Goal: Task Accomplishment & Management: Complete application form

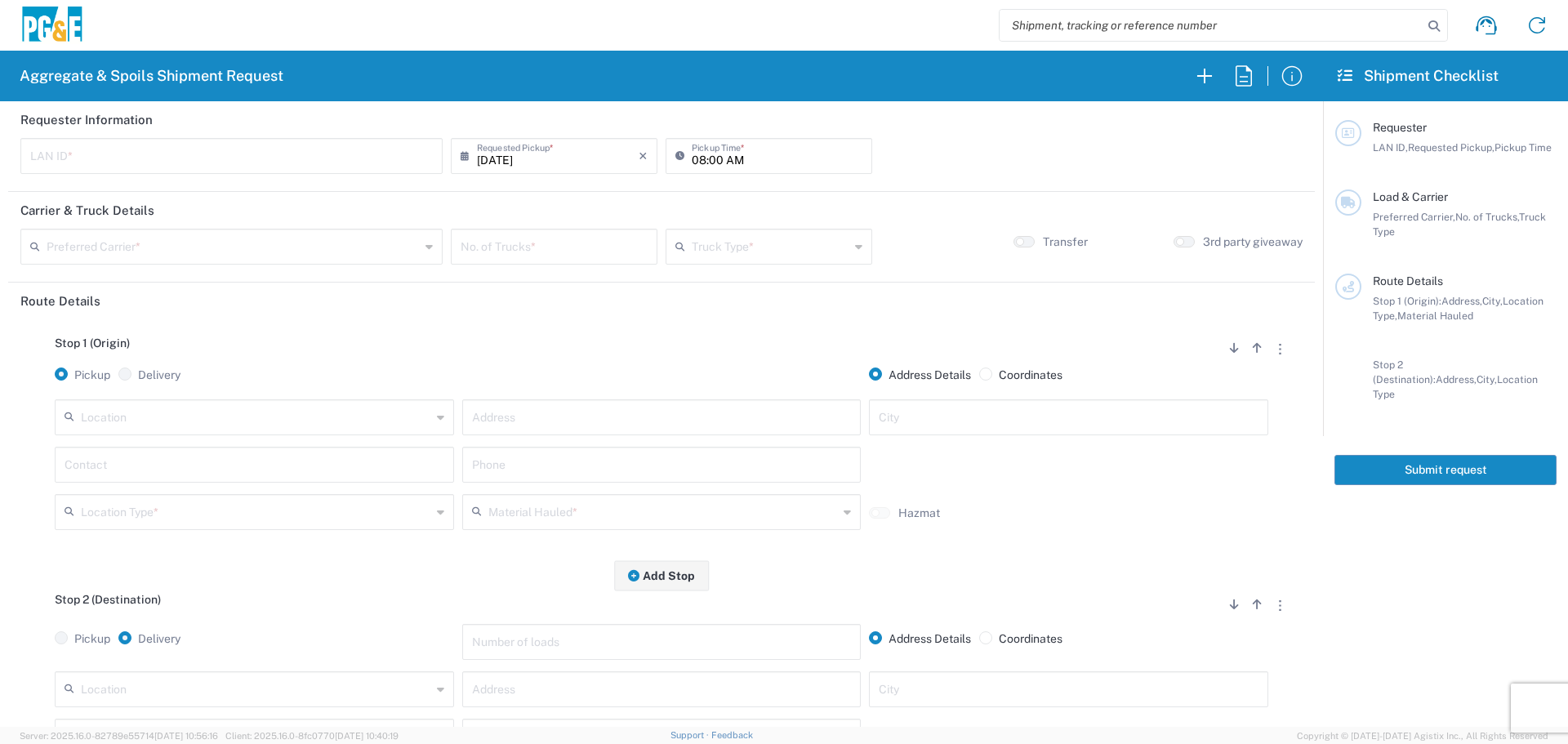
click at [190, 158] on input "text" at bounding box center [232, 155] width 403 height 29
type input "A2LL"
click at [692, 154] on input "08:00 AM" at bounding box center [778, 155] width 171 height 29
type input "07:00 AM"
click at [359, 248] on input "text" at bounding box center [233, 245] width 373 height 29
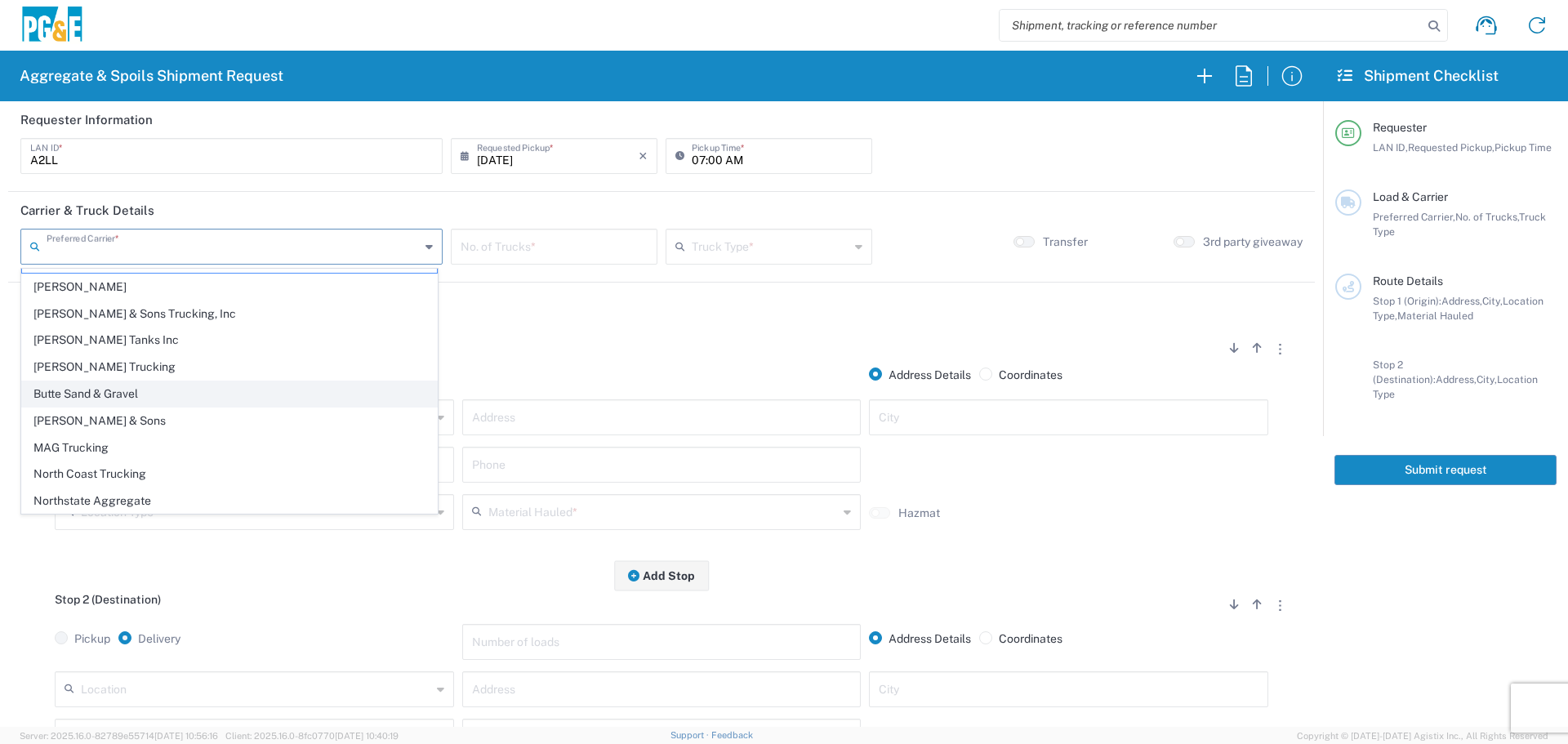
scroll to position [50, 0]
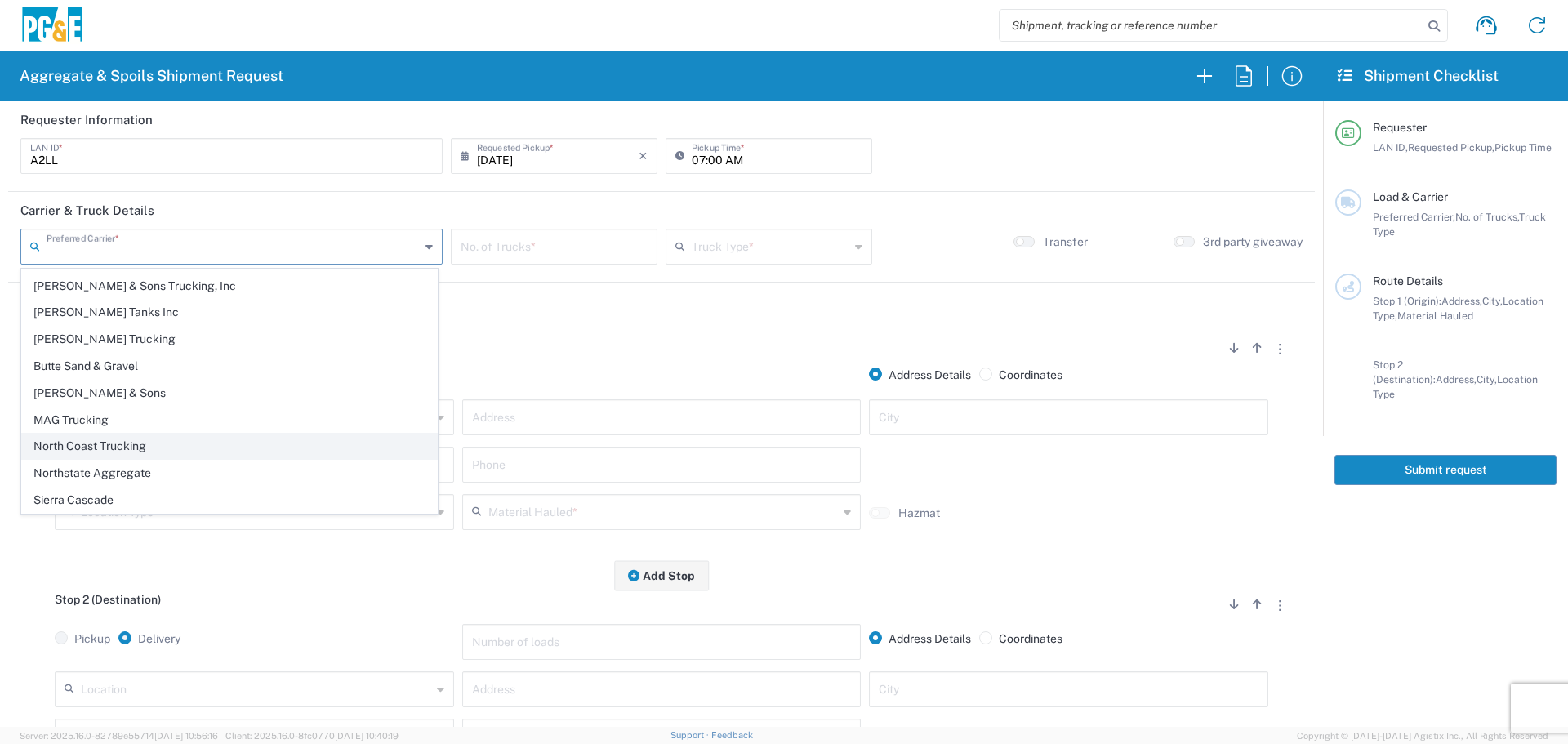
click at [197, 442] on span "North Coast Trucking" at bounding box center [230, 446] width 415 height 25
type input "North Coast Trucking"
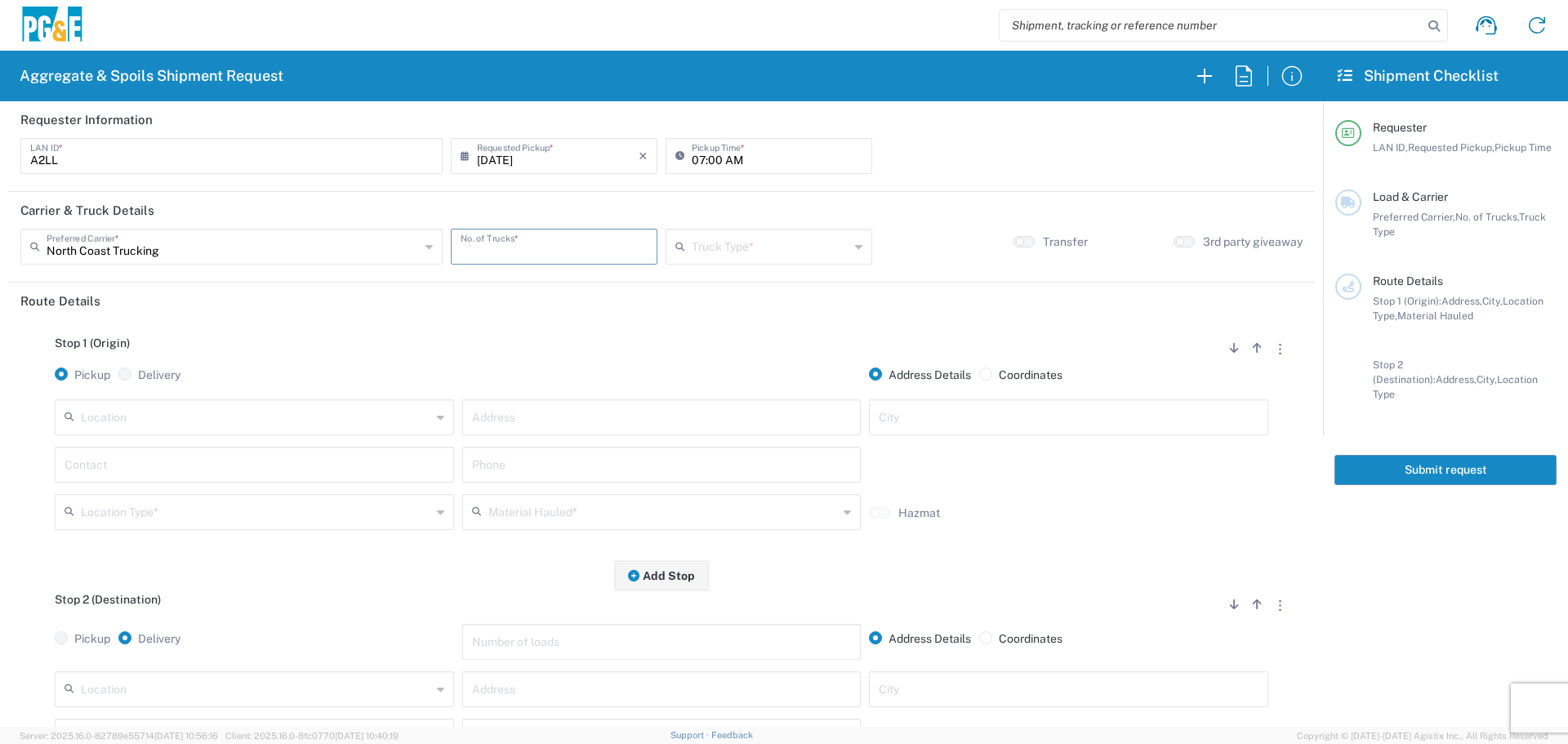
click at [515, 251] on input "number" at bounding box center [554, 245] width 187 height 29
type input "5"
click at [732, 243] on input "text" at bounding box center [771, 245] width 157 height 29
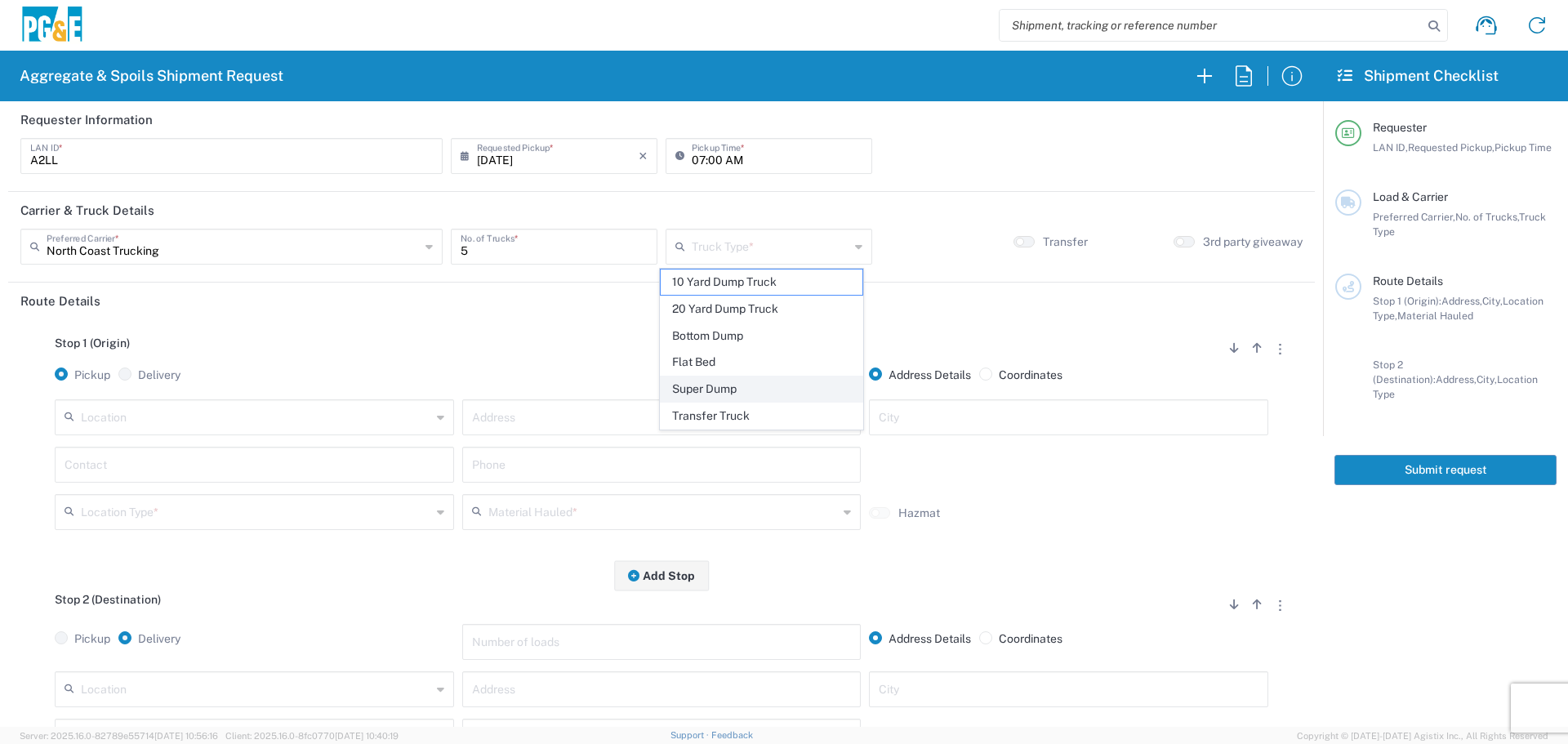
click at [690, 386] on span "Super Dump" at bounding box center [761, 389] width 201 height 25
type input "Super Dump"
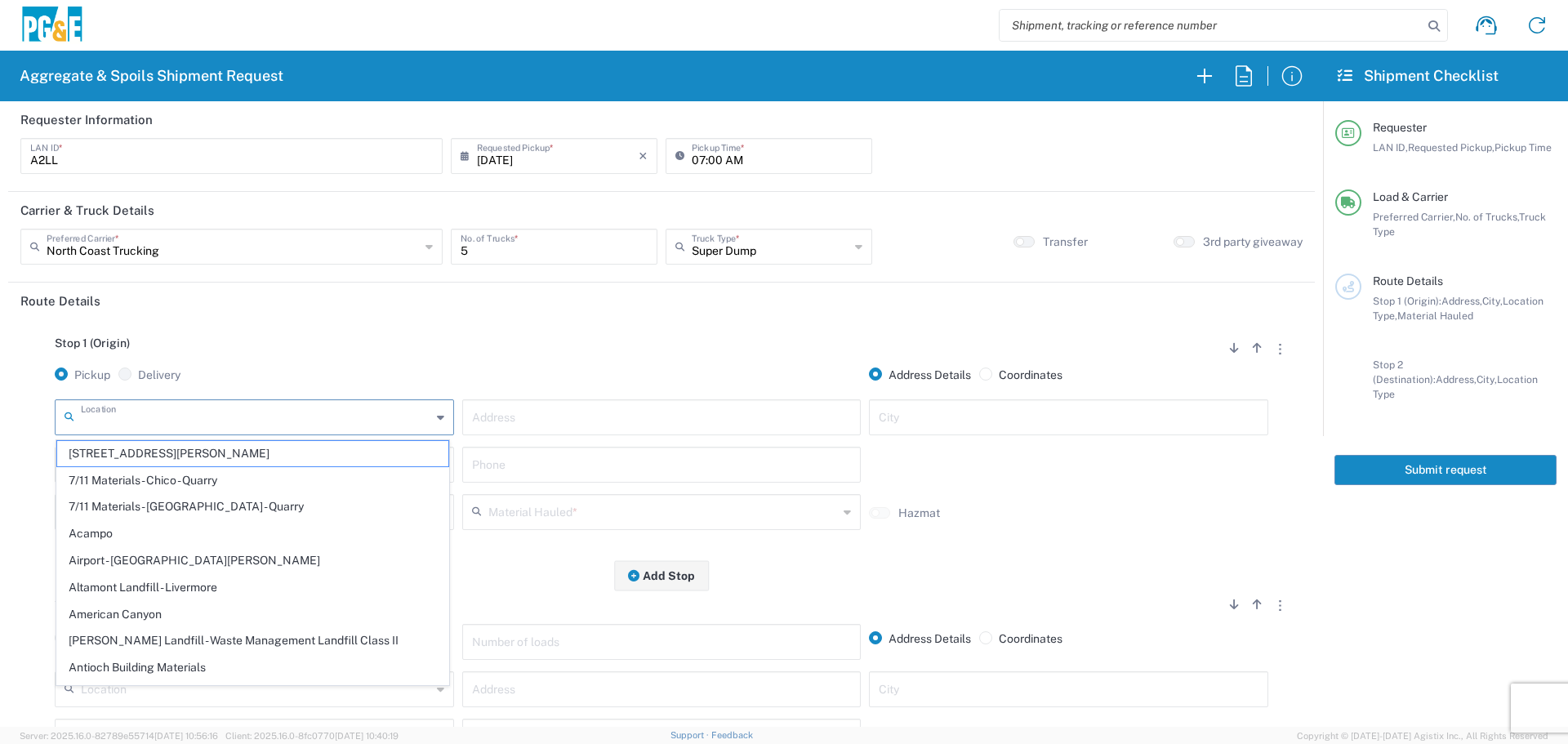
click at [231, 414] on input "text" at bounding box center [256, 416] width 350 height 29
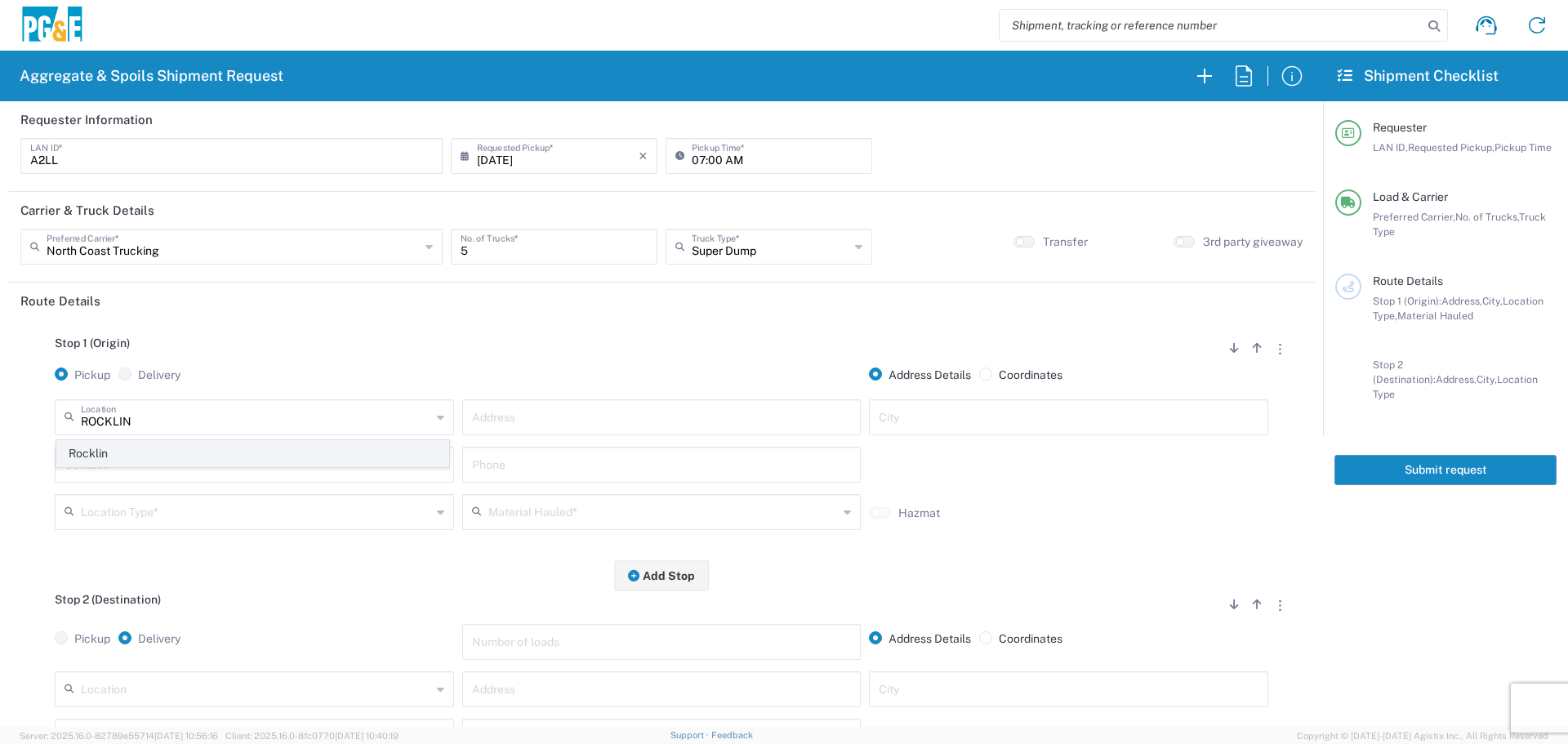
click at [170, 462] on span "Rocklin" at bounding box center [252, 453] width 391 height 25
type input "Rocklin"
type input "4200 Cincinatti Ave"
type input "Rocklin"
type input "Business No Loading Dock"
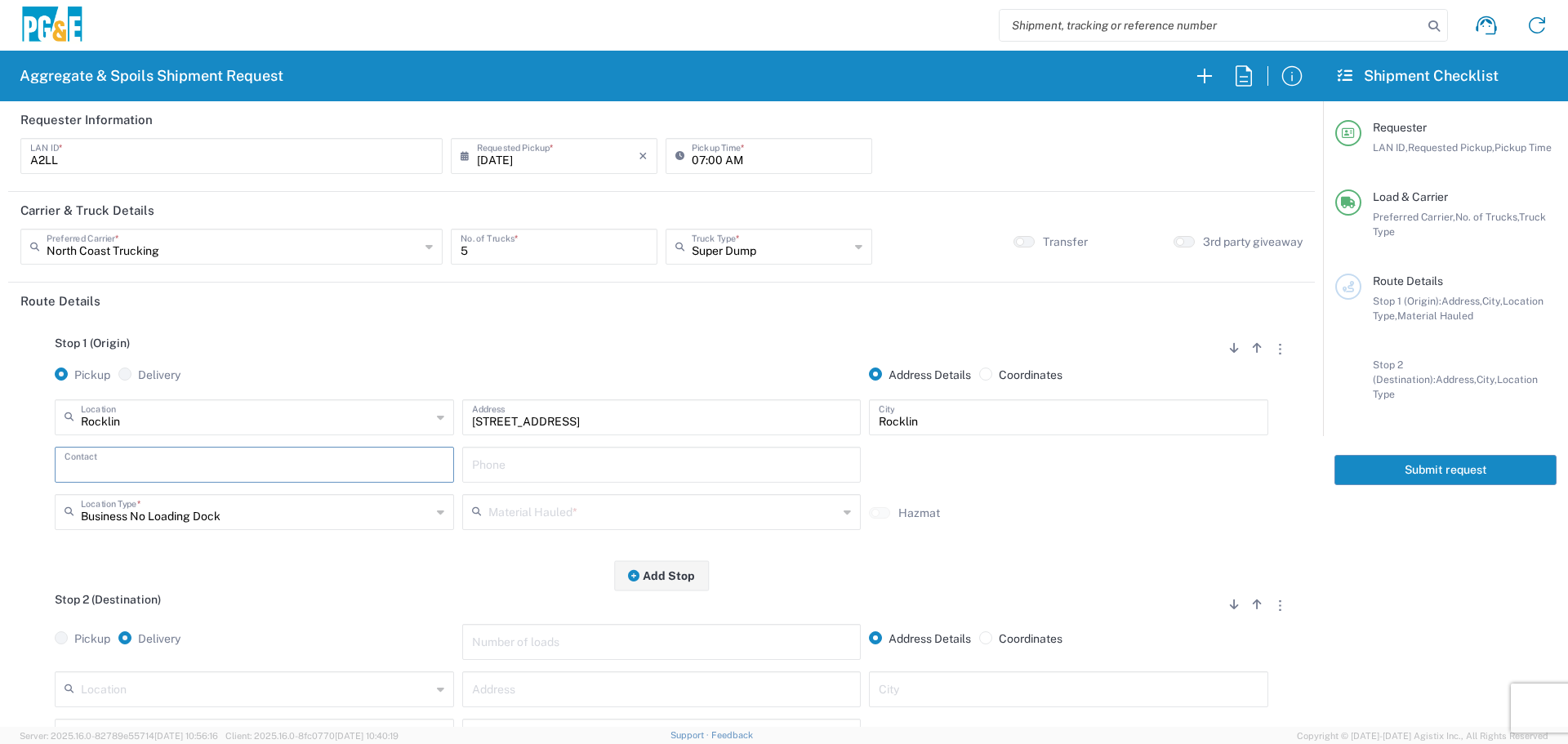
click at [170, 462] on input "text" at bounding box center [254, 463] width 379 height 29
type input "Arturo Lopez"
type input "510-621-9553"
type input "Arturo Lopez"
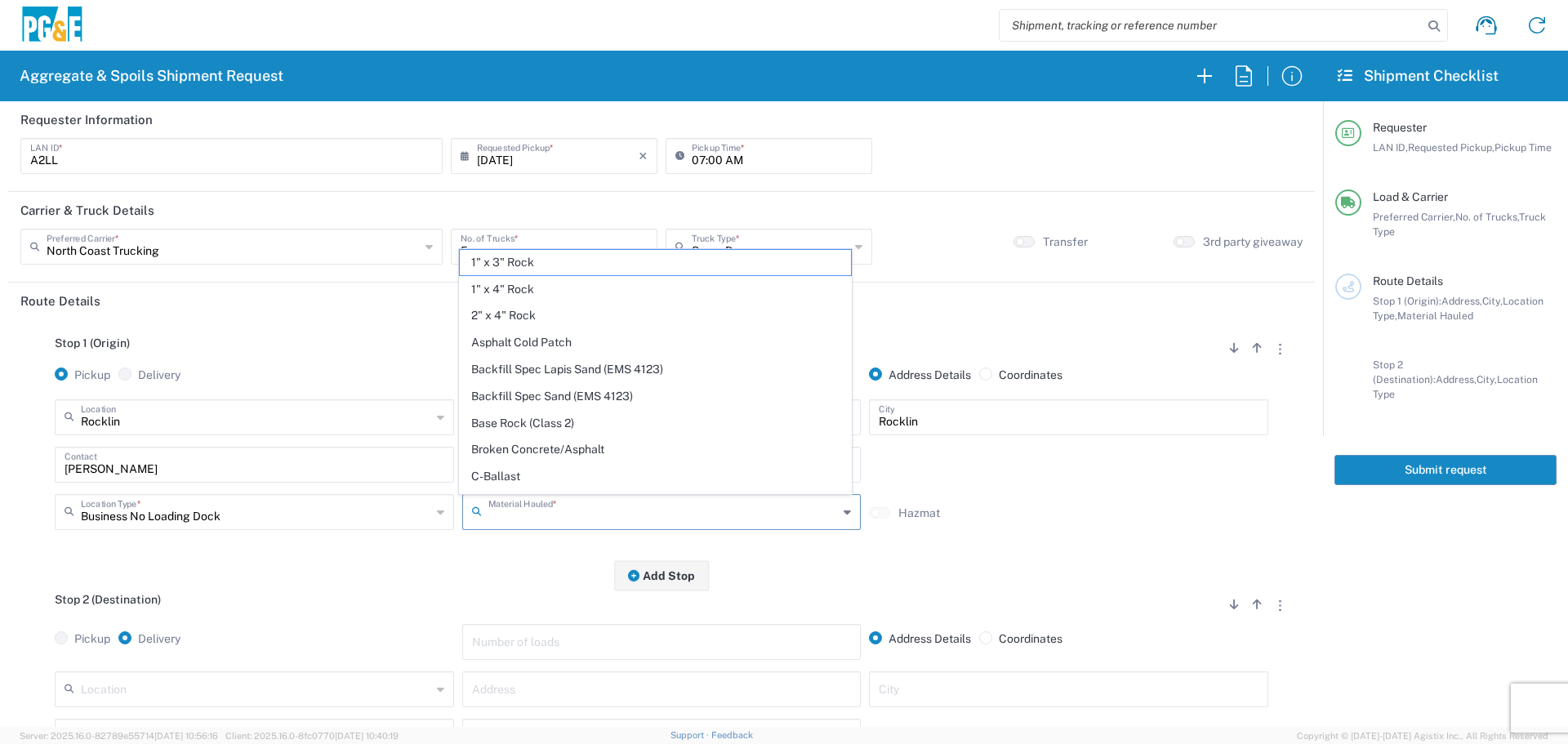
click at [692, 509] on input "text" at bounding box center [663, 511] width 350 height 29
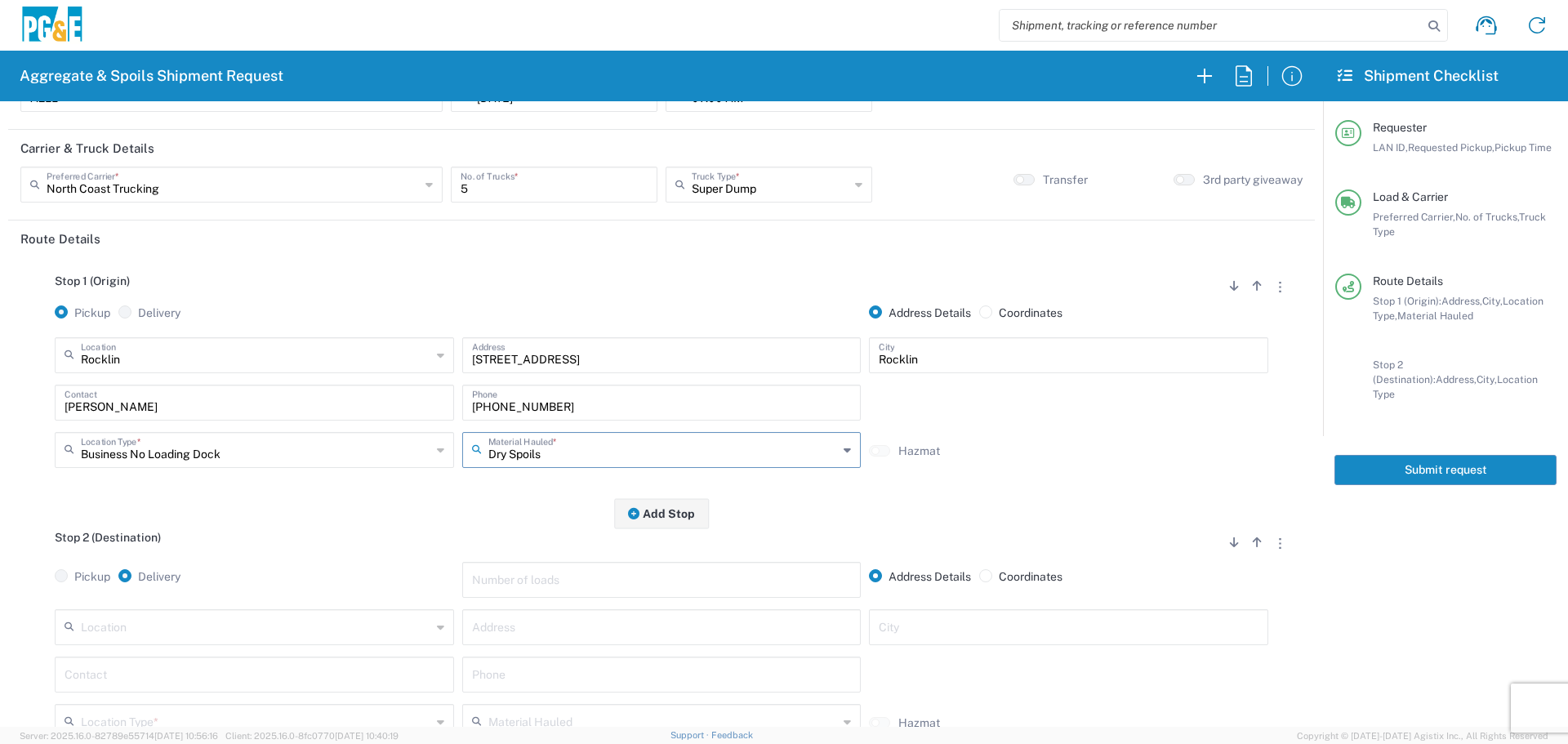
scroll to position [245, 0]
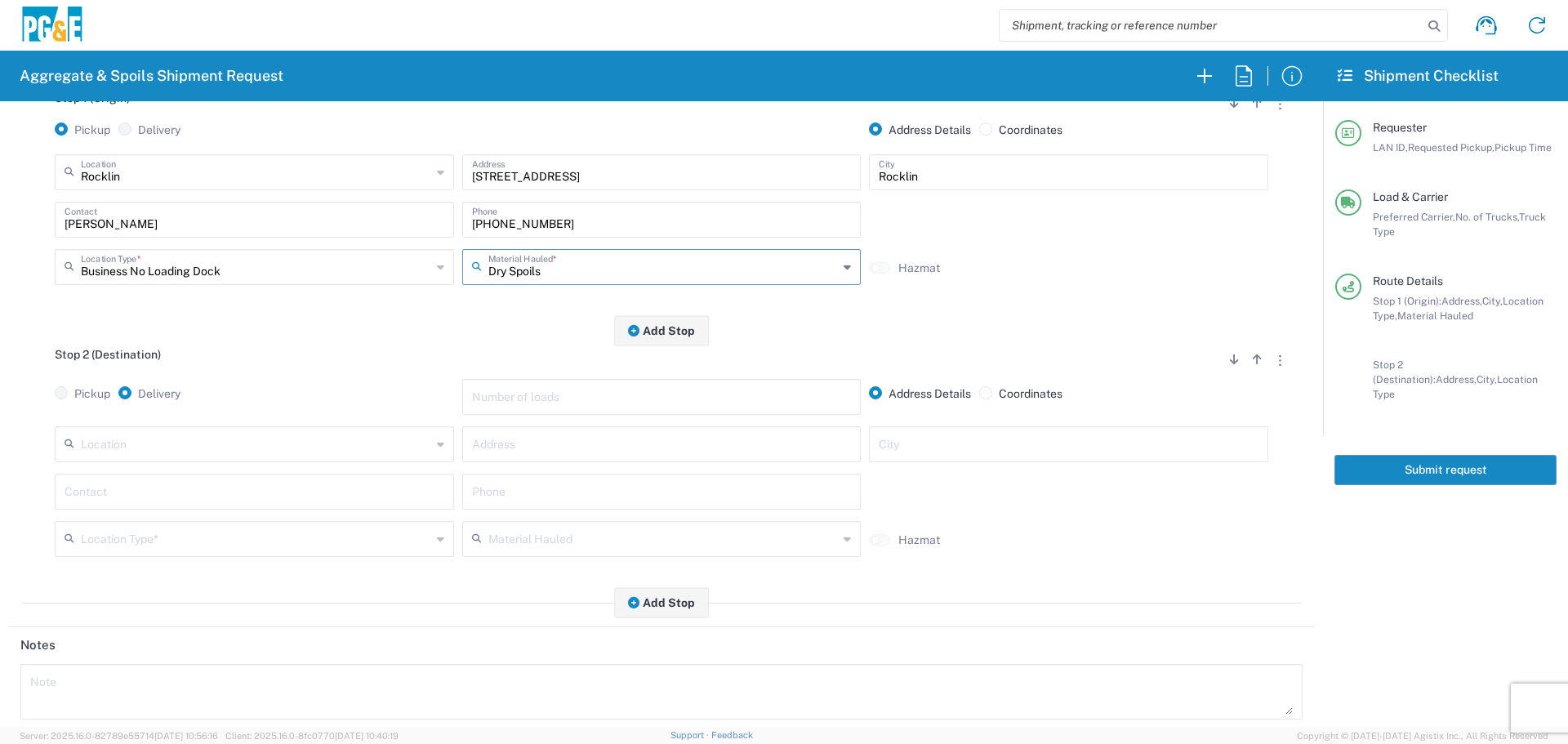
type input "Dry Spoils"
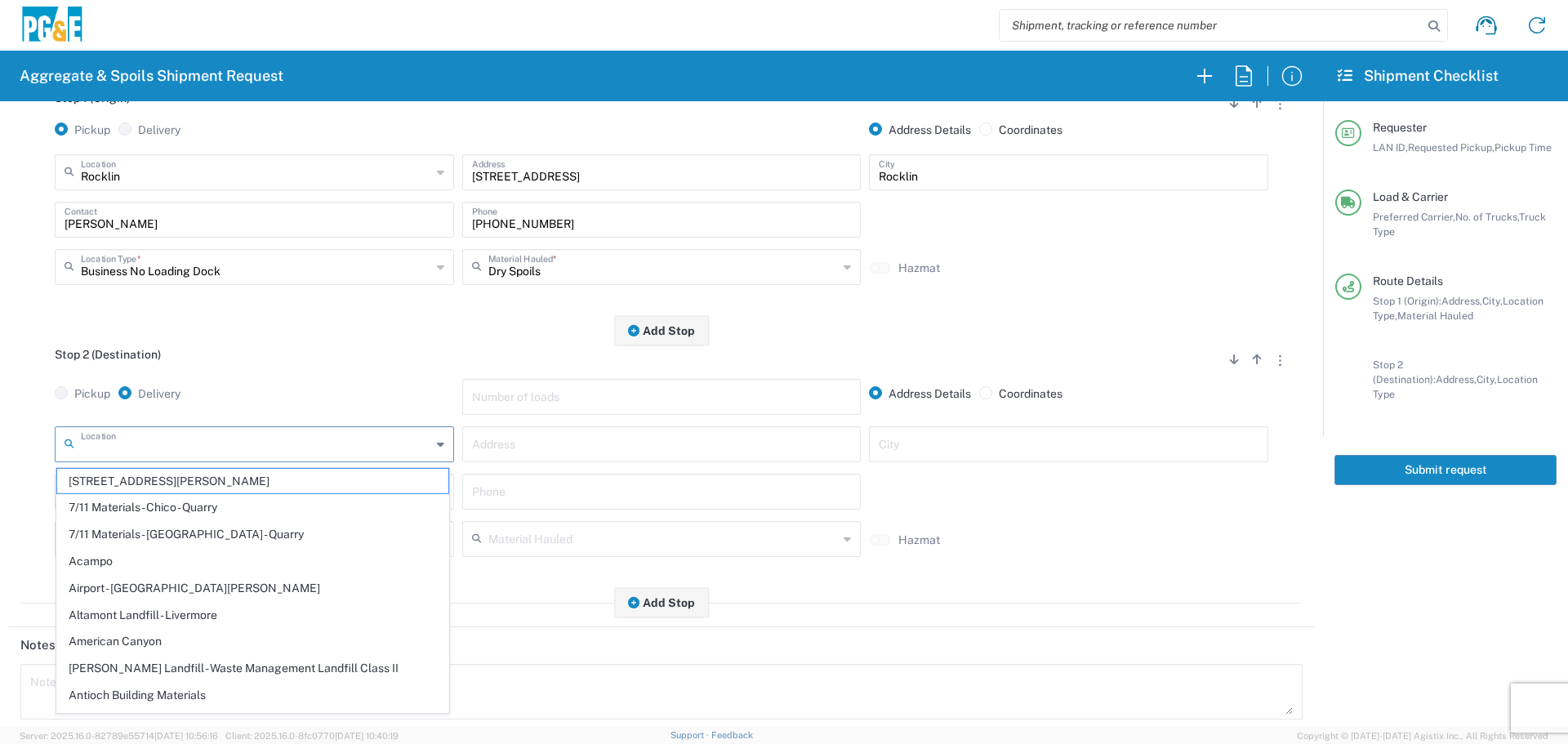
click at [269, 441] on input "text" at bounding box center [256, 442] width 350 height 29
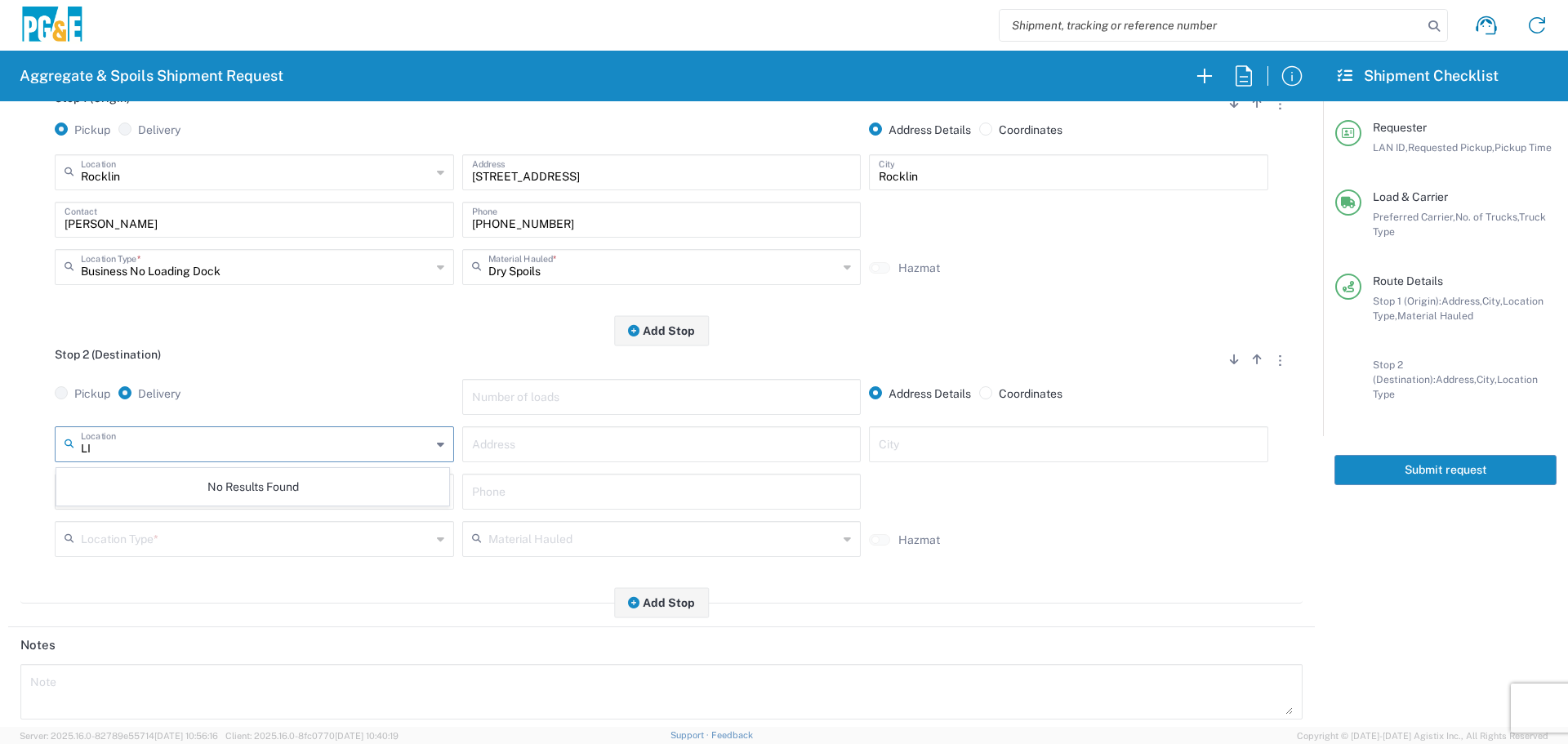
type input "L"
type input "89 Lincoln Blvd"
type input "Lincoln"
click at [162, 499] on input "text" at bounding box center [254, 490] width 379 height 29
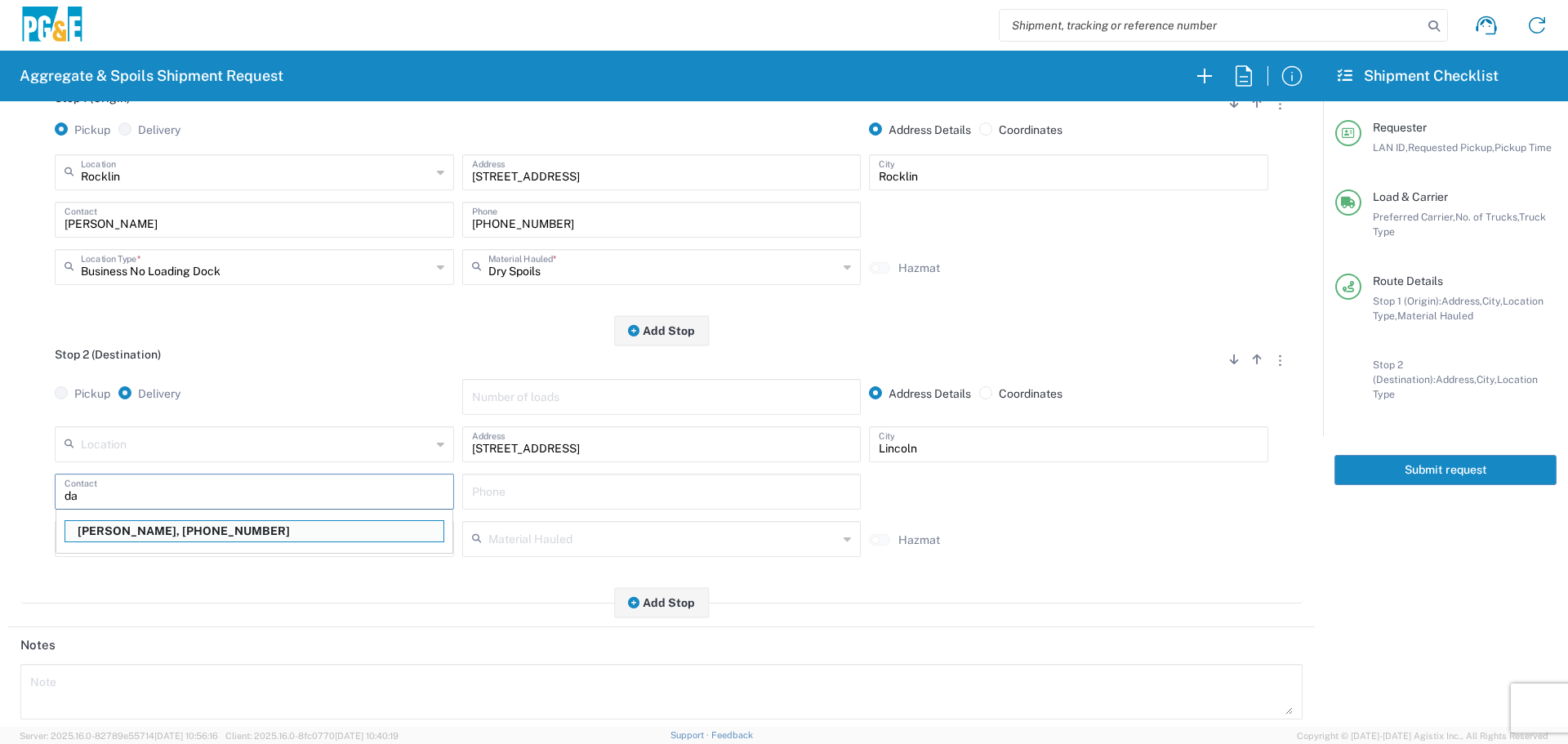
type input "d"
type input "Dan Baldwin"
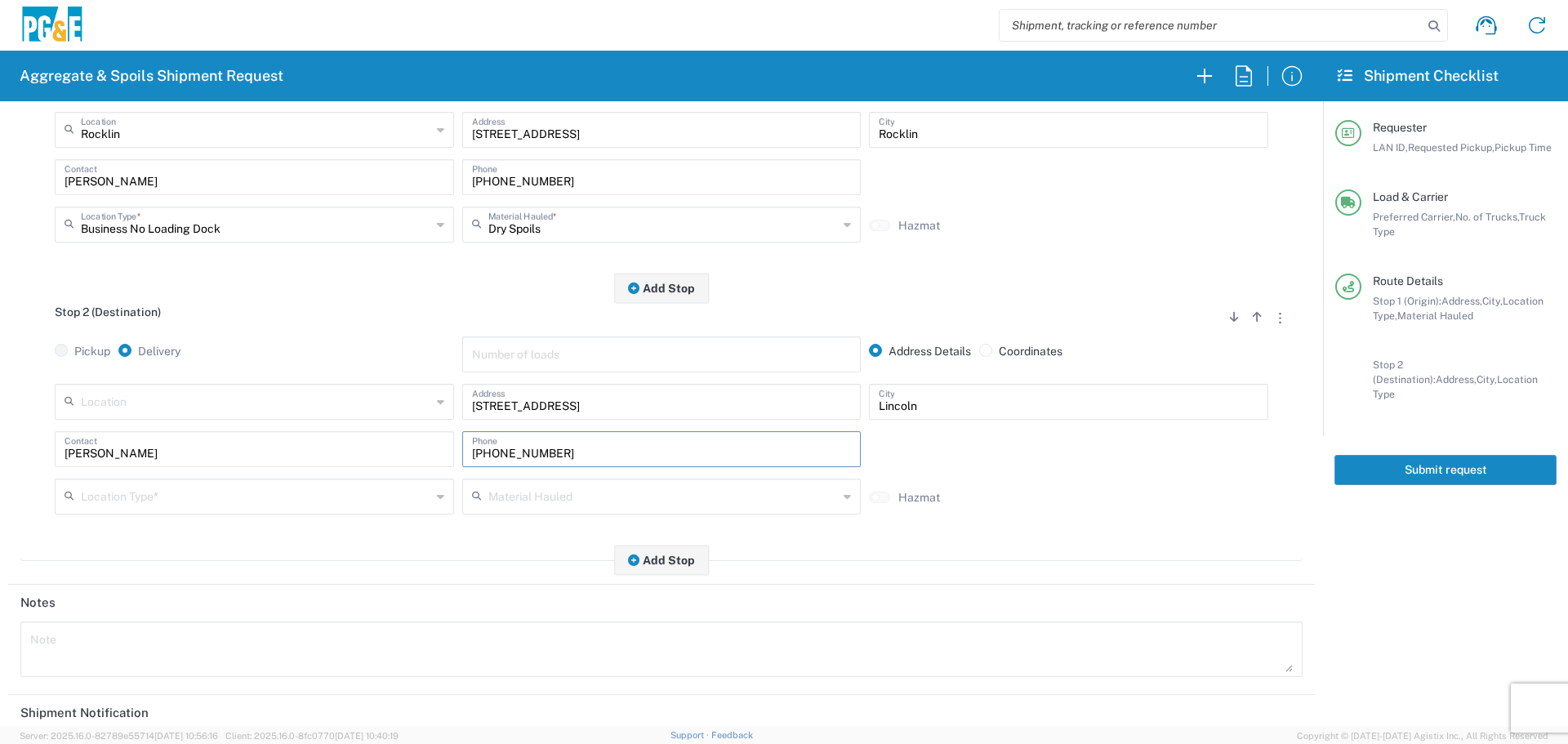
scroll to position [506, 0]
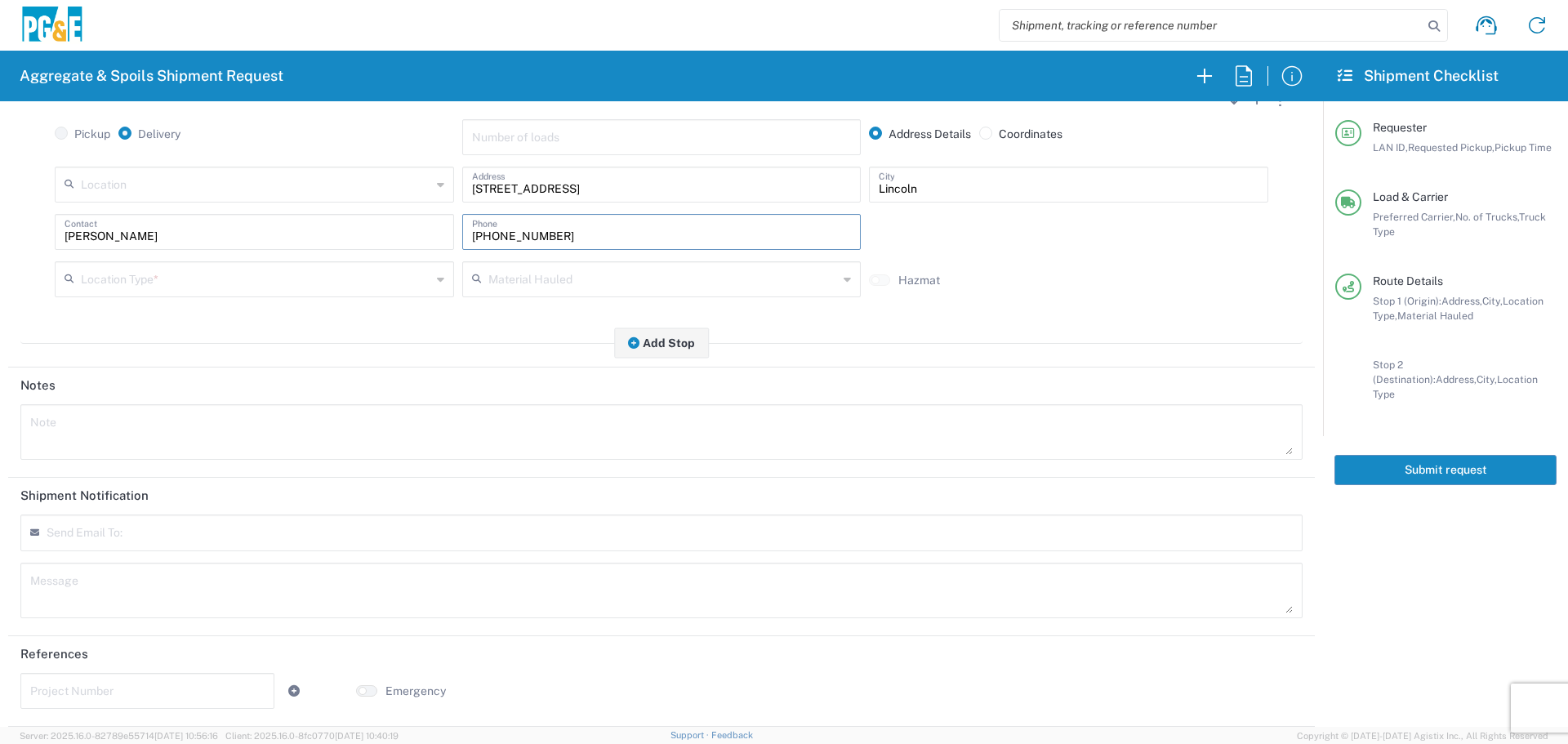
type input "530-215-5056"
click at [220, 534] on div "Send Email To:" at bounding box center [662, 532] width 1282 height 37
type input "skkj@pge.com"
type input "GCSpoilsTruckRequest@pge.com"
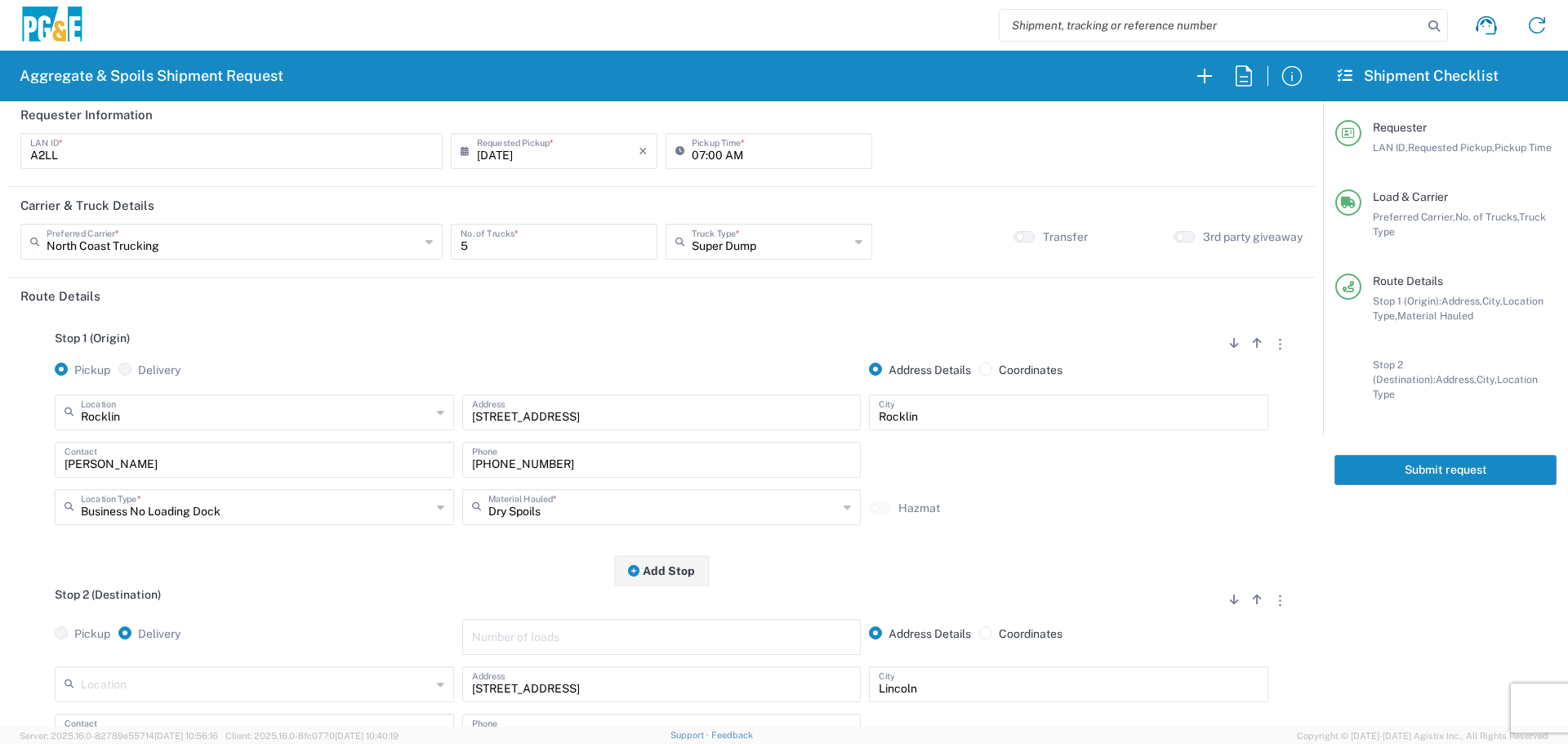
scroll to position [0, 0]
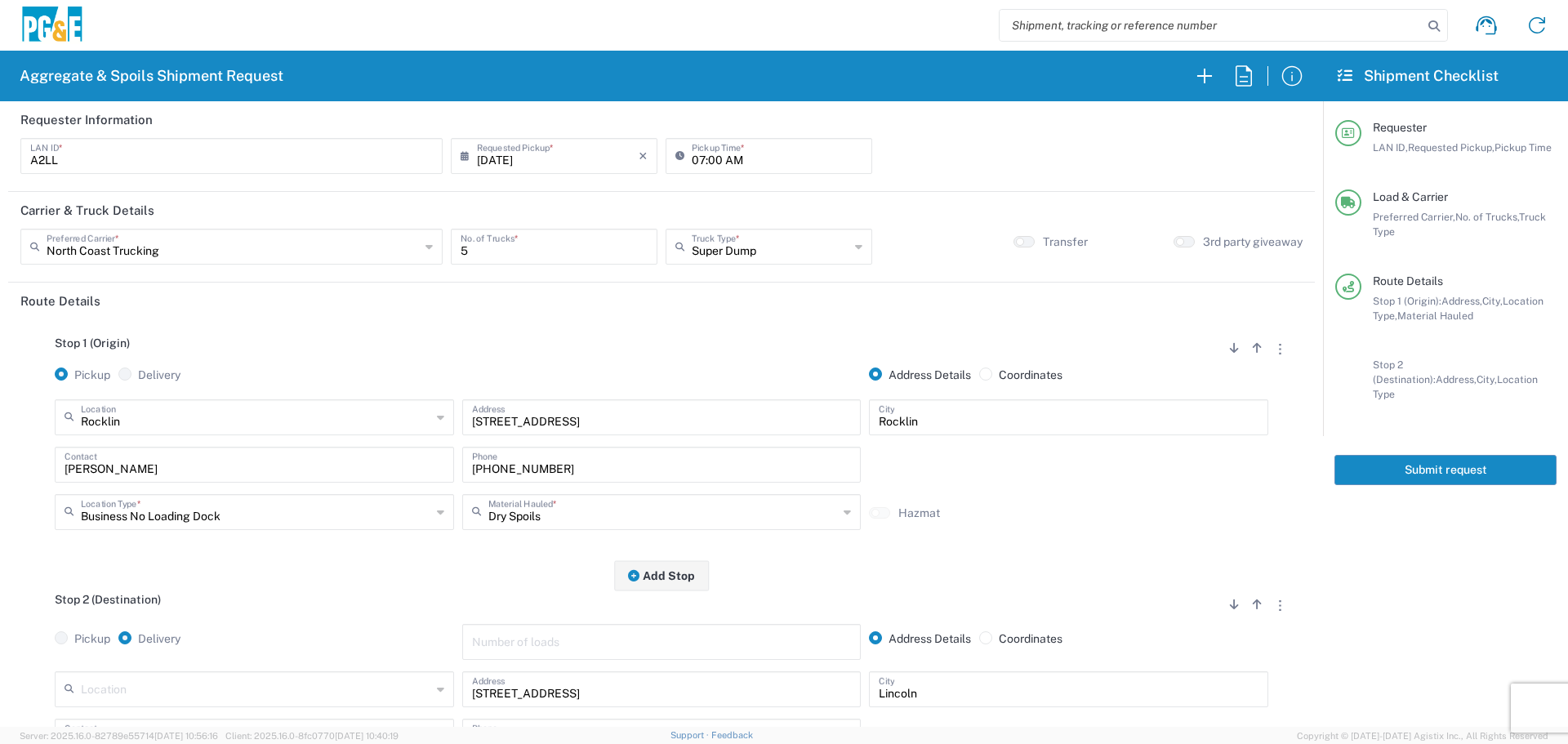
click at [1485, 465] on button "Submit request" at bounding box center [1444, 469] width 222 height 30
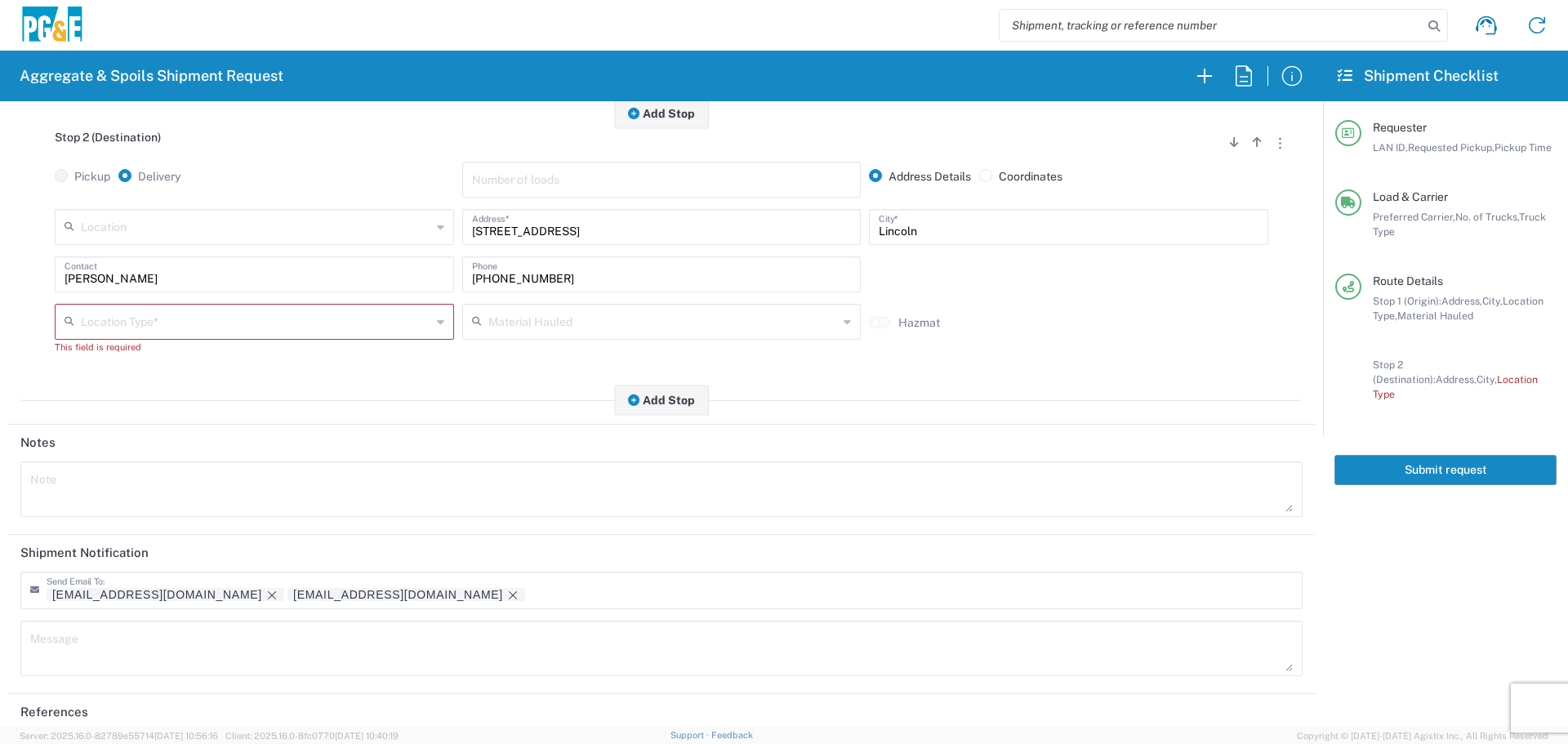
scroll to position [522, 0]
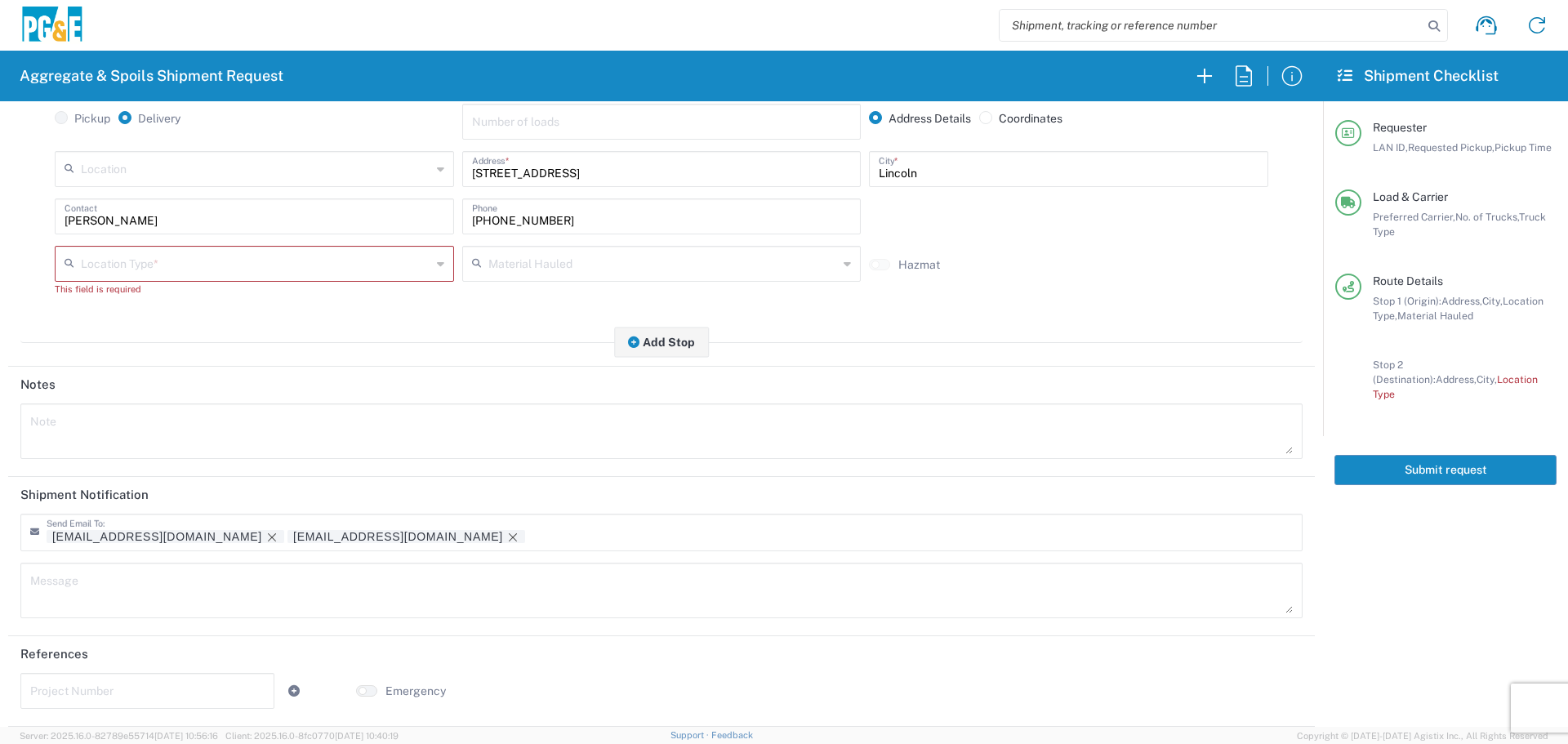
click at [387, 251] on input "text" at bounding box center [256, 262] width 350 height 29
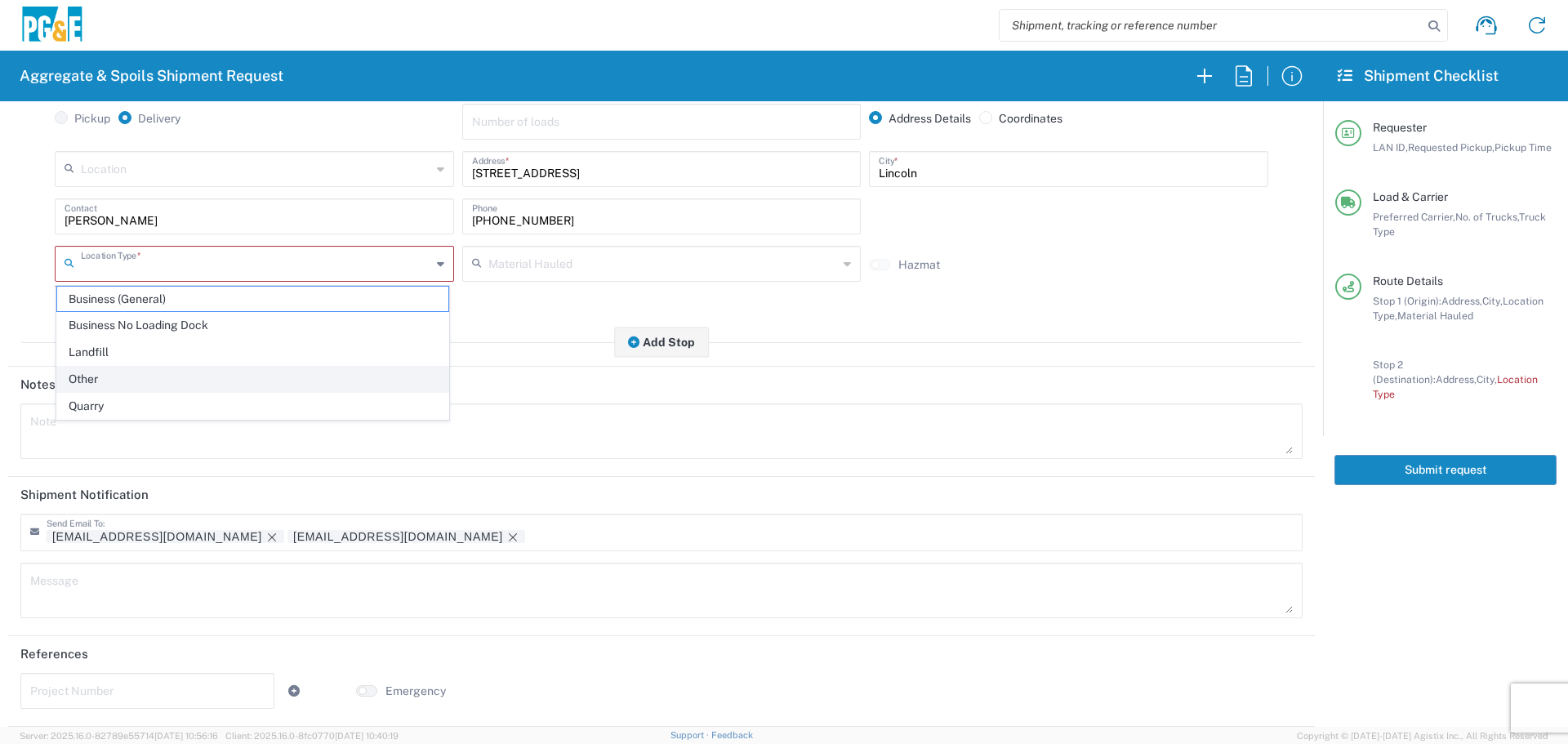
click at [212, 368] on span "Other" at bounding box center [252, 378] width 391 height 25
type input "Other"
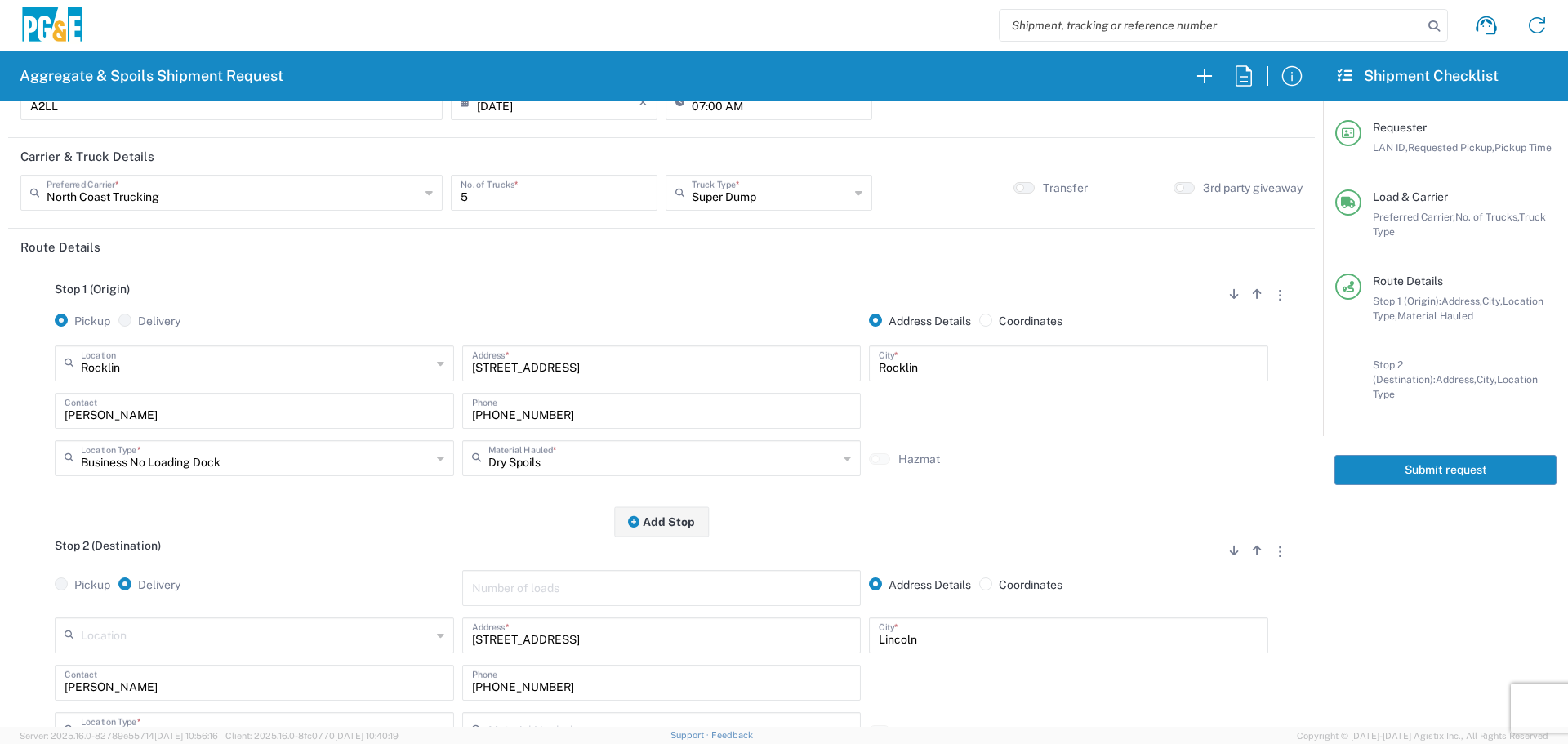
scroll to position [0, 0]
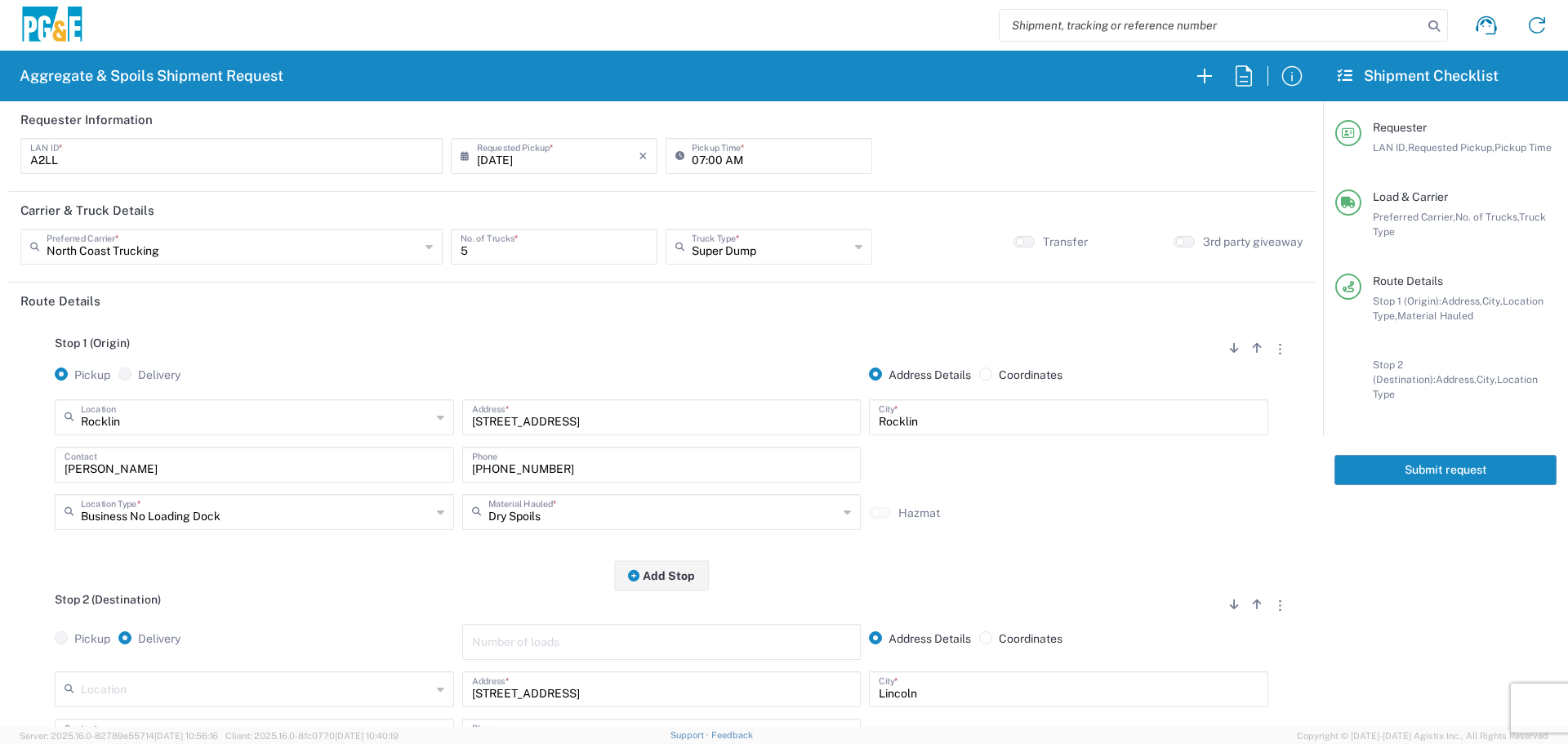
click at [1432, 455] on button "Submit request" at bounding box center [1444, 469] width 222 height 30
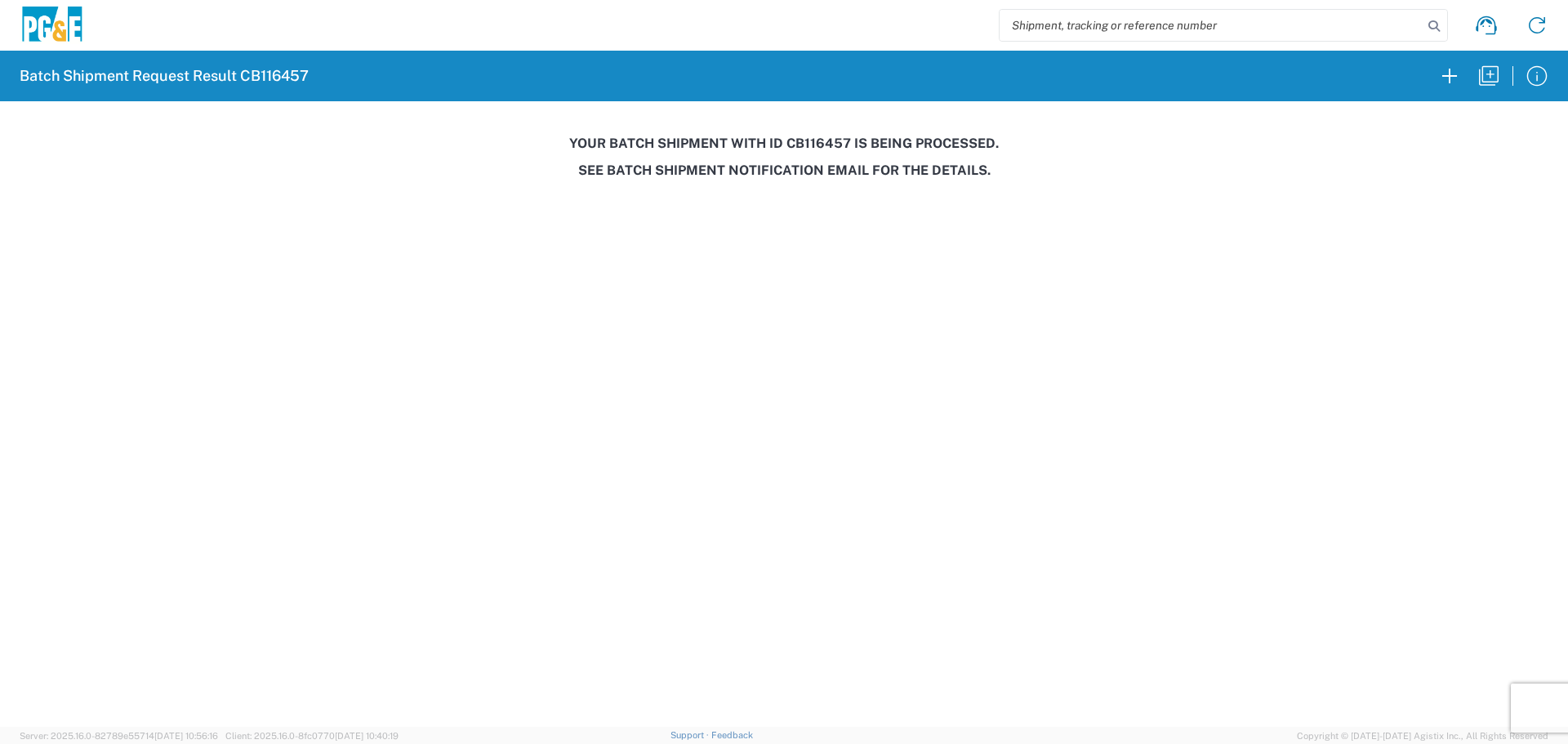
click at [804, 137] on h3 "Your batch shipment with id CB116457 is being processed." at bounding box center [784, 143] width 1545 height 16
copy h3 "CB116457"
click at [1481, 80] on icon "button" at bounding box center [1489, 76] width 26 height 26
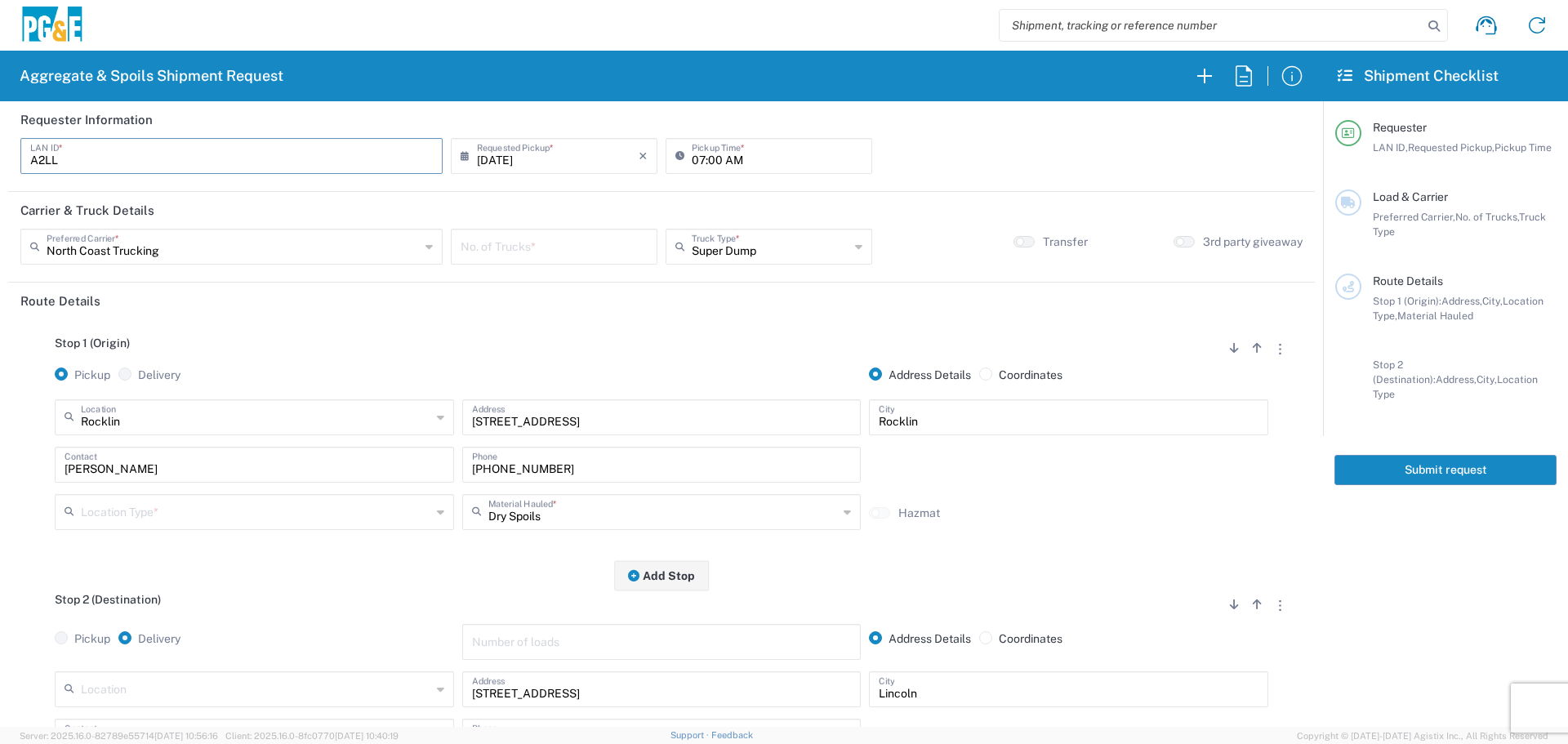
drag, startPoint x: 193, startPoint y: 158, endPoint x: 0, endPoint y: 149, distance: 193.2
click at [0, 149] on form "Requester Information A2LL LAN ID * 08/12/2025 × Requested Pickup * Cancel Appl…" at bounding box center [661, 414] width 1323 height 626
type input "FLT8"
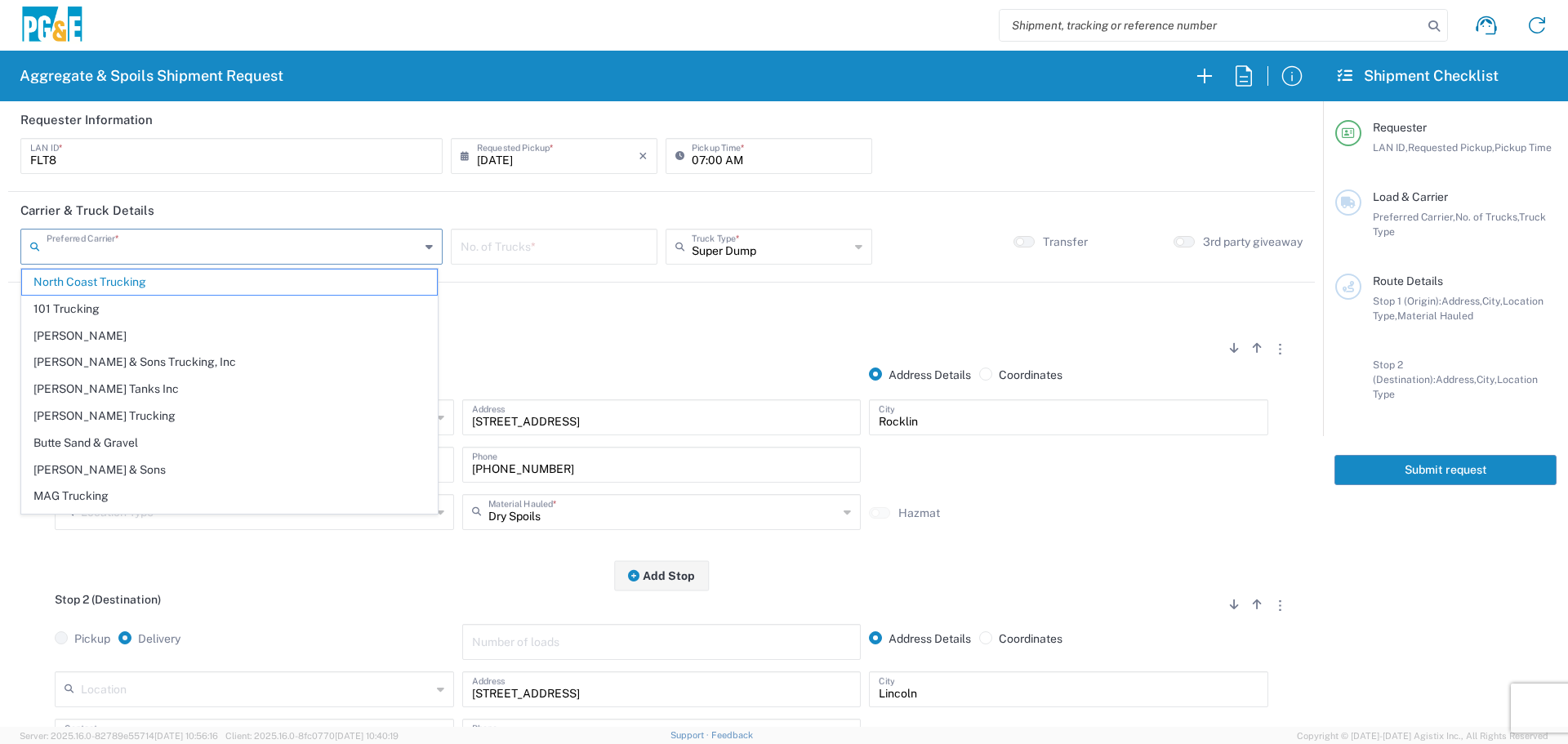
click at [366, 247] on input "text" at bounding box center [233, 245] width 373 height 29
click at [222, 358] on span "Bowman & Sons Trucking, Inc" at bounding box center [230, 362] width 415 height 25
type input "Bowman & Sons Trucking, Inc"
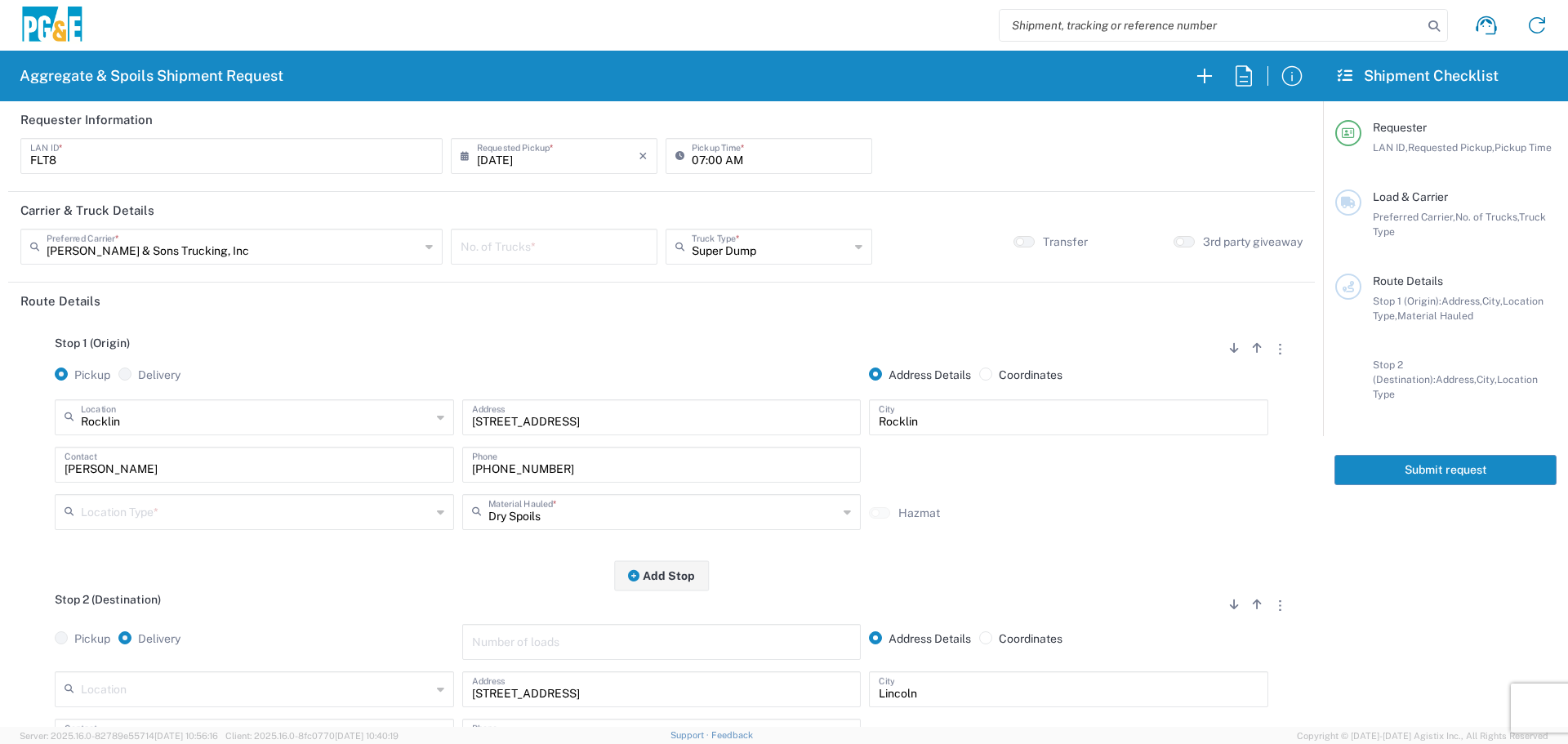
click at [587, 250] on input "number" at bounding box center [554, 245] width 187 height 29
type input "6"
click at [173, 418] on input "text" at bounding box center [256, 416] width 350 height 29
click at [163, 475] on span "Auburn HUB Yard" at bounding box center [252, 480] width 391 height 25
type input "Auburn HUB Yard"
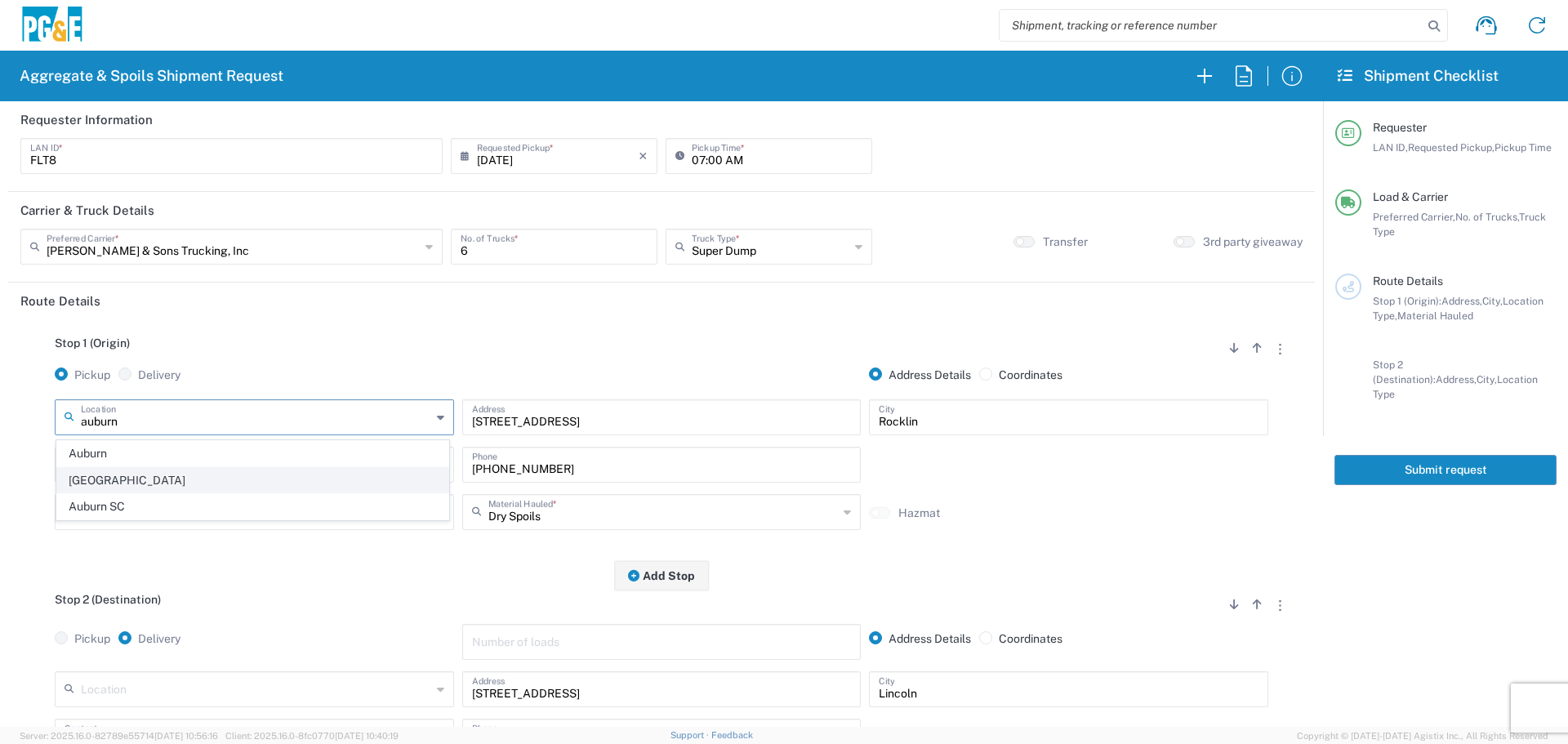
type input "1776 Old Airport Rd"
type input "Auburn"
type input "Business No Loading Dock"
click at [267, 464] on input "Arturo Lopez" at bounding box center [254, 463] width 379 height 29
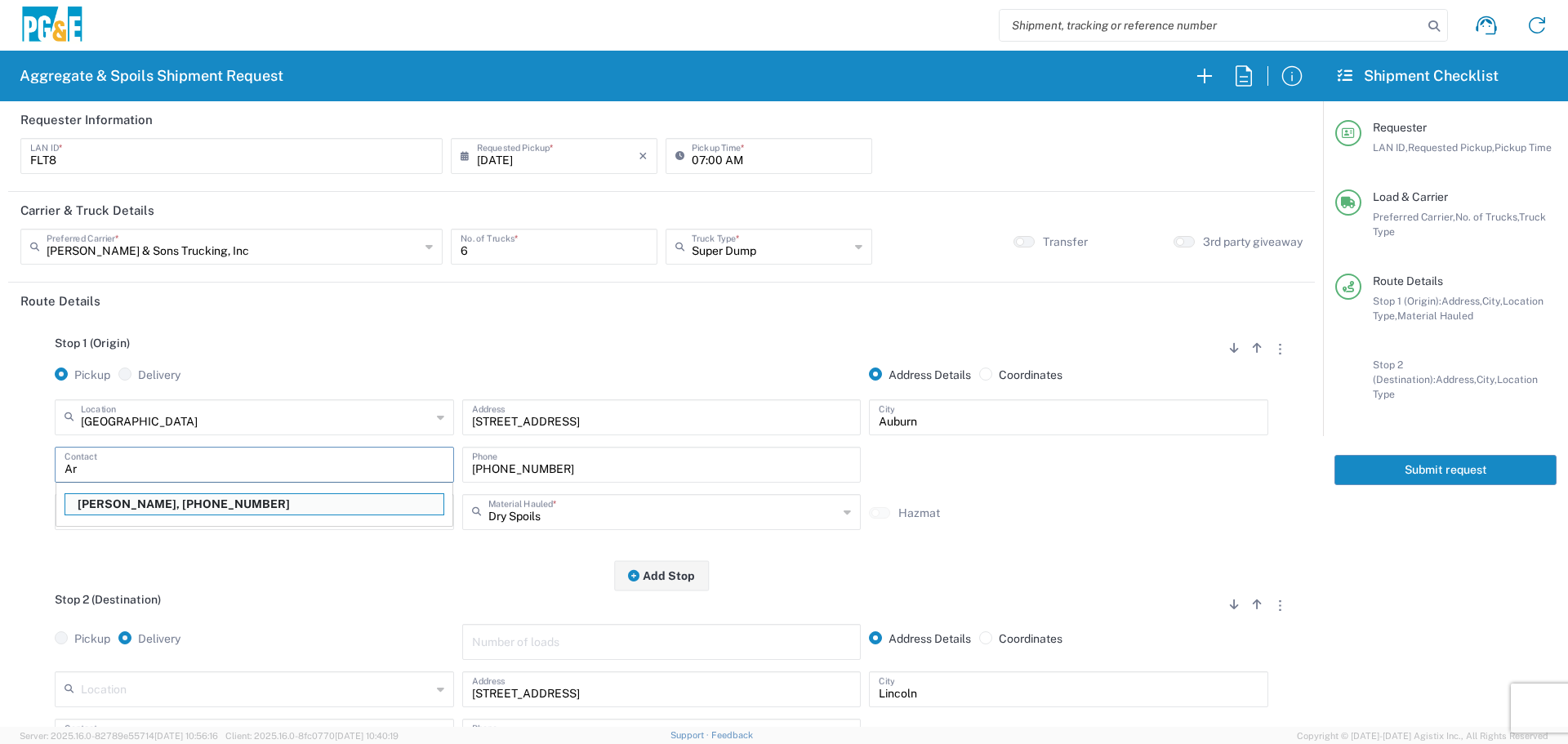
type input "A"
type input "Forrest Thomas"
type input "916-701-6633"
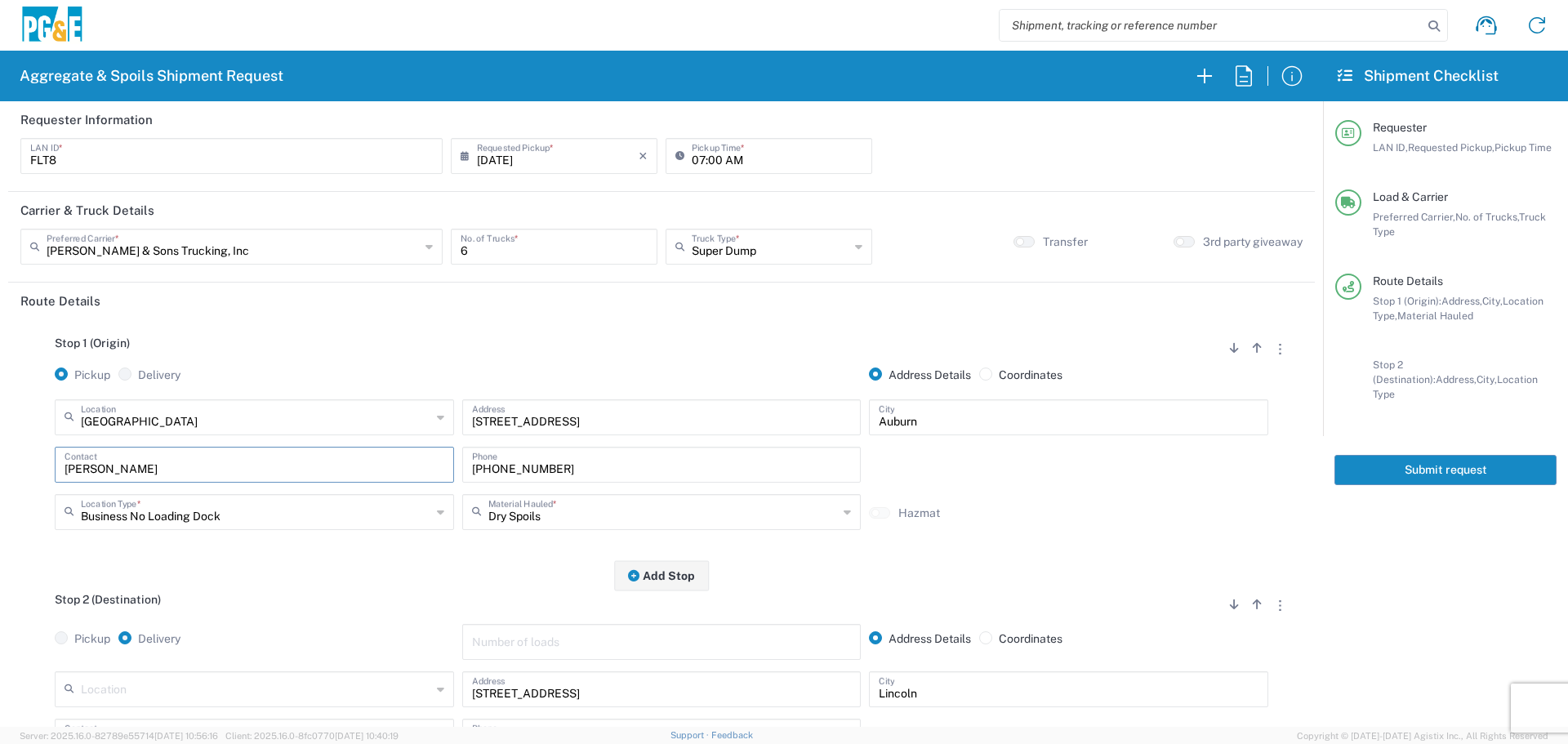
type input "Forrest Thomas"
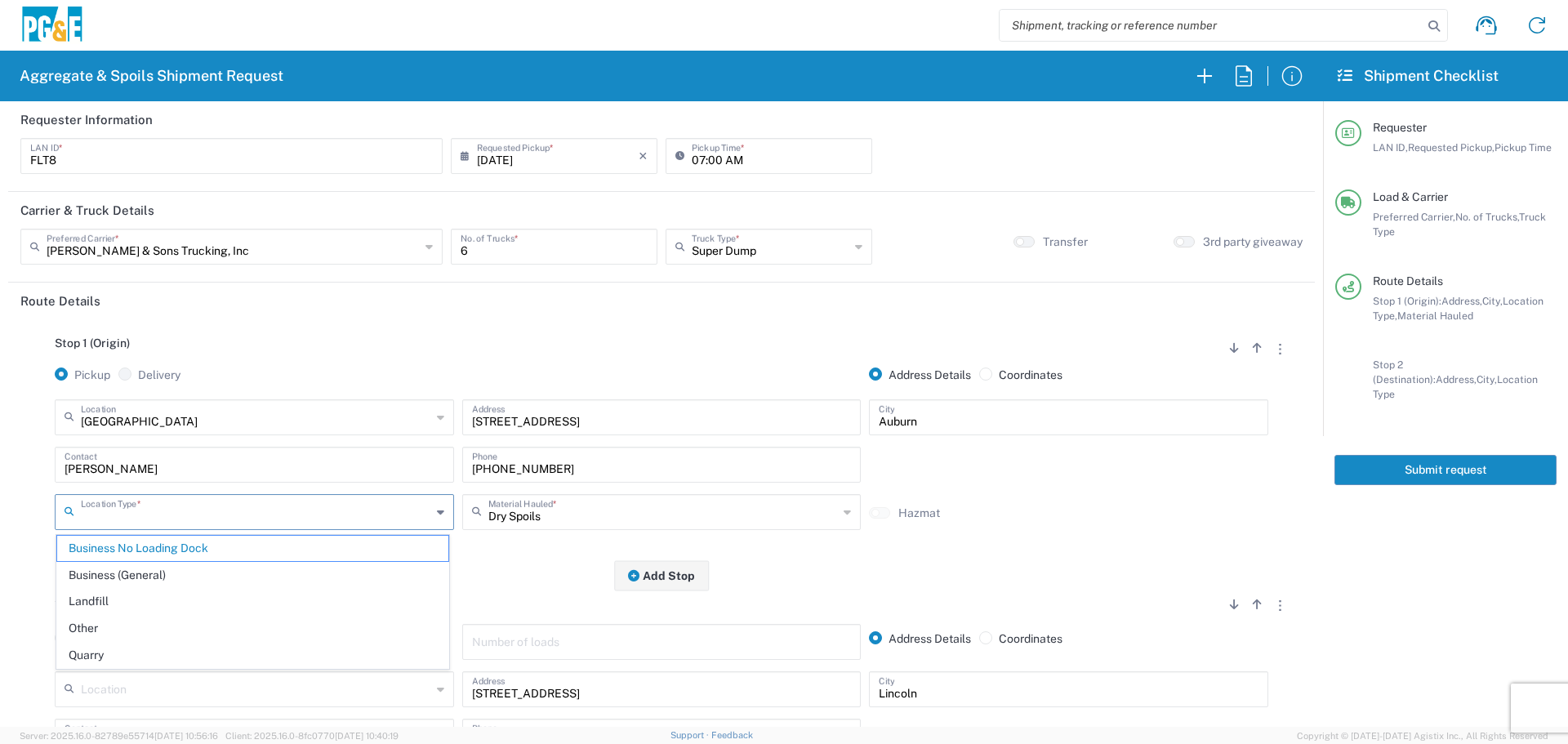
type input "Business No Loading Dock"
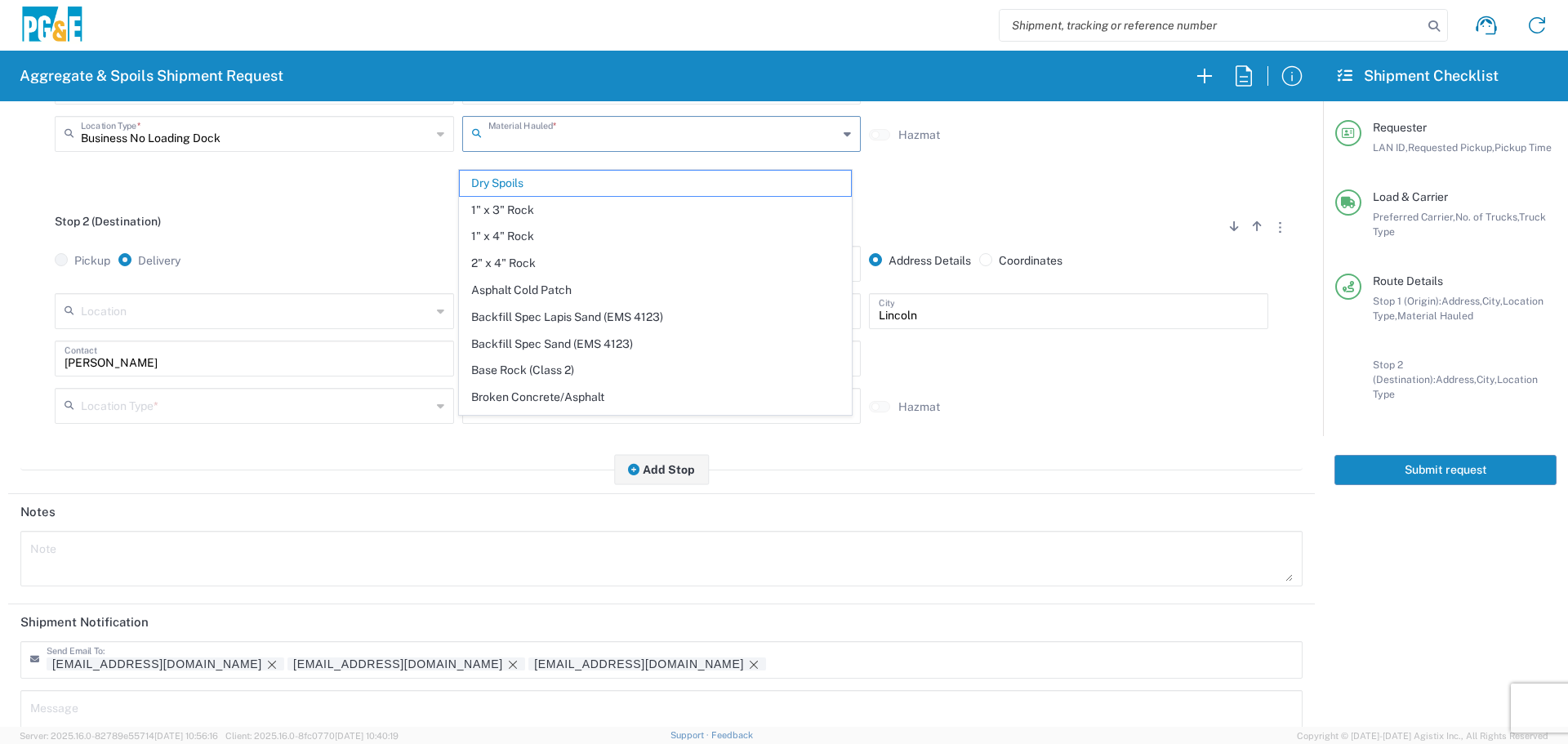
scroll to position [409, 0]
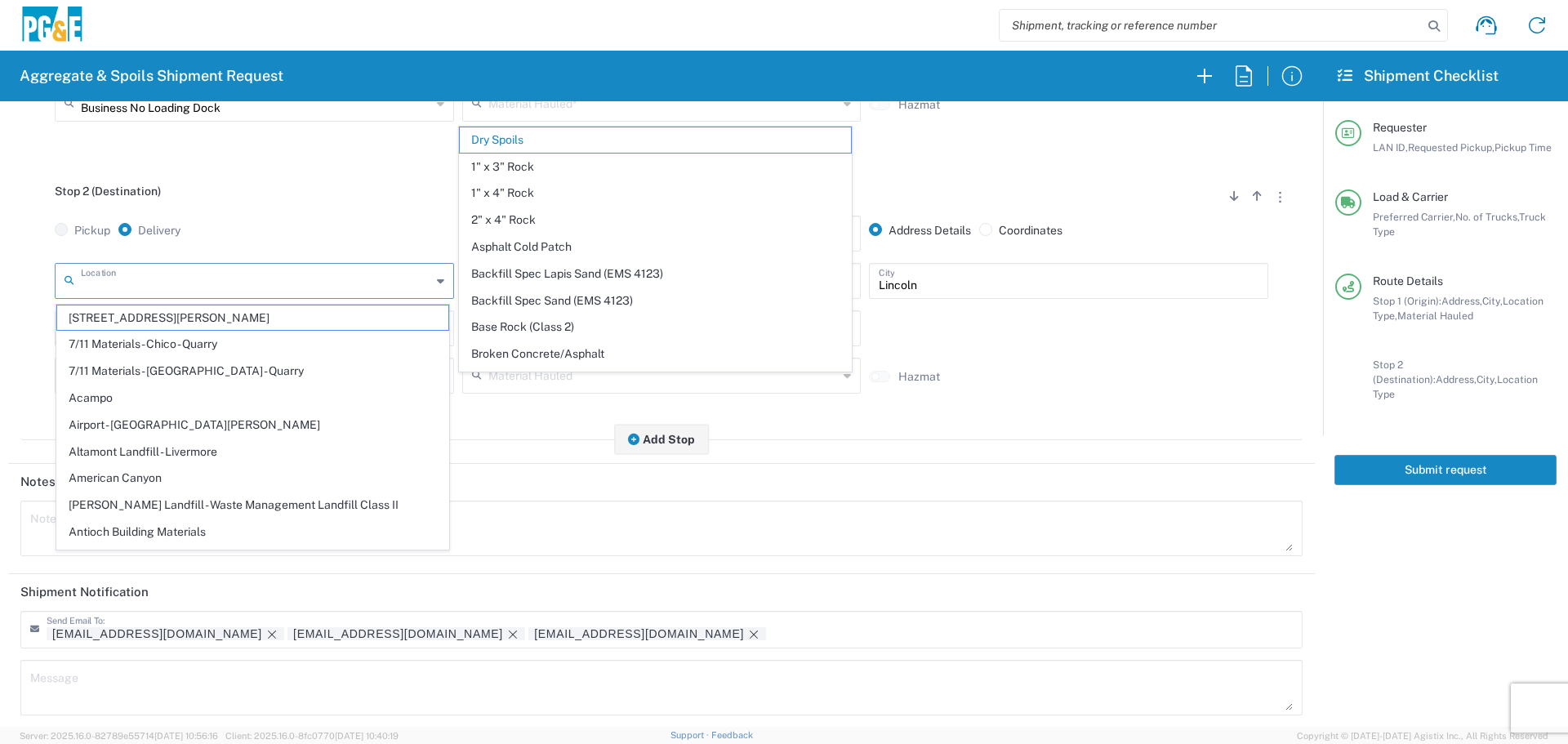
click at [377, 290] on input "text" at bounding box center [256, 279] width 350 height 29
type input "Dry Spoils"
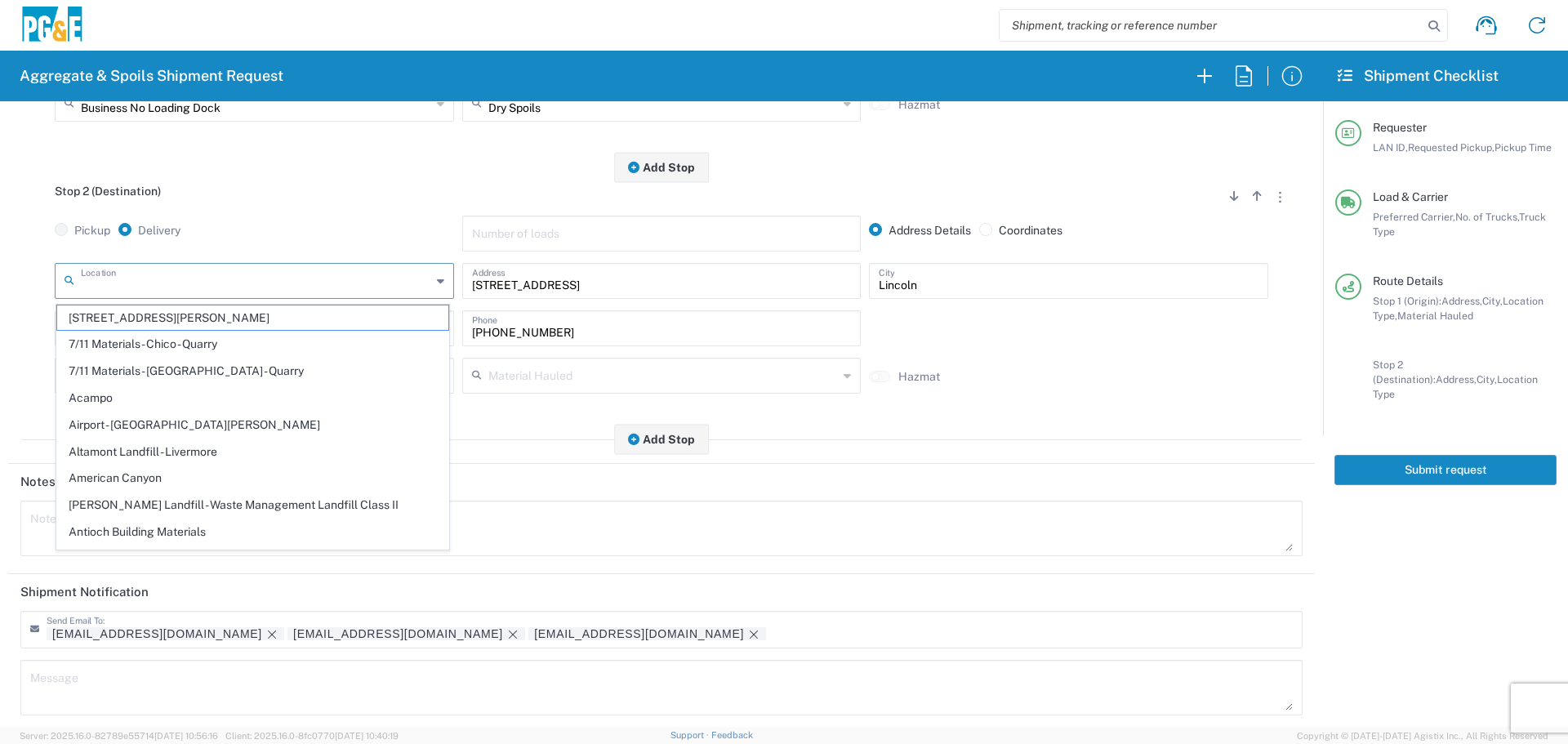
type input "a"
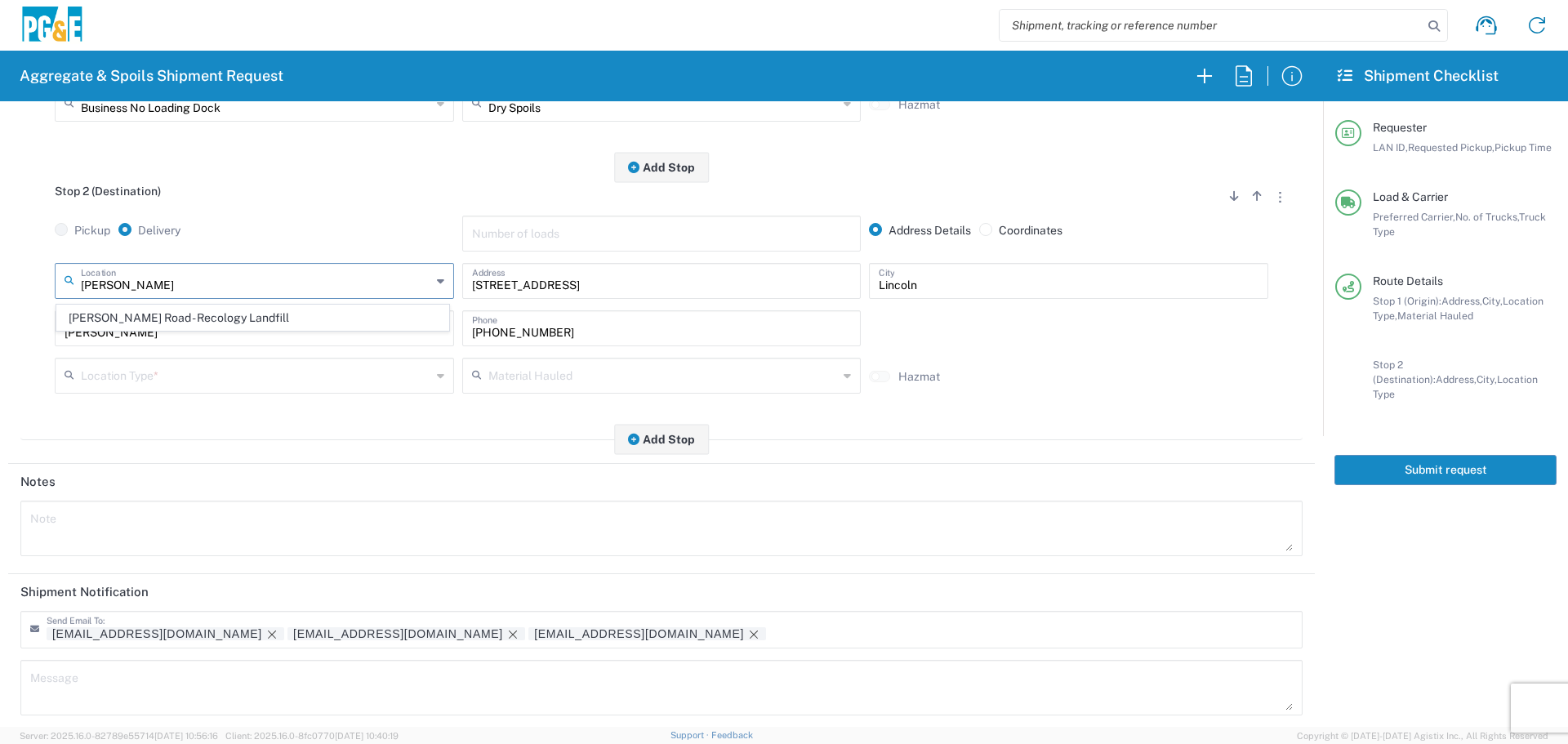
type input "Ostrom Road - Recology Landfill"
type input "5900 Ostrom Rd"
type input "Wheatland"
type input "Landfill"
type input "Ostrom Road - Recology Landfill"
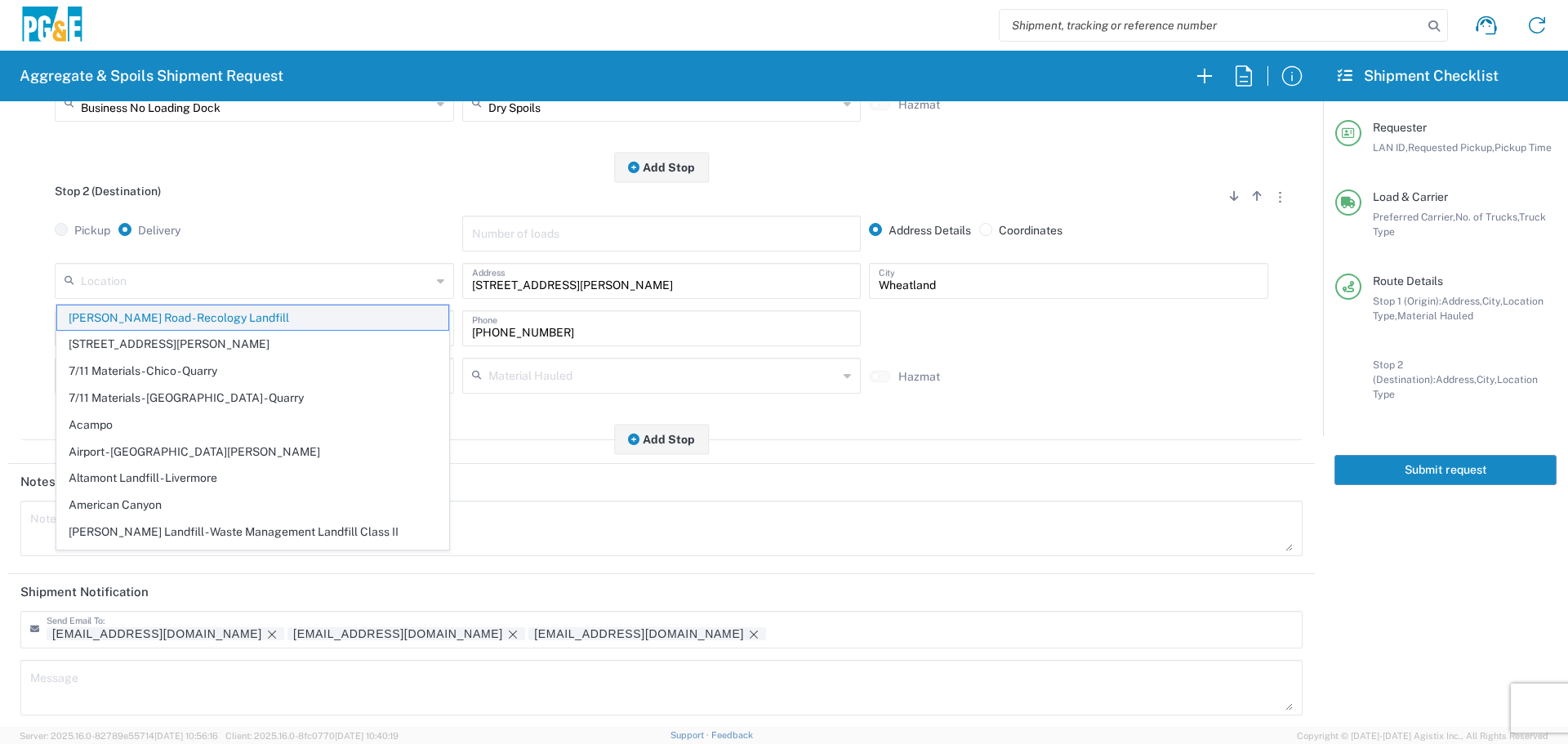
click at [238, 319] on span "Ostrom Road - Recology Landfill" at bounding box center [252, 317] width 391 height 25
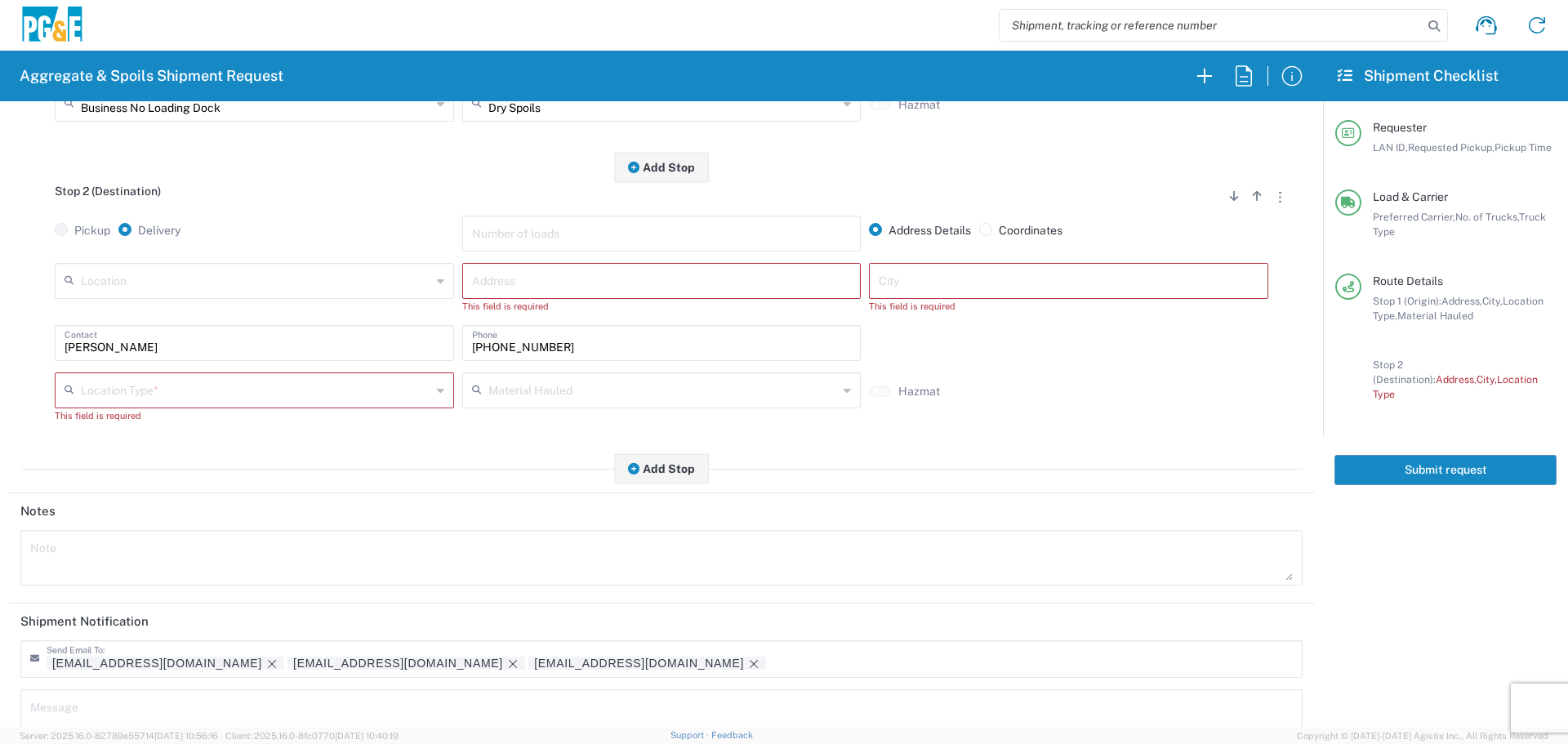
click at [251, 277] on input "text" at bounding box center [256, 279] width 350 height 29
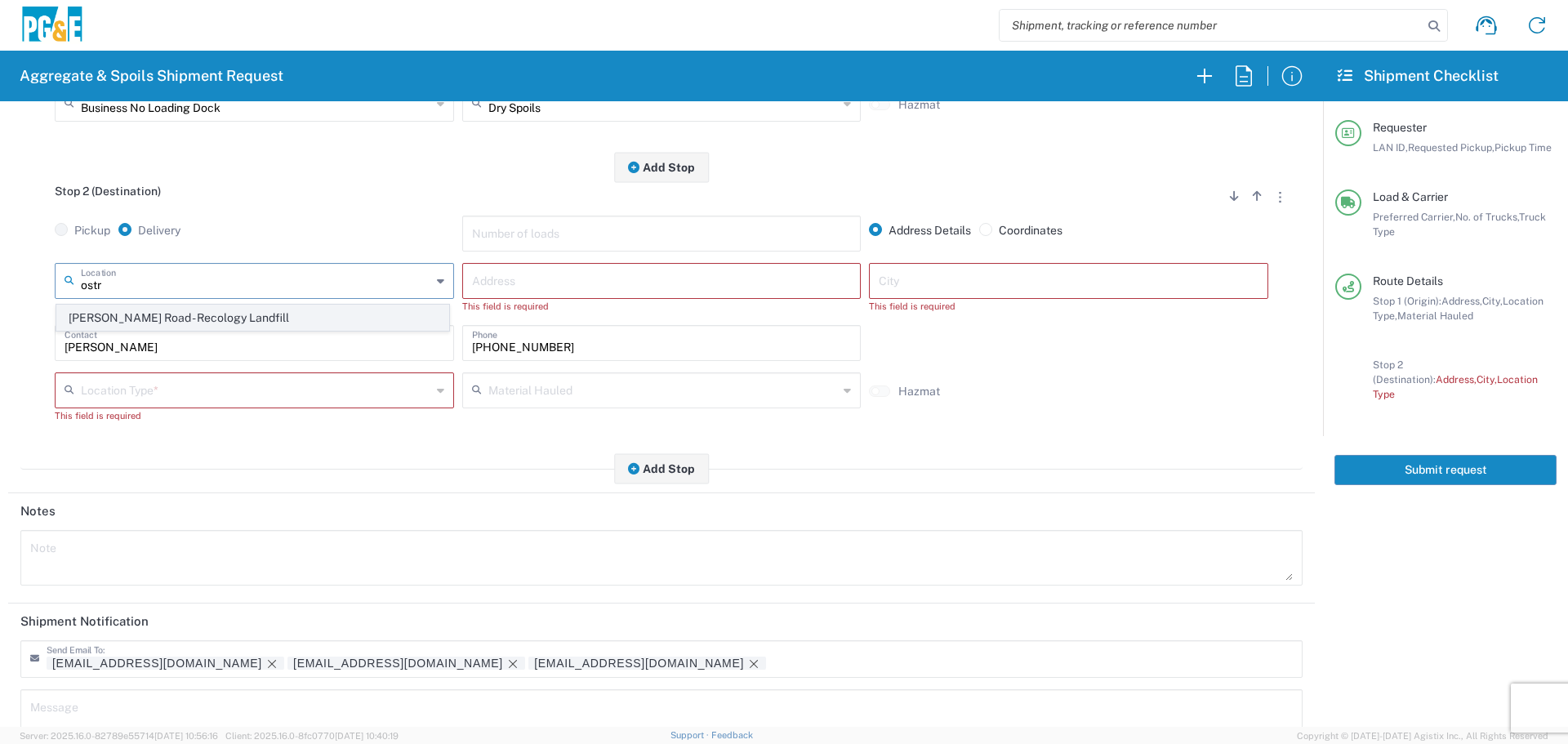
click at [229, 320] on span "Ostrom Road - Recology Landfill" at bounding box center [252, 317] width 391 height 25
type input "Ostrom Road - Recology Landfill"
type input "5900 Ostrom Rd"
type input "Wheatland"
type input "Landfill"
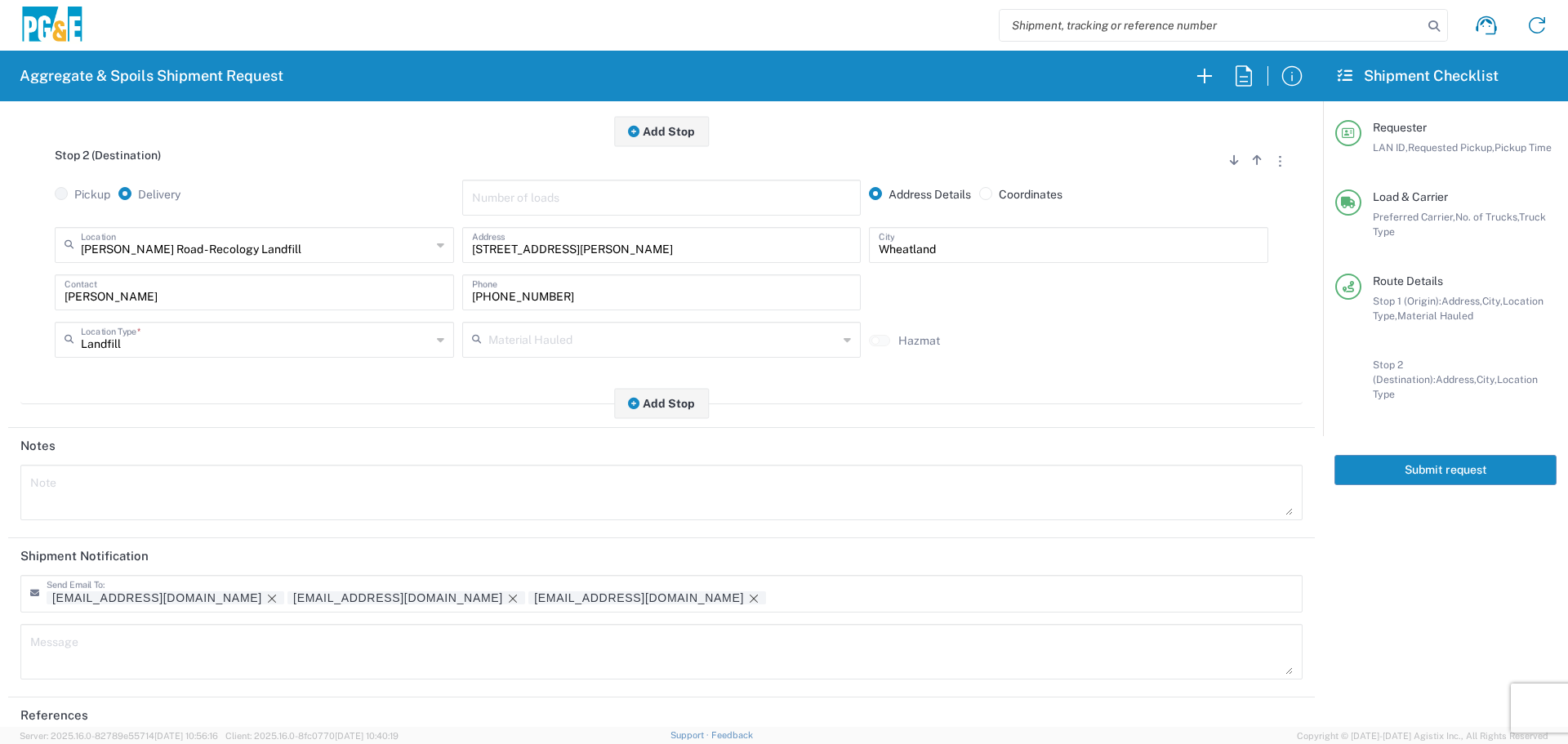
scroll to position [507, 0]
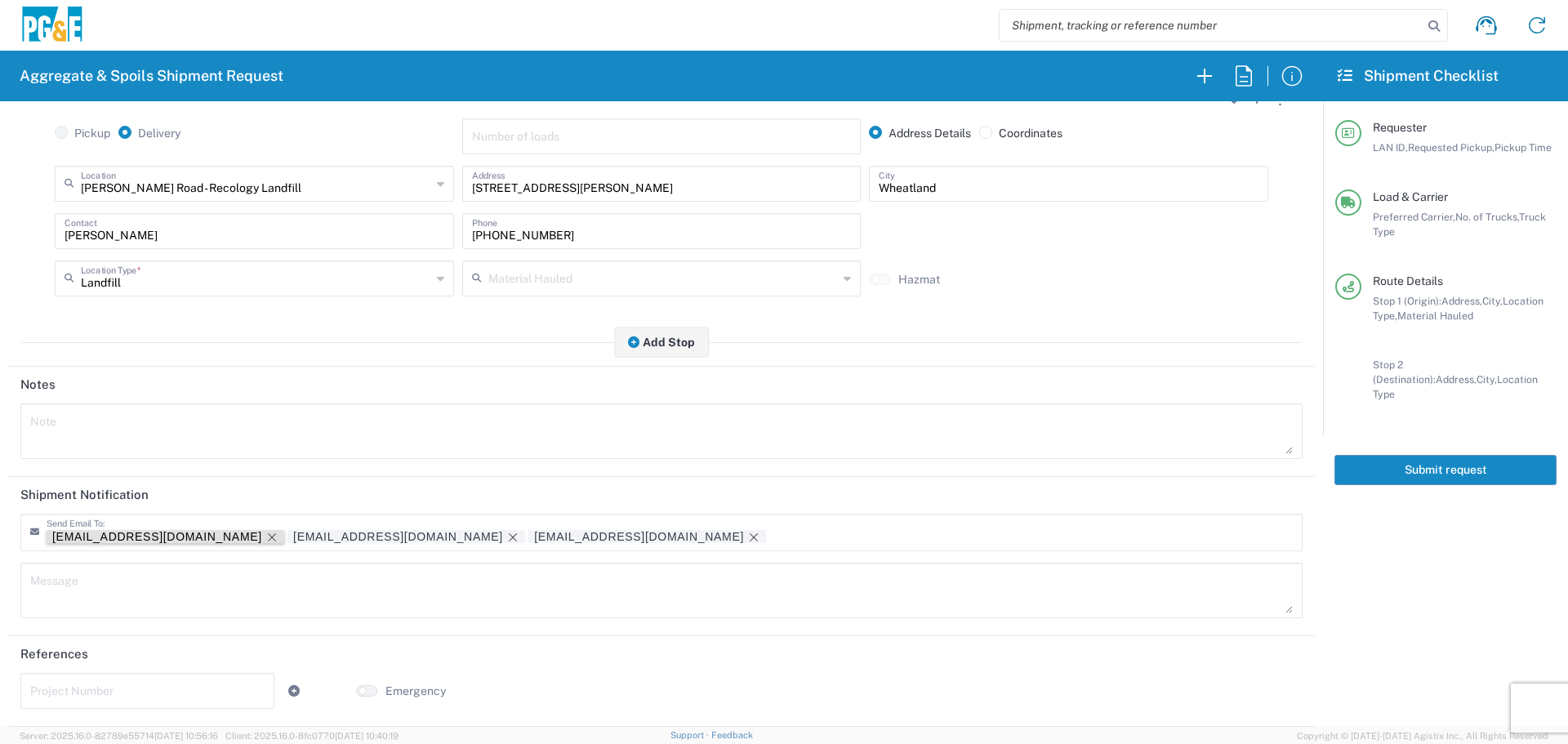
click at [265, 540] on icon "Remove tag" at bounding box center [271, 537] width 13 height 13
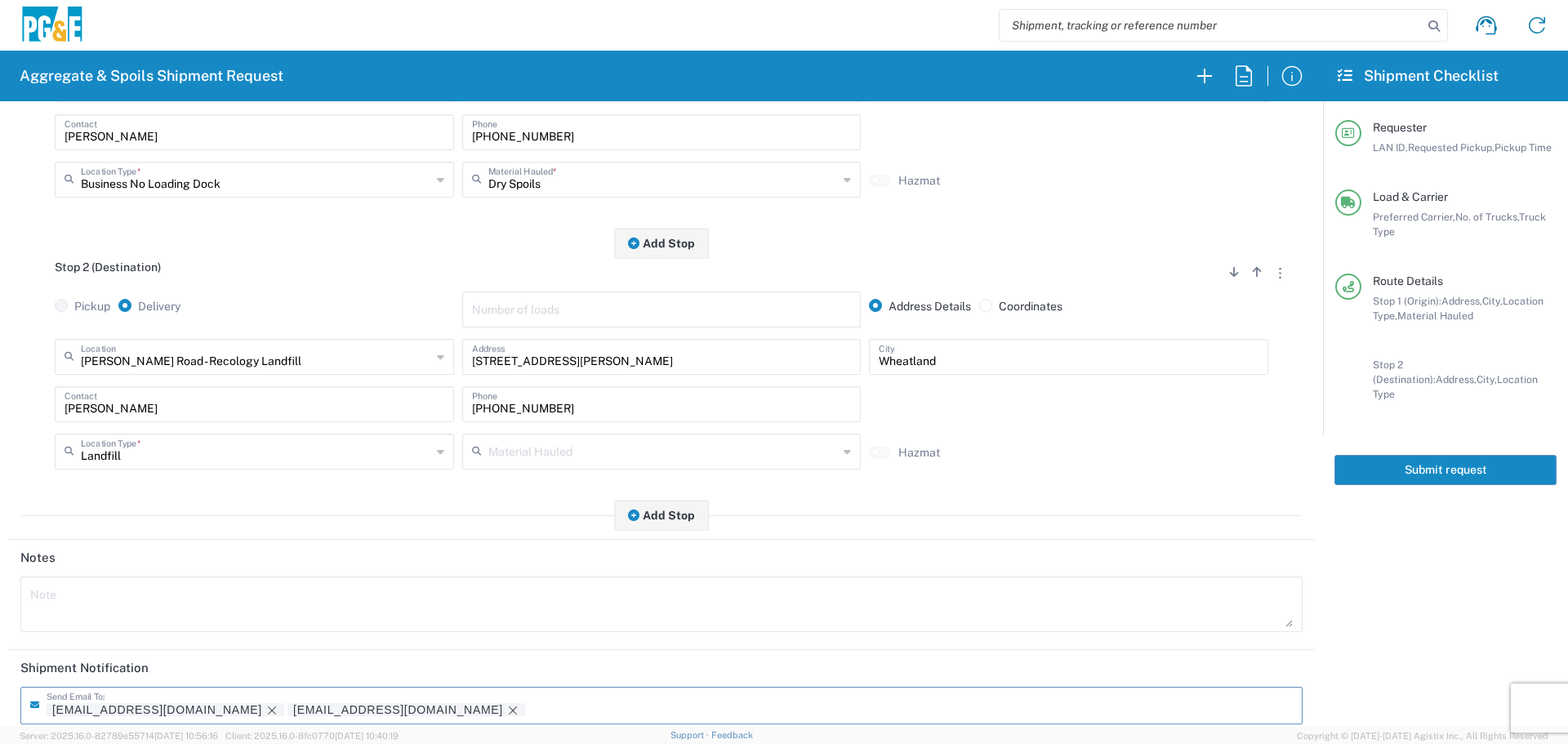
scroll to position [409, 0]
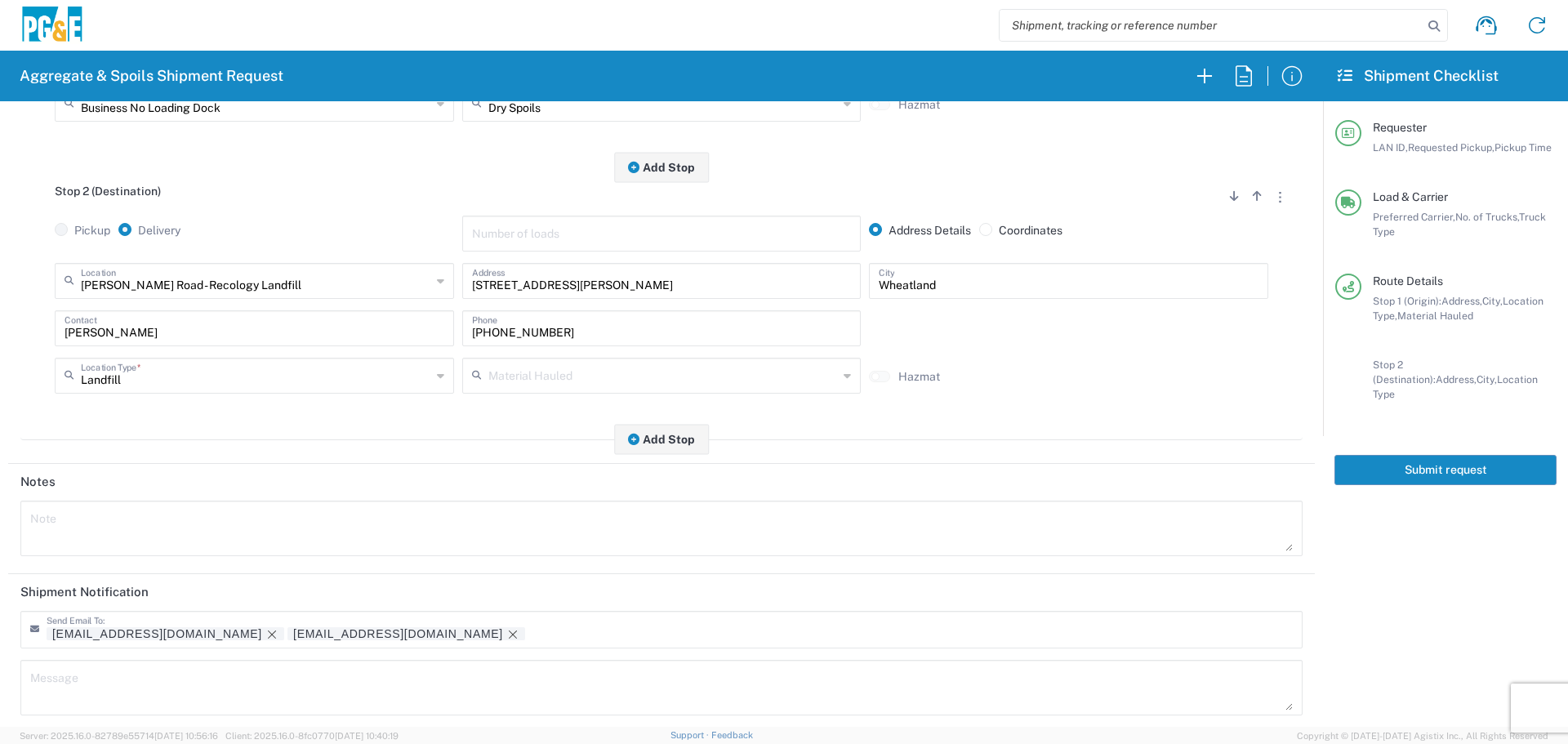
click at [1420, 455] on button "Submit request" at bounding box center [1444, 469] width 222 height 30
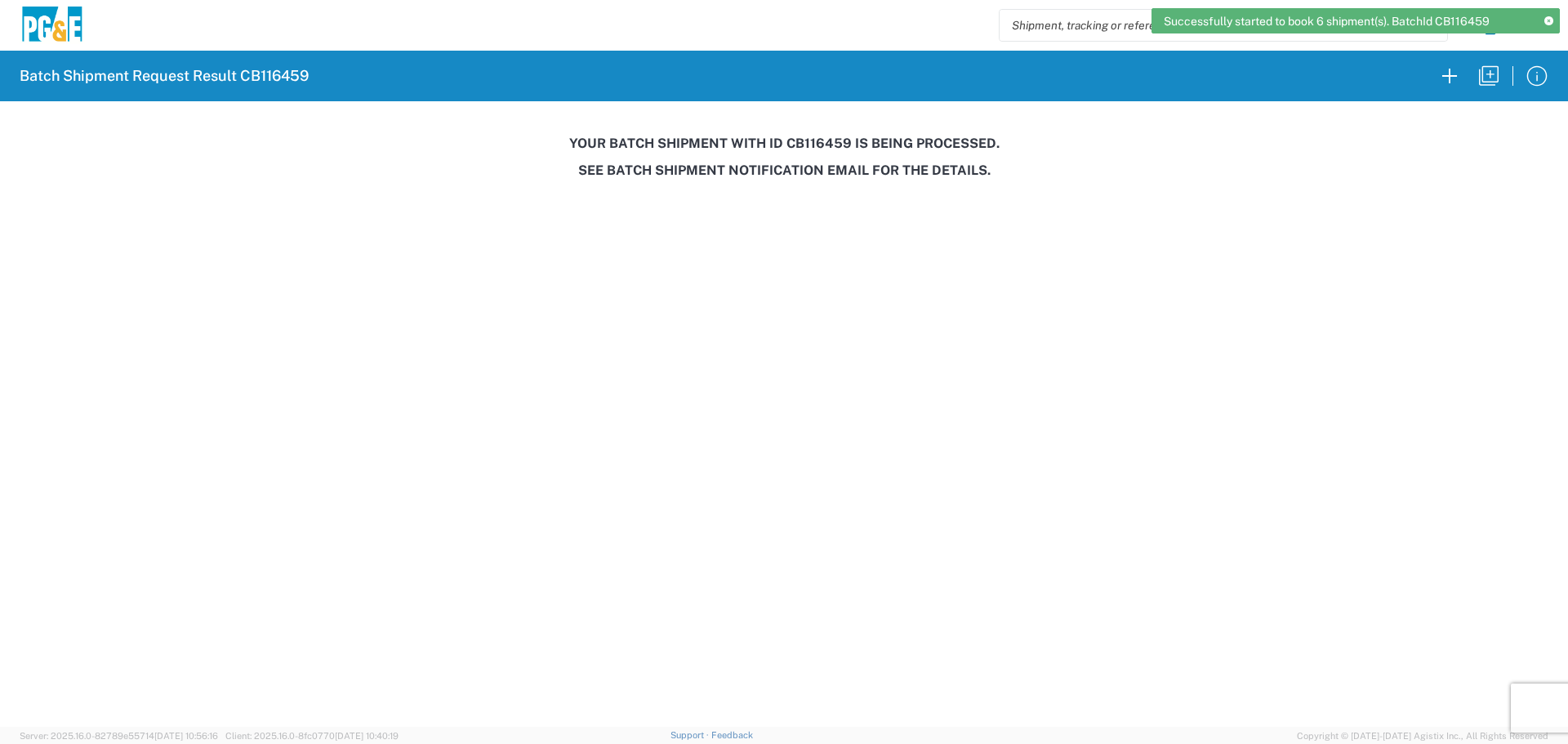
click at [822, 144] on h3 "Your batch shipment with id CB116459 is being processed." at bounding box center [784, 143] width 1545 height 16
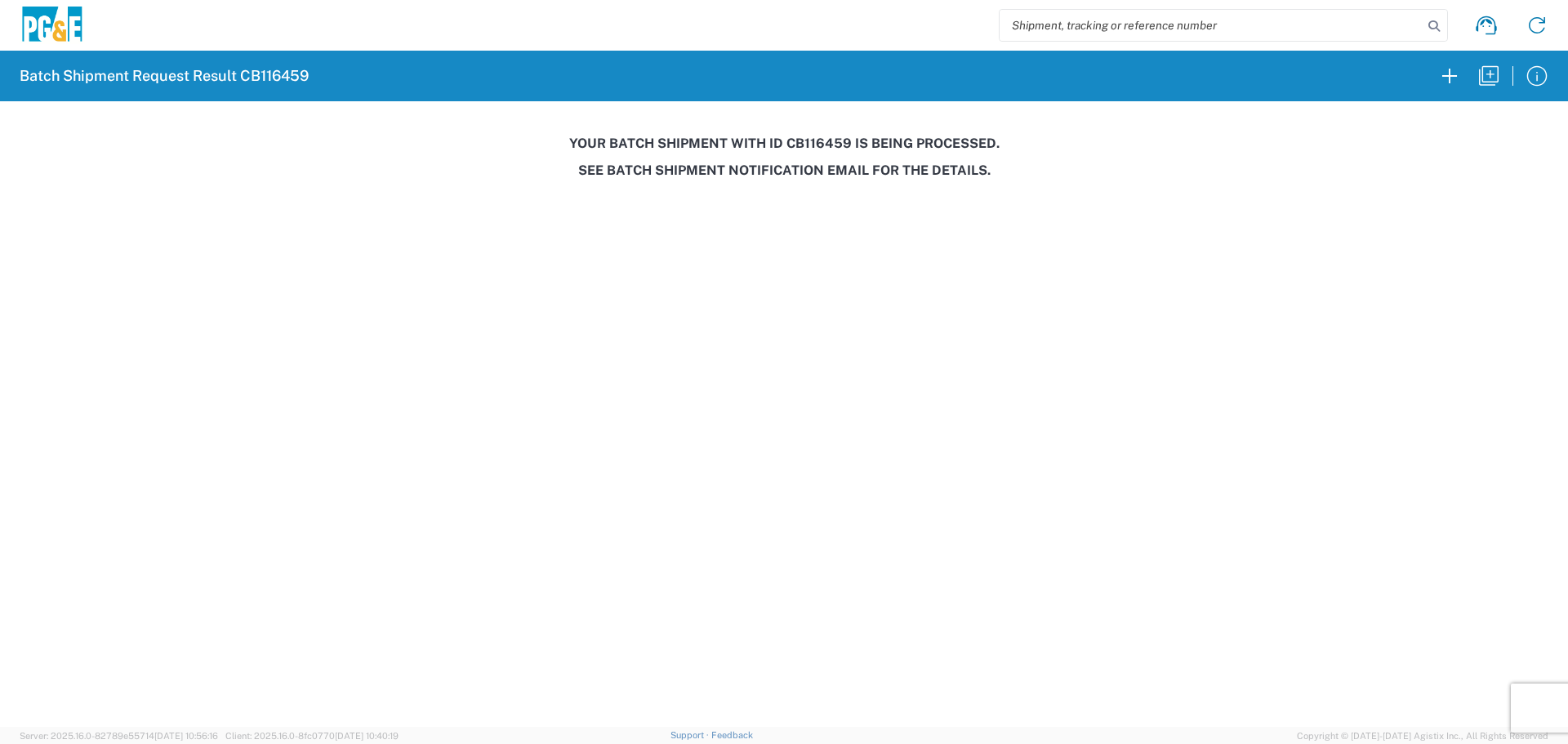
copy h3 "CB116459"
click at [1496, 84] on icon "button" at bounding box center [1489, 76] width 26 height 26
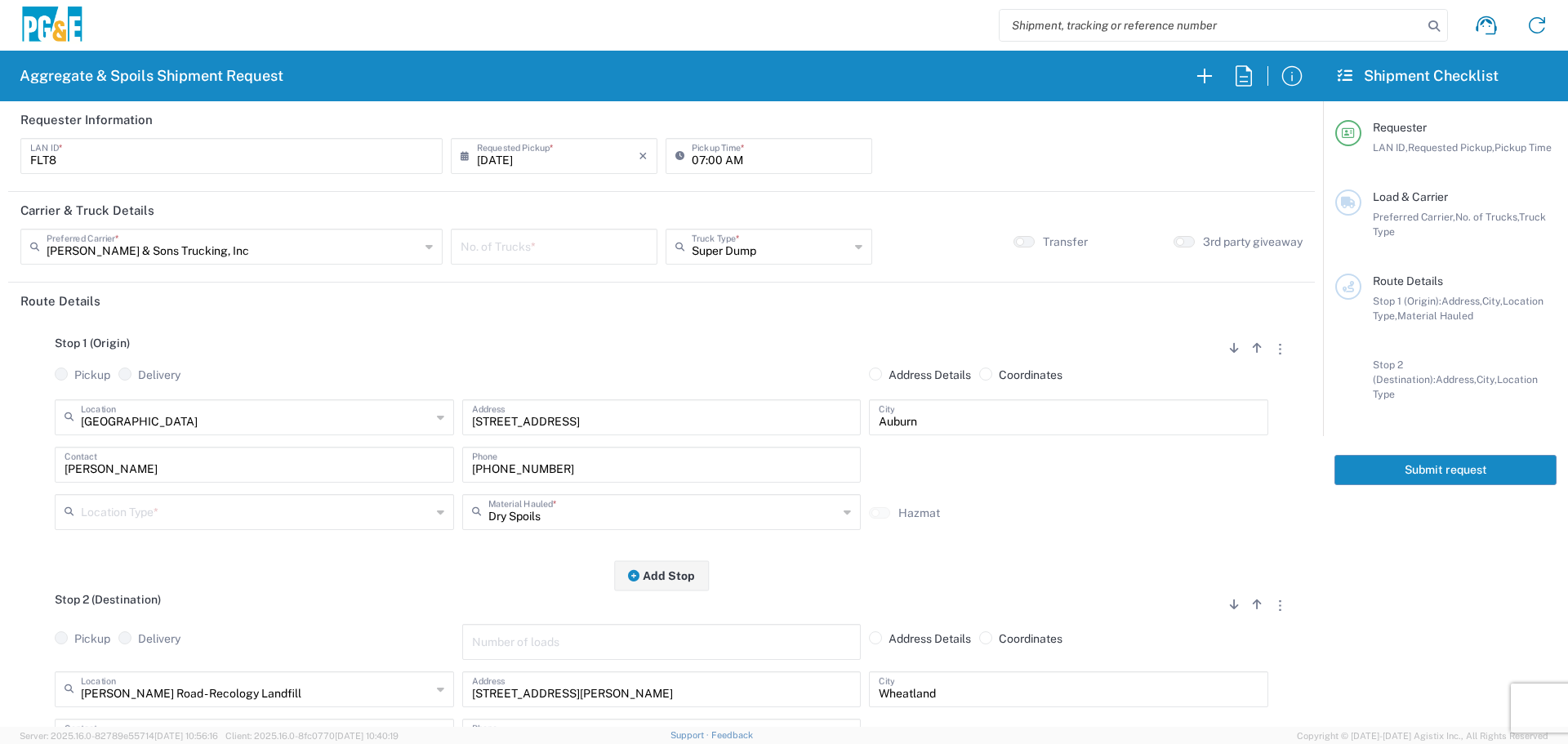
click at [413, 151] on input "FLT8" at bounding box center [232, 155] width 403 height 29
type input "F"
type input "DSL0"
click at [579, 239] on input "number" at bounding box center [554, 245] width 187 height 29
type input "1"
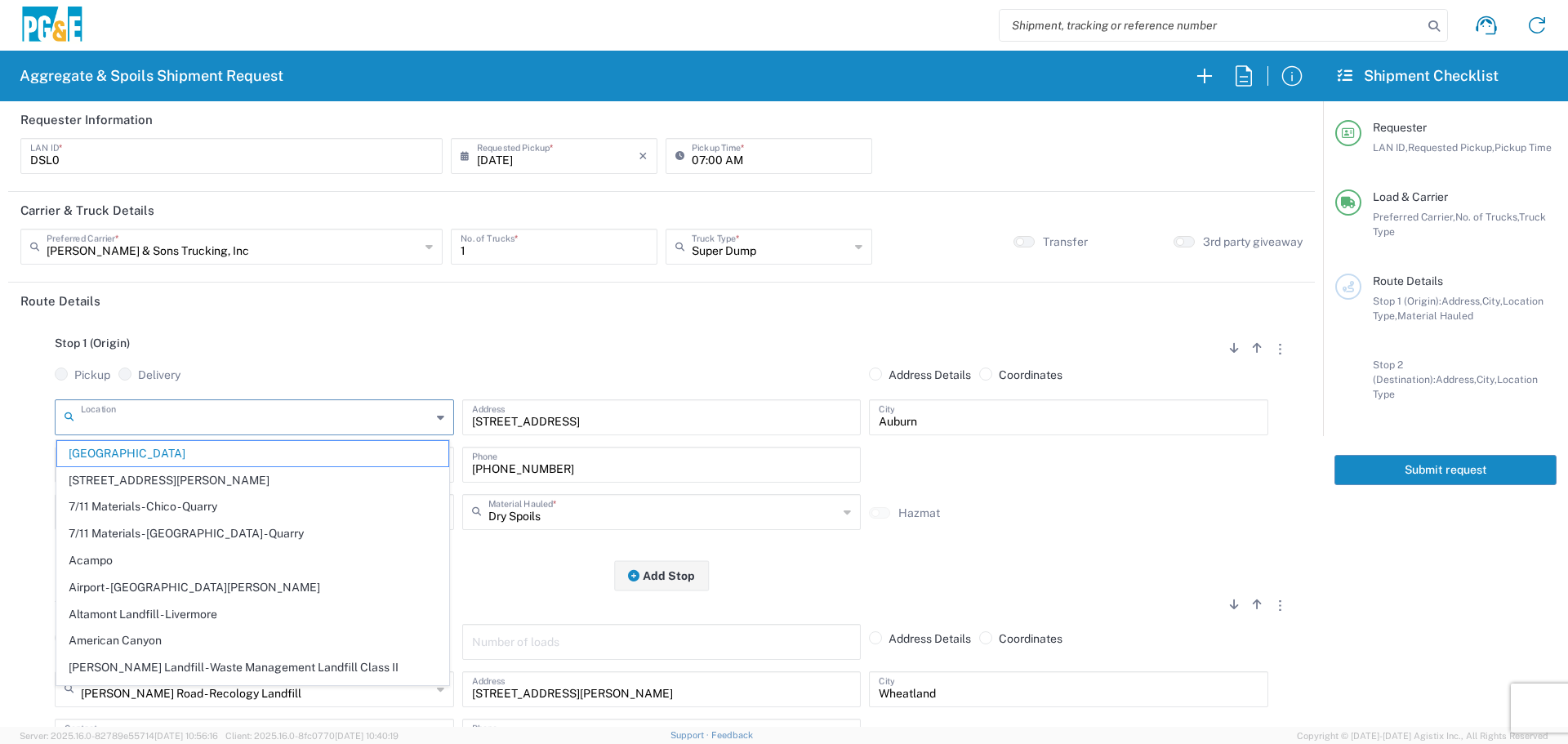
click at [327, 409] on input "text" at bounding box center [256, 416] width 350 height 29
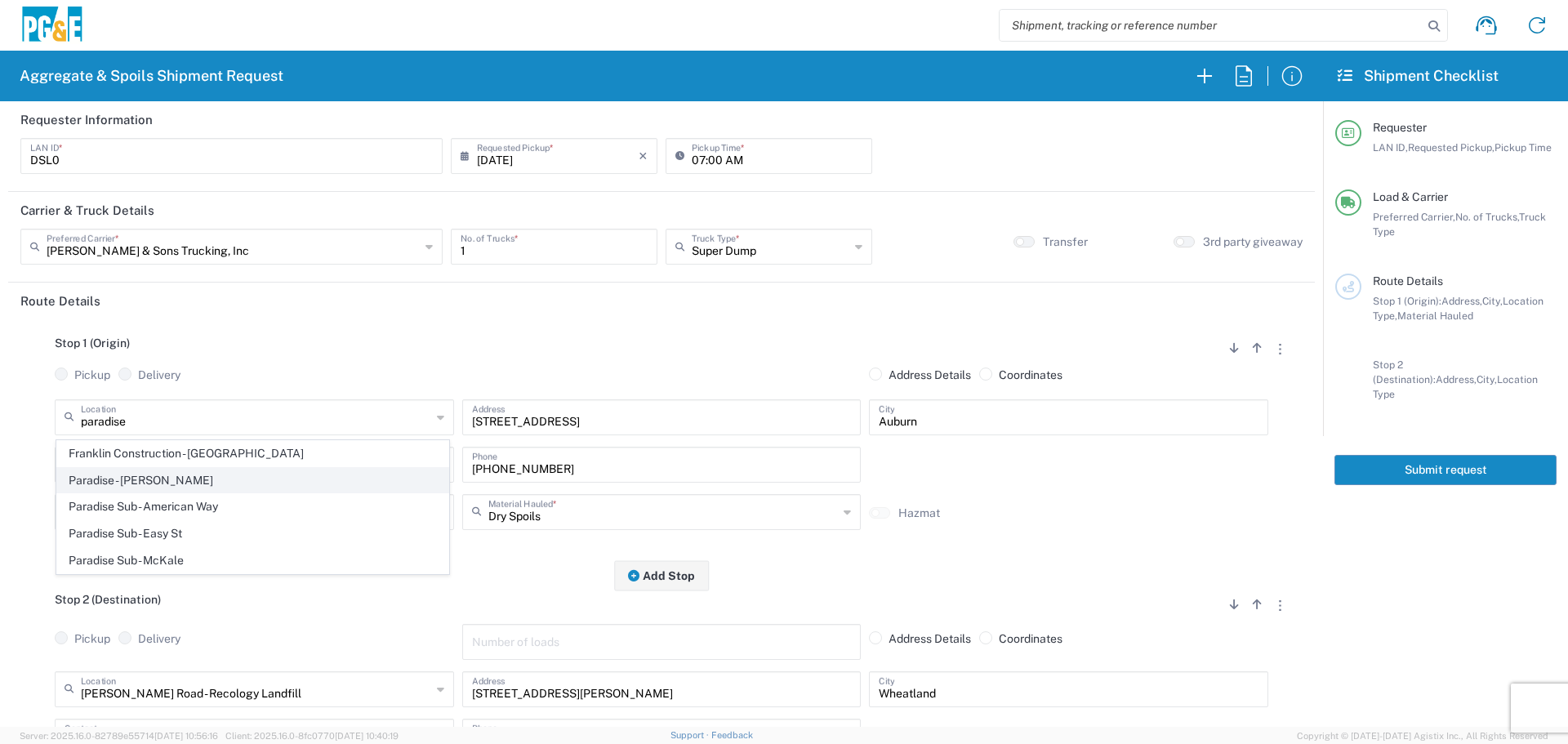
click at [225, 485] on span "Paradise - Clark Rd" at bounding box center [252, 480] width 391 height 25
type input "Paradise - Clark Rd"
type input "5365 Clark Rd"
type input "Paradise"
type input "Business No Loading Dock"
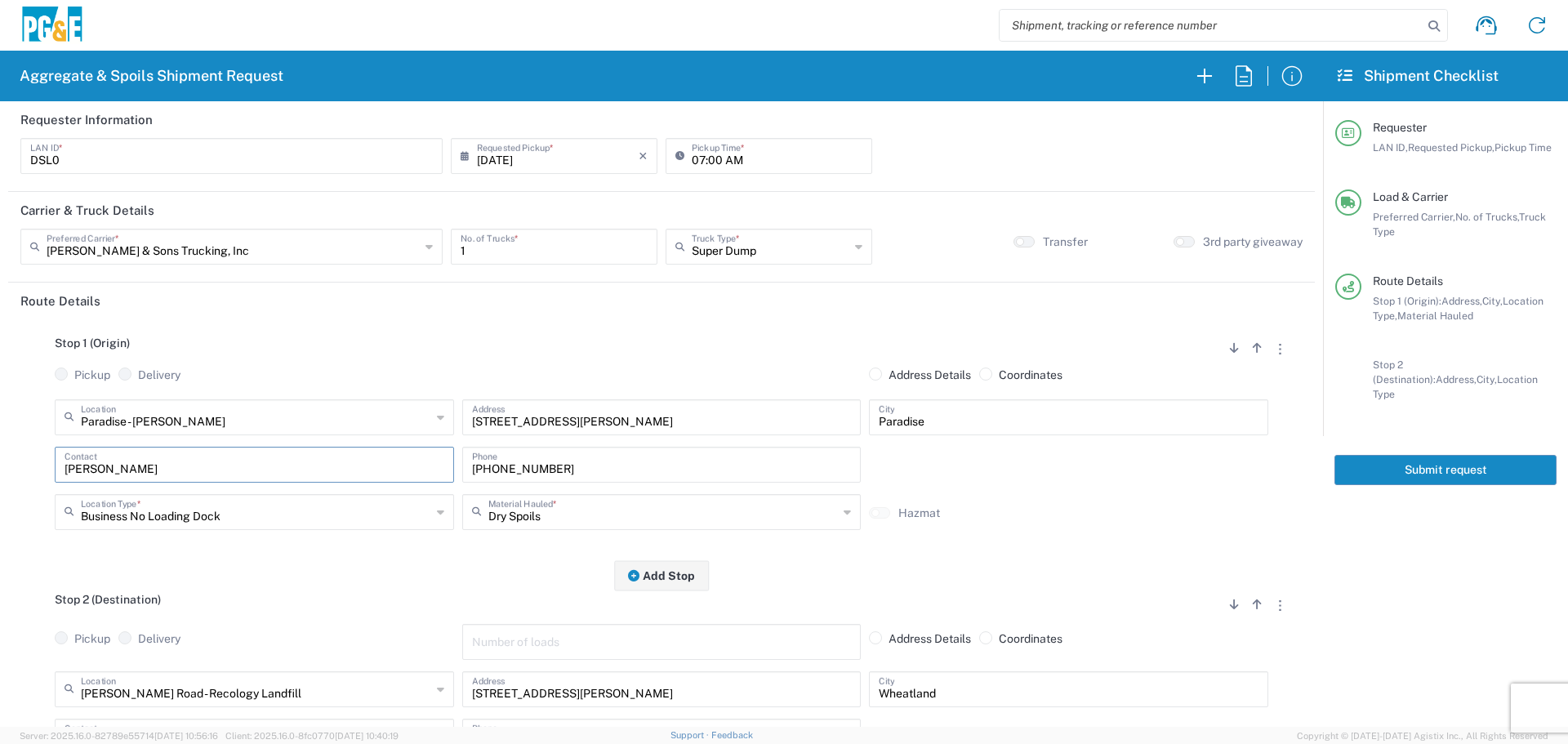
drag, startPoint x: 245, startPoint y: 470, endPoint x: 0, endPoint y: 484, distance: 245.4
click at [0, 484] on form "Requester Information DSL0 LAN ID * 08/12/2025 × Requested Pickup * Cancel Appl…" at bounding box center [661, 414] width 1323 height 626
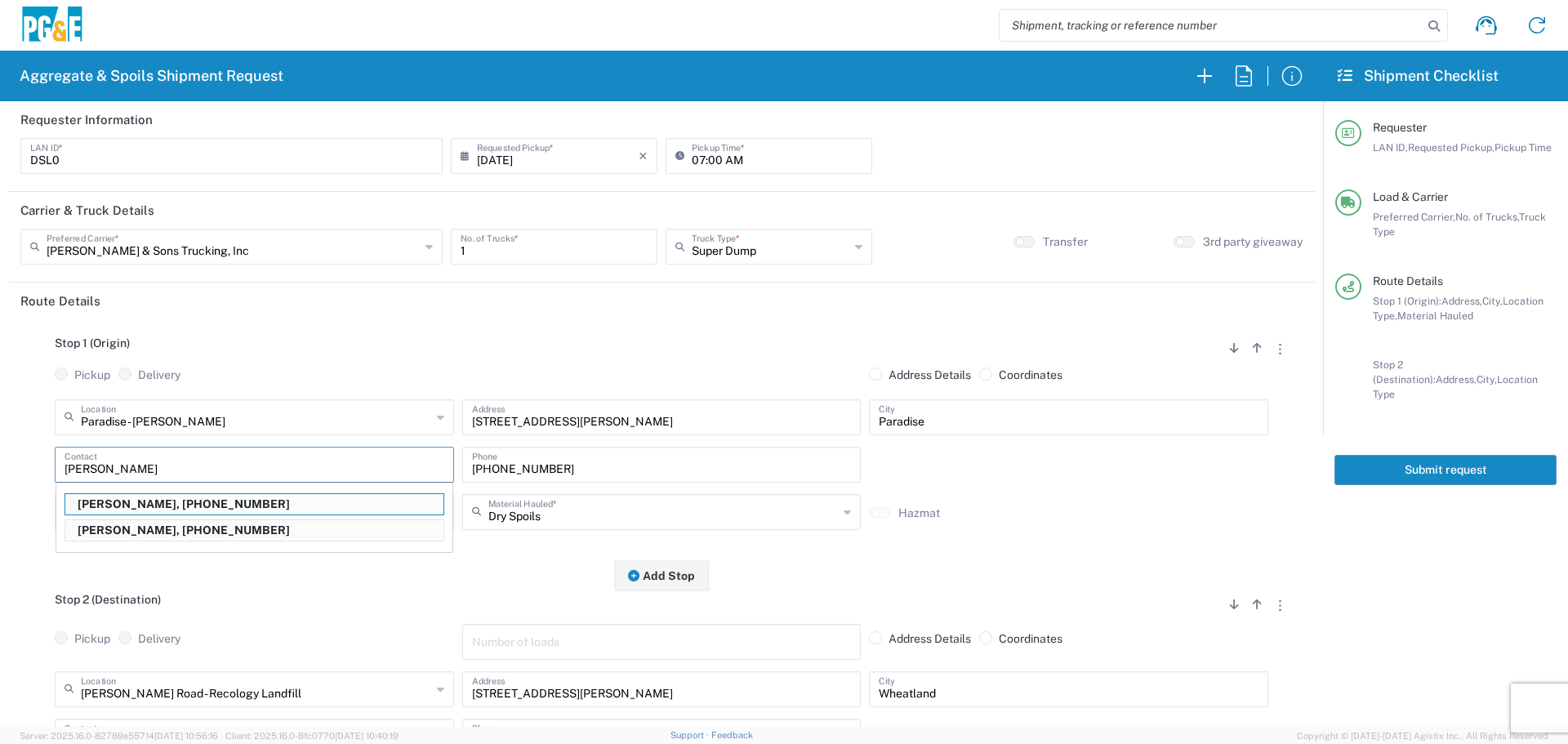
type input "David McGregor"
type input "530-526-8407"
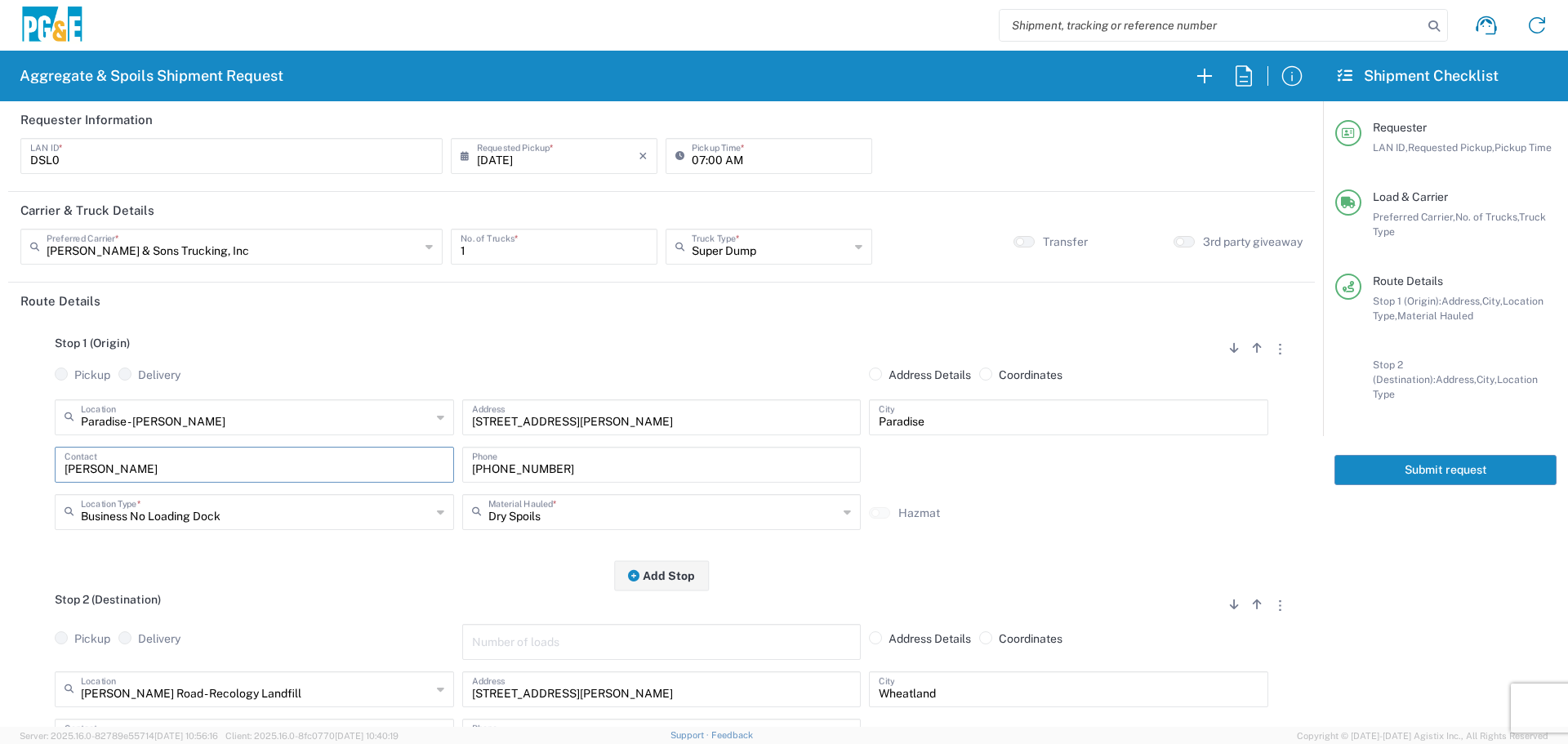
scroll to position [163, 0]
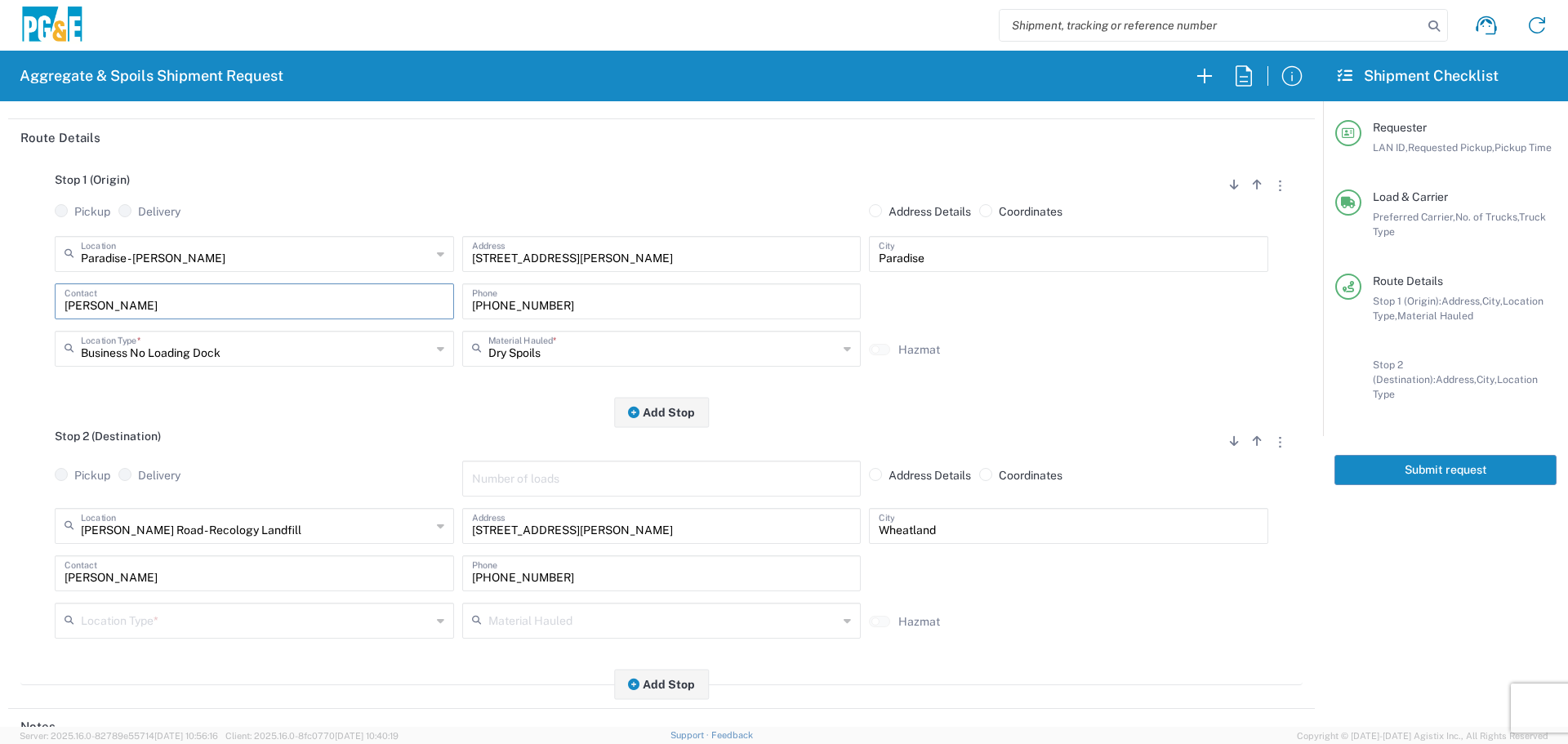
type input "David McGregor"
click at [138, 544] on div "Ostrom Road - Recology Landfill Location" at bounding box center [254, 526] width 399 height 36
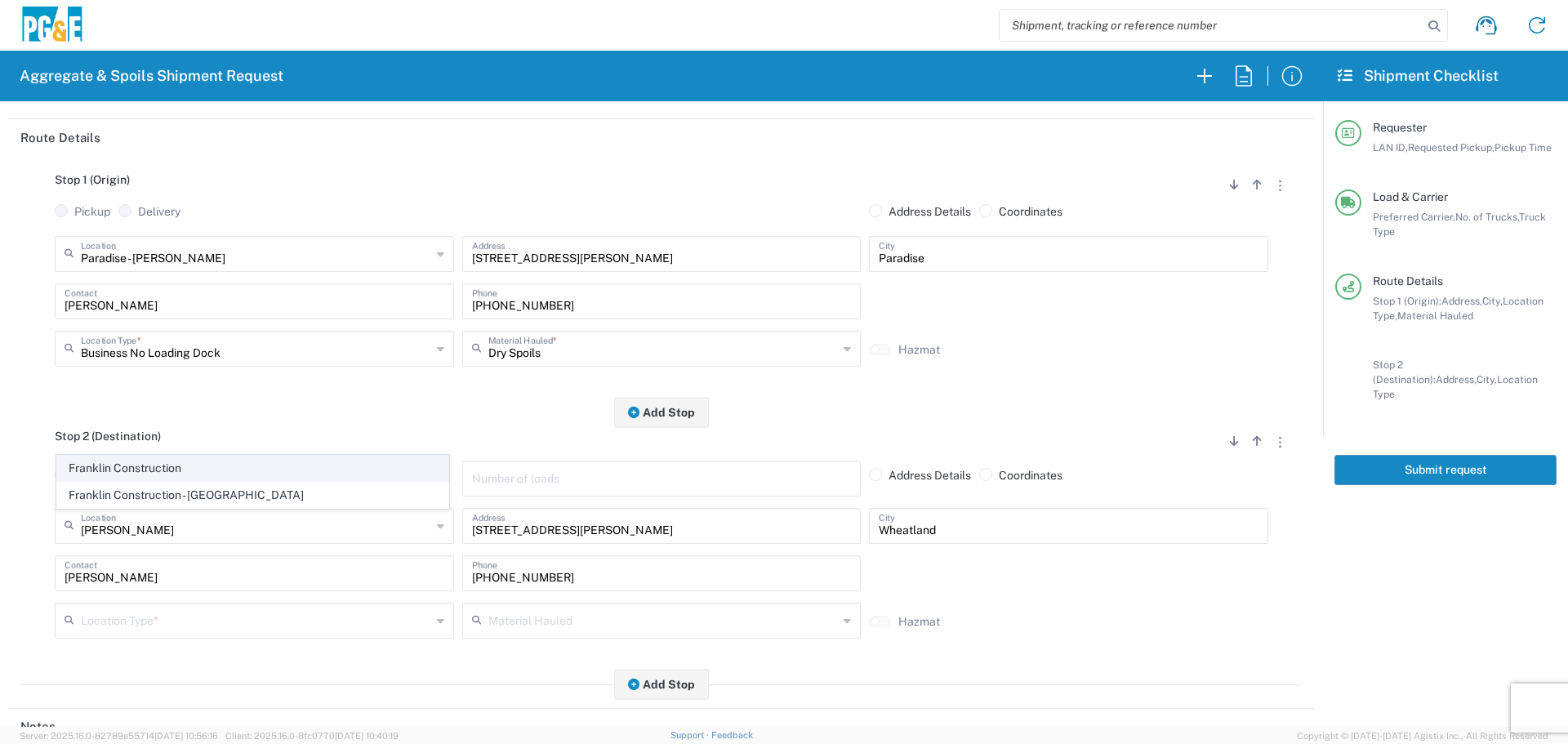
click at [217, 462] on span "Franklin Construction" at bounding box center [252, 467] width 391 height 25
type input "Franklin Construction"
type input "Vina Rd"
type input "Vina"
type input "Business No Loading Dock"
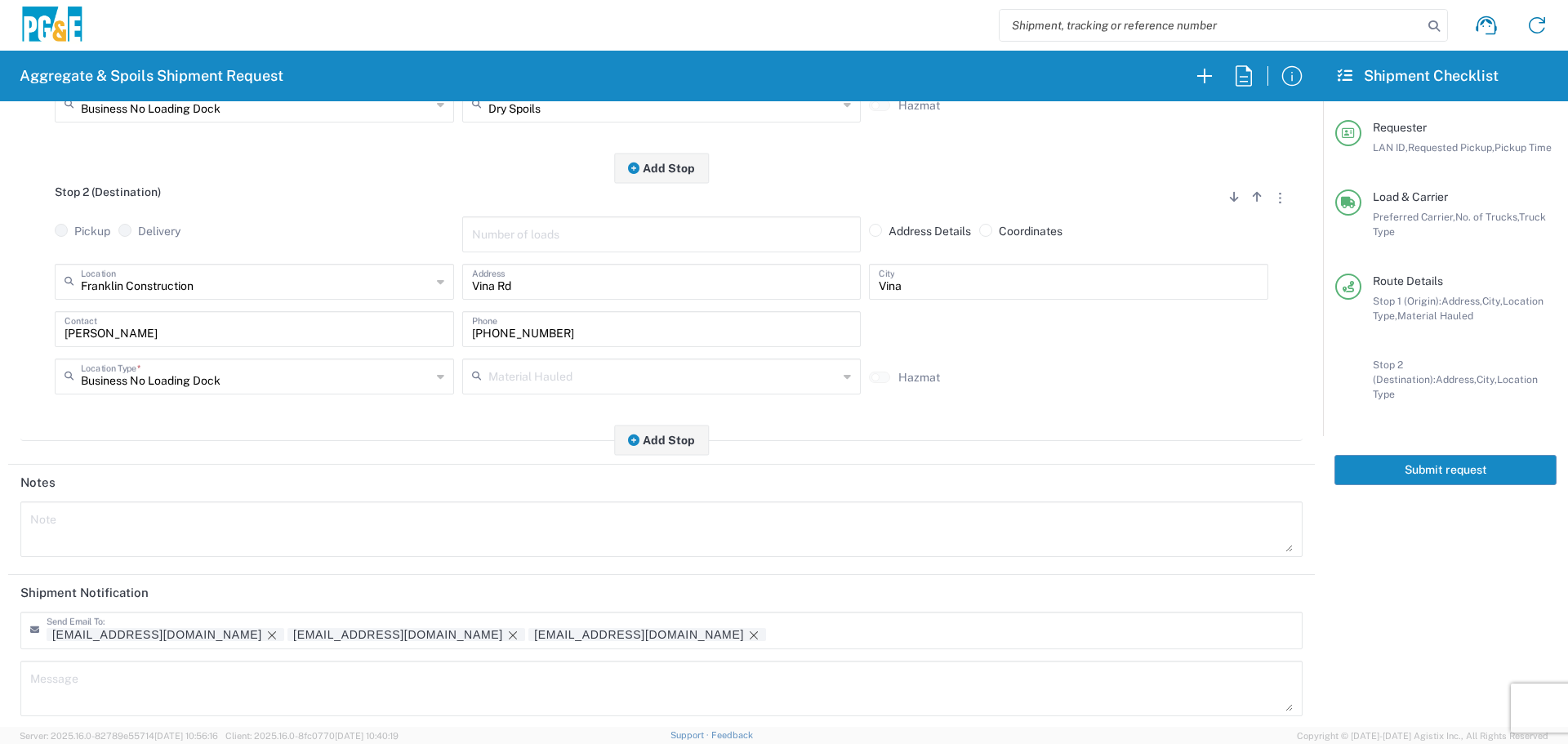
scroll to position [409, 0]
drag, startPoint x: 244, startPoint y: 331, endPoint x: 0, endPoint y: 310, distance: 244.9
click at [0, 310] on form "Requester Information DSL0 LAN ID * 08/12/2025 × Requested Pickup * Cancel Appl…" at bounding box center [661, 414] width 1323 height 626
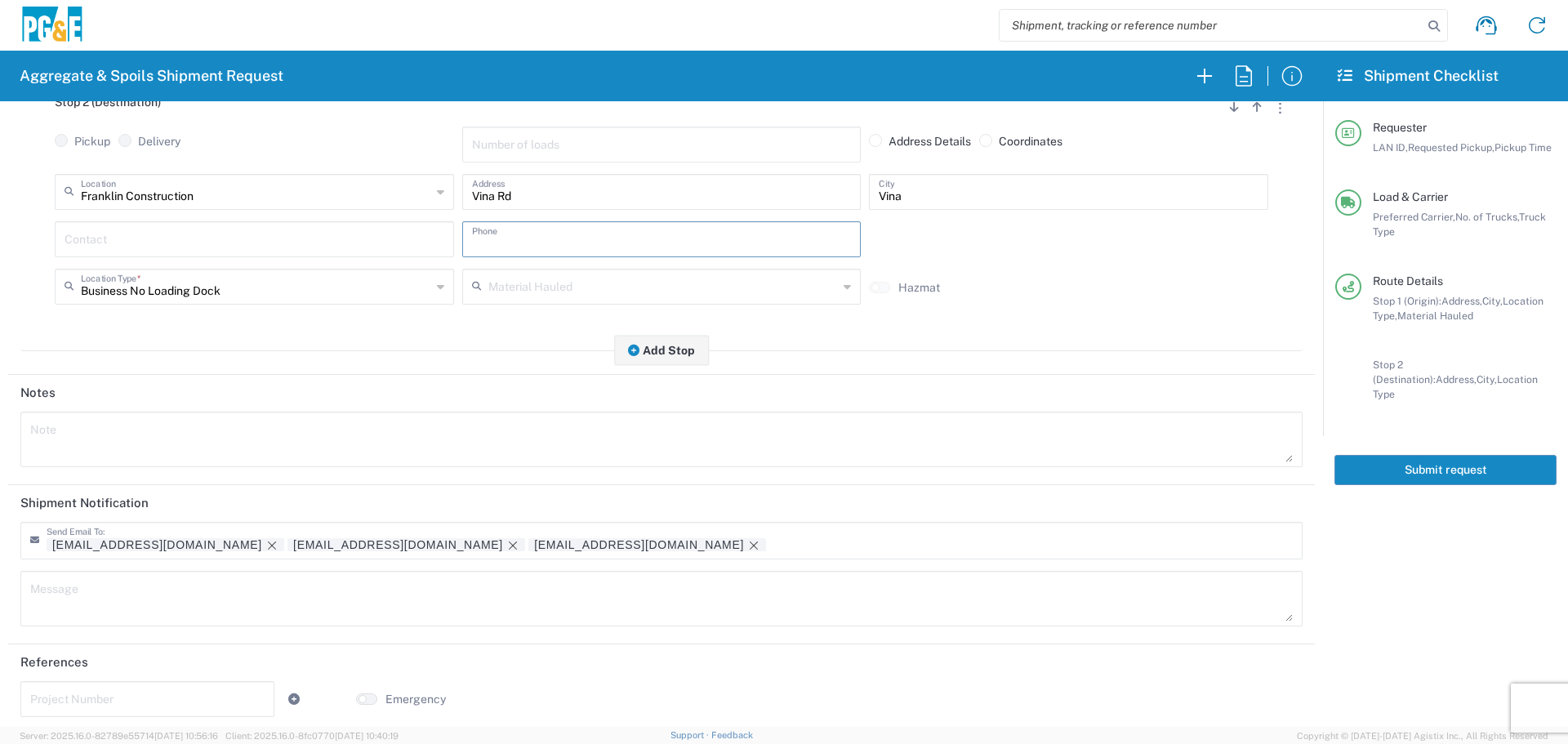
scroll to position [507, 0]
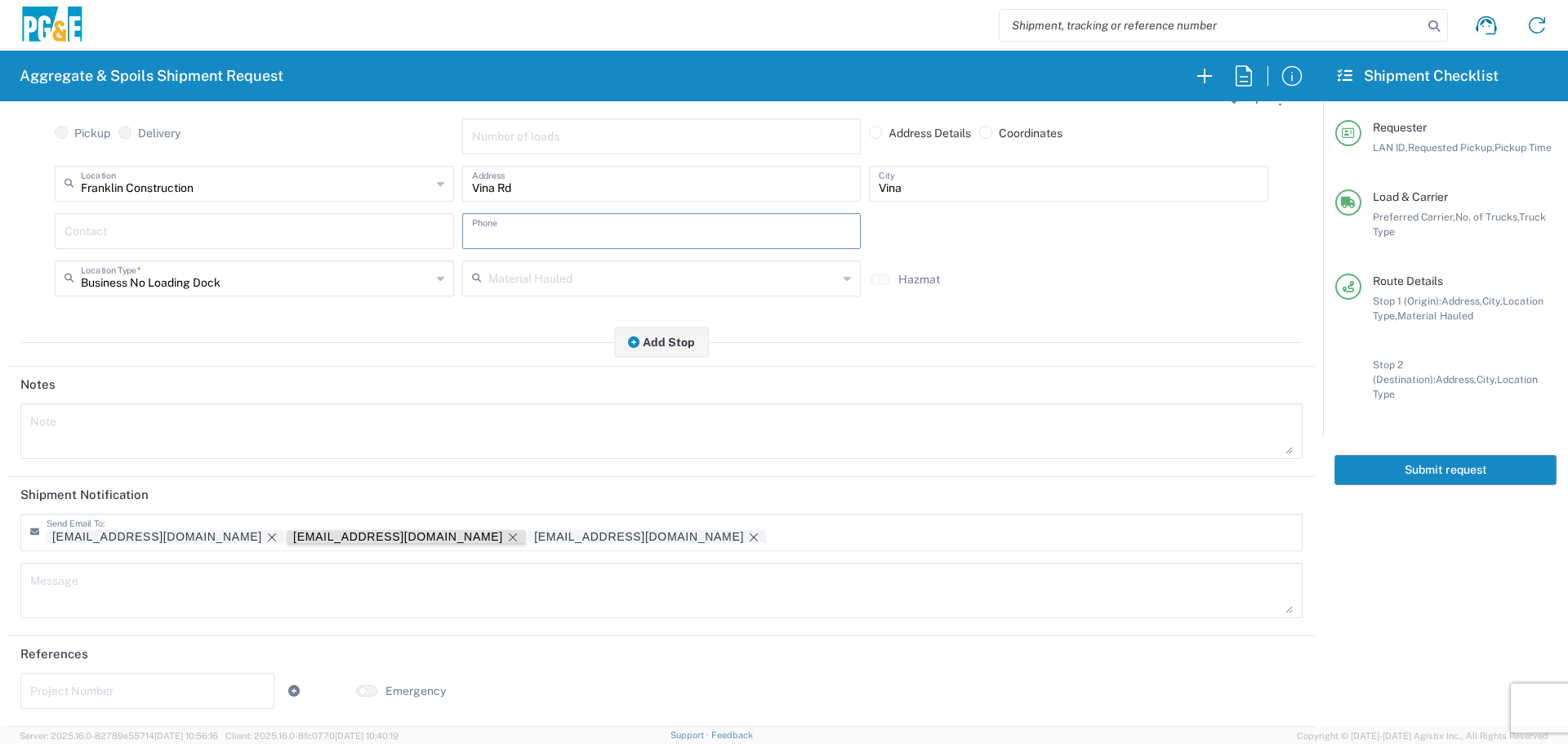
click at [506, 532] on icon "Remove tag" at bounding box center [512, 537] width 13 height 13
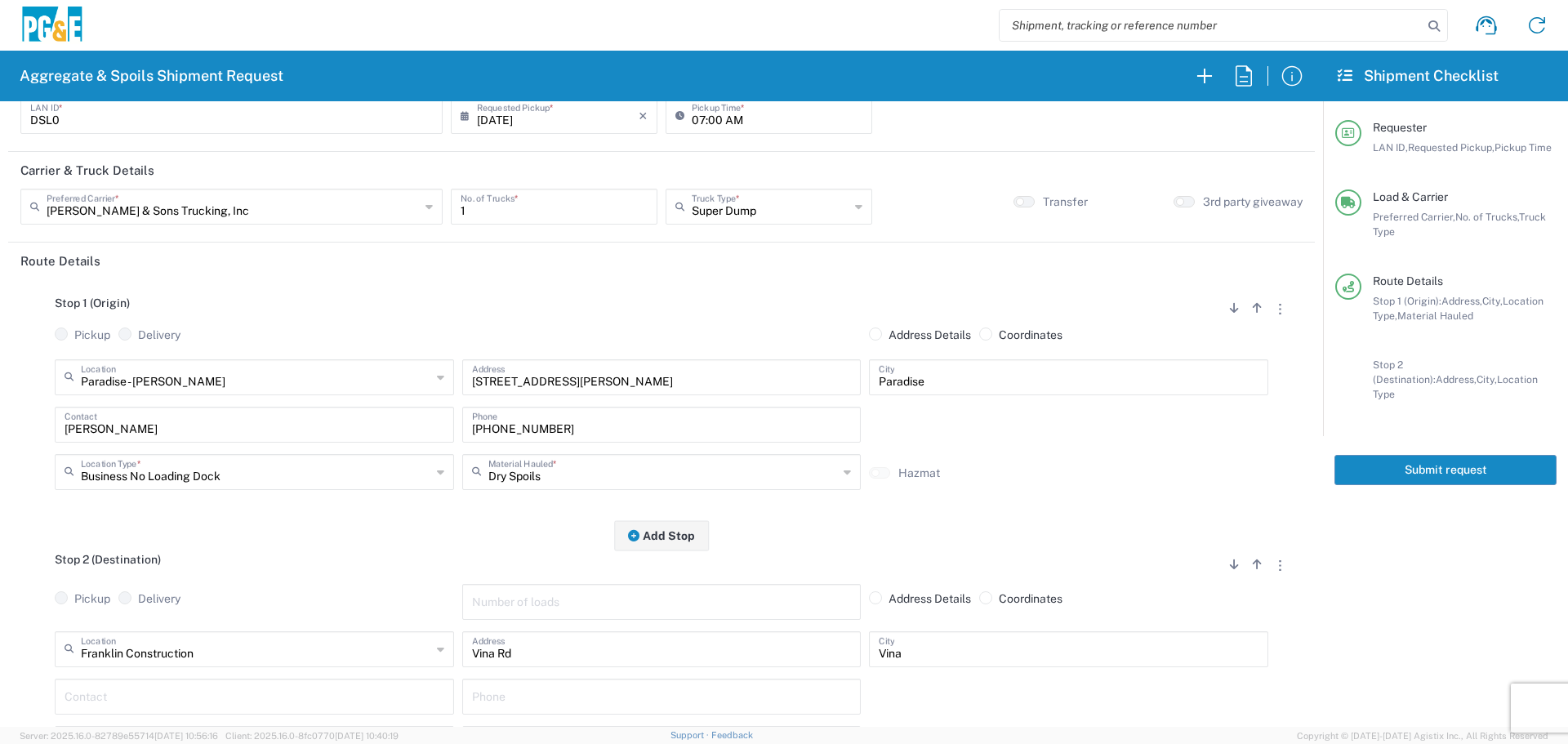
scroll to position [0, 0]
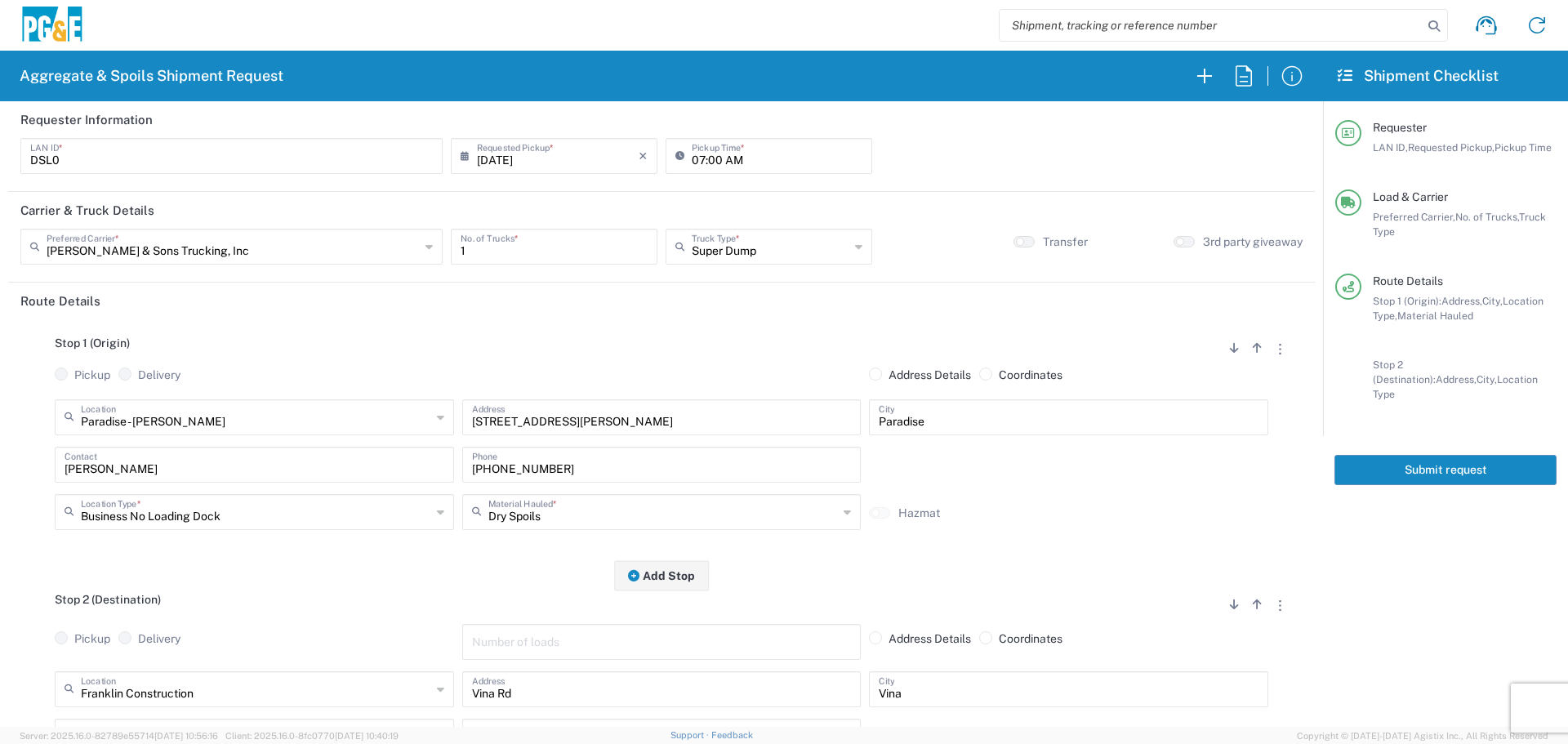
click at [1425, 455] on button "Submit request" at bounding box center [1444, 469] width 222 height 30
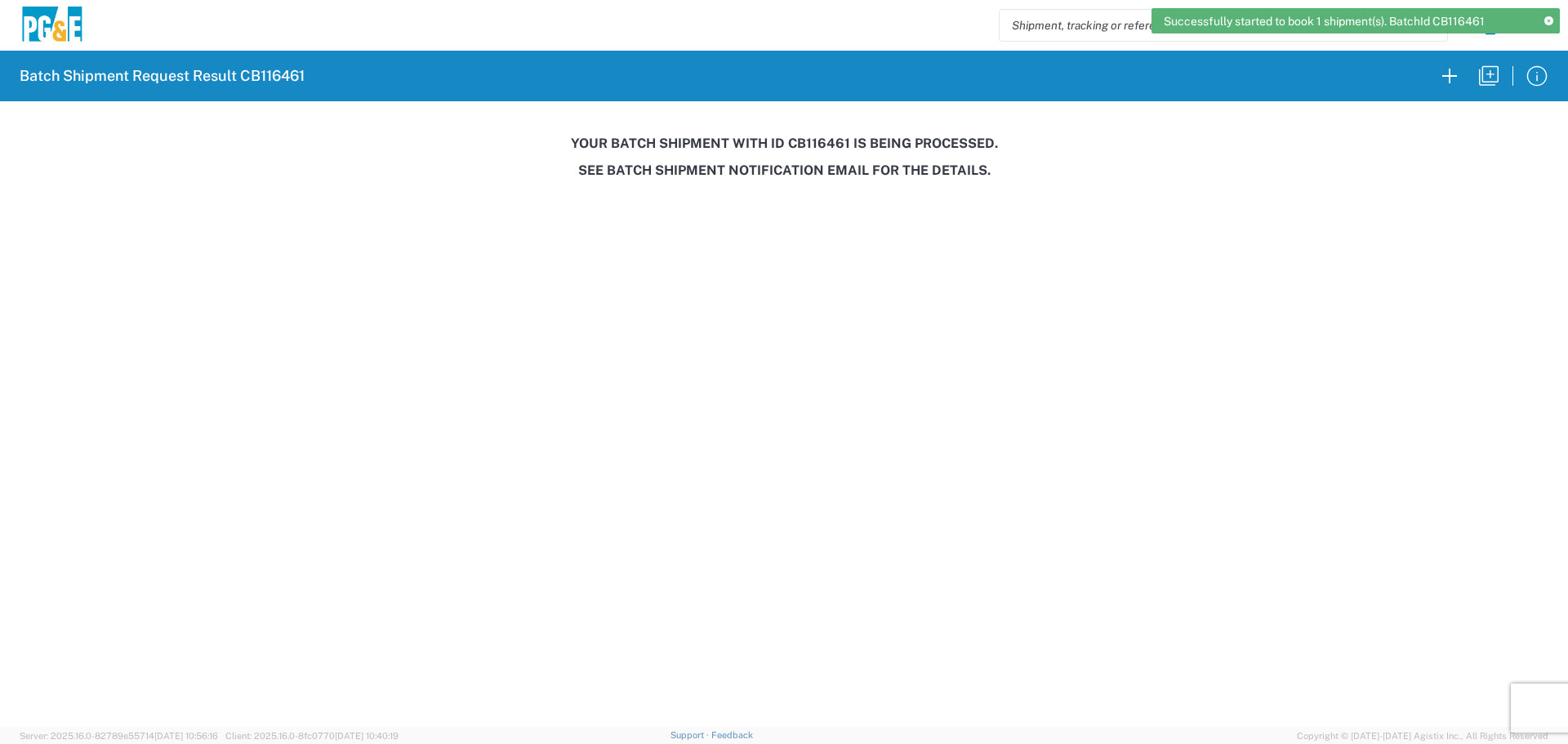
click at [809, 137] on h3 "Your batch shipment with id CB116461 is being processed." at bounding box center [784, 143] width 1545 height 16
copy h3 "CB116461"
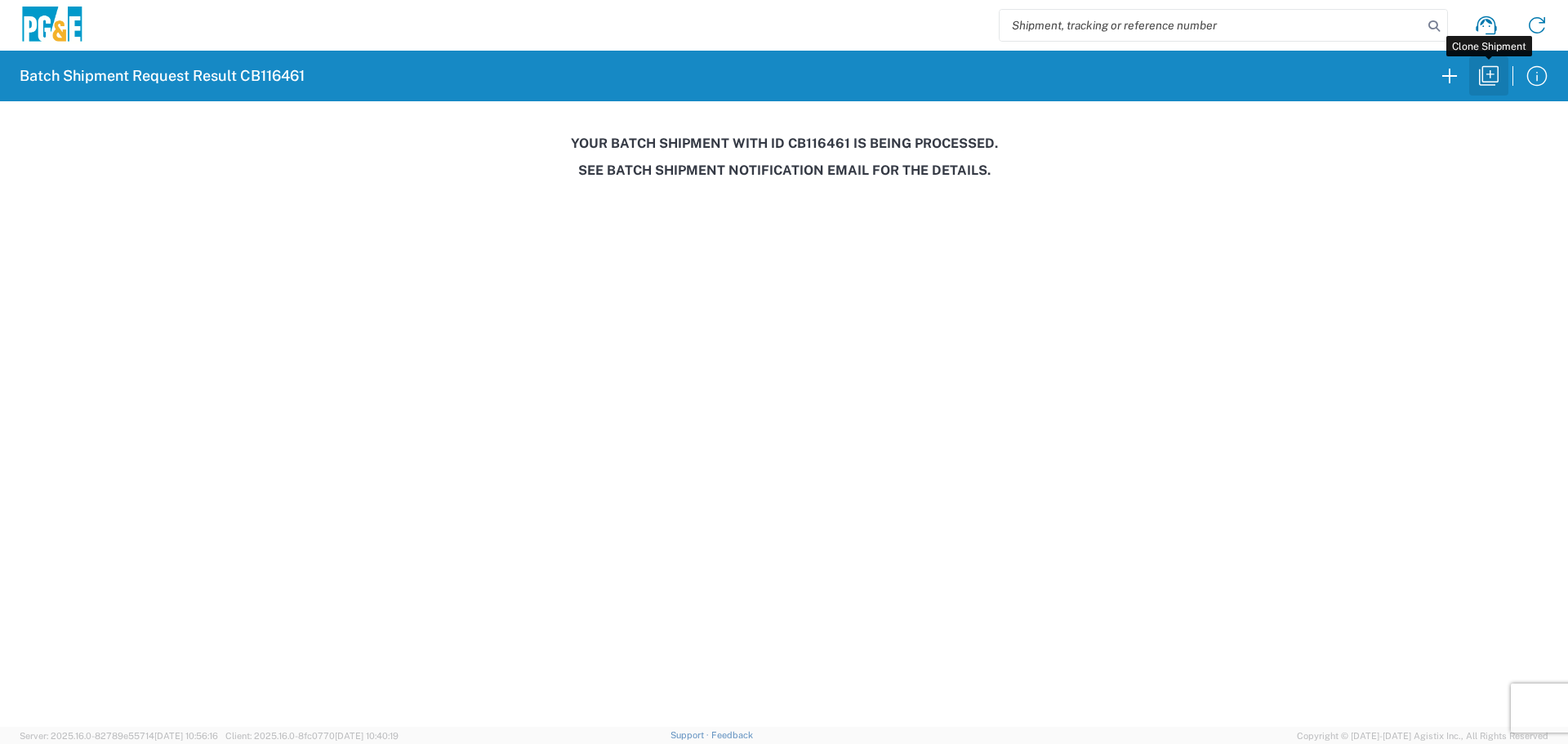
click at [1485, 82] on icon "button" at bounding box center [1489, 76] width 20 height 20
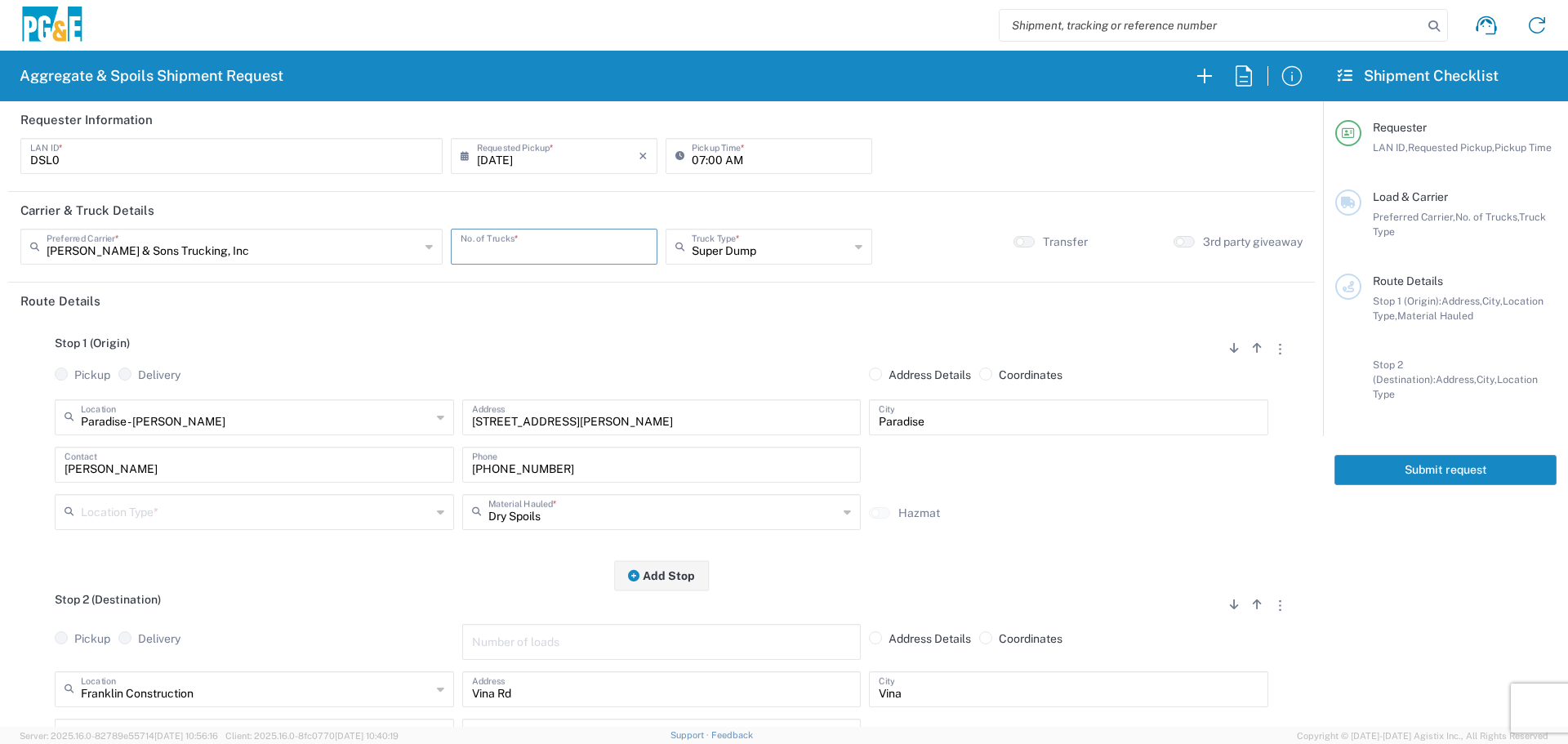
click at [590, 254] on input "number" at bounding box center [554, 245] width 187 height 29
type input "2"
click at [346, 258] on input "text" at bounding box center [233, 245] width 373 height 29
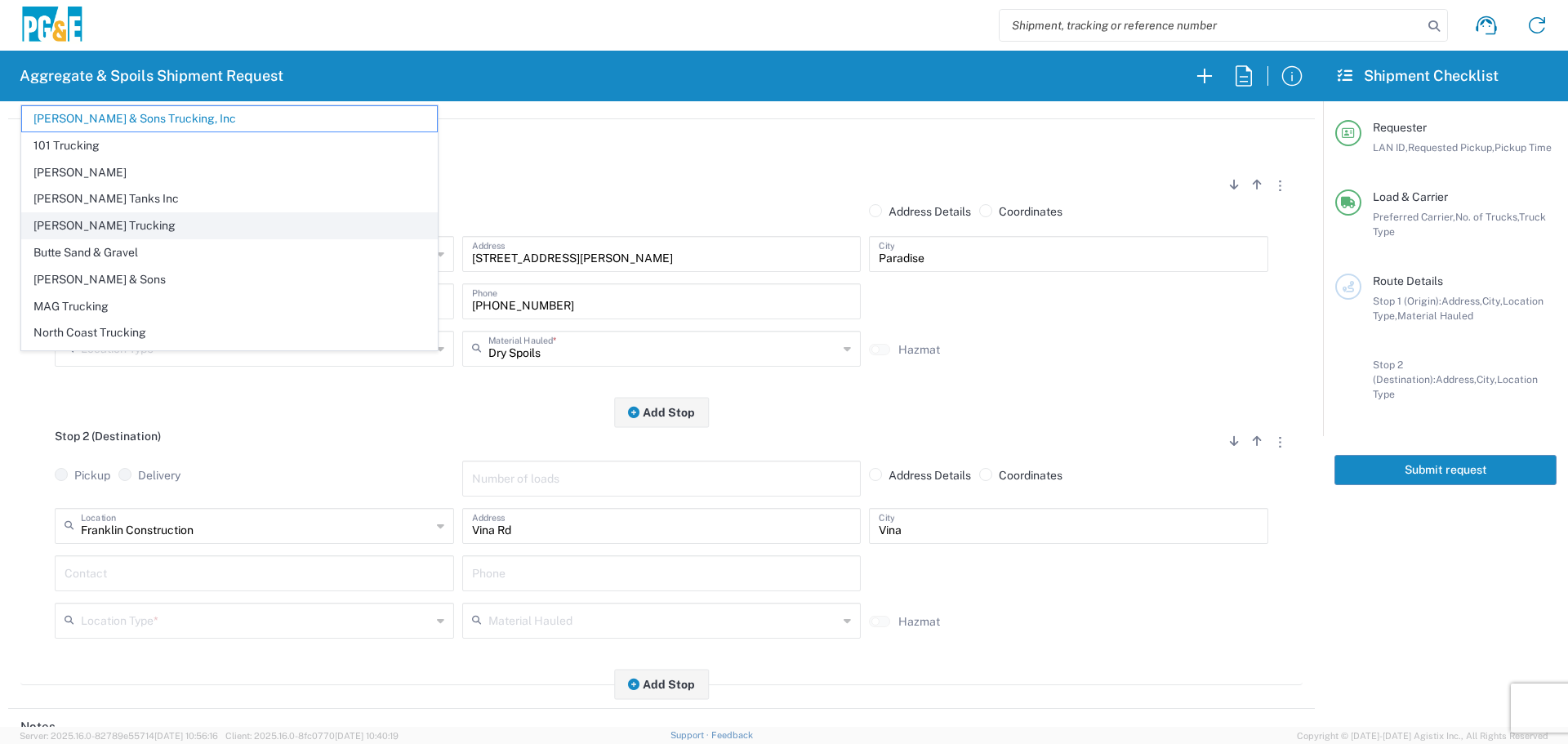
scroll to position [50, 0]
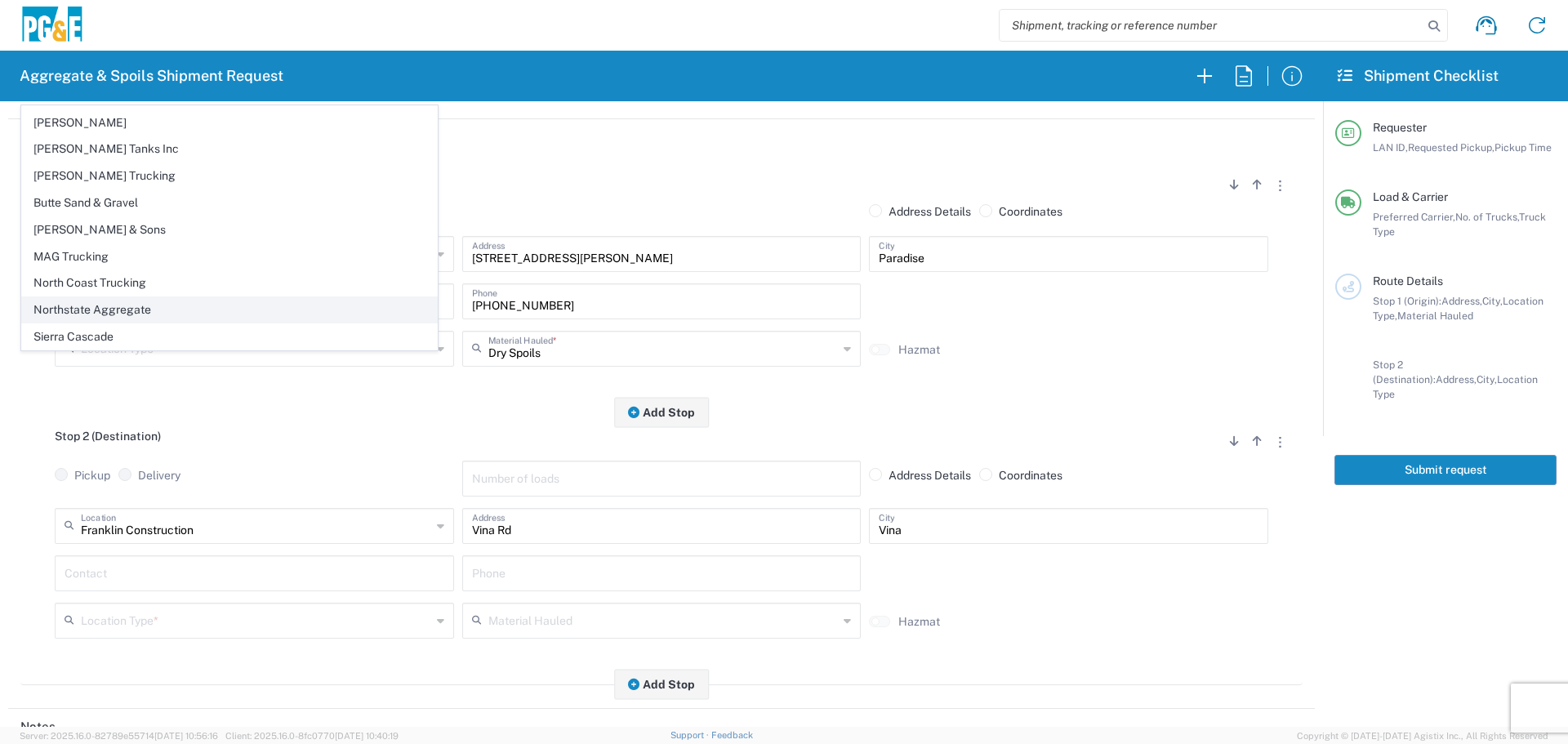
click at [121, 306] on span "Northstate Aggregate" at bounding box center [230, 309] width 415 height 25
type input "Northstate Aggregate"
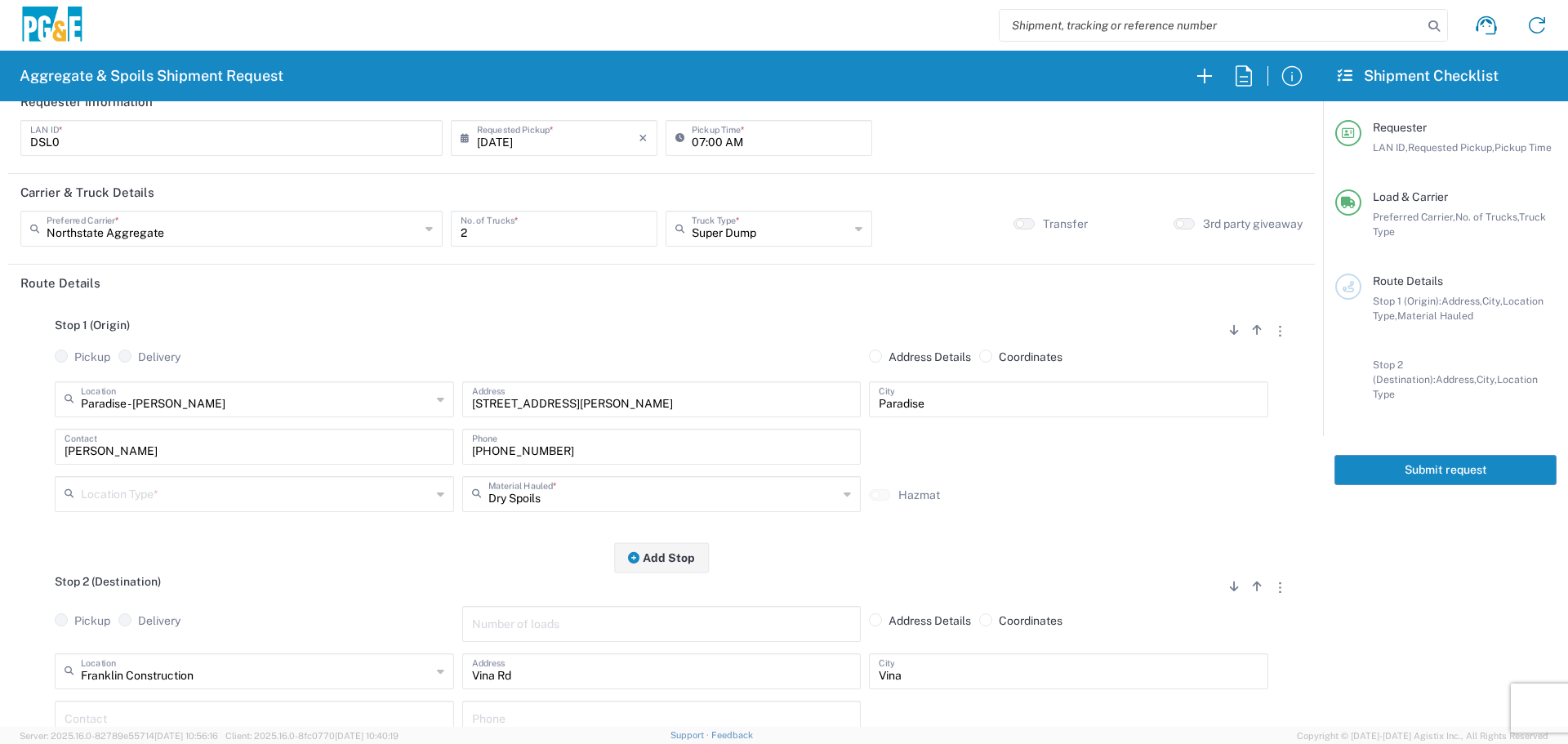
scroll to position [0, 0]
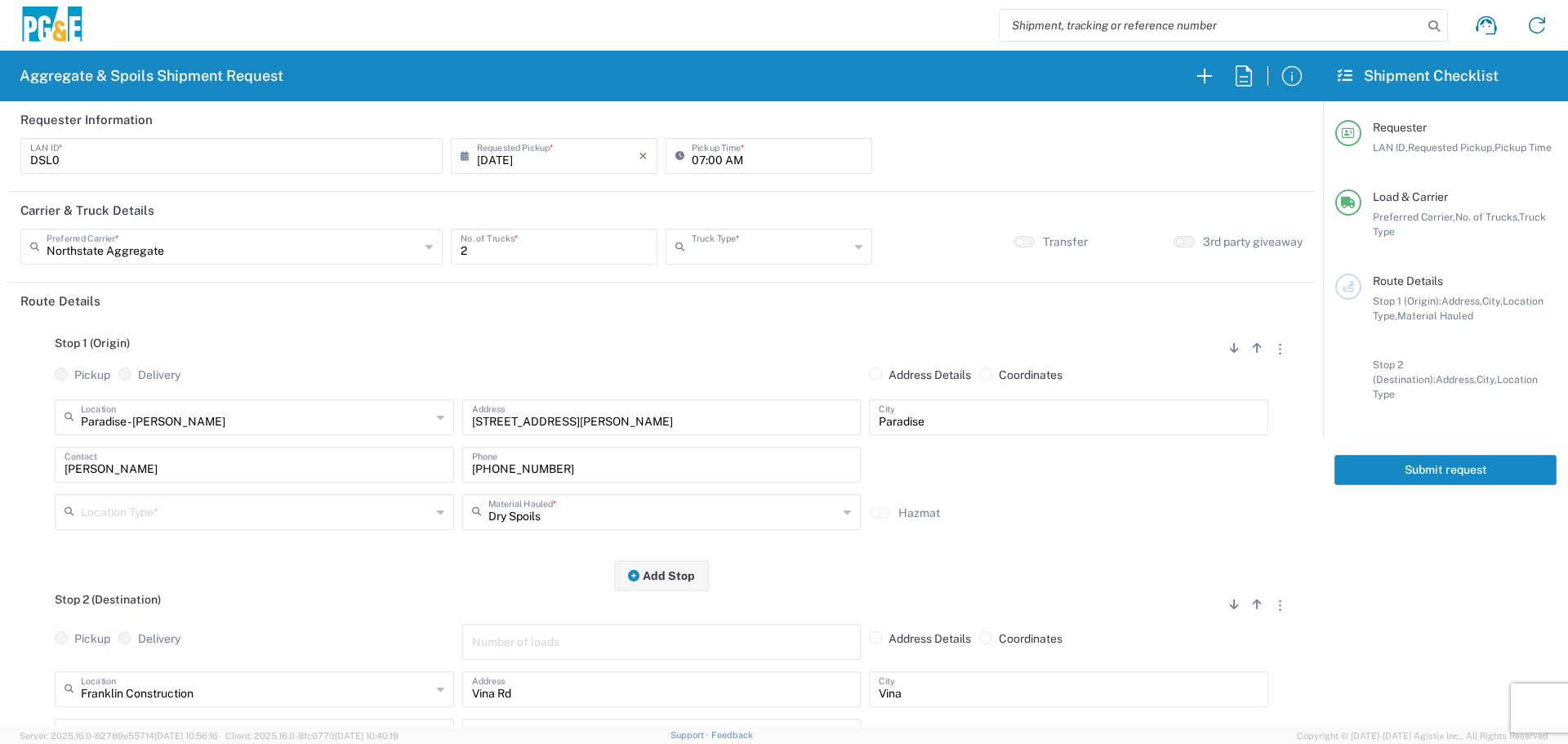
click at [772, 259] on input "text" at bounding box center [771, 245] width 157 height 29
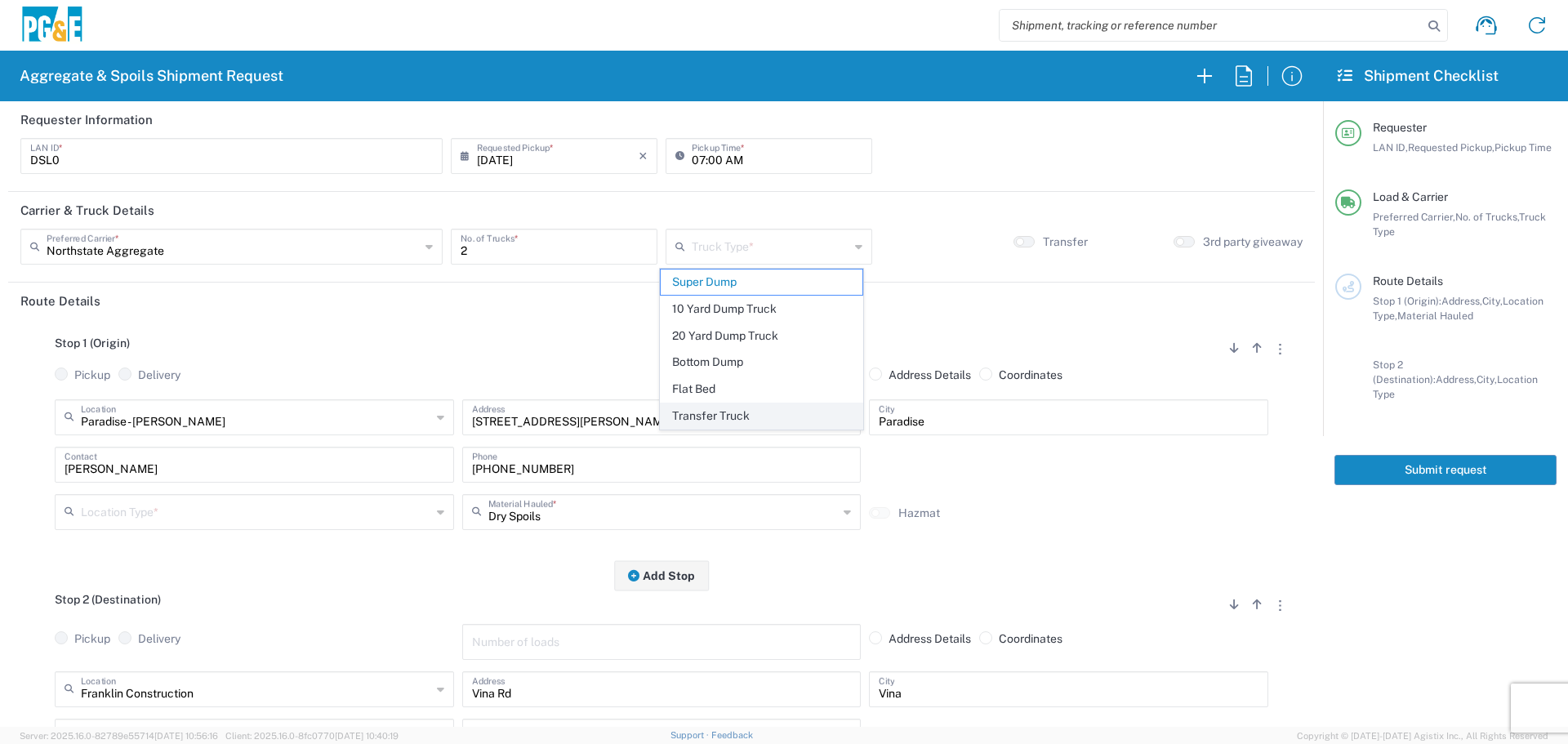
click at [727, 414] on span "Transfer Truck" at bounding box center [761, 416] width 201 height 25
type input "Transfer Truck"
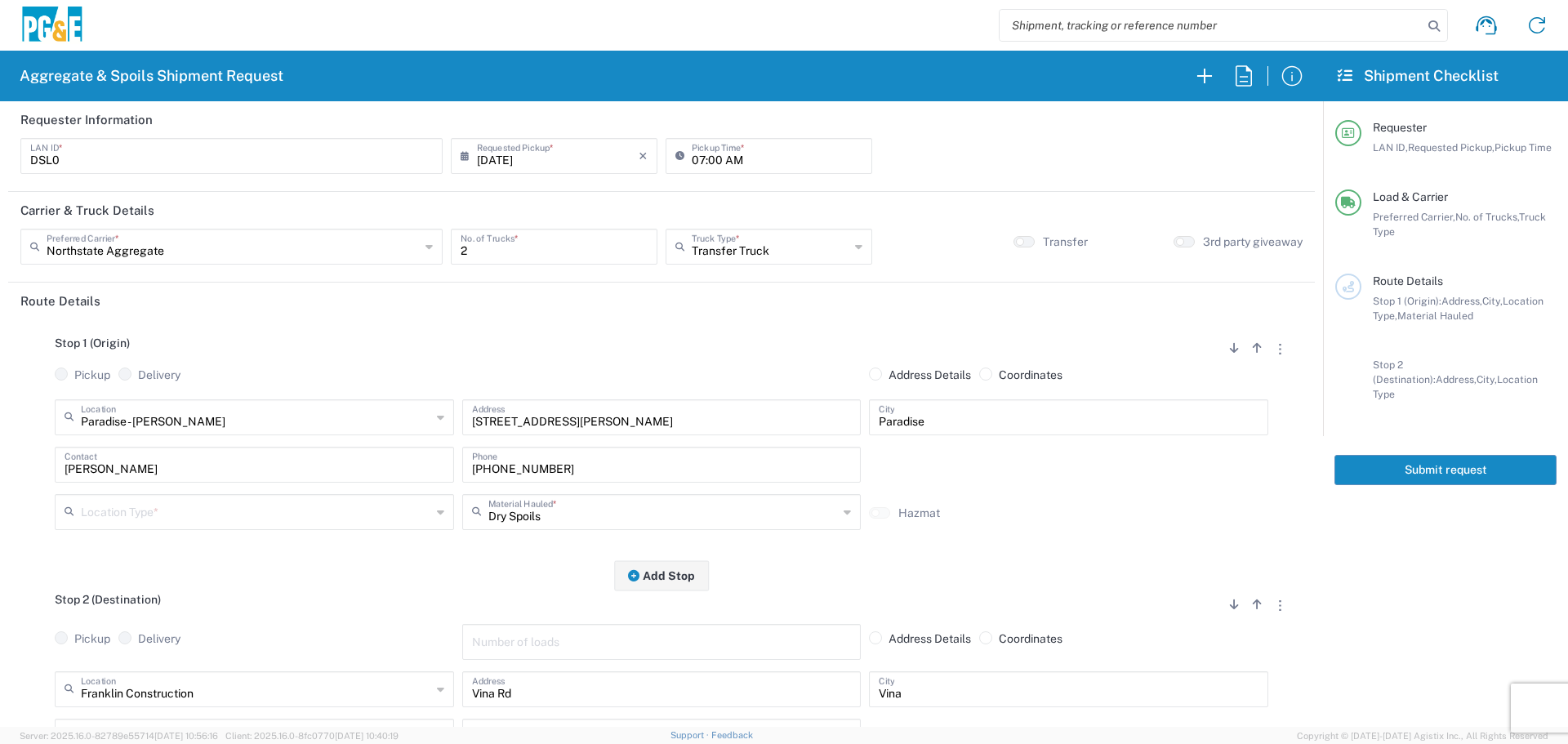
click at [338, 436] on div "Paradise - Clark Rd Location Paradise - Clark Rd 17300 East Jahant Rd - Quarry …" at bounding box center [255, 423] width 408 height 48
click at [365, 395] on div "Pickup Delivery" at bounding box center [255, 383] width 408 height 32
click at [364, 417] on input "text" at bounding box center [256, 416] width 350 height 29
click at [343, 446] on span "Weimer and Sons - Oroville - Quarry" at bounding box center [252, 453] width 391 height 25
type input "Weimer and Sons - Oroville - Quarry"
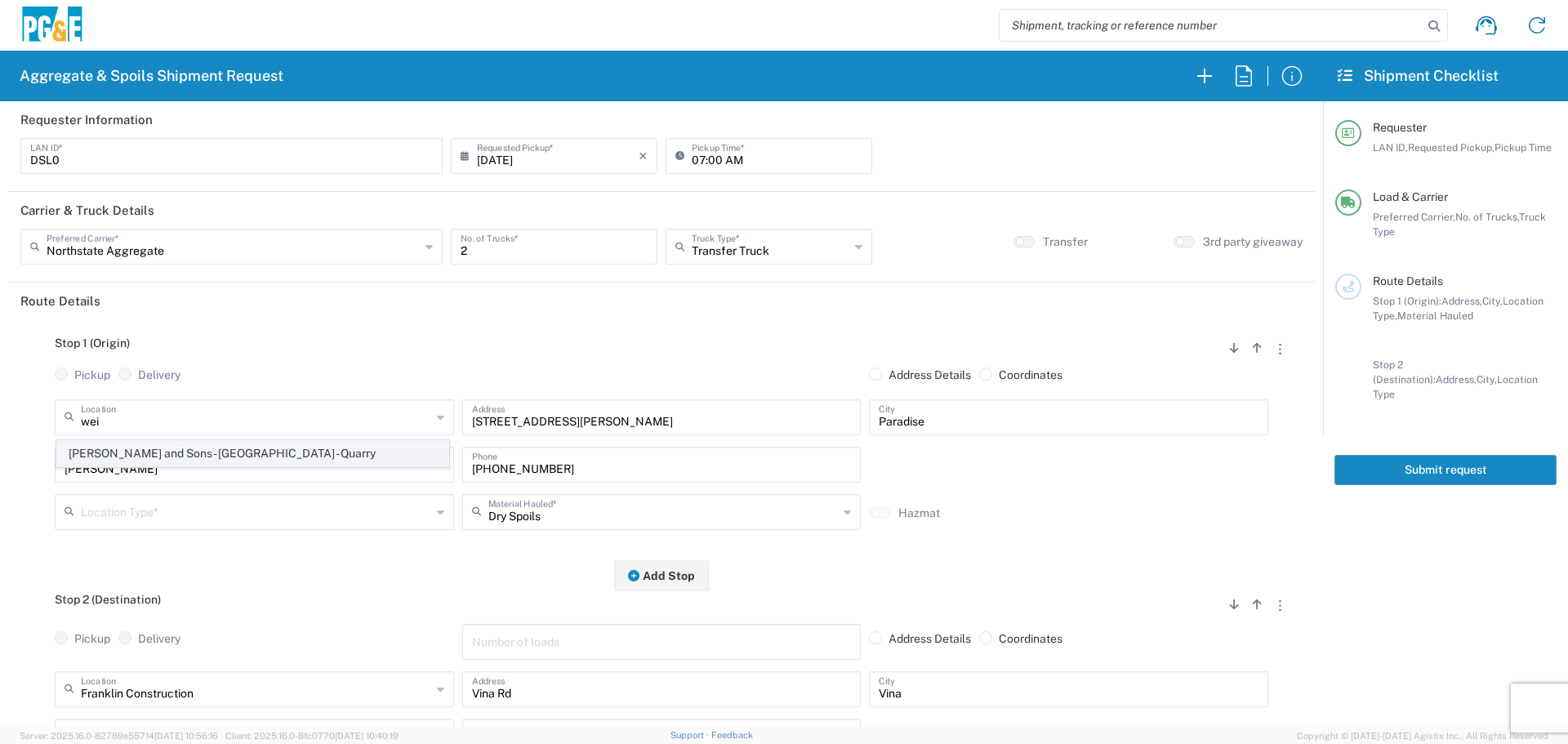
type input "4714 Pacific Heights Rd"
type input "Oroville"
type input "Quarry"
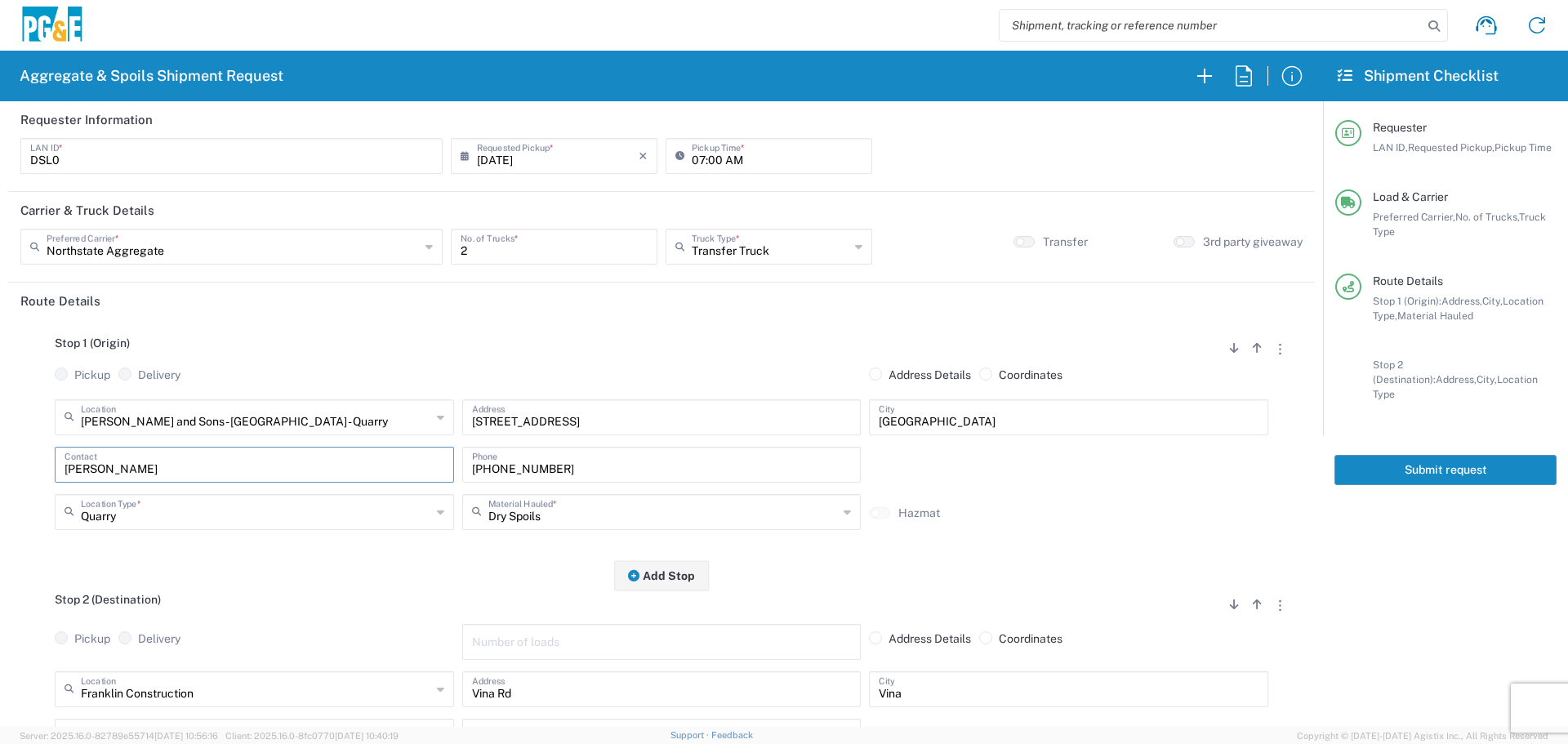
drag, startPoint x: 193, startPoint y: 471, endPoint x: 0, endPoint y: 454, distance: 193.7
click at [0, 454] on form "Requester Information DSL0 LAN ID * 08/12/2025 × Requested Pickup * Cancel Appl…" at bounding box center [661, 414] width 1323 height 626
drag, startPoint x: 601, startPoint y: 468, endPoint x: 143, endPoint y: 469, distance: 458.0
click at [143, 469] on div "Contact 530-526-8407 Phone" at bounding box center [662, 470] width 1222 height 48
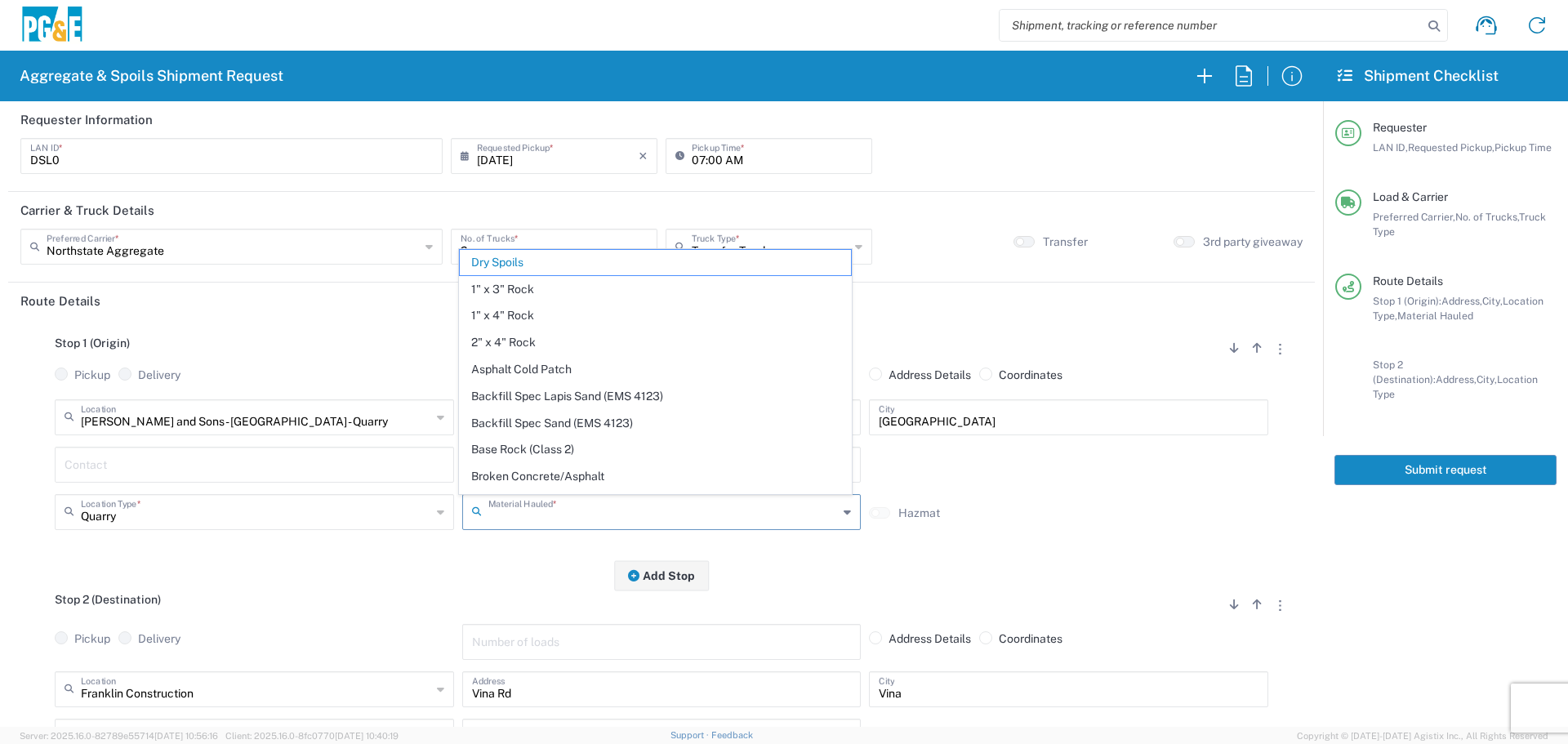
click at [641, 524] on input "text" at bounding box center [663, 511] width 350 height 29
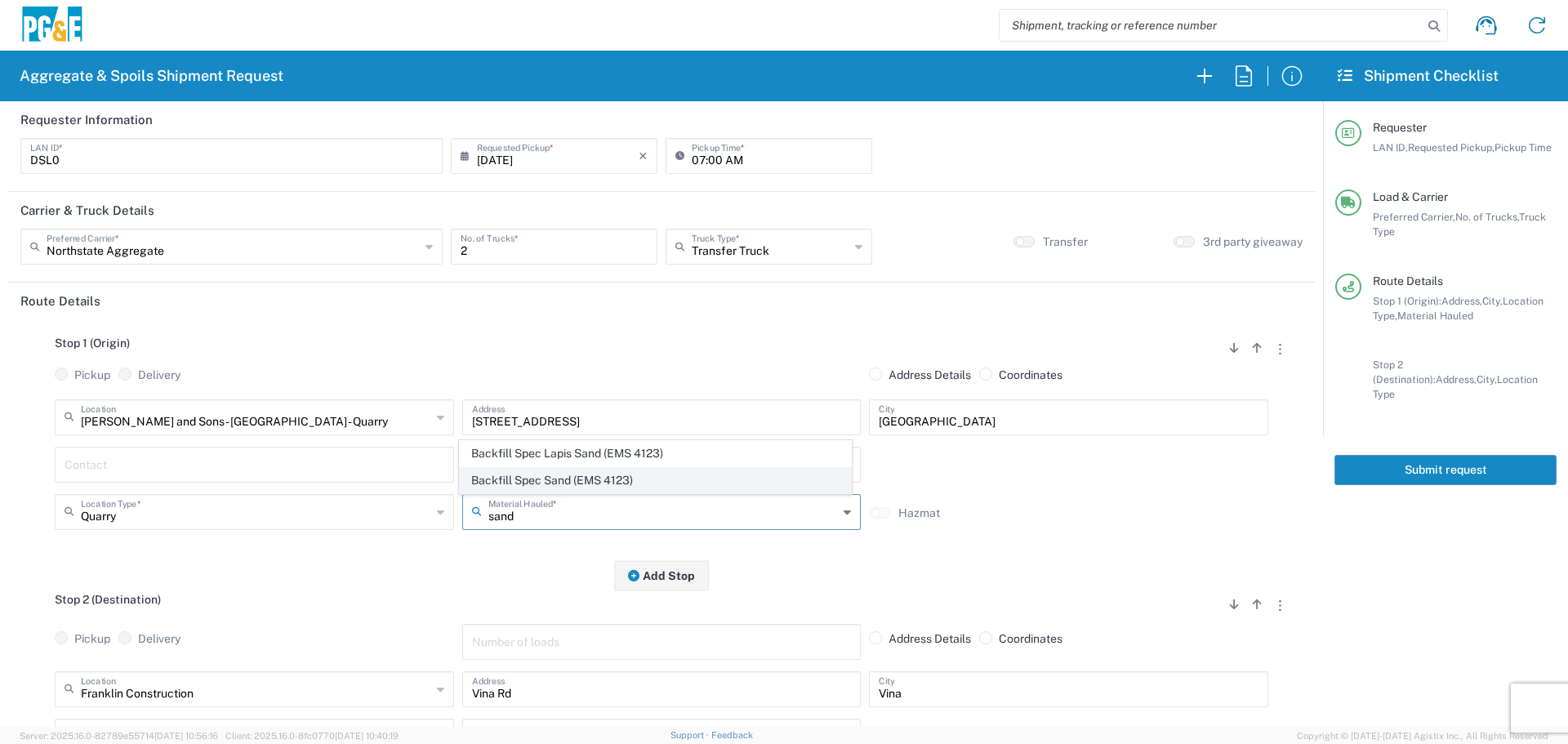
click at [651, 474] on span "Backfill Spec Sand (EMS 4123)" at bounding box center [655, 480] width 391 height 25
type input "Backfill Spec Sand (EMS 4123)"
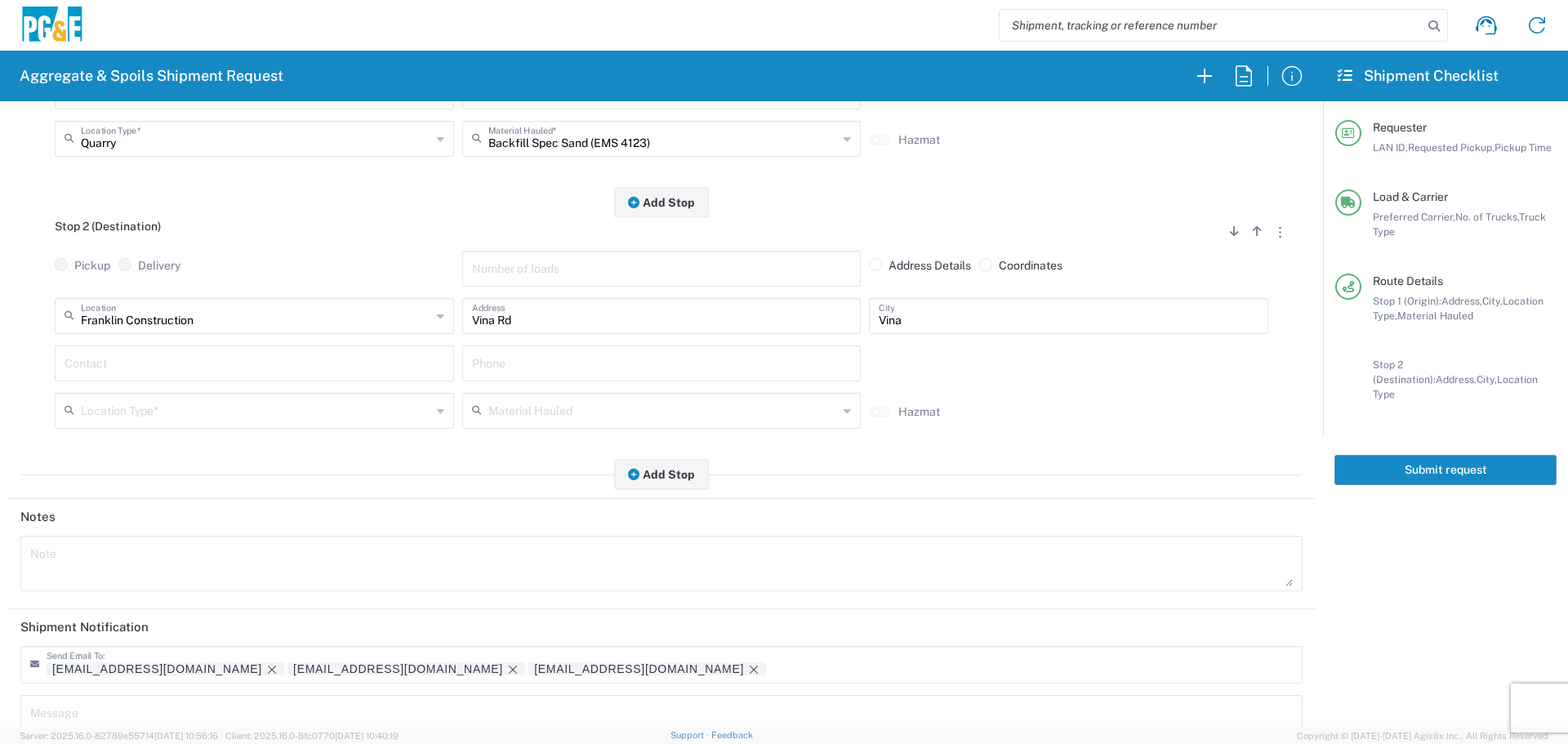
scroll to position [409, 0]
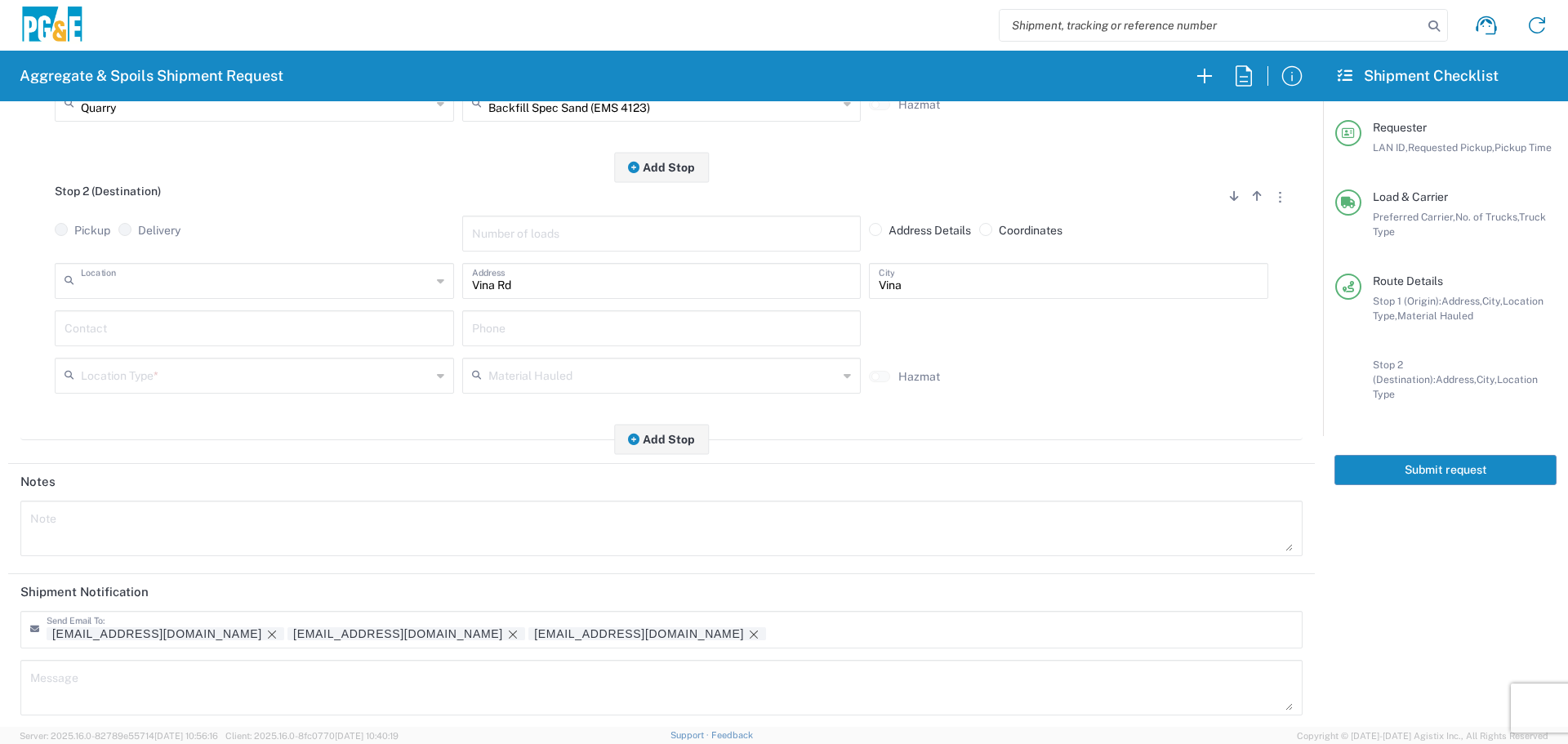
click at [295, 285] on input "text" at bounding box center [256, 279] width 350 height 29
type input "Paradise - Clark Rd"
type input "5365 Clark Rd"
type input "Paradise"
type input "Business No Loading Dock"
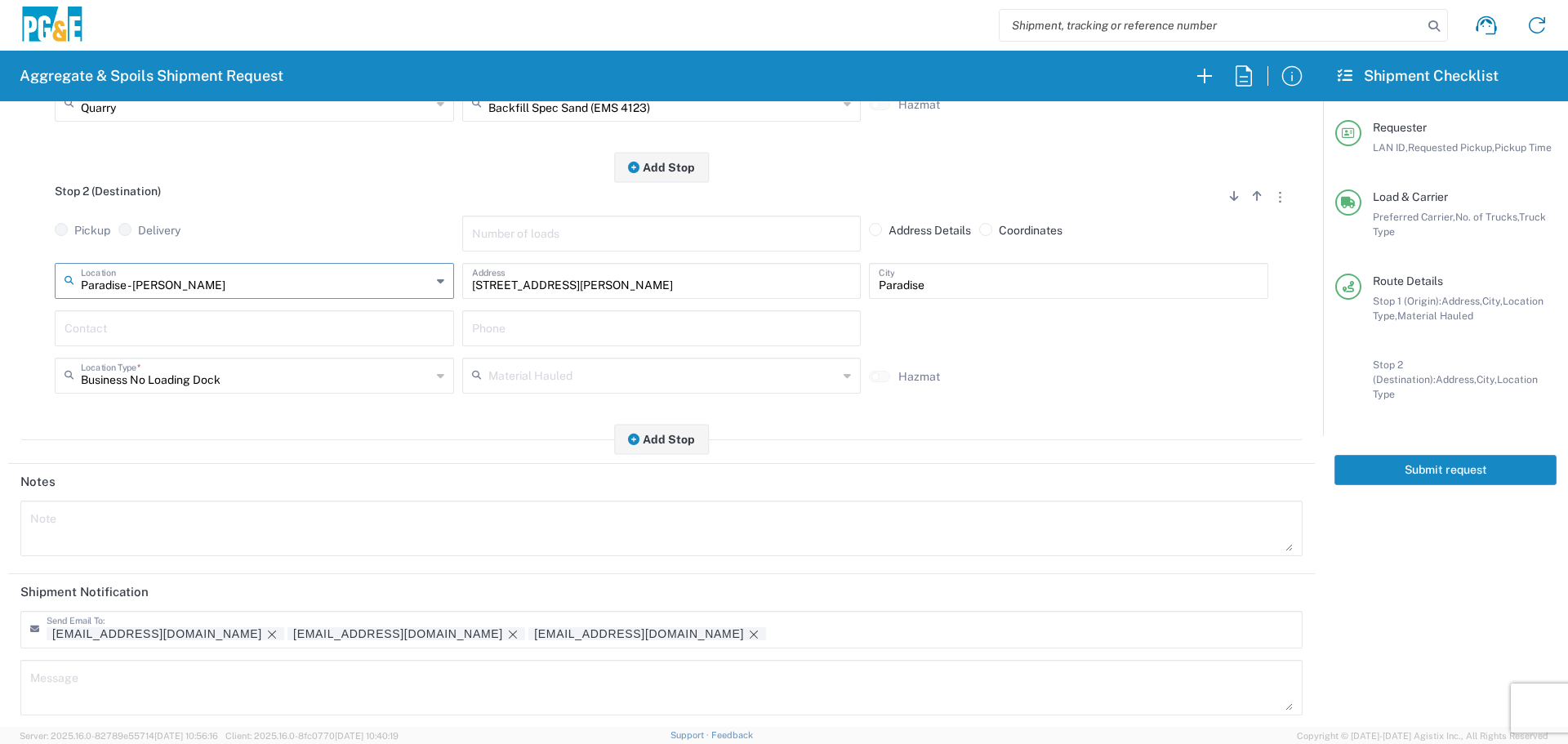
type input "Paradise - Clark Rd"
click at [276, 327] on input "text" at bounding box center [254, 327] width 379 height 29
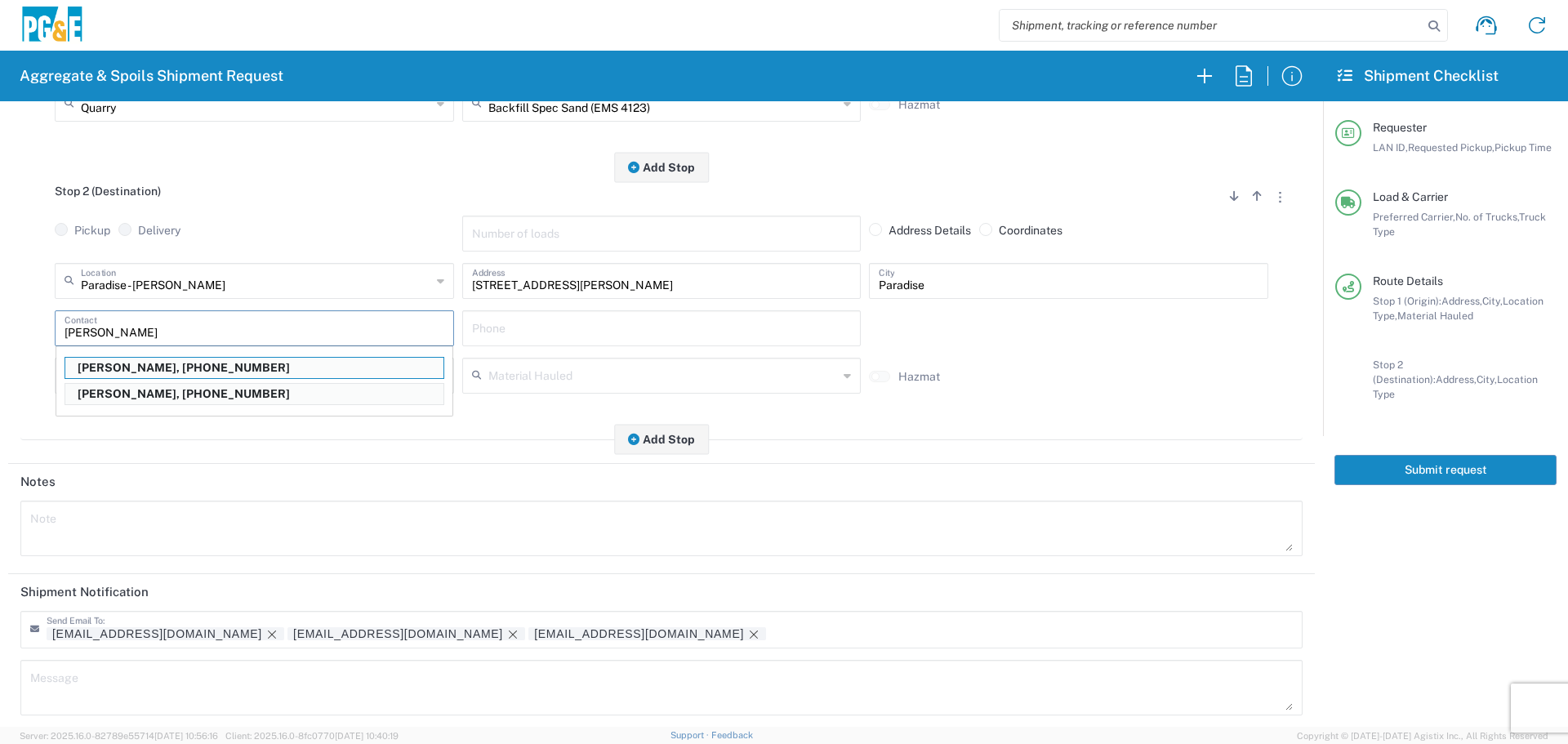
type input "David McGregor"
type input "530-526-8407"
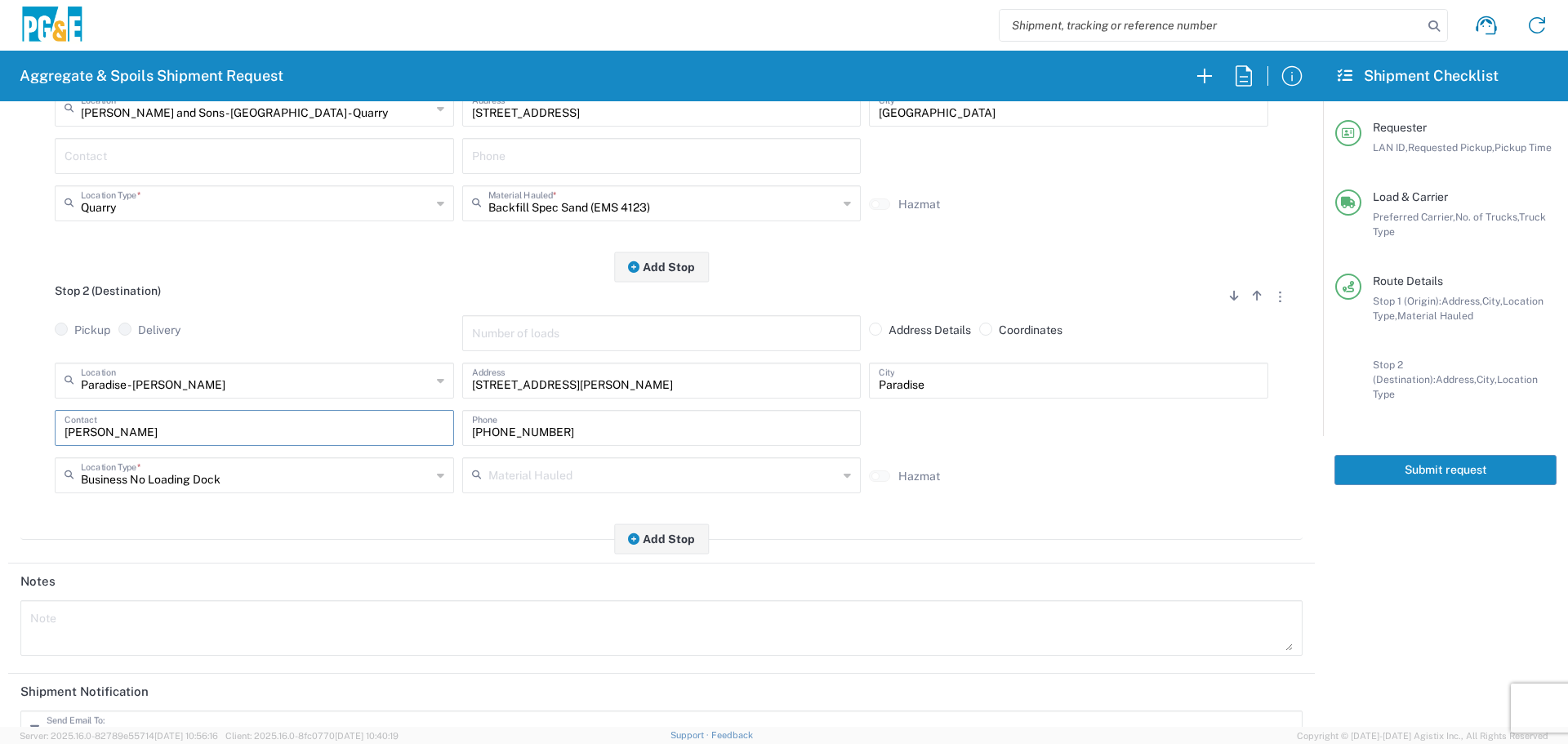
scroll to position [327, 0]
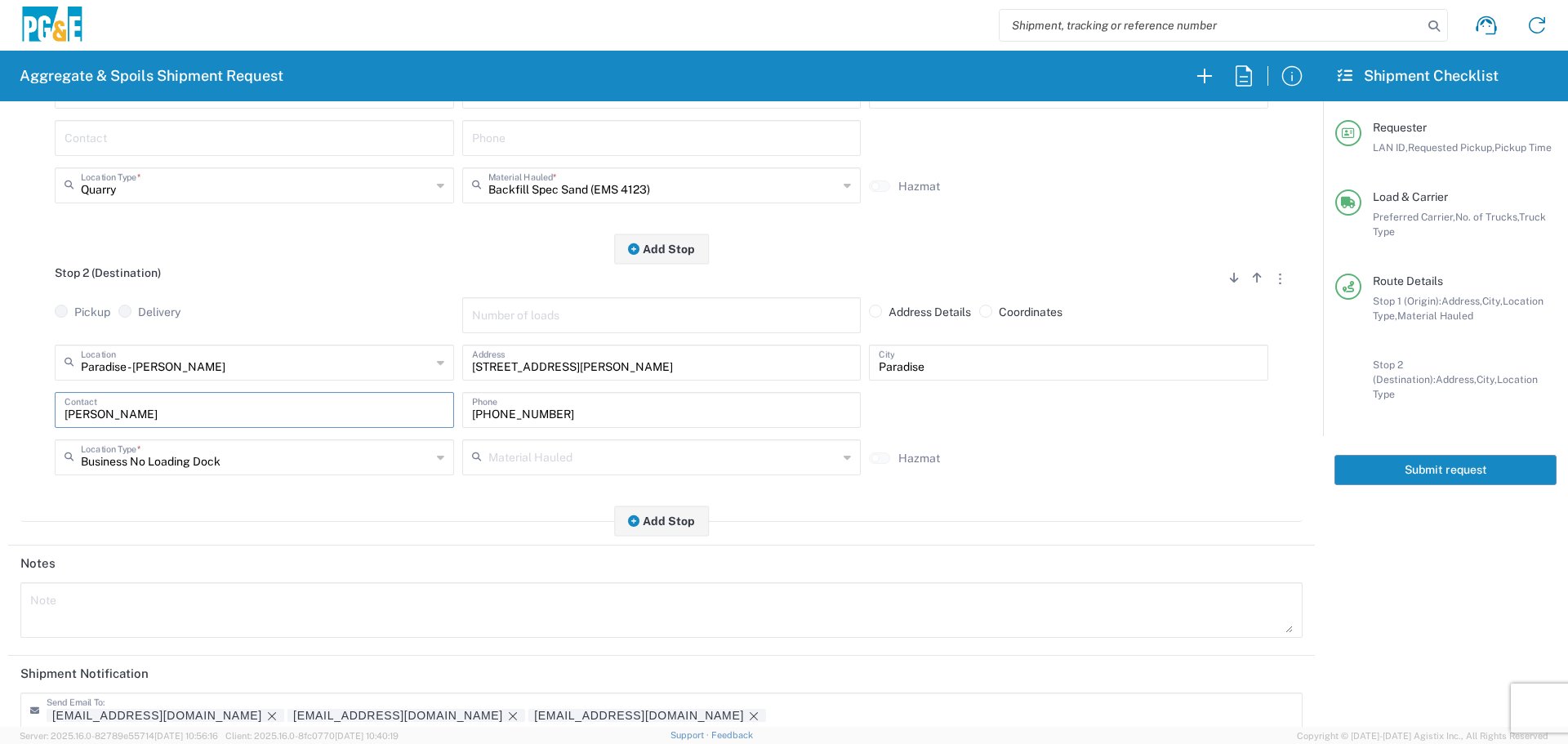
type input "David McGregor"
click at [1451, 467] on button "Submit request" at bounding box center [1444, 469] width 222 height 30
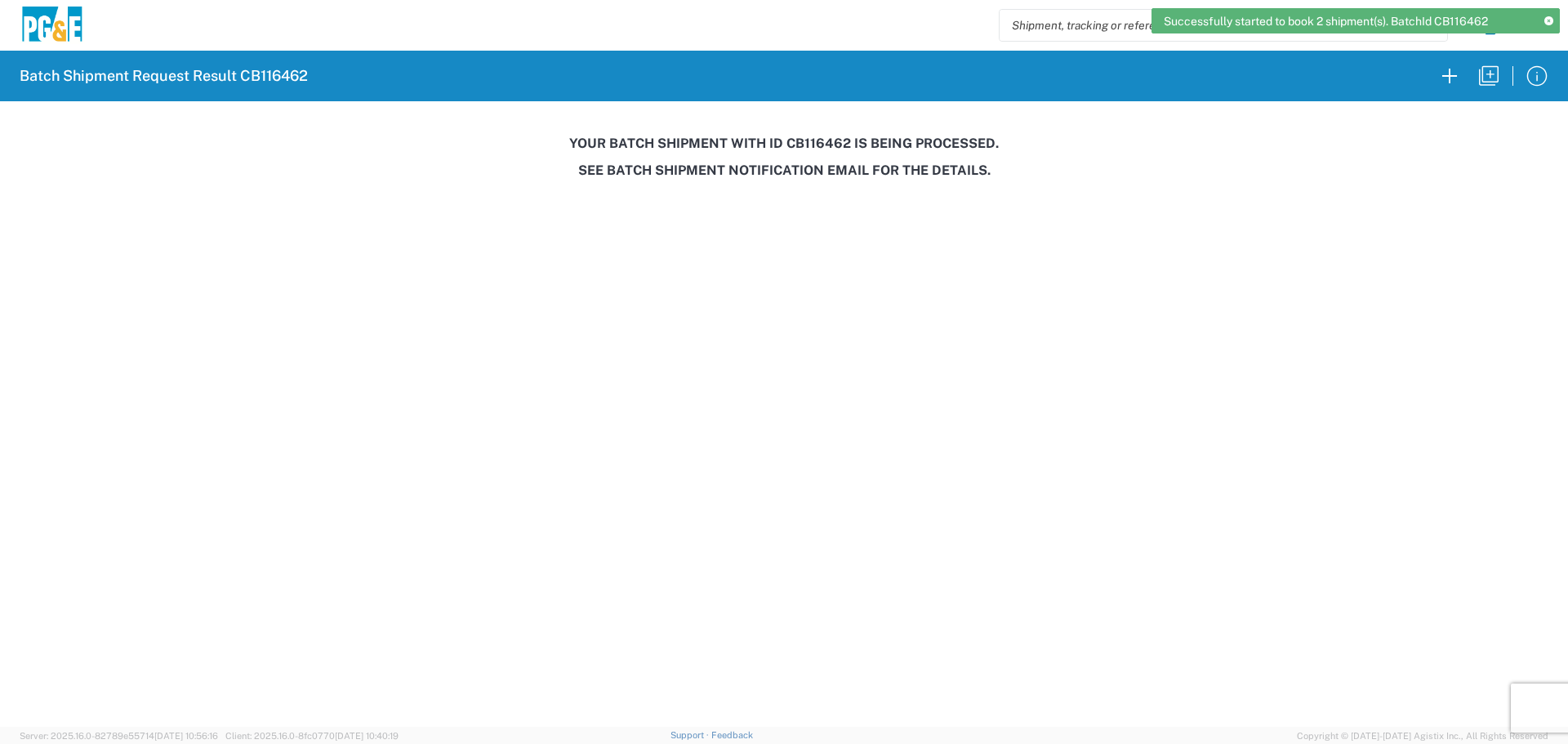
click at [801, 145] on h3 "Your batch shipment with id CB116462 is being processed." at bounding box center [784, 143] width 1545 height 16
copy h3 "CB116462"
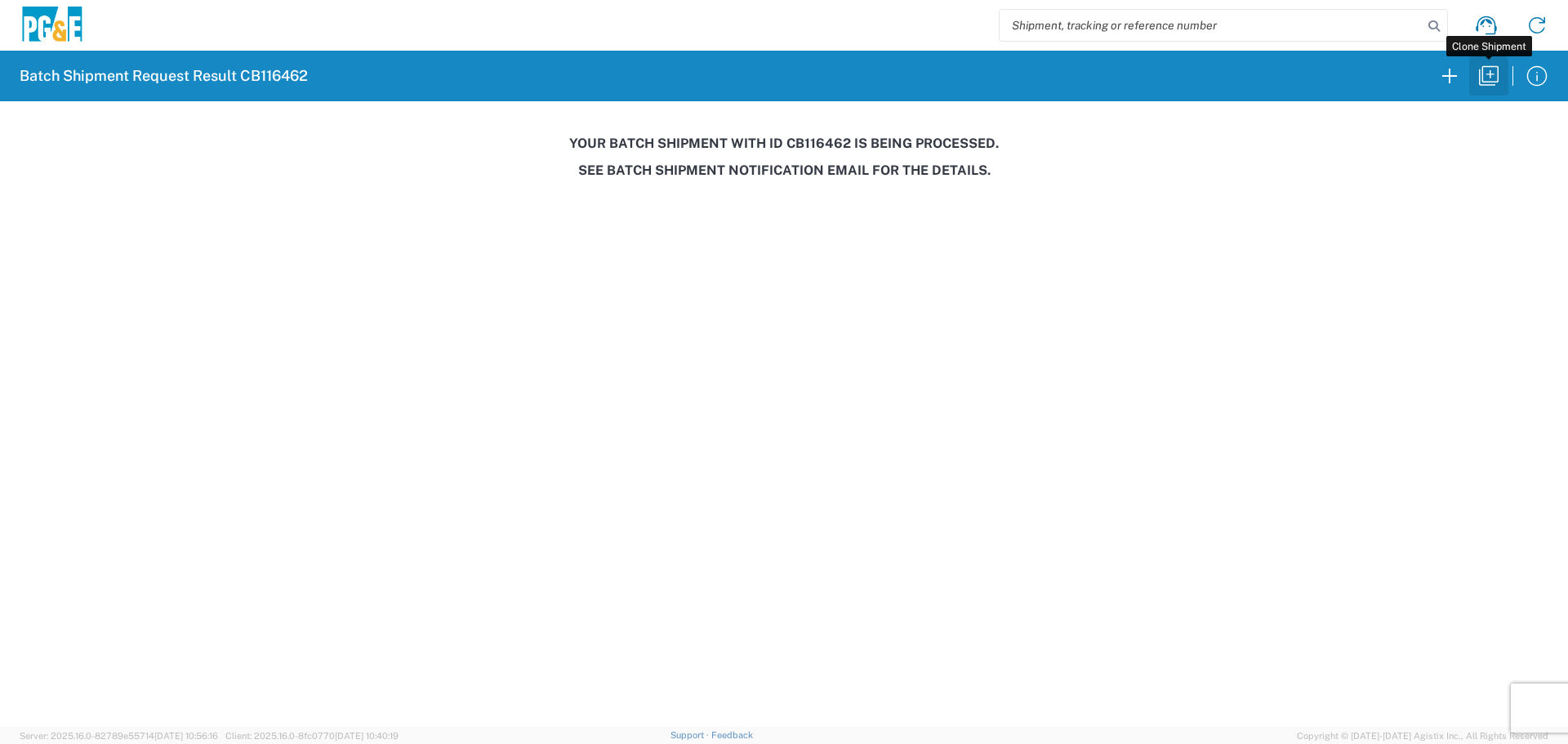
click at [1476, 92] on button "button" at bounding box center [1488, 75] width 39 height 39
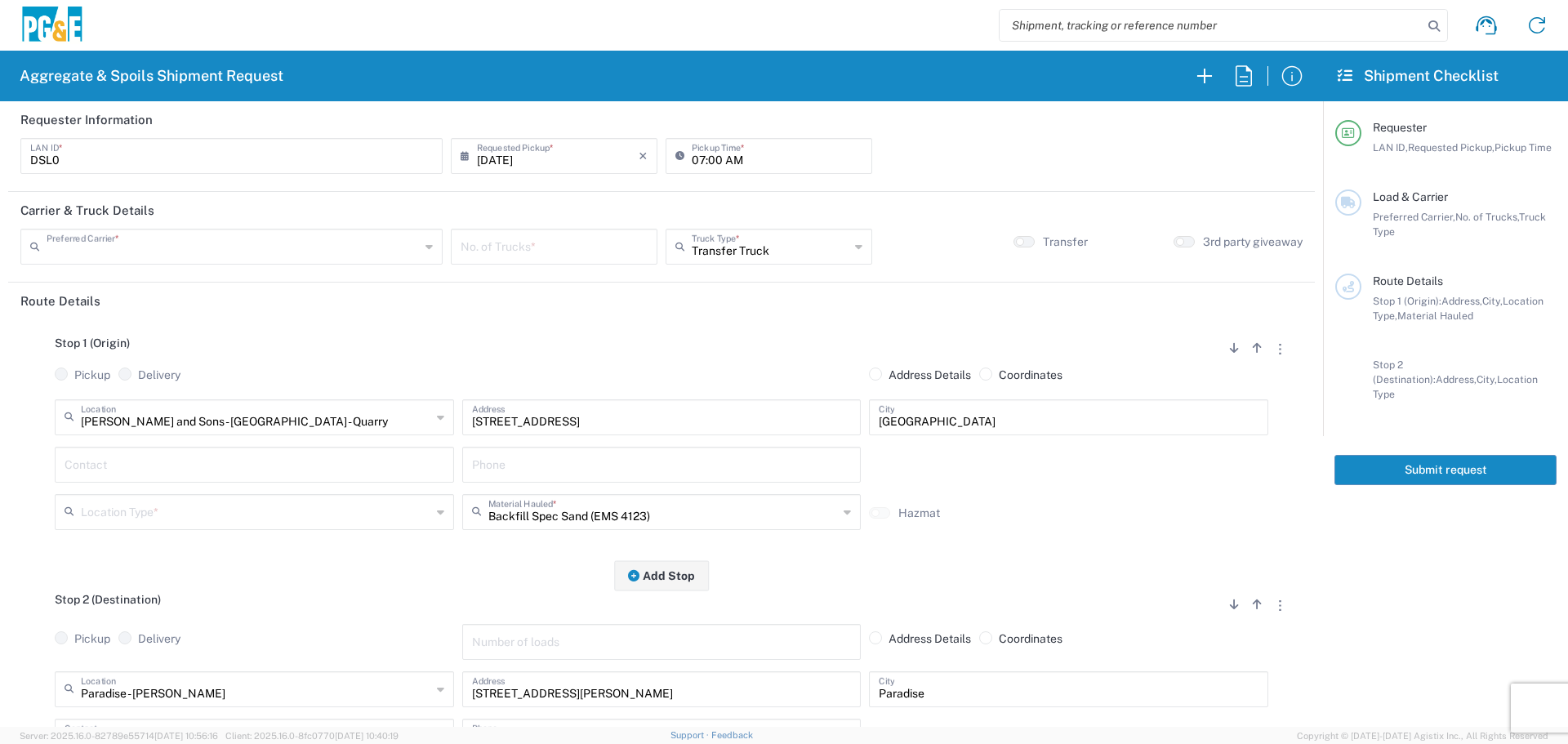
click at [379, 242] on input "text" at bounding box center [233, 245] width 373 height 29
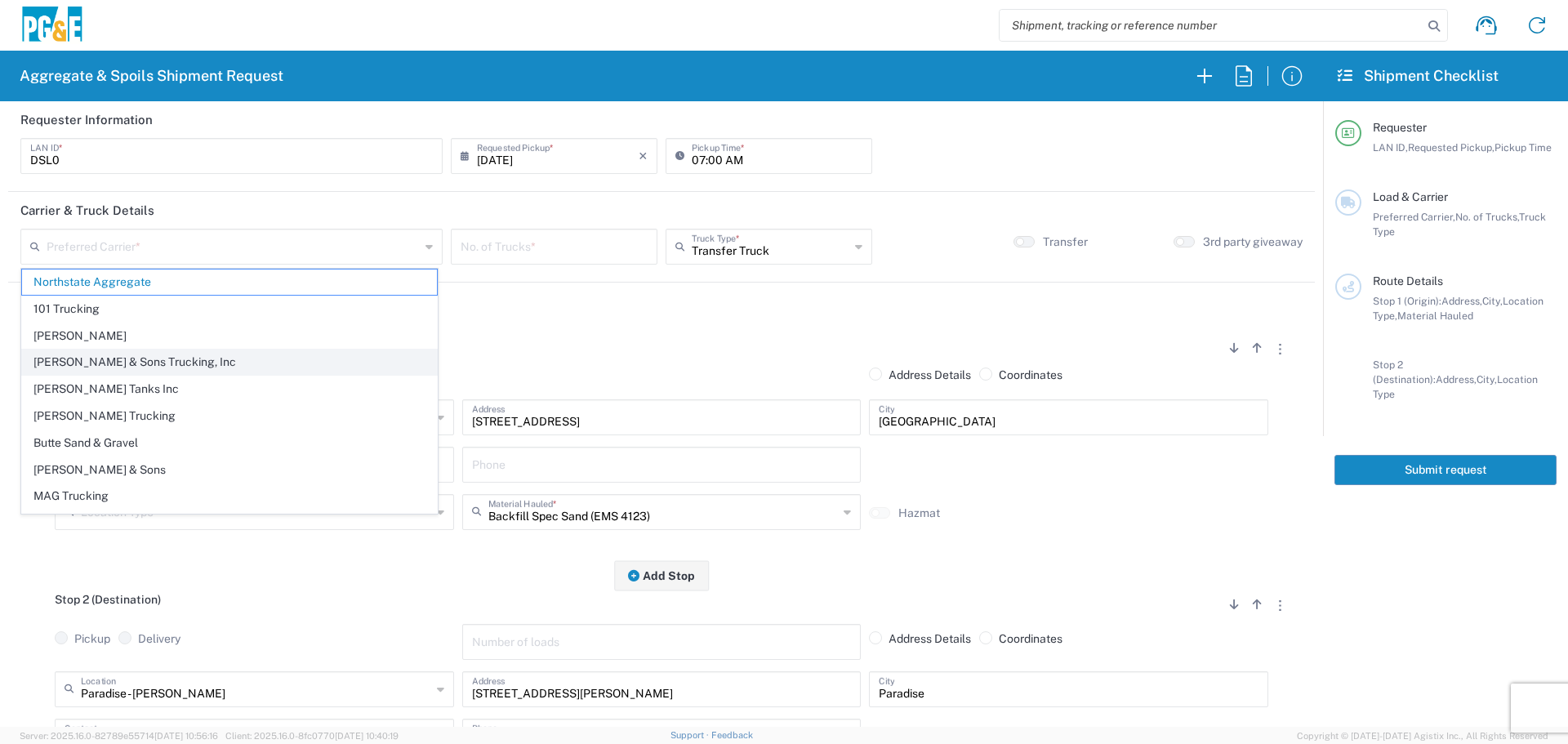
click at [67, 360] on span "Bowman & Sons Trucking, Inc" at bounding box center [230, 362] width 415 height 25
type input "Bowman & Sons Trucking, Inc"
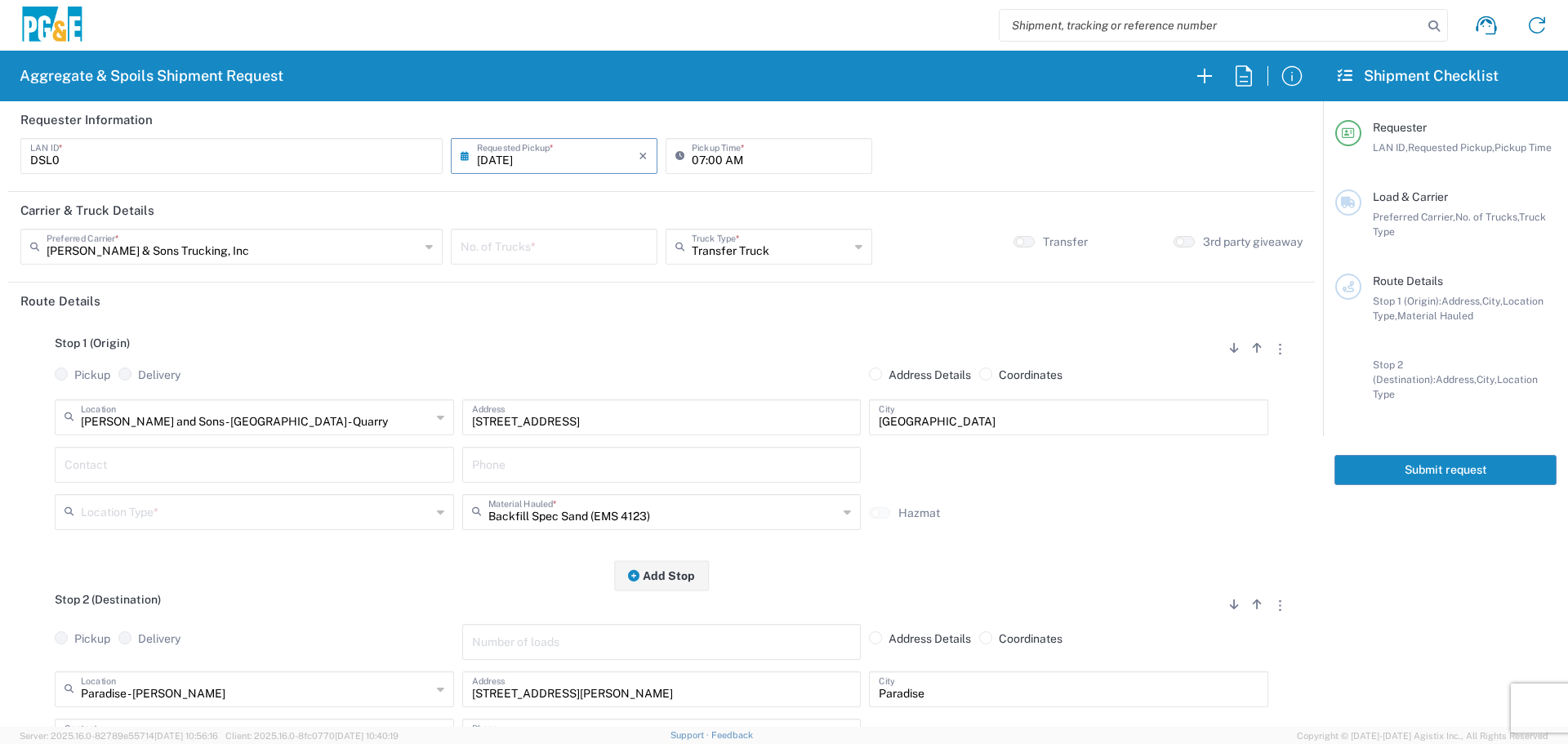
click at [556, 156] on input "08/12/2025" at bounding box center [557, 155] width 162 height 29
click at [549, 278] on span "13" at bounding box center [552, 281] width 23 height 22
type input "08/13/2025"
click at [573, 248] on input "number" at bounding box center [554, 245] width 187 height 29
type input "1"
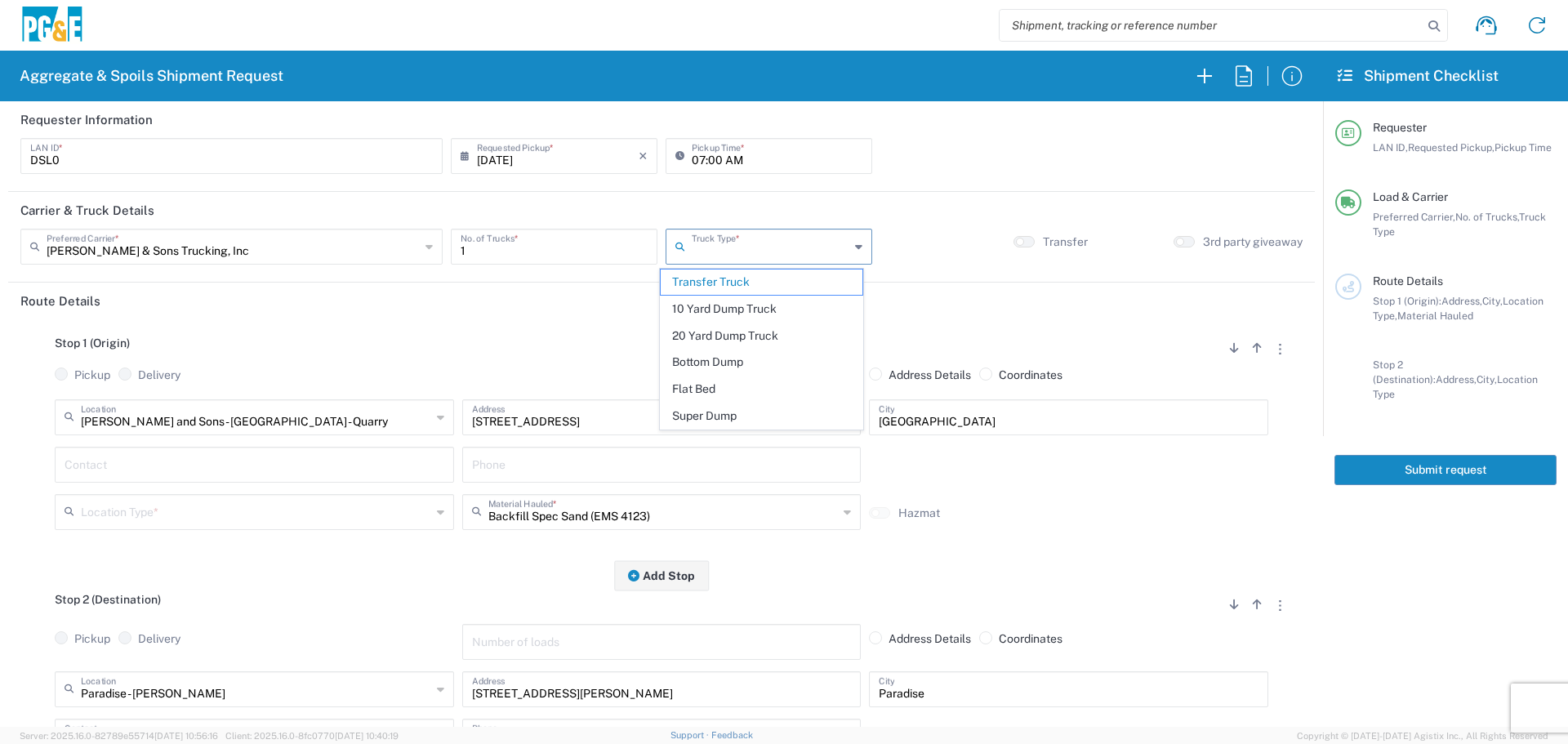
click at [738, 242] on input "text" at bounding box center [771, 245] width 157 height 29
click at [701, 412] on span "Super Dump" at bounding box center [761, 416] width 201 height 25
type input "Super Dump"
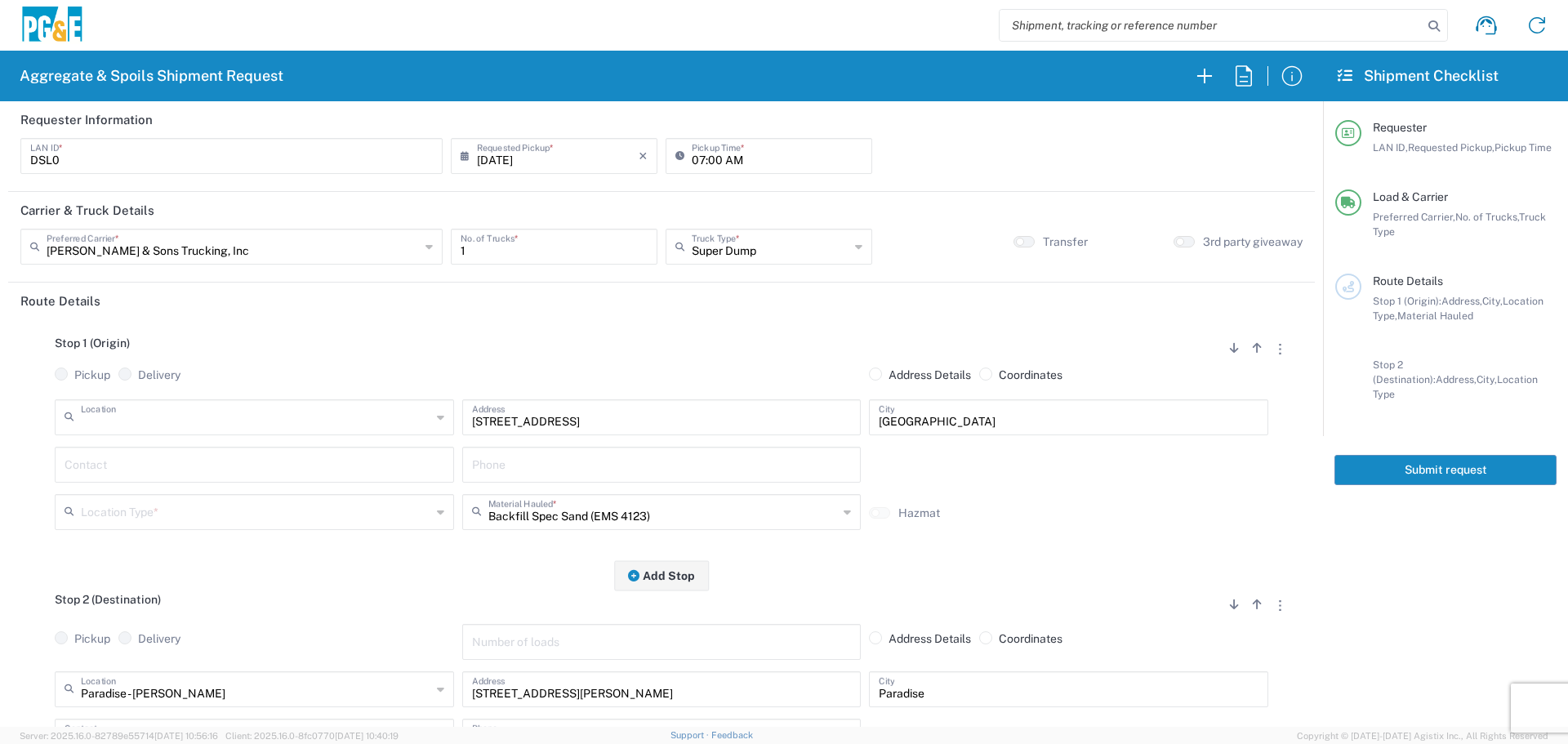
click at [238, 421] on input "text" at bounding box center [256, 416] width 350 height 29
type input "Paradise - Clark Rd"
type input "5365 Clark Rd"
type input "Paradise"
type input "Business No Loading Dock"
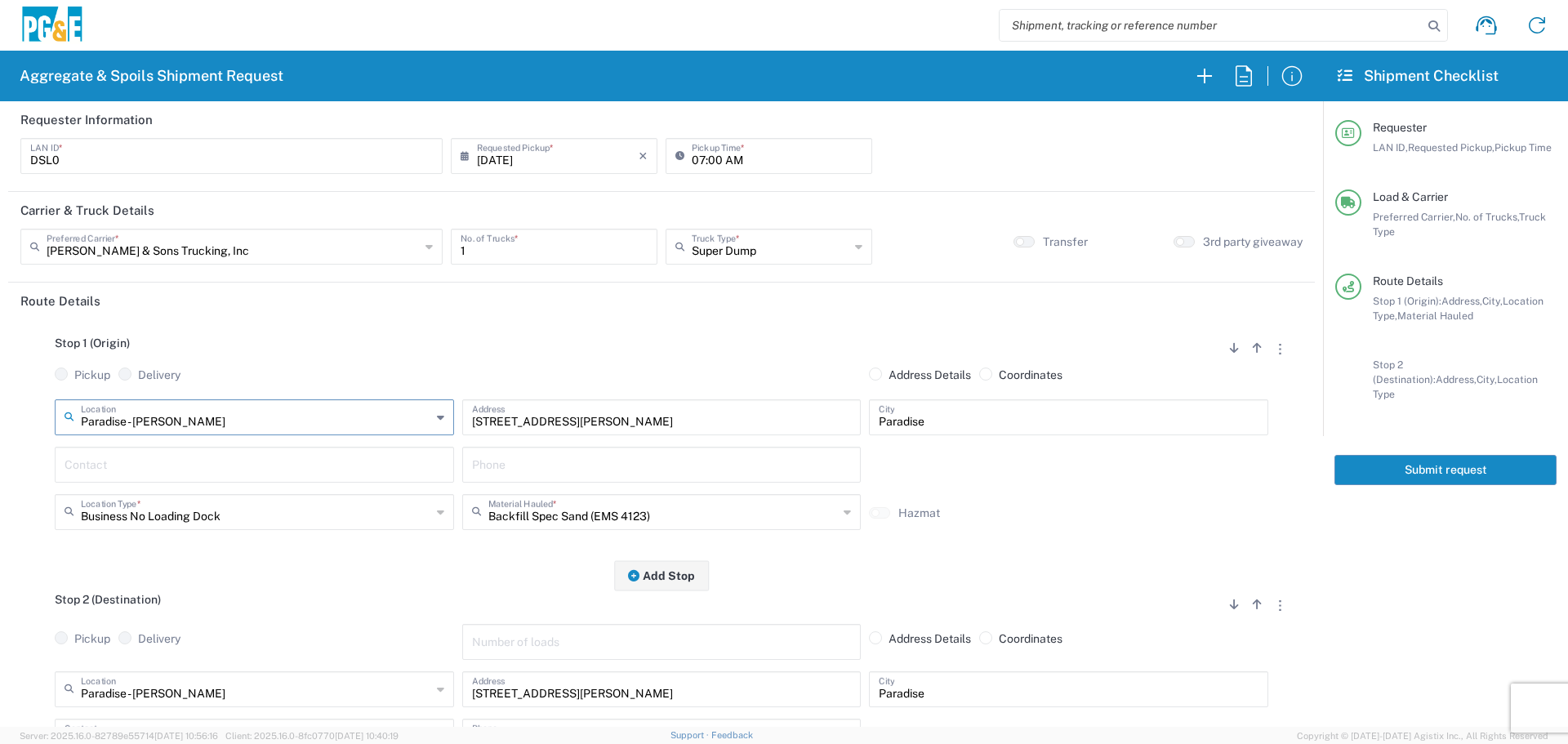
type input "Paradise - Clark Rd"
click at [239, 467] on input "text" at bounding box center [254, 463] width 379 height 29
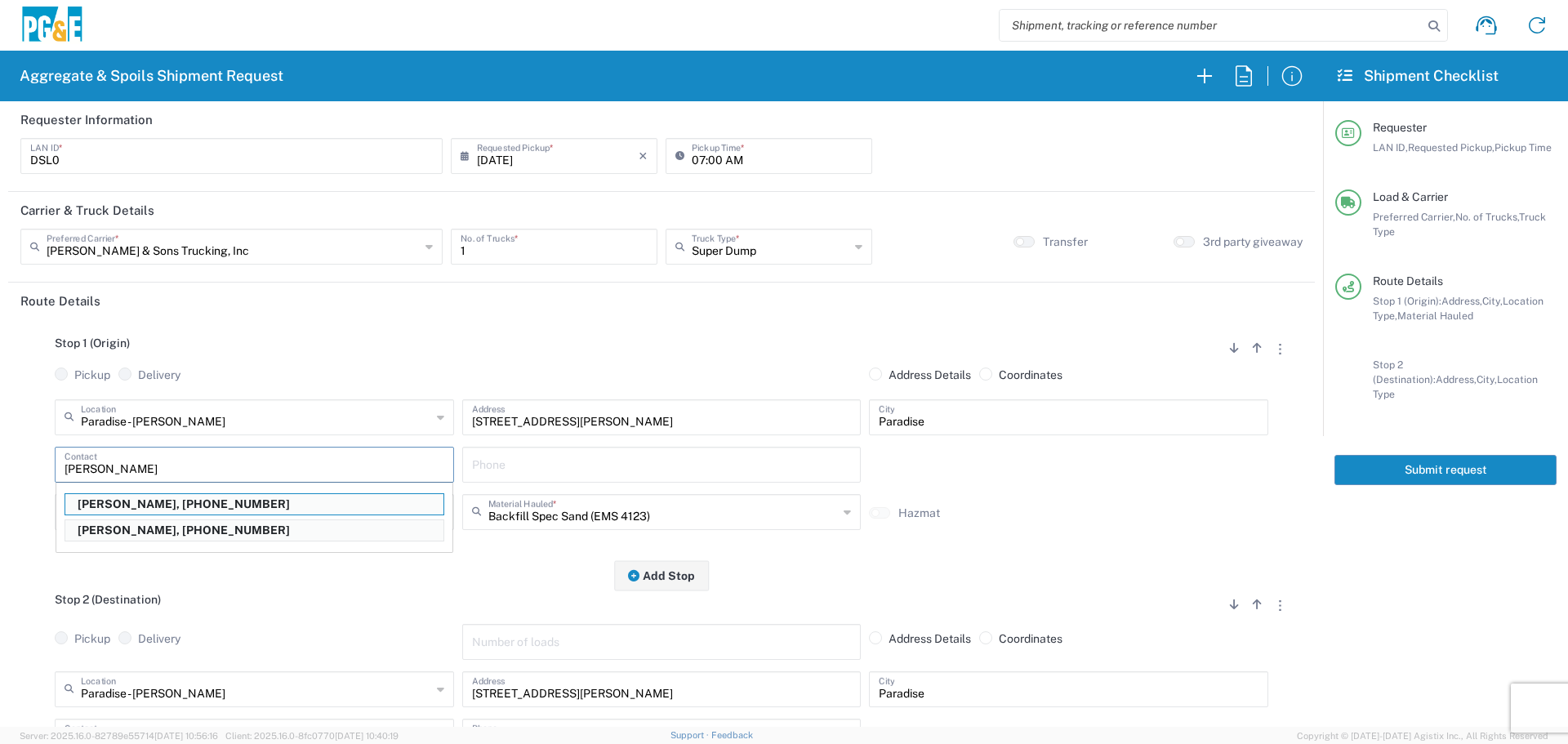
type input "David McGregor"
type input "530-526-8407"
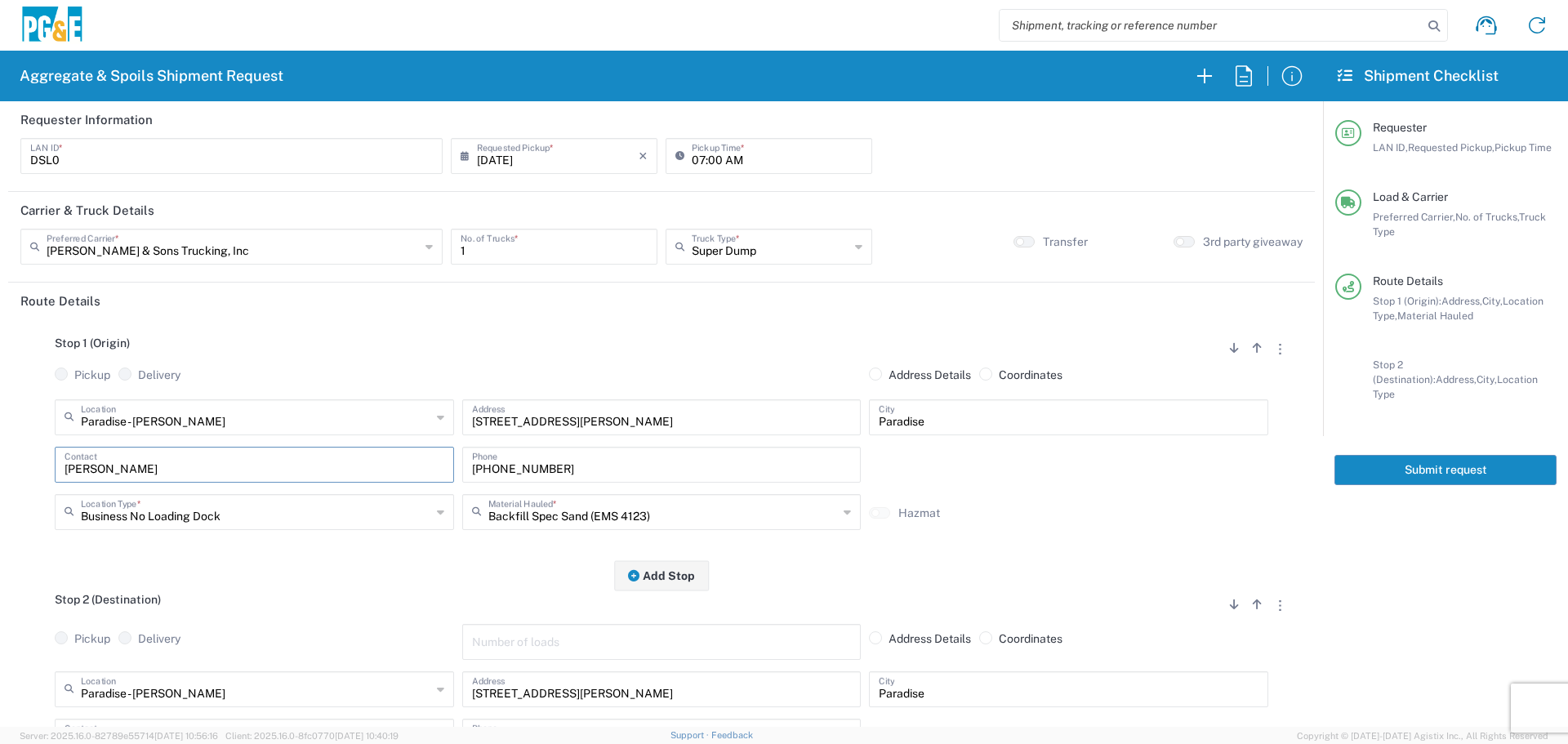
type input "David McGregor"
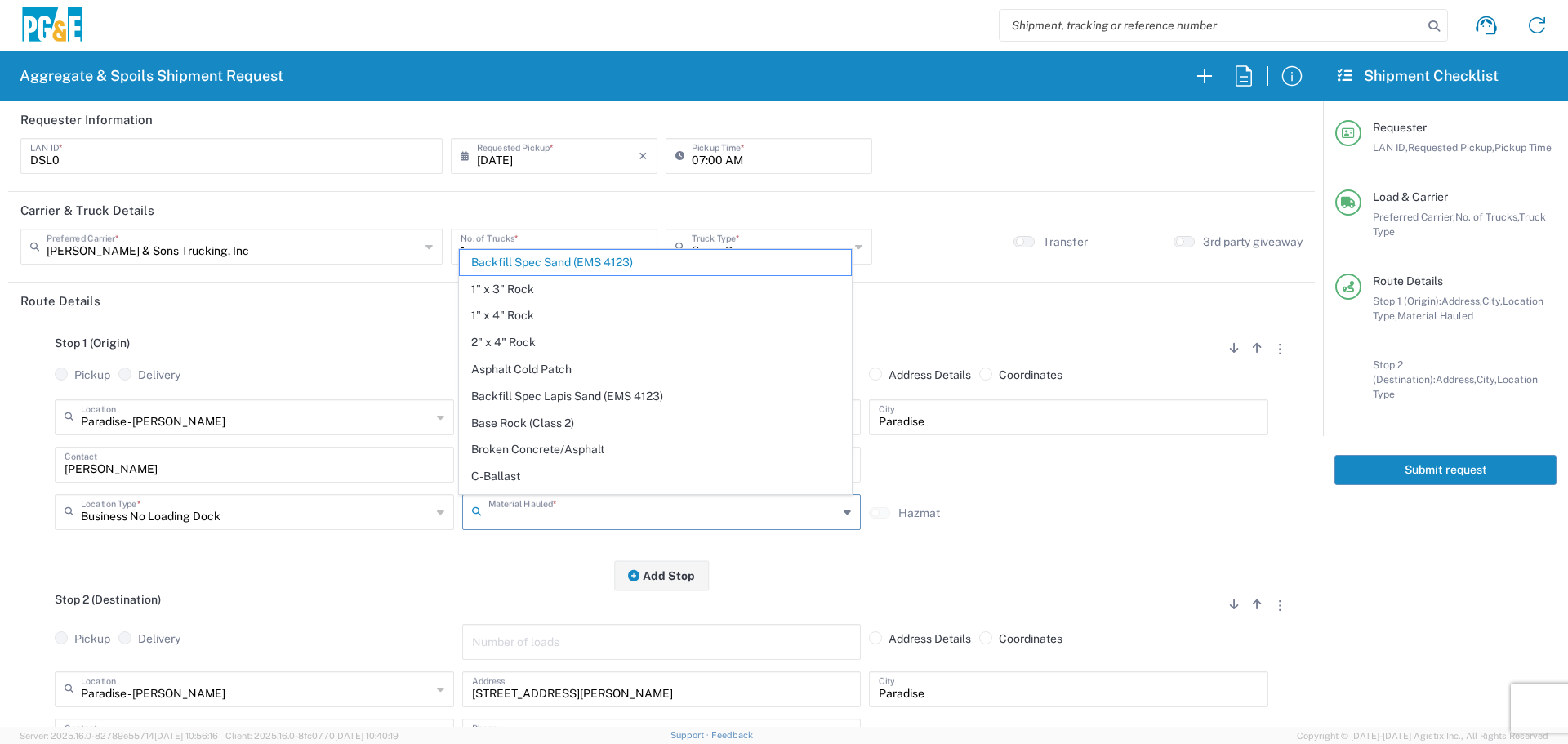
click at [746, 525] on input "text" at bounding box center [663, 511] width 350 height 29
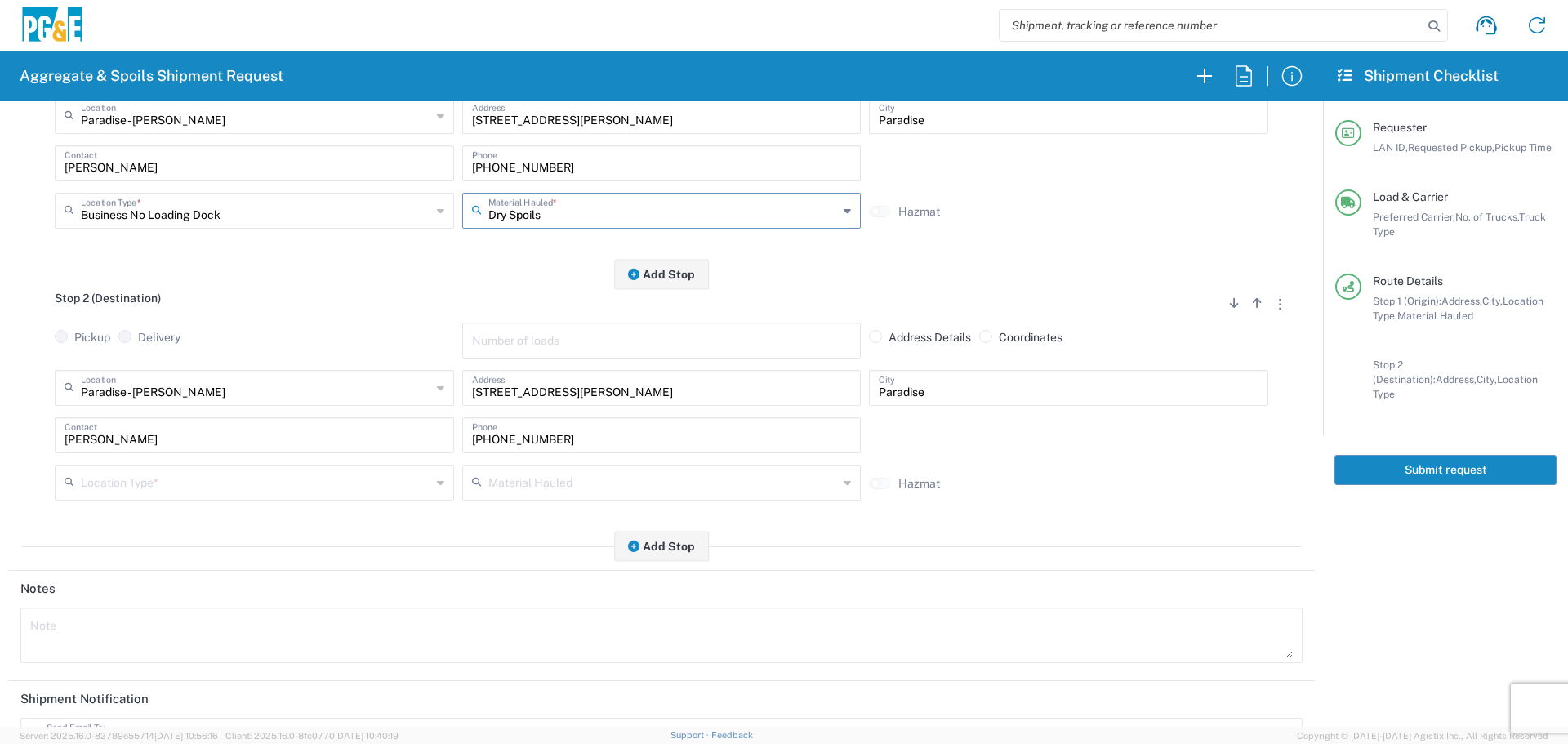
scroll to position [327, 0]
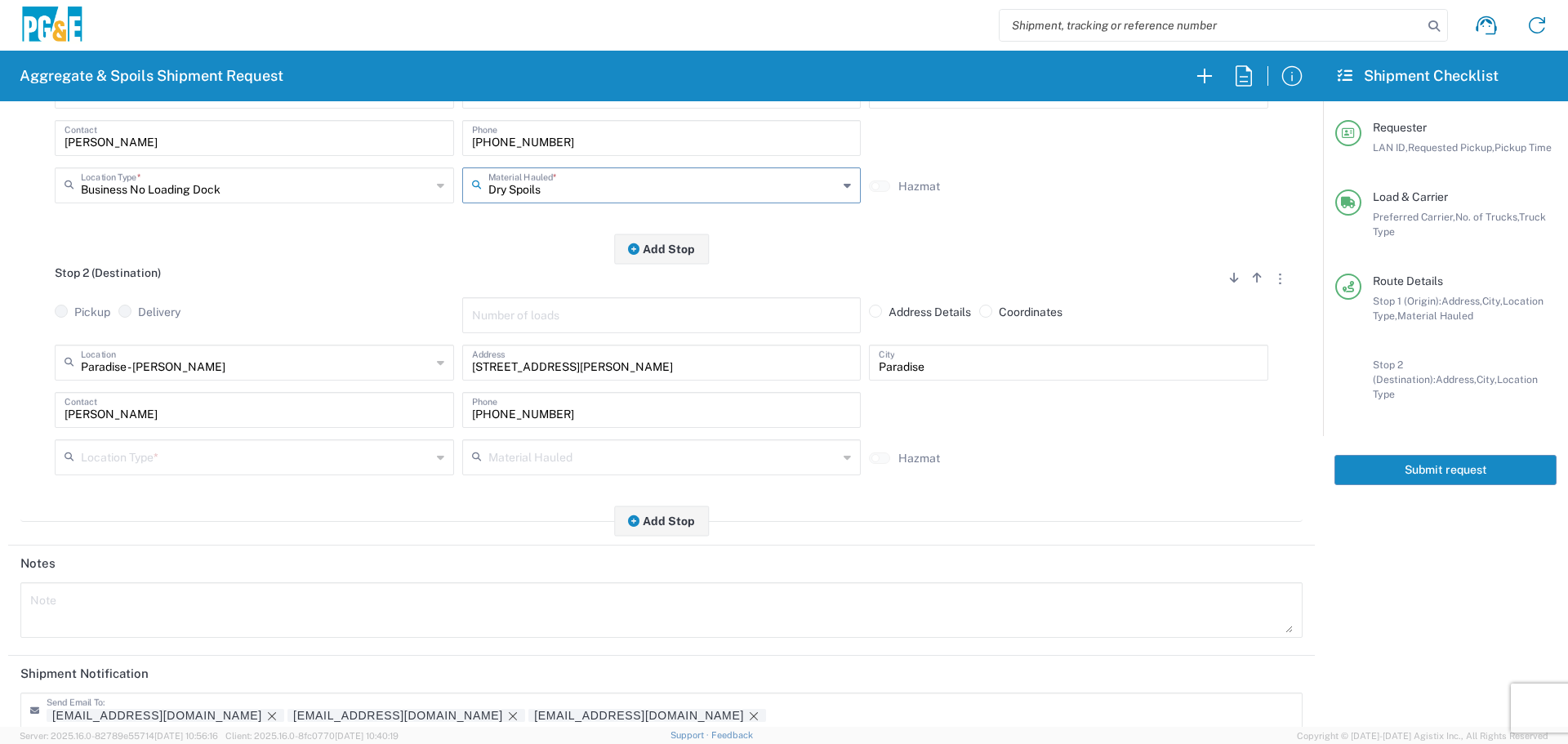
type input "Dry Spoils"
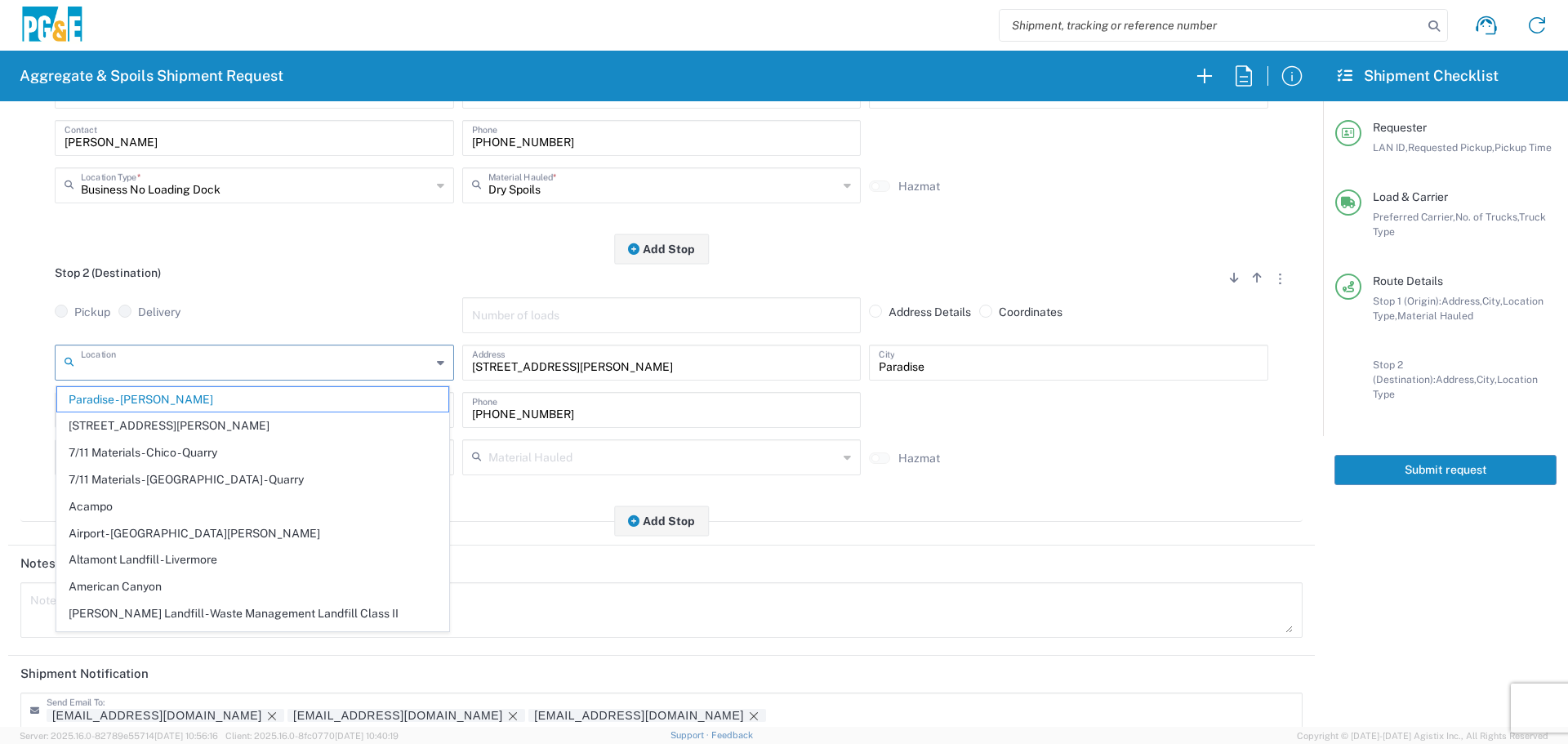
click at [274, 372] on input "text" at bounding box center [256, 361] width 350 height 29
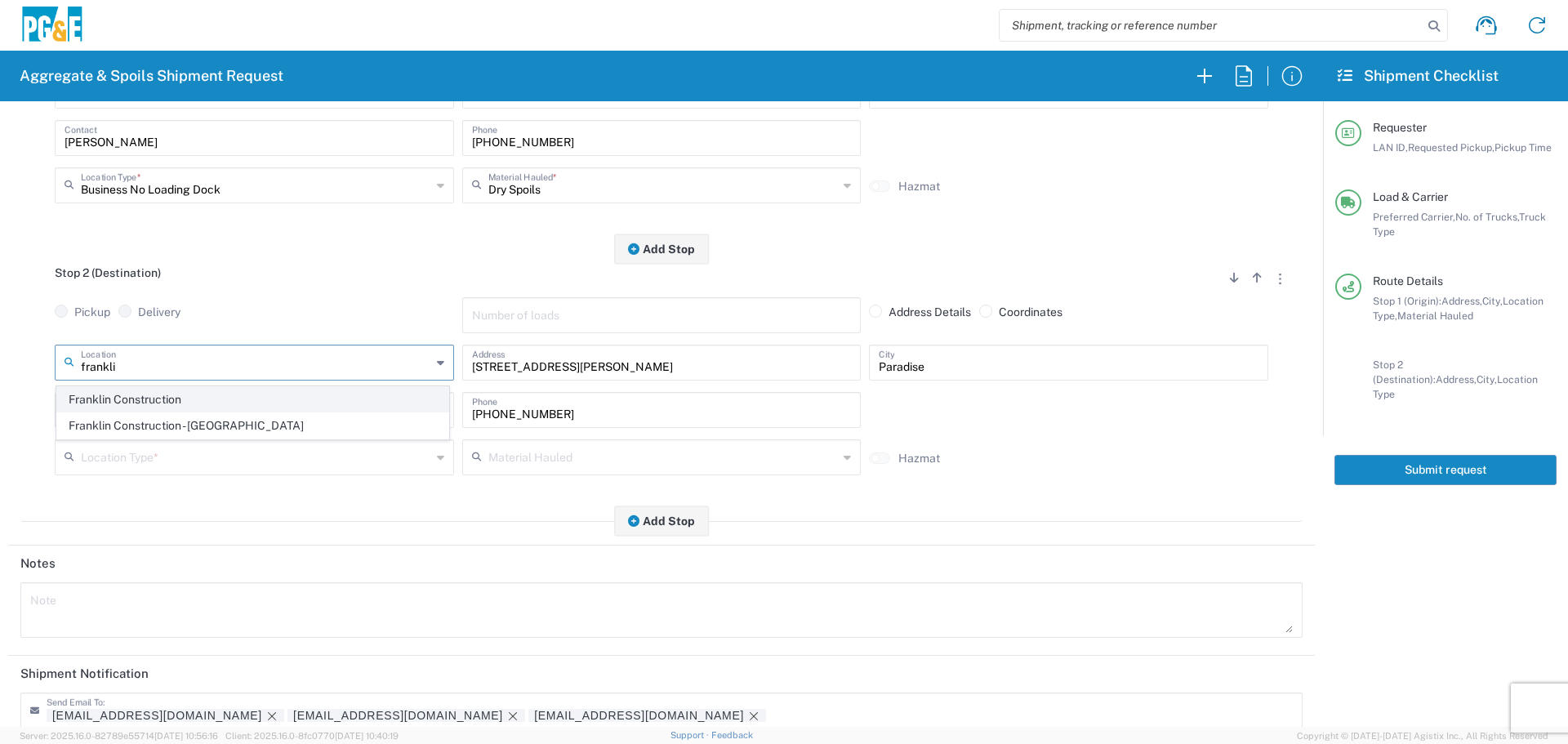
click at [237, 392] on span "Franklin Construction" at bounding box center [252, 399] width 391 height 25
type input "Franklin Construction"
type input "Vina Rd"
type input "Vina"
type input "Business No Loading Dock"
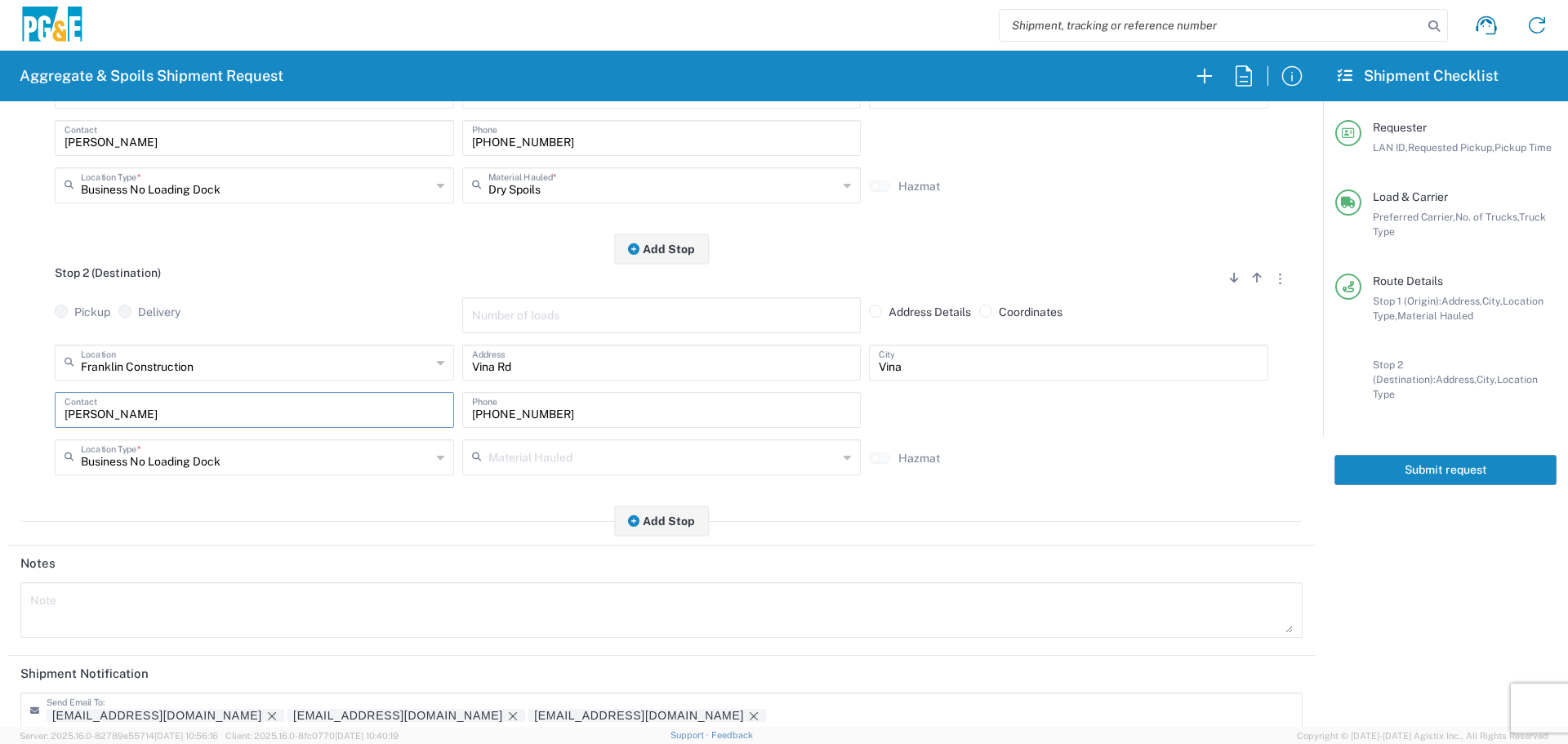
drag, startPoint x: 166, startPoint y: 410, endPoint x: 0, endPoint y: 436, distance: 168.0
click at [0, 436] on form "Requester Information DSL0 LAN ID * 08/13/2025 × Requested Pickup * Cancel Appl…" at bounding box center [661, 414] width 1323 height 626
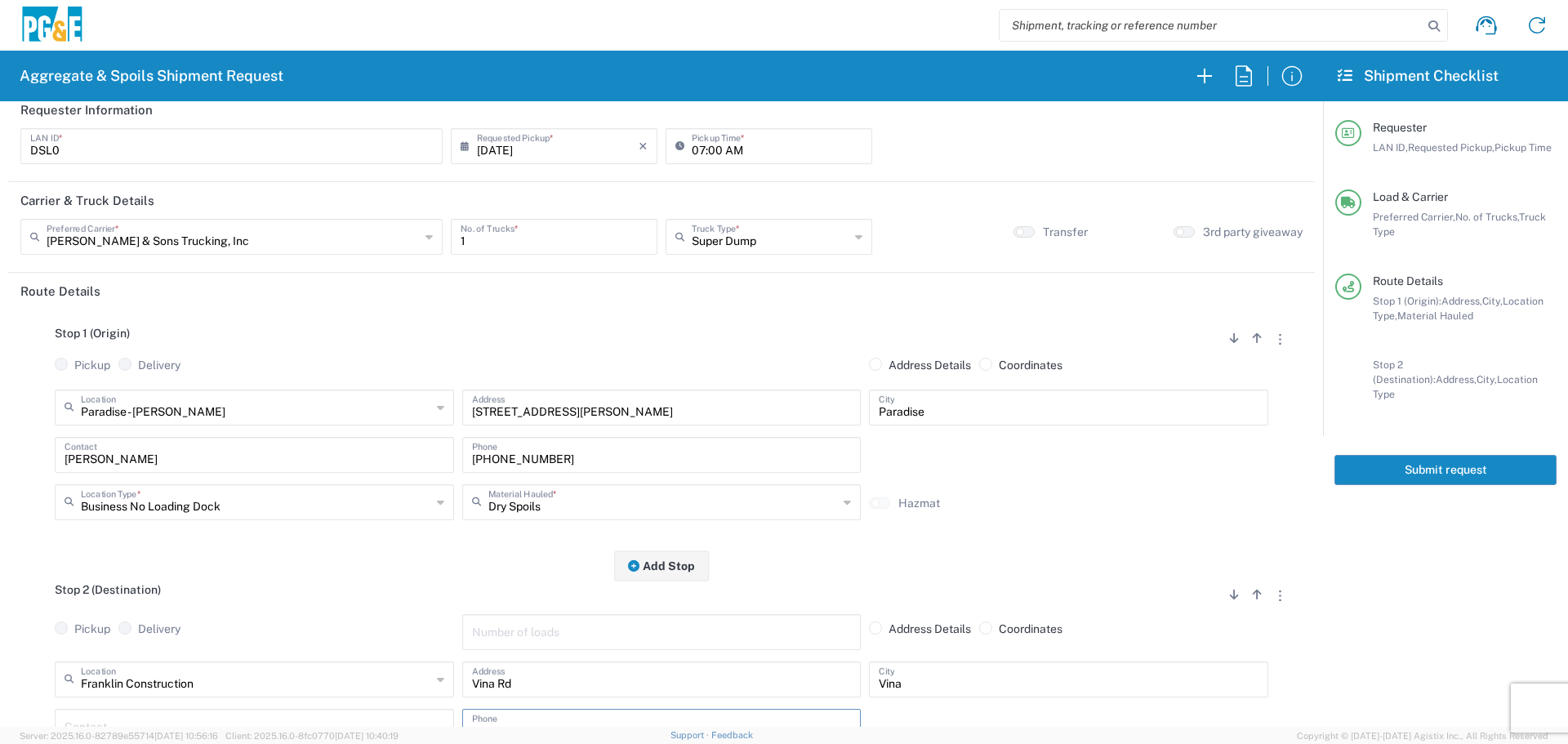
scroll to position [0, 0]
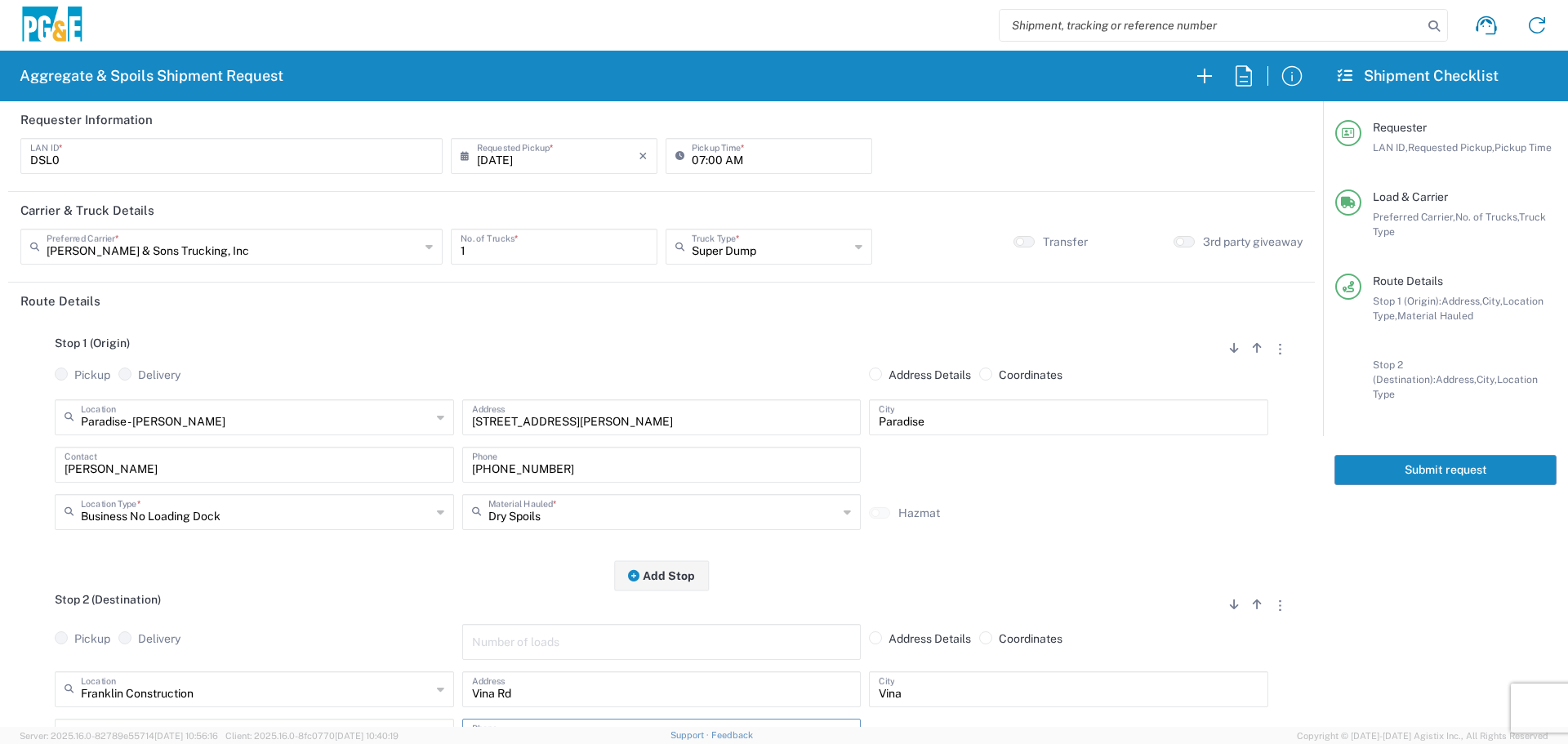
click at [1451, 460] on button "Submit request" at bounding box center [1444, 469] width 222 height 30
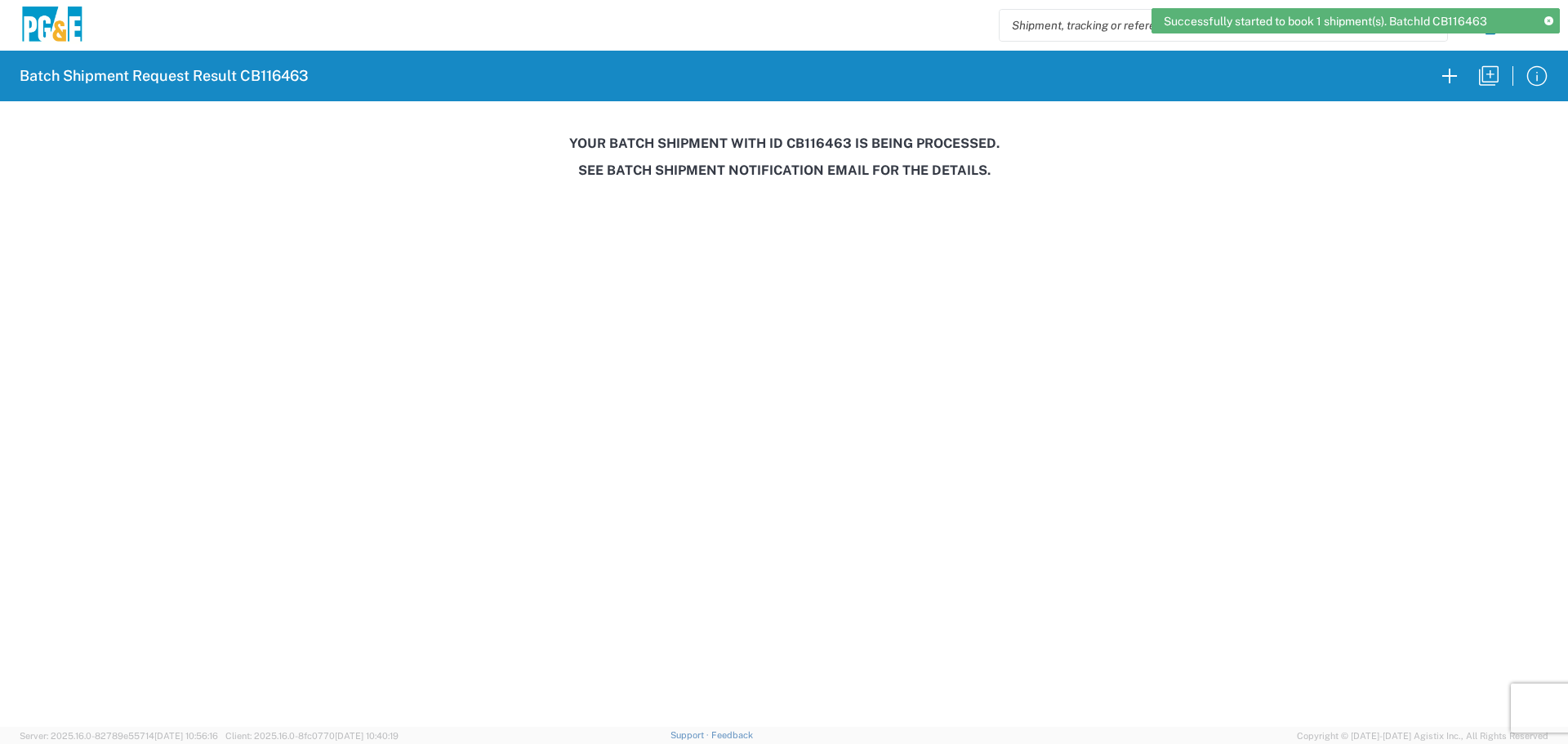
click at [820, 144] on h3 "Your batch shipment with id CB116463 is being processed." at bounding box center [784, 143] width 1545 height 16
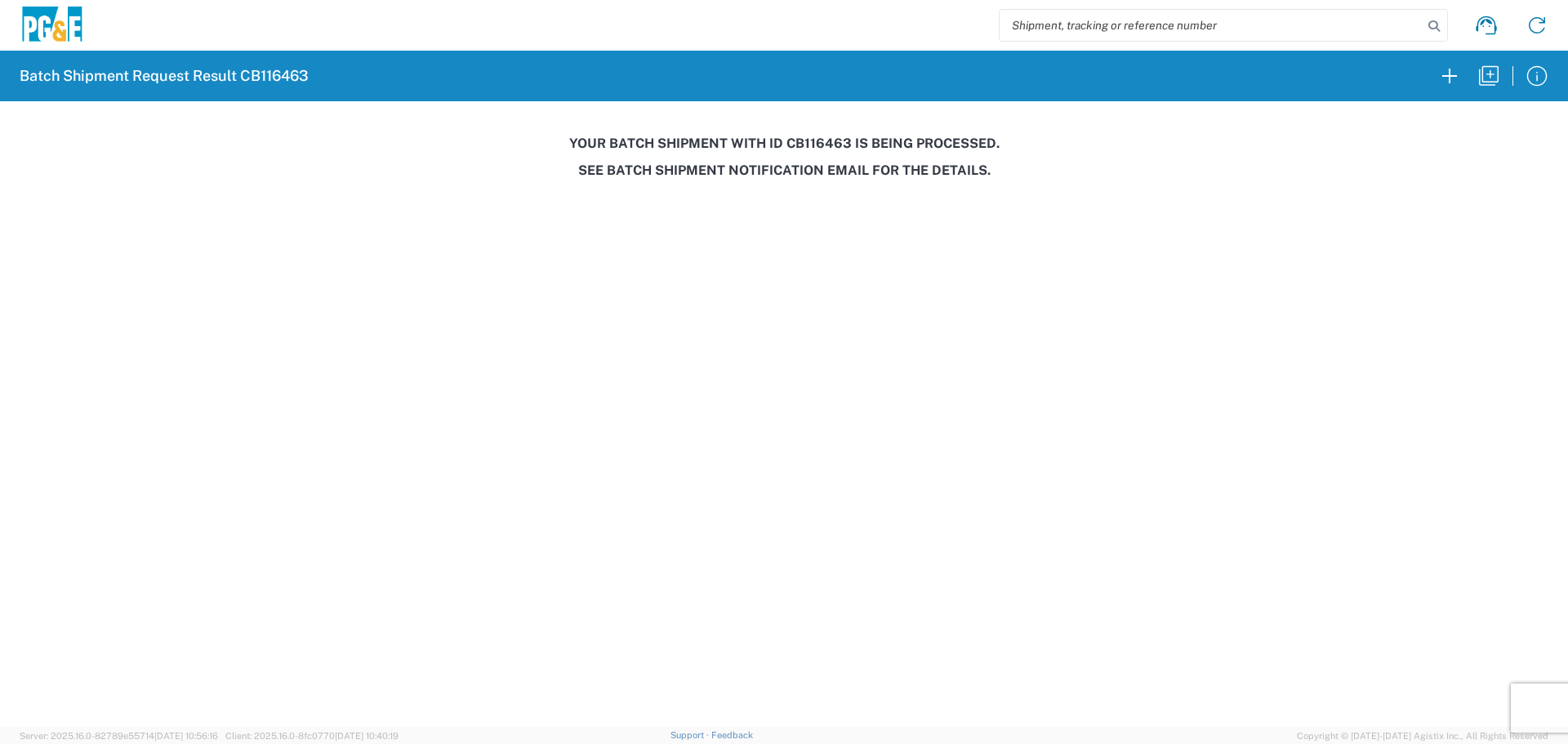
click at [820, 144] on h3 "Your batch shipment with id CB116463 is being processed." at bounding box center [784, 143] width 1545 height 16
copy h3 "CB116463"
click at [1488, 74] on icon "button" at bounding box center [1489, 76] width 20 height 20
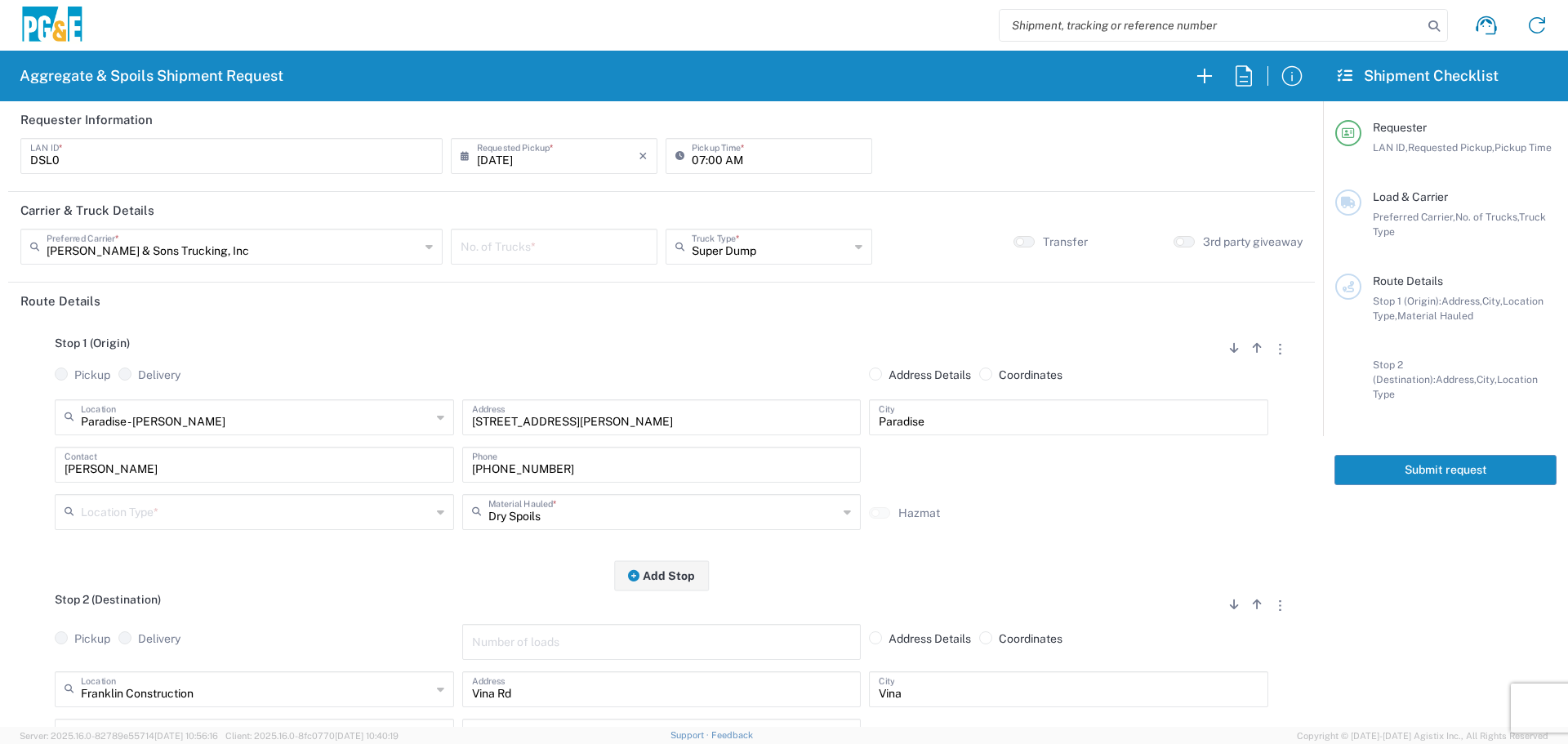
click at [508, 245] on input "number" at bounding box center [554, 245] width 187 height 29
type input "1"
click at [505, 153] on input "08/12/2025" at bounding box center [557, 155] width 162 height 29
click at [572, 278] on span "14" at bounding box center [575, 281] width 23 height 22
type input "08/14/2025"
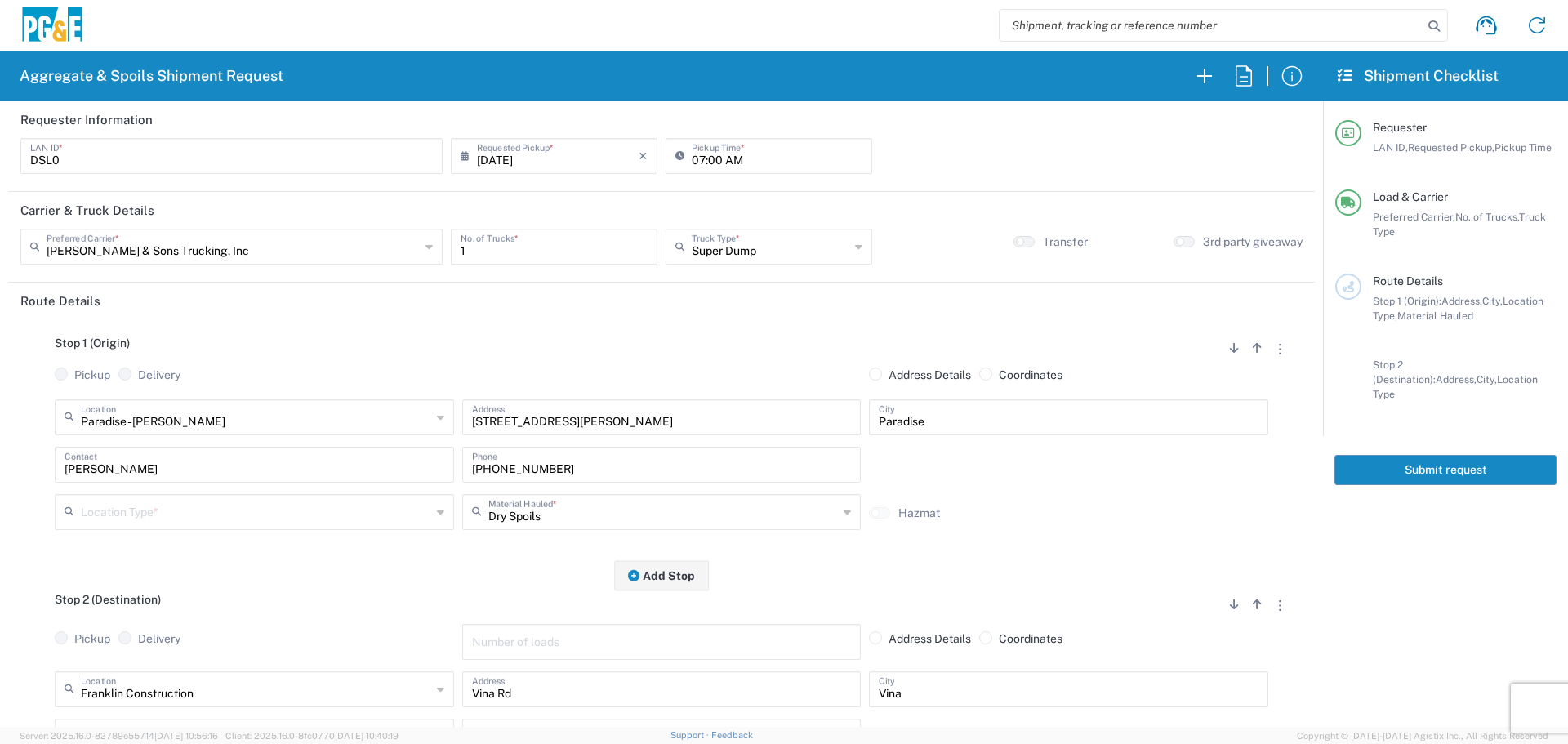
click at [306, 503] on input "text" at bounding box center [256, 511] width 350 height 29
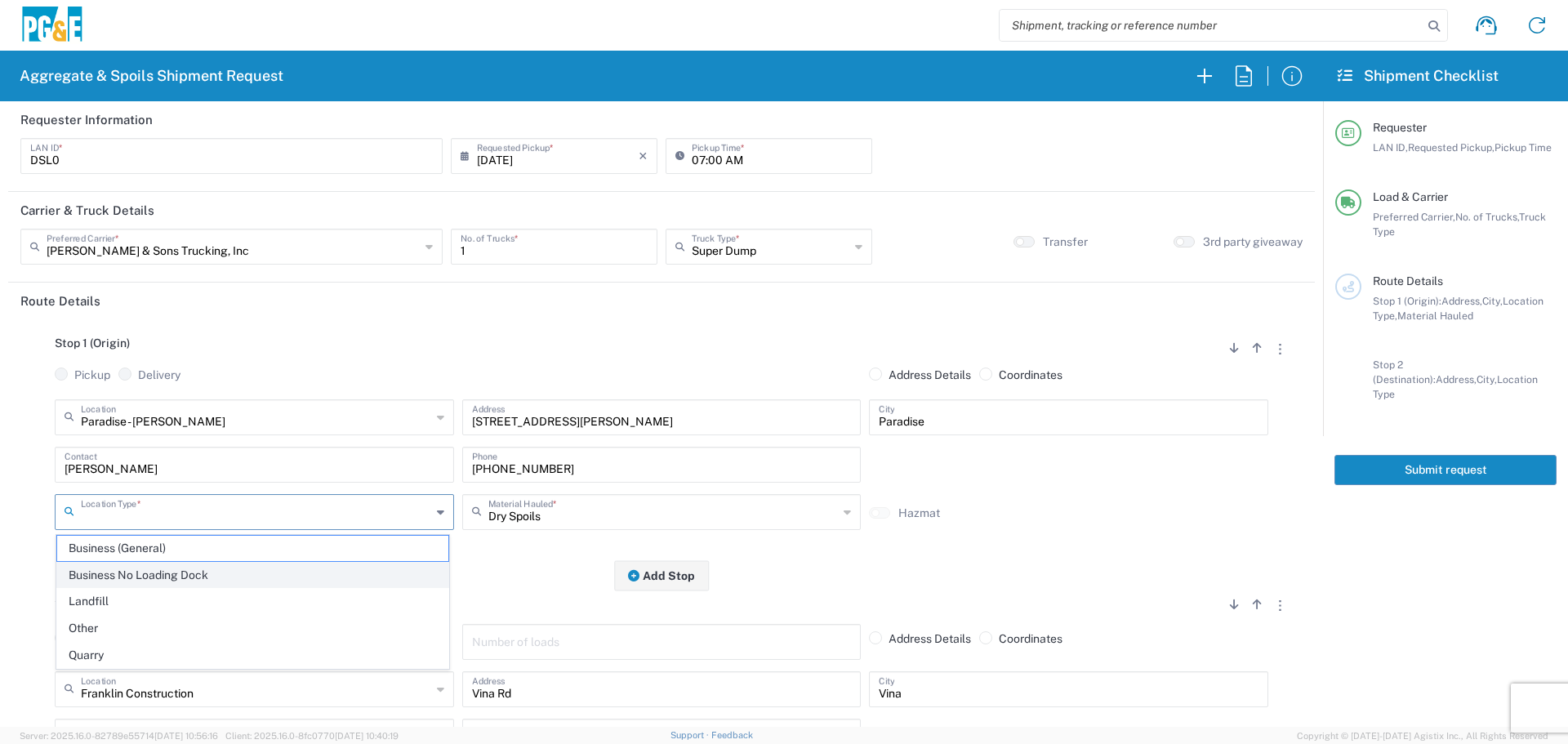
click at [234, 573] on span "Business No Loading Dock" at bounding box center [252, 575] width 391 height 25
type input "Business No Loading Dock"
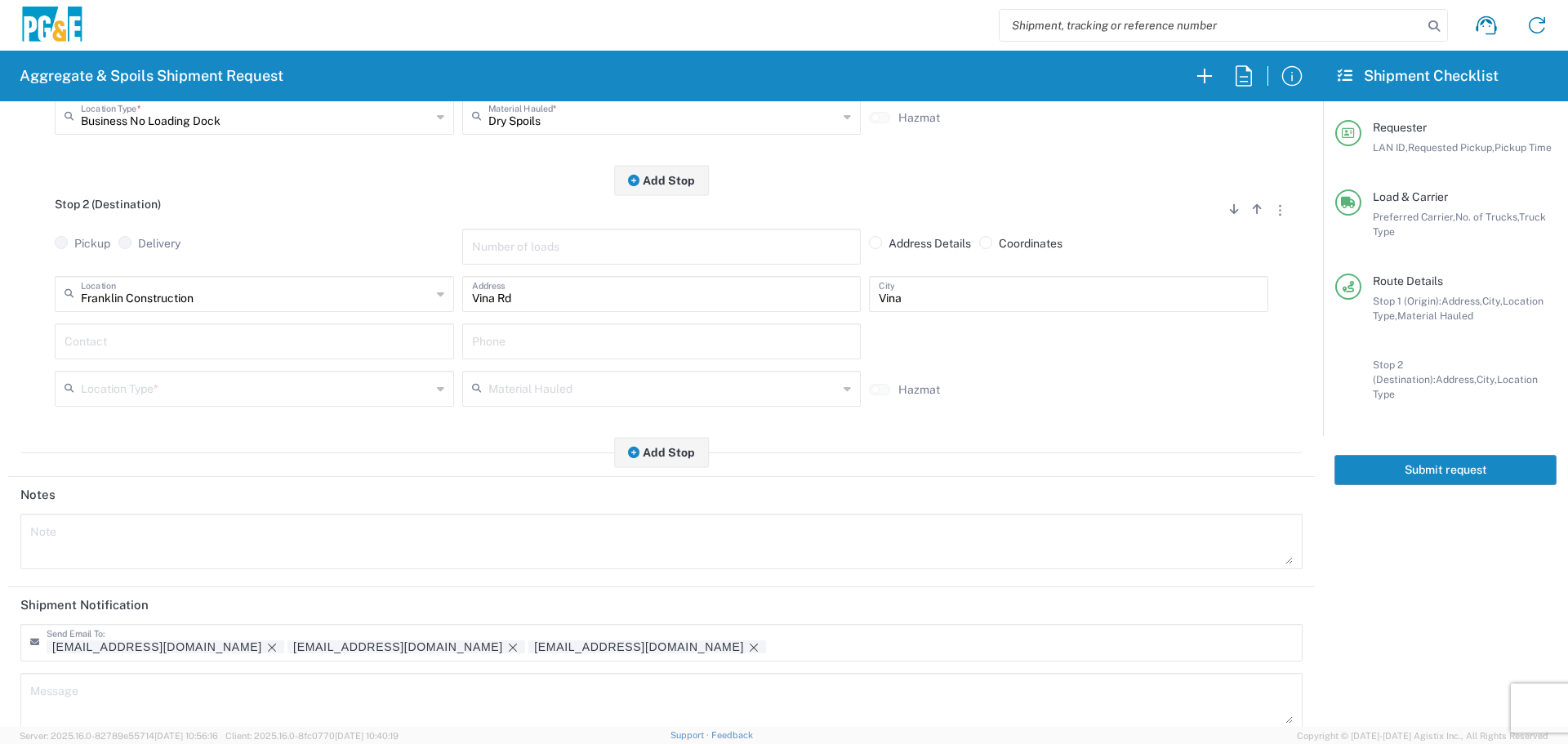
scroll to position [409, 0]
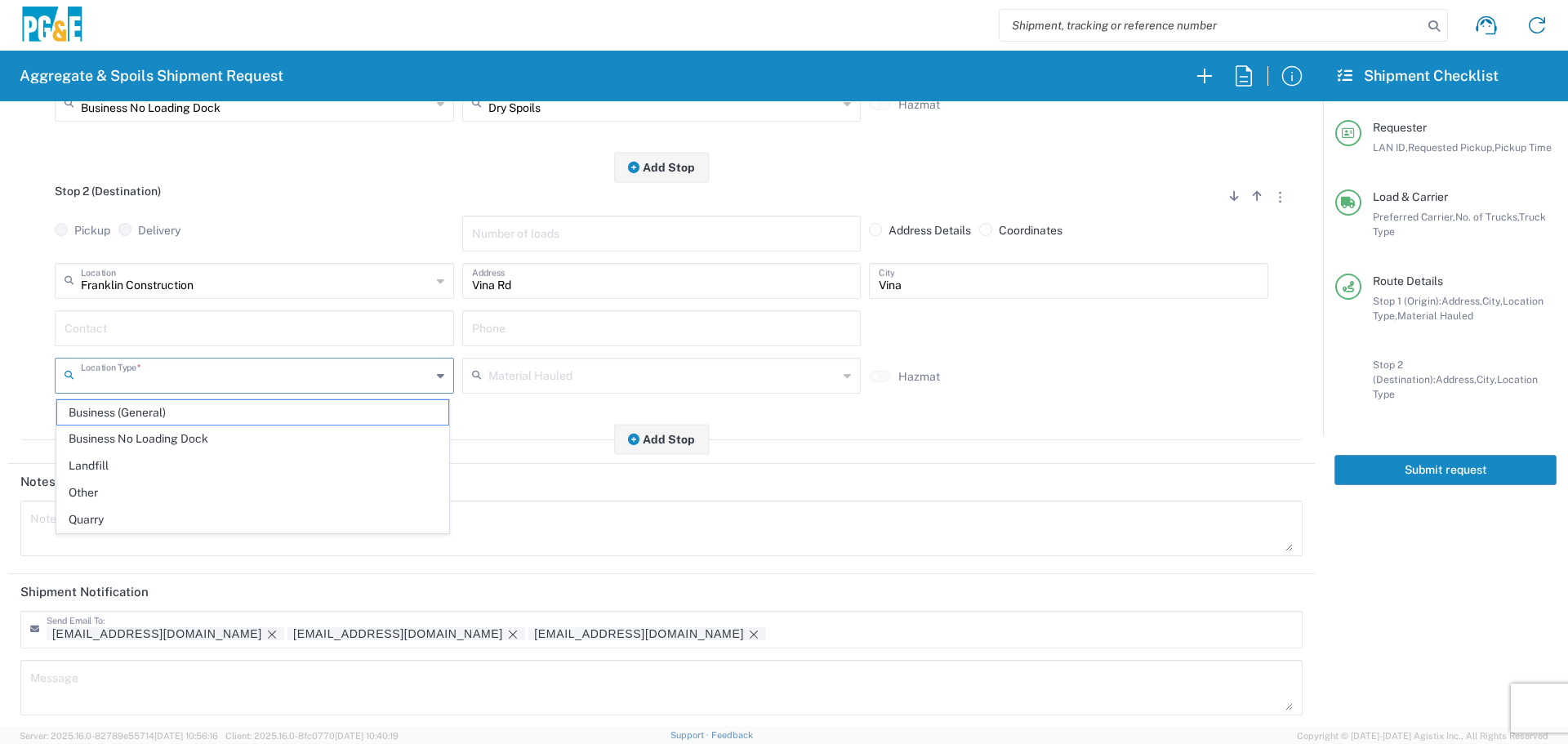
click at [302, 375] on input "text" at bounding box center [256, 374] width 350 height 29
click at [161, 498] on span "Other" at bounding box center [252, 493] width 391 height 25
type input "Other"
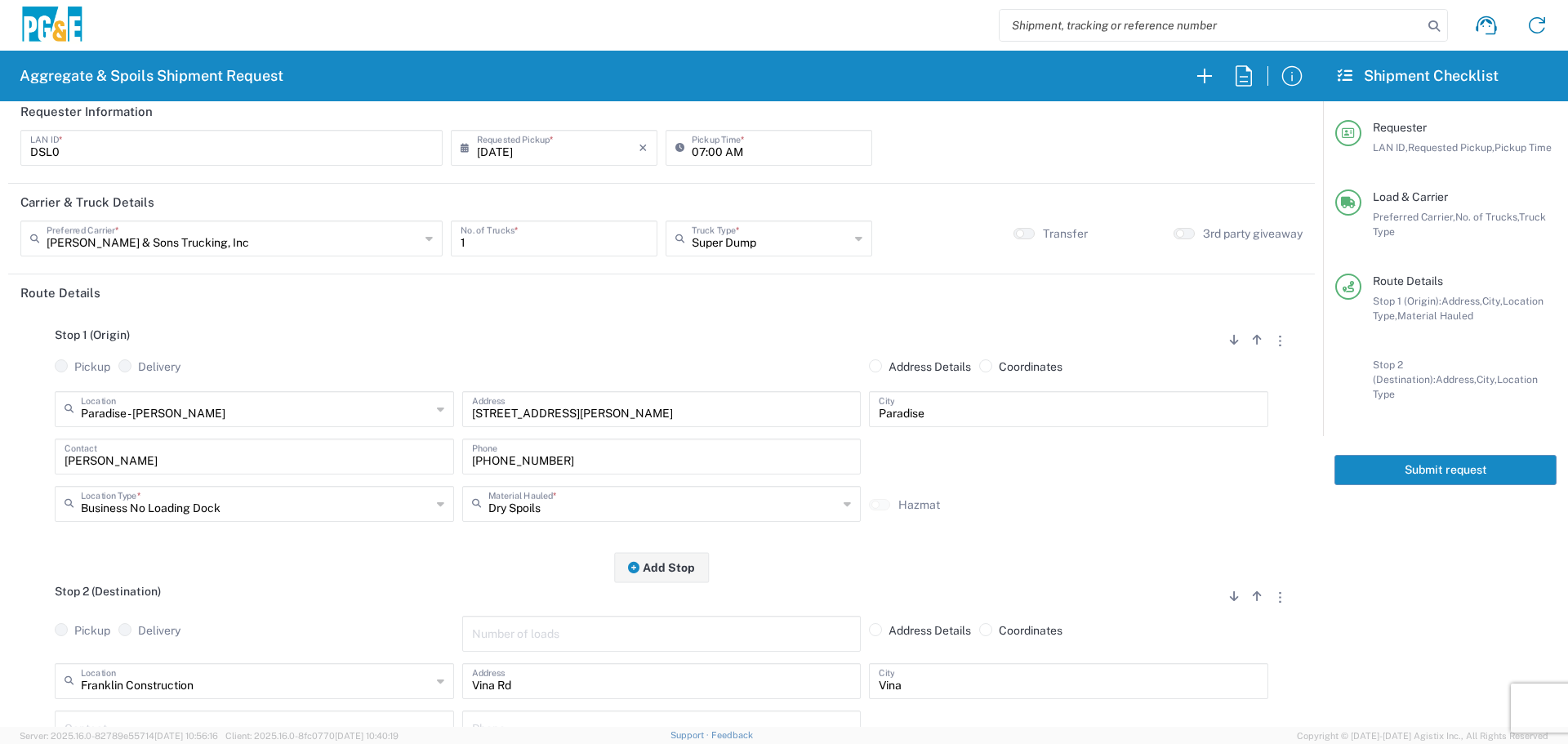
scroll to position [0, 0]
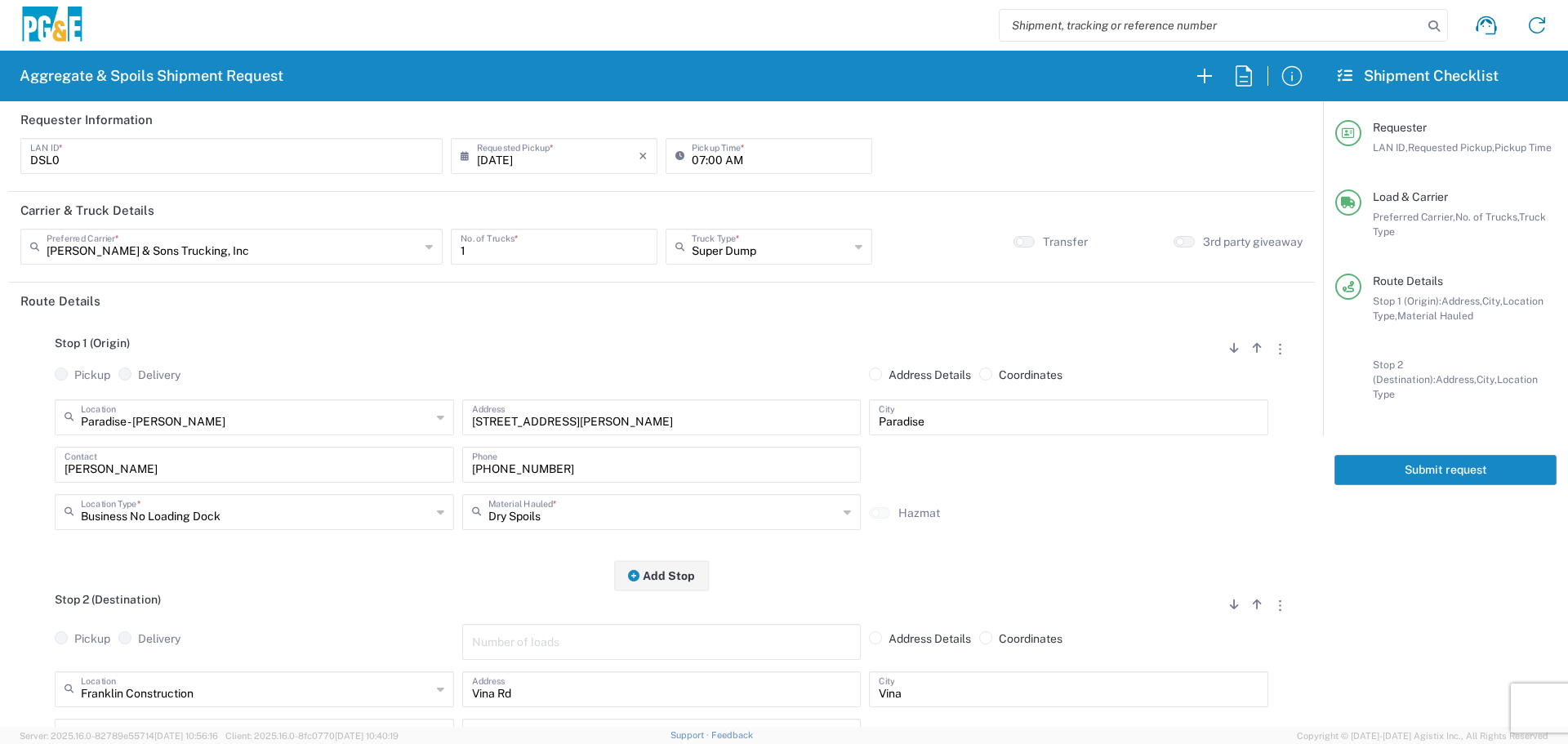
click at [1457, 455] on button "Submit request" at bounding box center [1444, 469] width 222 height 30
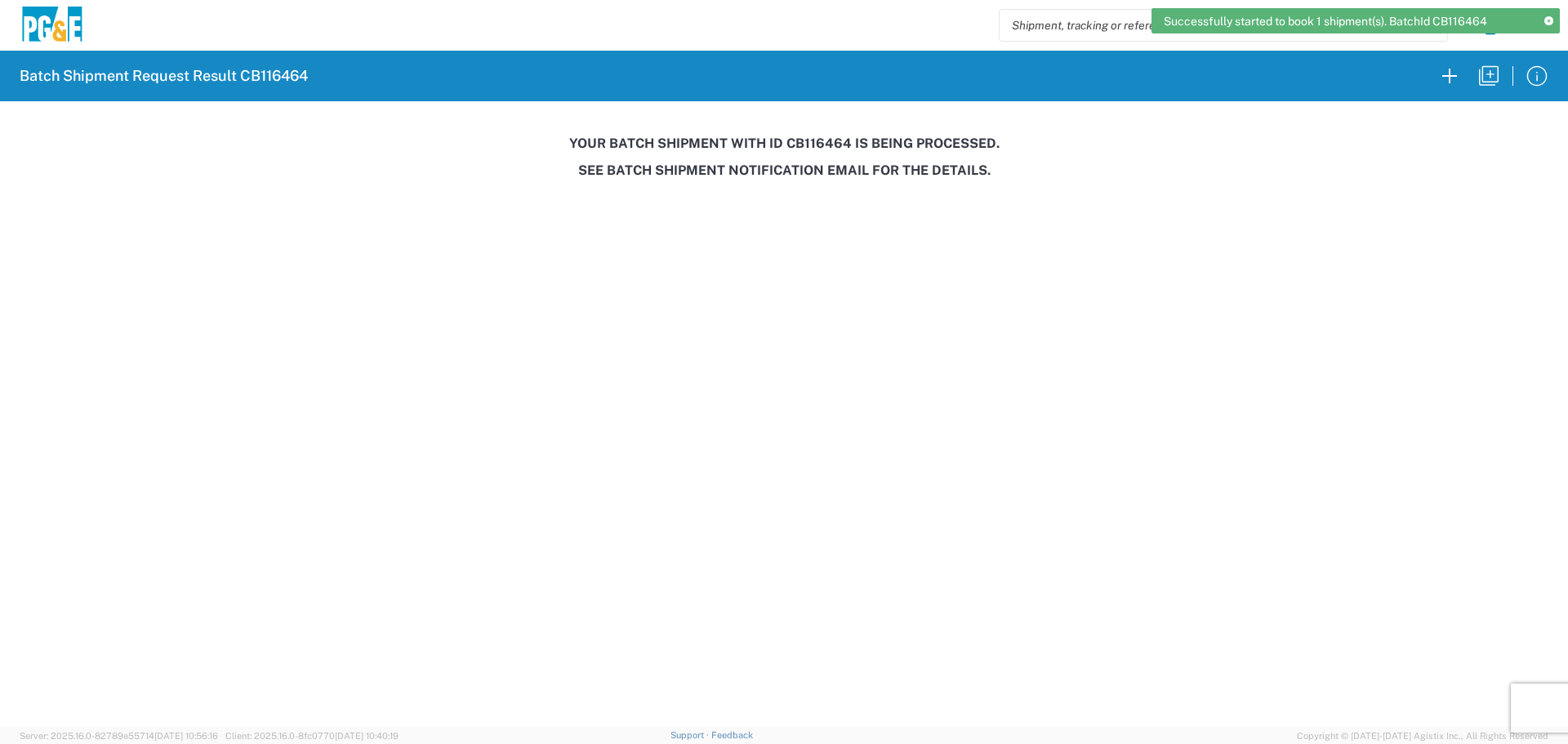
click at [818, 145] on h3 "Your batch shipment with id CB116464 is being processed." at bounding box center [784, 143] width 1545 height 16
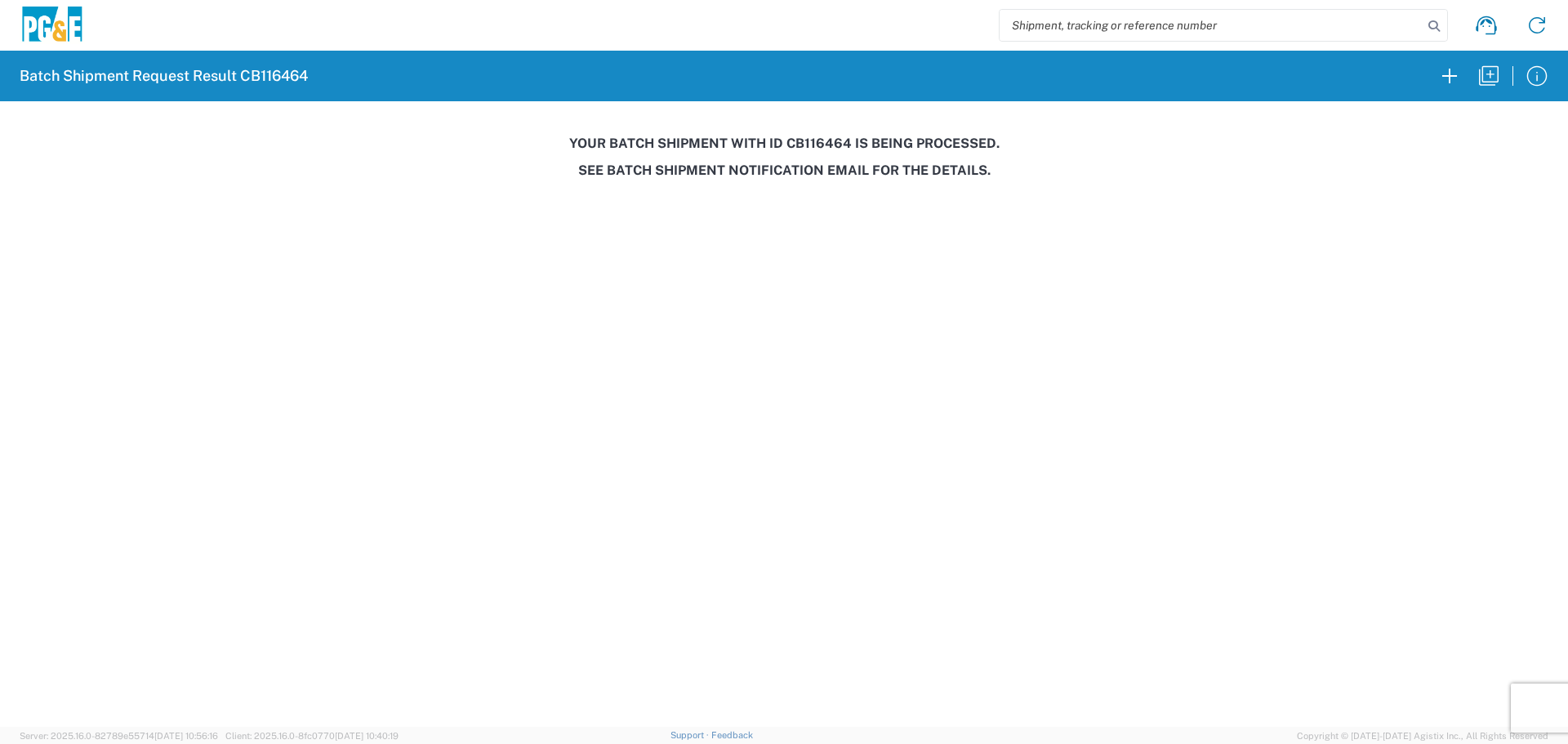
copy h3 "CB116464"
click at [1483, 74] on icon "button" at bounding box center [1489, 76] width 26 height 26
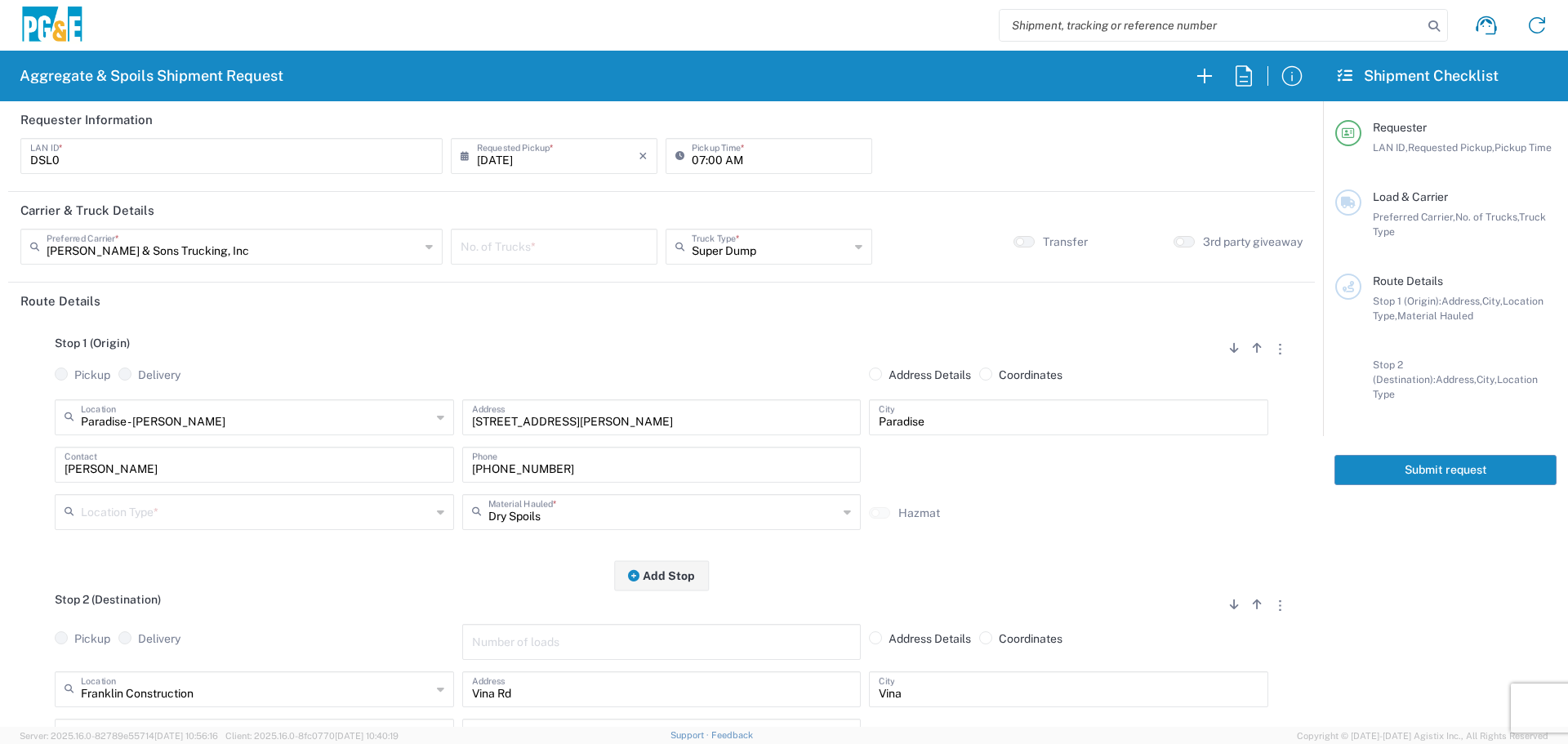
click at [562, 171] on div "08/12/2025 × Requested Pickup *" at bounding box center [554, 156] width 206 height 36
click at [570, 165] on input "08/12/2025" at bounding box center [557, 155] width 162 height 29
click at [594, 284] on span "15" at bounding box center [599, 281] width 23 height 22
type input "08/15/2025"
click at [585, 268] on div "No. of Trucks *" at bounding box center [554, 252] width 215 height 48
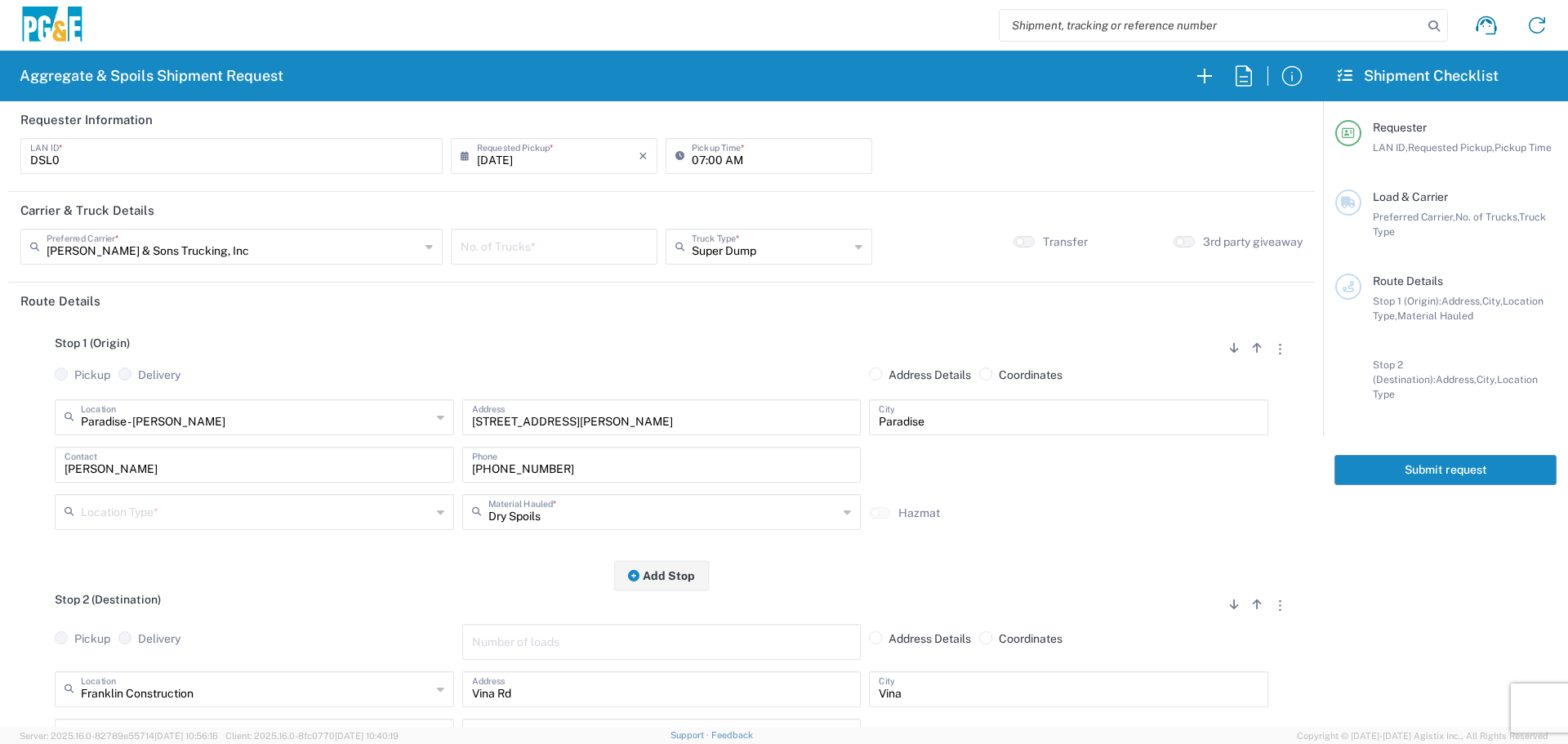
click at [588, 263] on div "No. of Trucks *" at bounding box center [554, 247] width 206 height 36
type input "1"
click at [575, 302] on header "Route Details" at bounding box center [661, 301] width 1306 height 37
click at [312, 529] on div "Location Type *" at bounding box center [254, 512] width 399 height 36
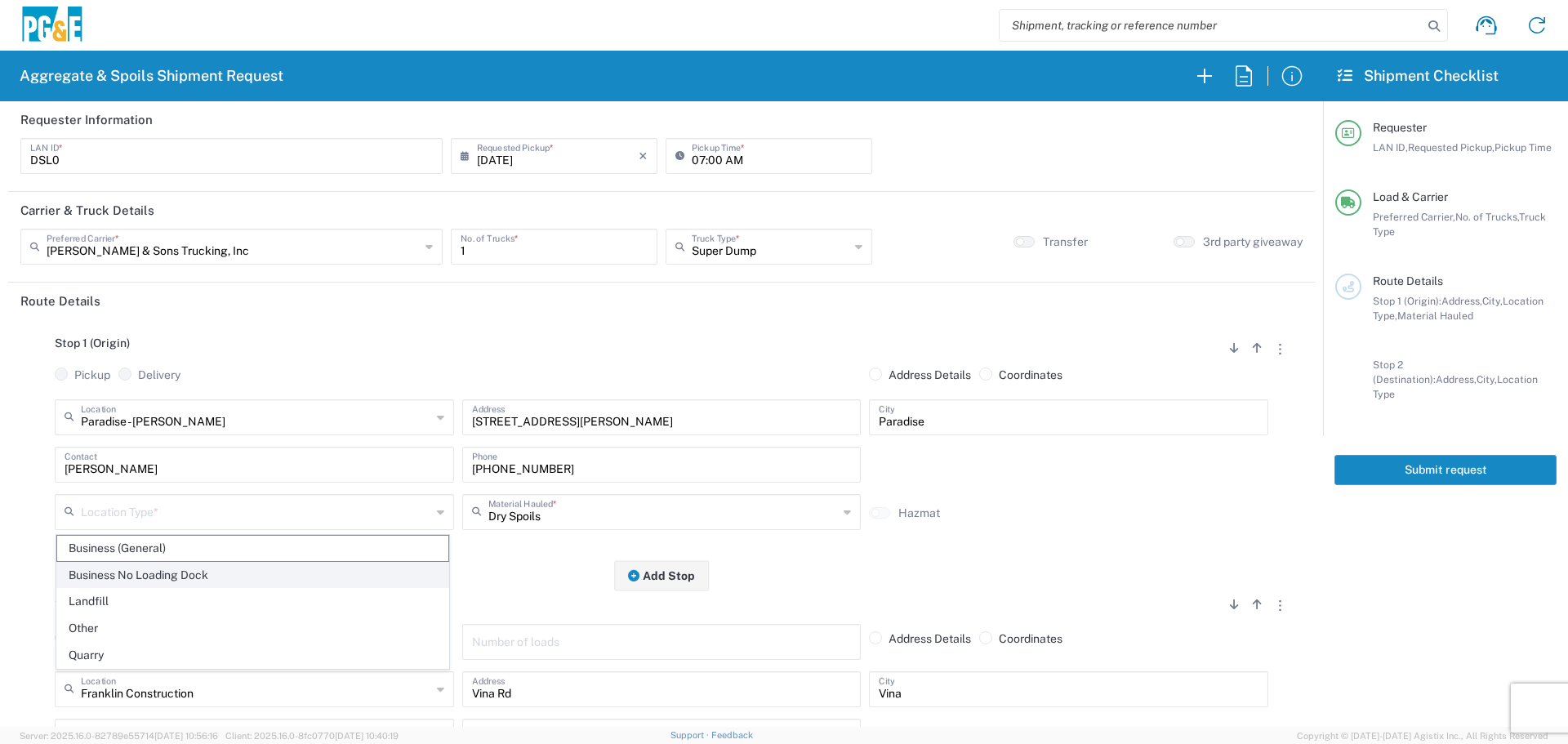
click at [227, 570] on span "Business No Loading Dock" at bounding box center [252, 575] width 391 height 25
type input "Business No Loading Dock"
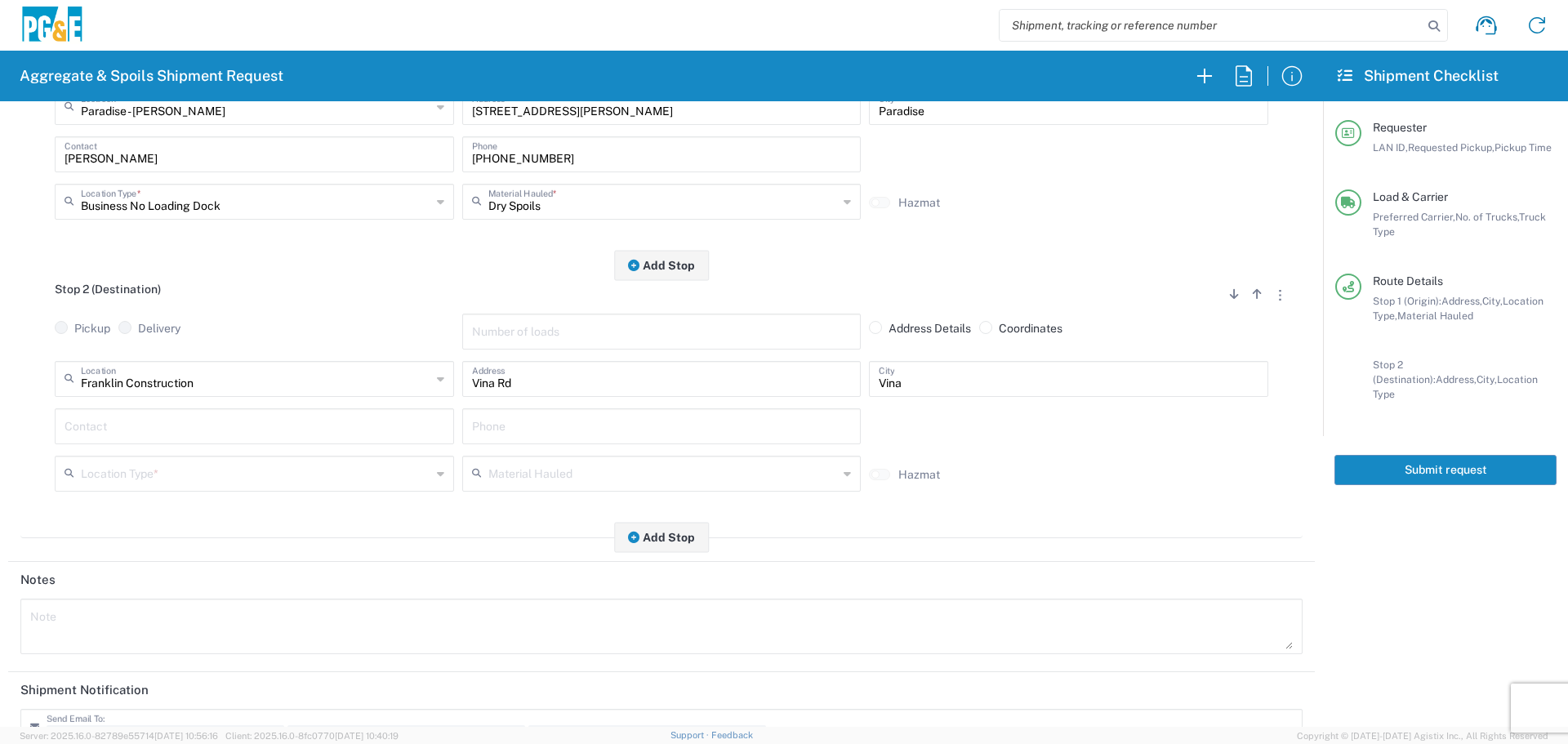
scroll to position [327, 0]
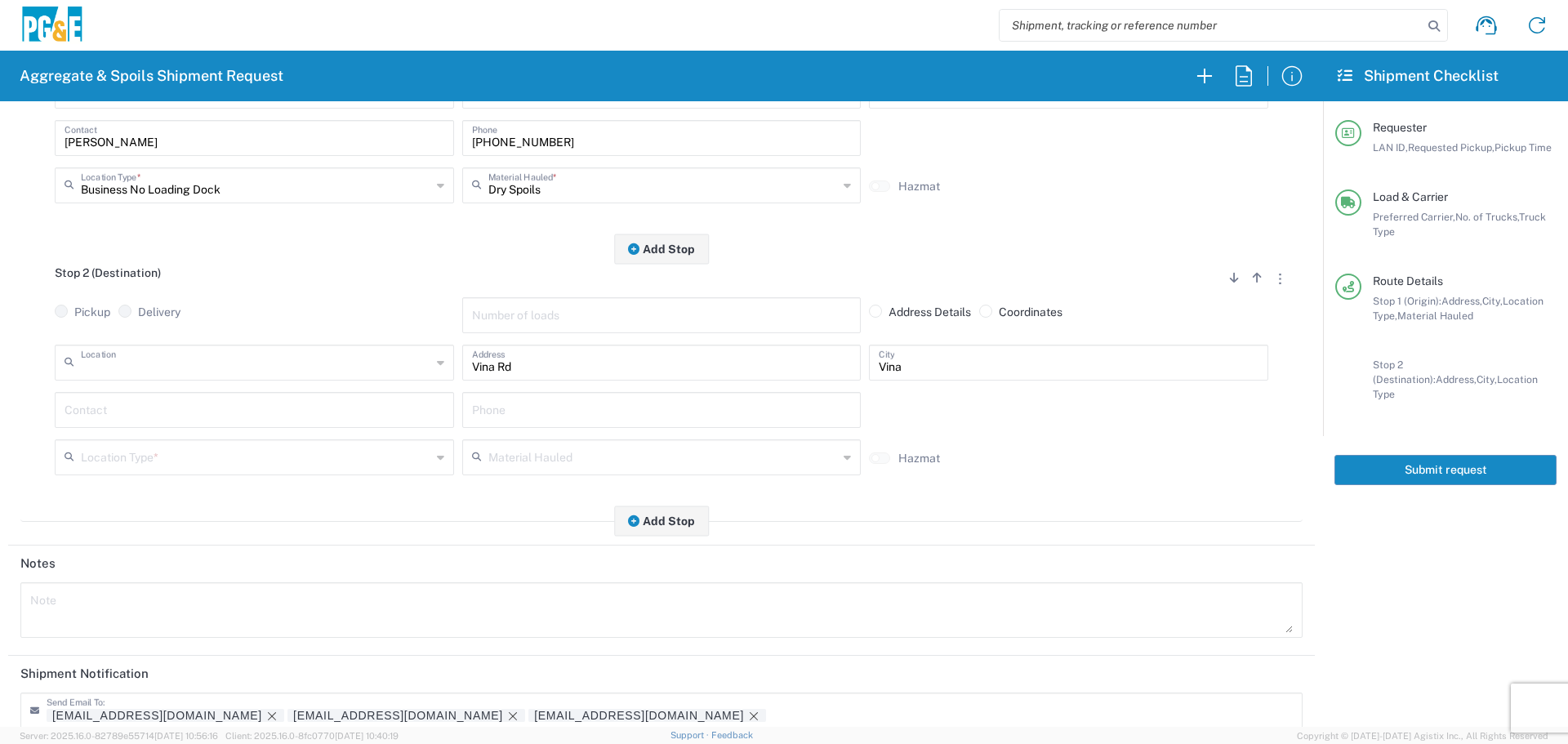
click at [257, 359] on input "text" at bounding box center [256, 361] width 350 height 29
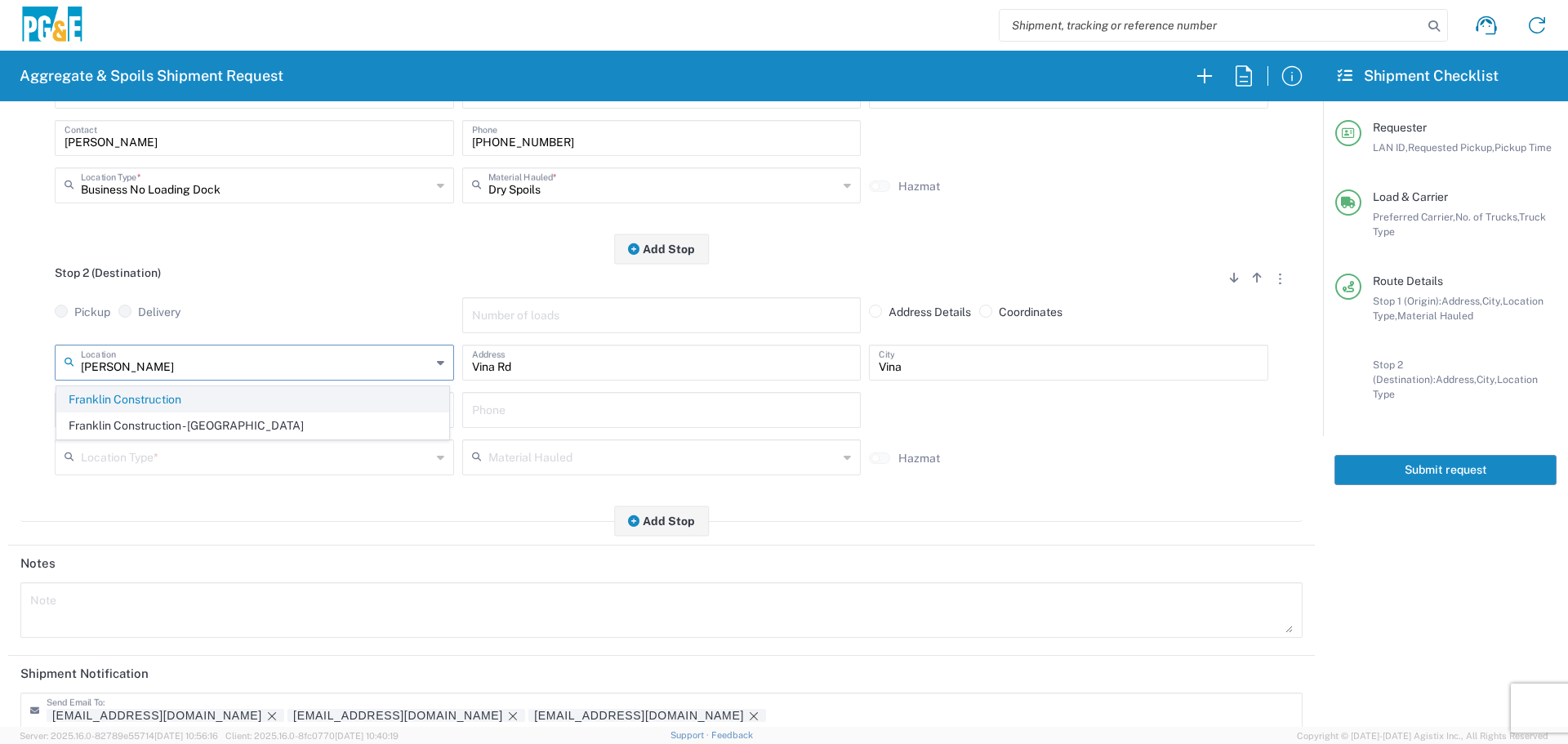
type input "fran"
click at [299, 400] on span "Franklin Construction" at bounding box center [252, 399] width 391 height 25
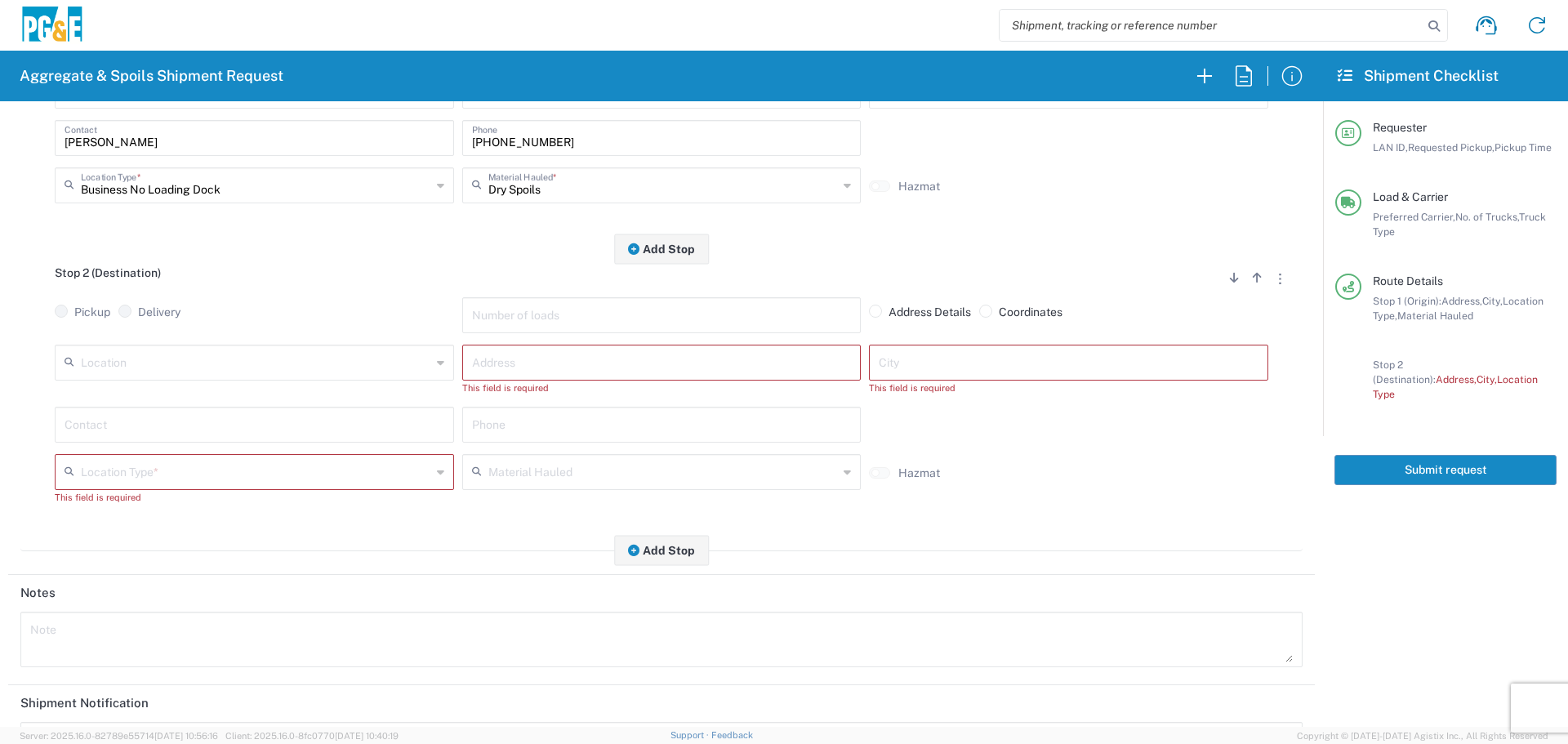
click at [314, 366] on input "text" at bounding box center [256, 361] width 350 height 29
click at [297, 410] on span "Franklin Construction" at bounding box center [252, 399] width 391 height 25
type input "Franklin Construction"
type input "Vina Rd"
type input "Vina"
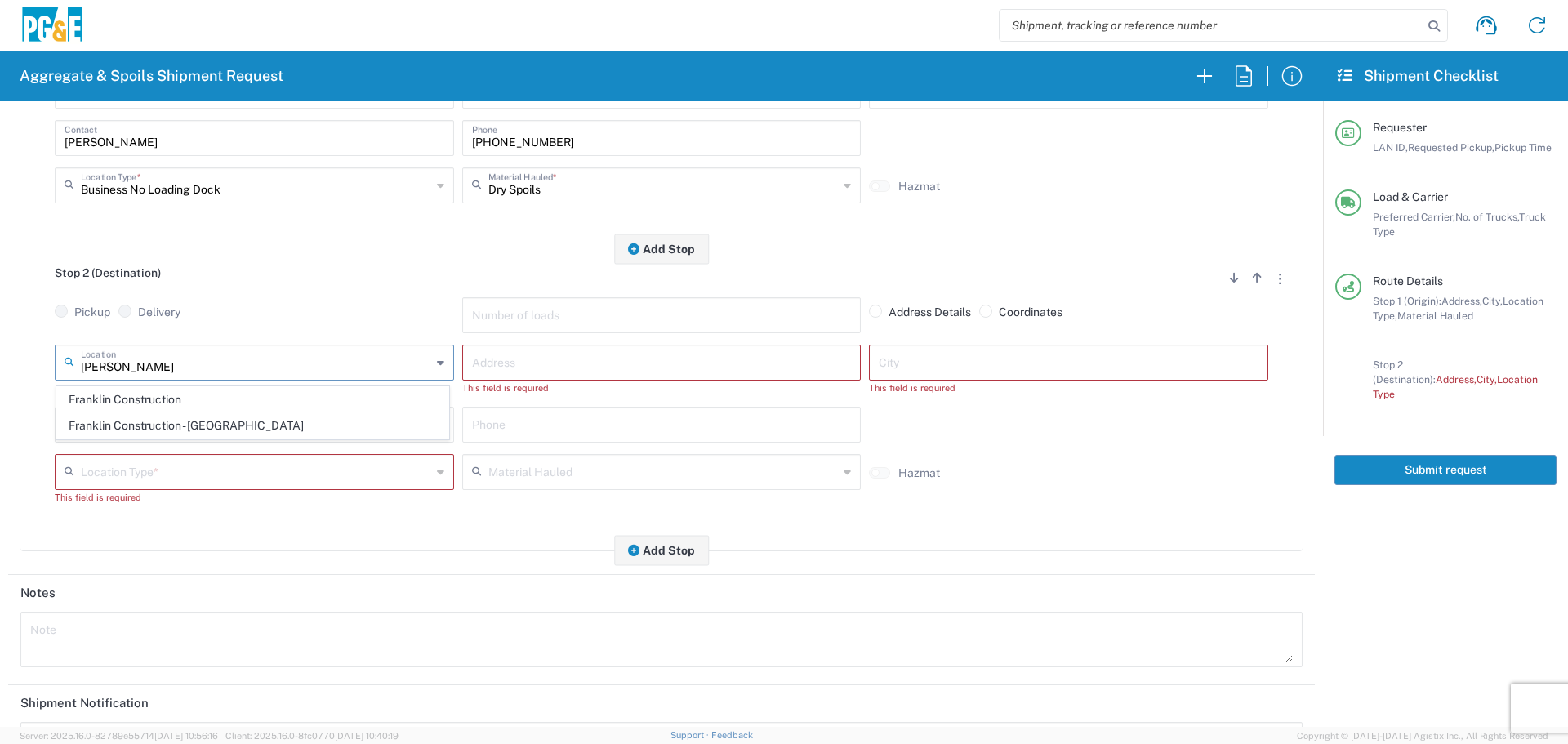
type input "Business No Loading Dock"
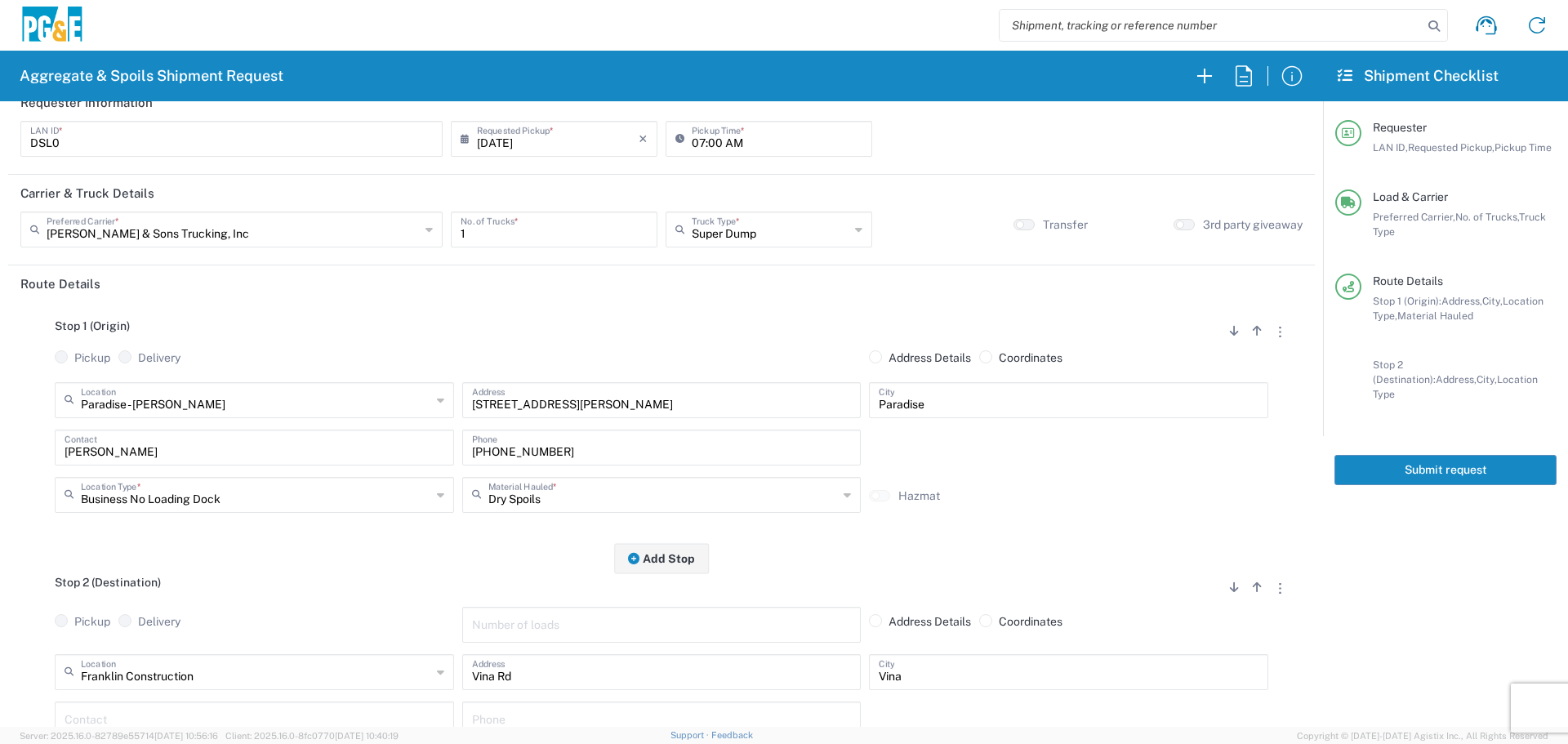
scroll to position [0, 0]
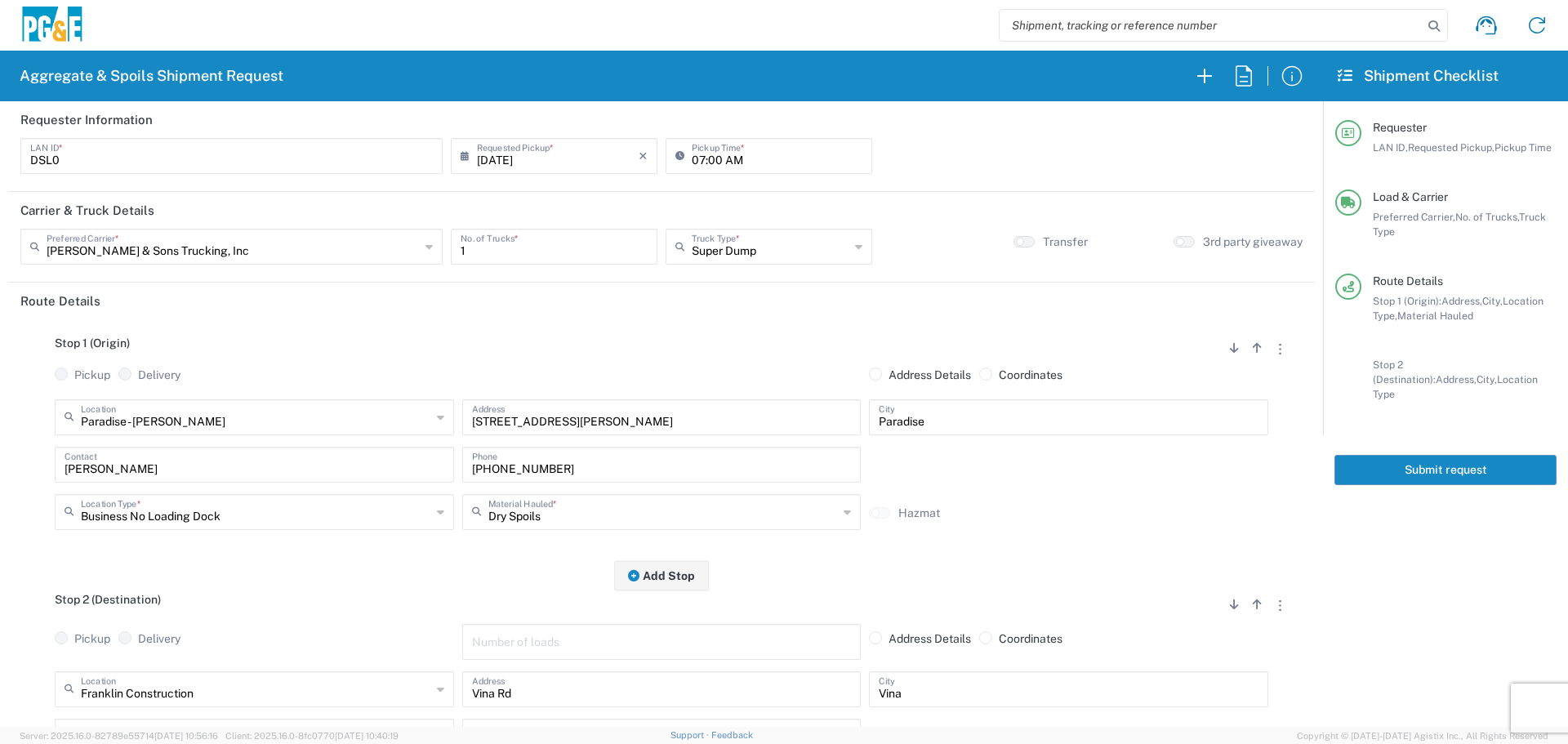
click at [1424, 455] on button "Submit request" at bounding box center [1444, 469] width 222 height 30
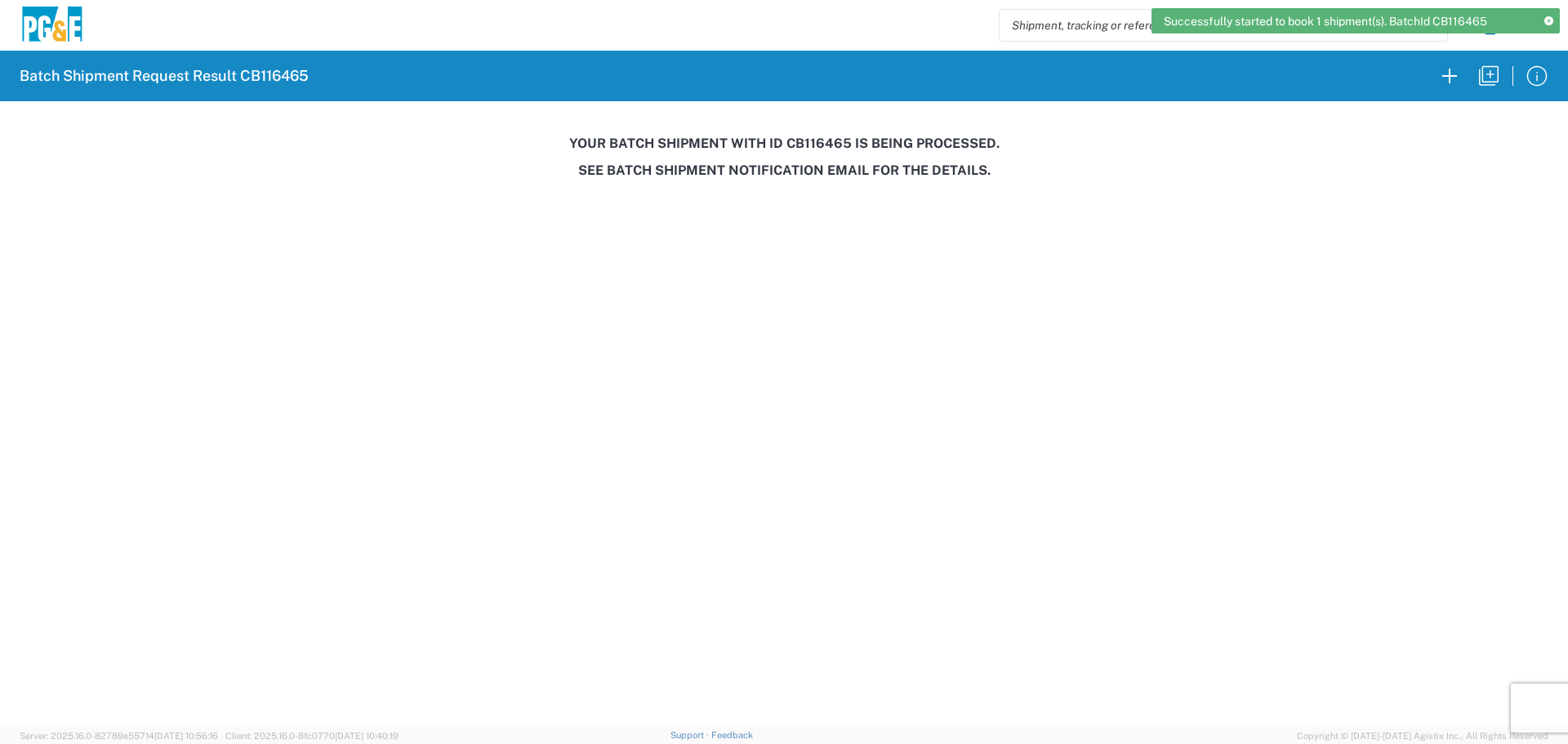
click at [800, 141] on h3 "Your batch shipment with id CB116465 is being processed." at bounding box center [784, 143] width 1545 height 16
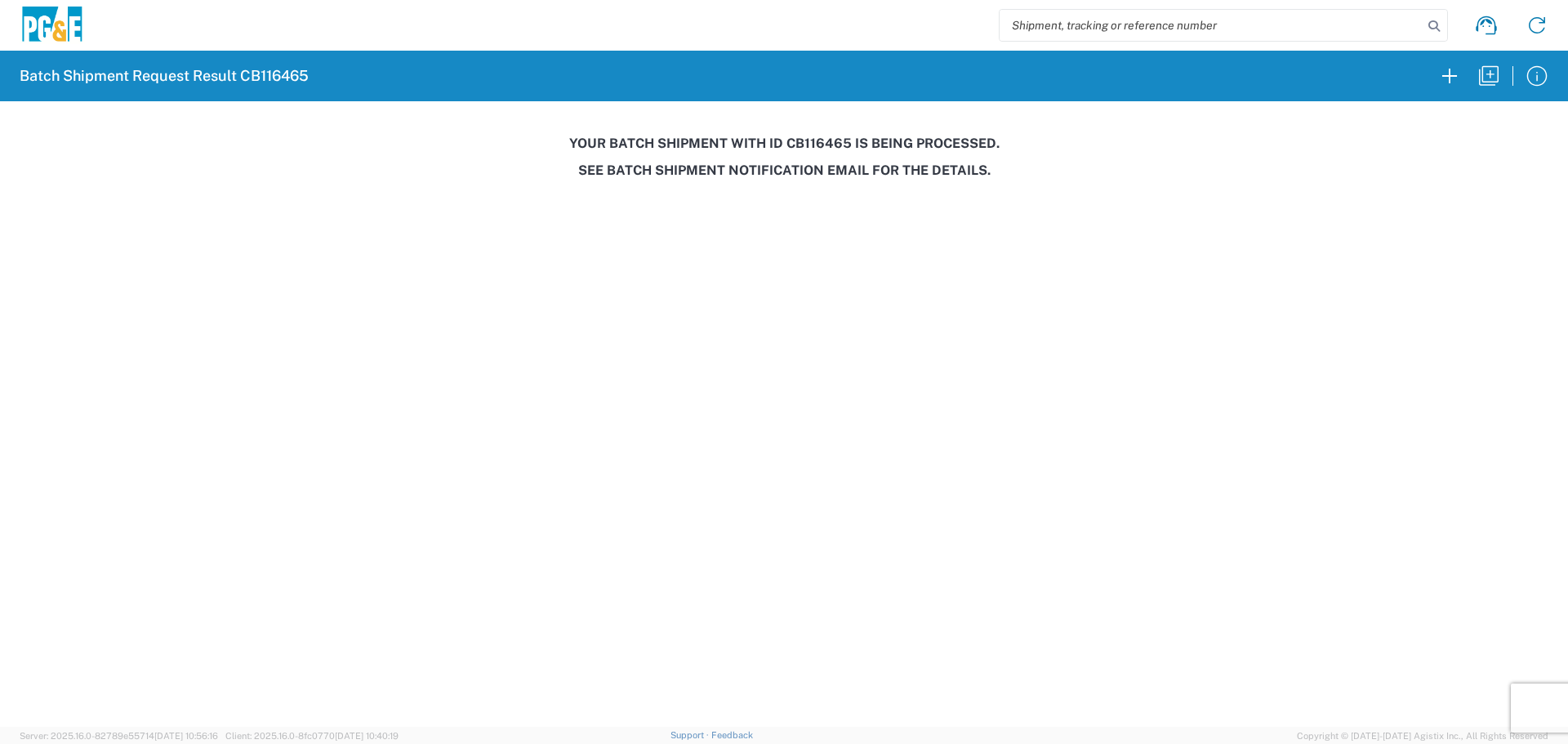
copy h3 "CB116465"
click at [1487, 79] on icon "button" at bounding box center [1489, 76] width 26 height 26
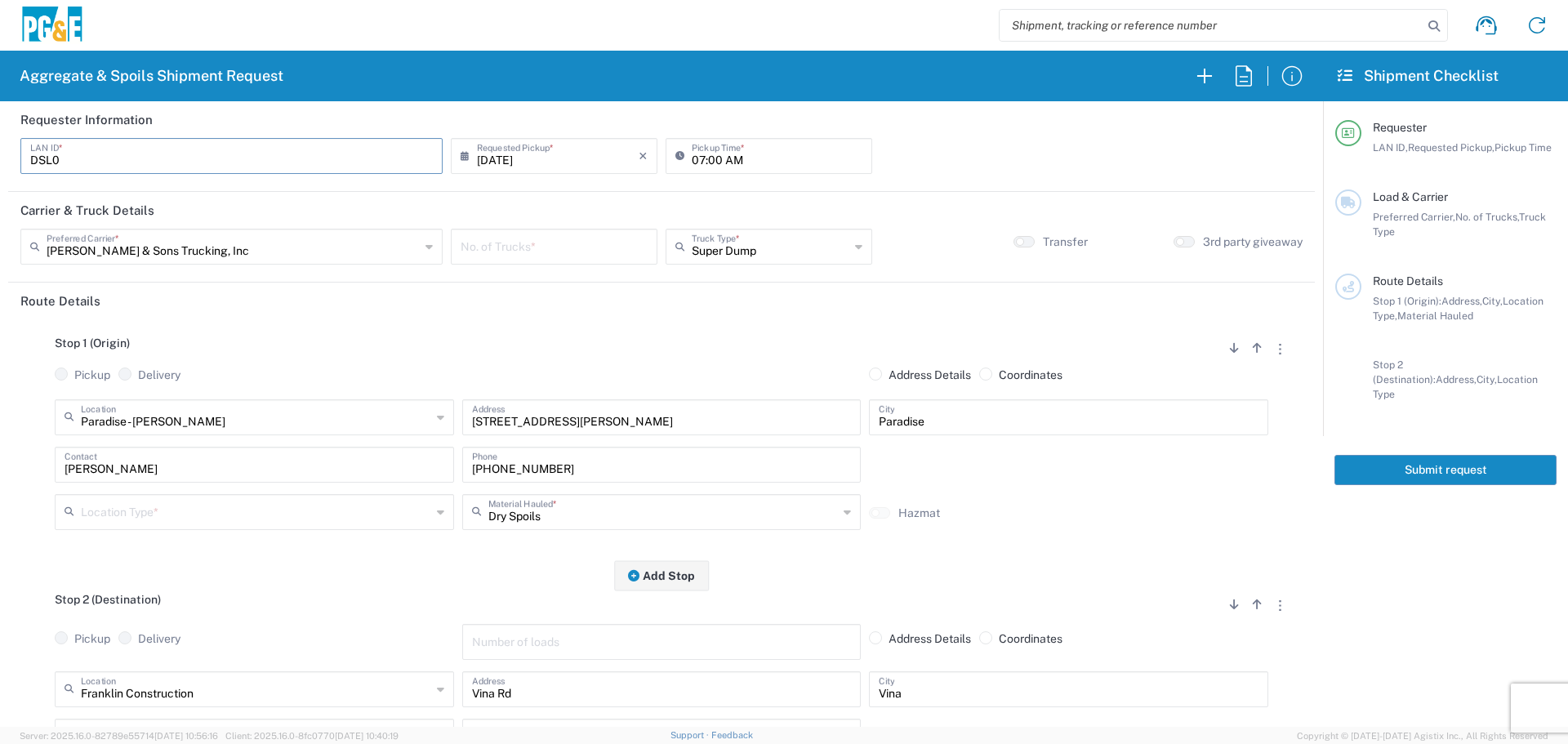
drag, startPoint x: 132, startPoint y: 159, endPoint x: 0, endPoint y: 192, distance: 136.1
click at [0, 192] on form "Requester Information DSL0 LAN ID * 08/12/2025 × Requested Pickup * Cancel Appl…" at bounding box center [661, 414] width 1323 height 626
type input "MJRS"
click at [558, 160] on input "08/12/2025" at bounding box center [557, 155] width 162 height 29
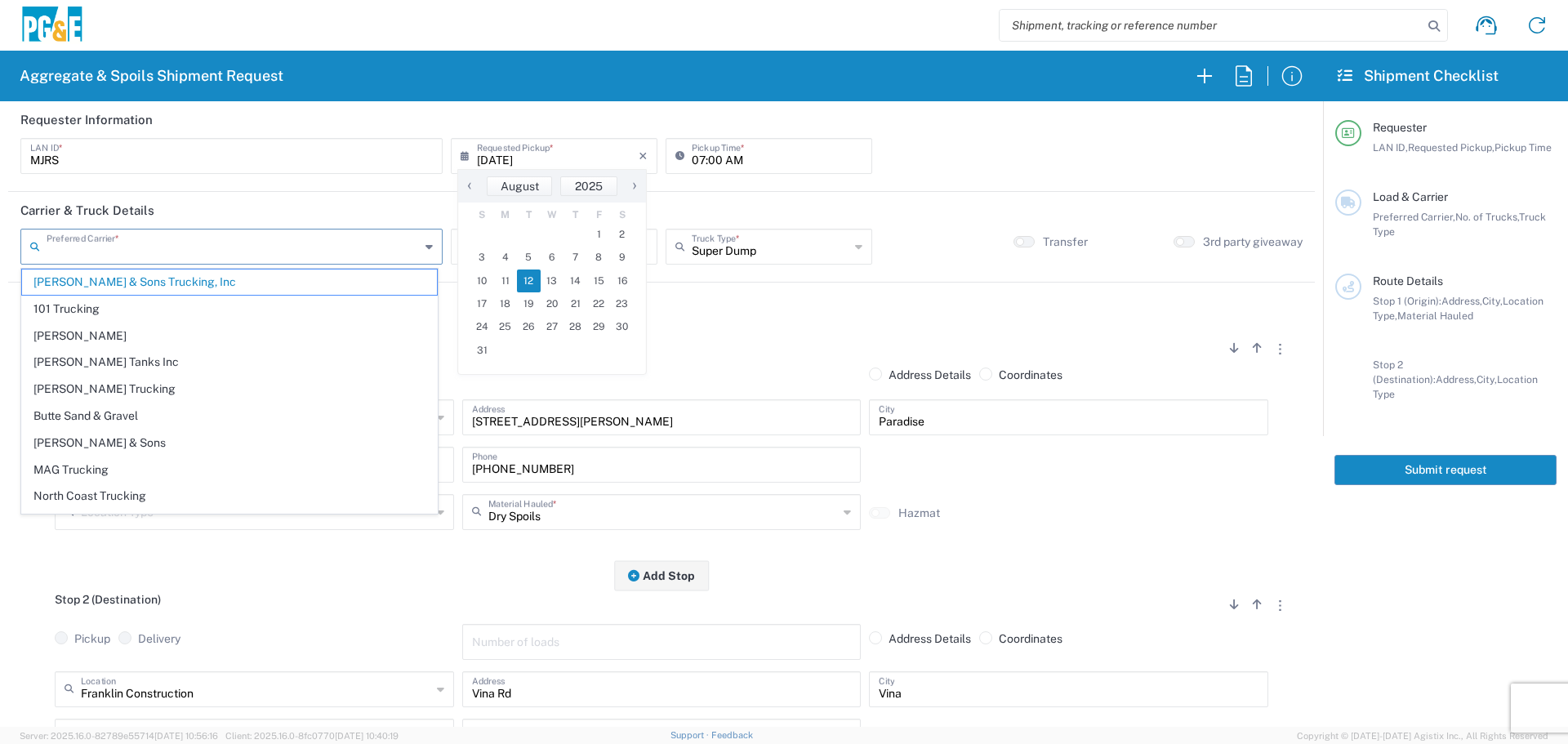
click at [320, 242] on input "text" at bounding box center [233, 245] width 373 height 29
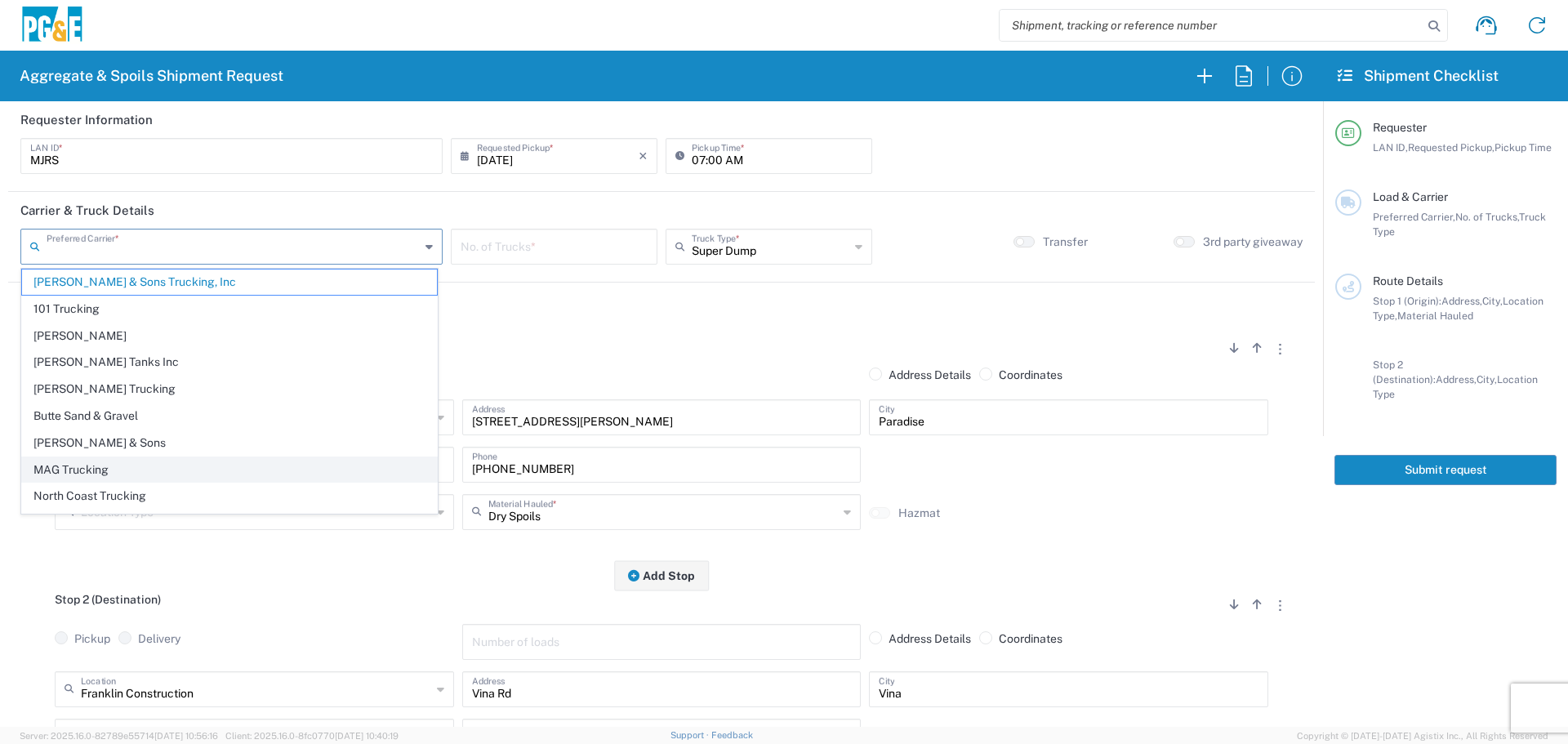
scroll to position [50, 0]
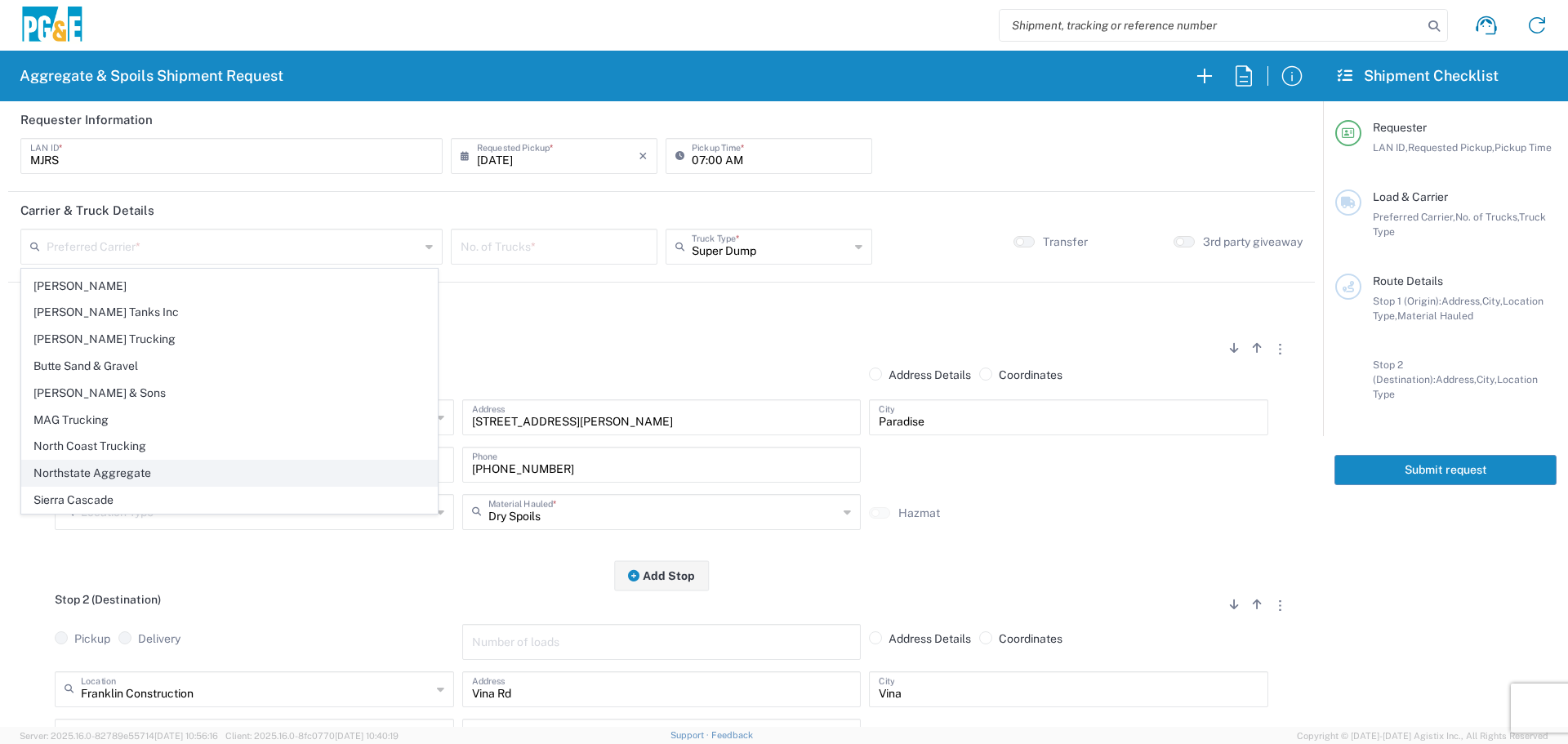
click at [69, 474] on span "Northstate Aggregate" at bounding box center [230, 473] width 415 height 25
type input "Northstate Aggregate"
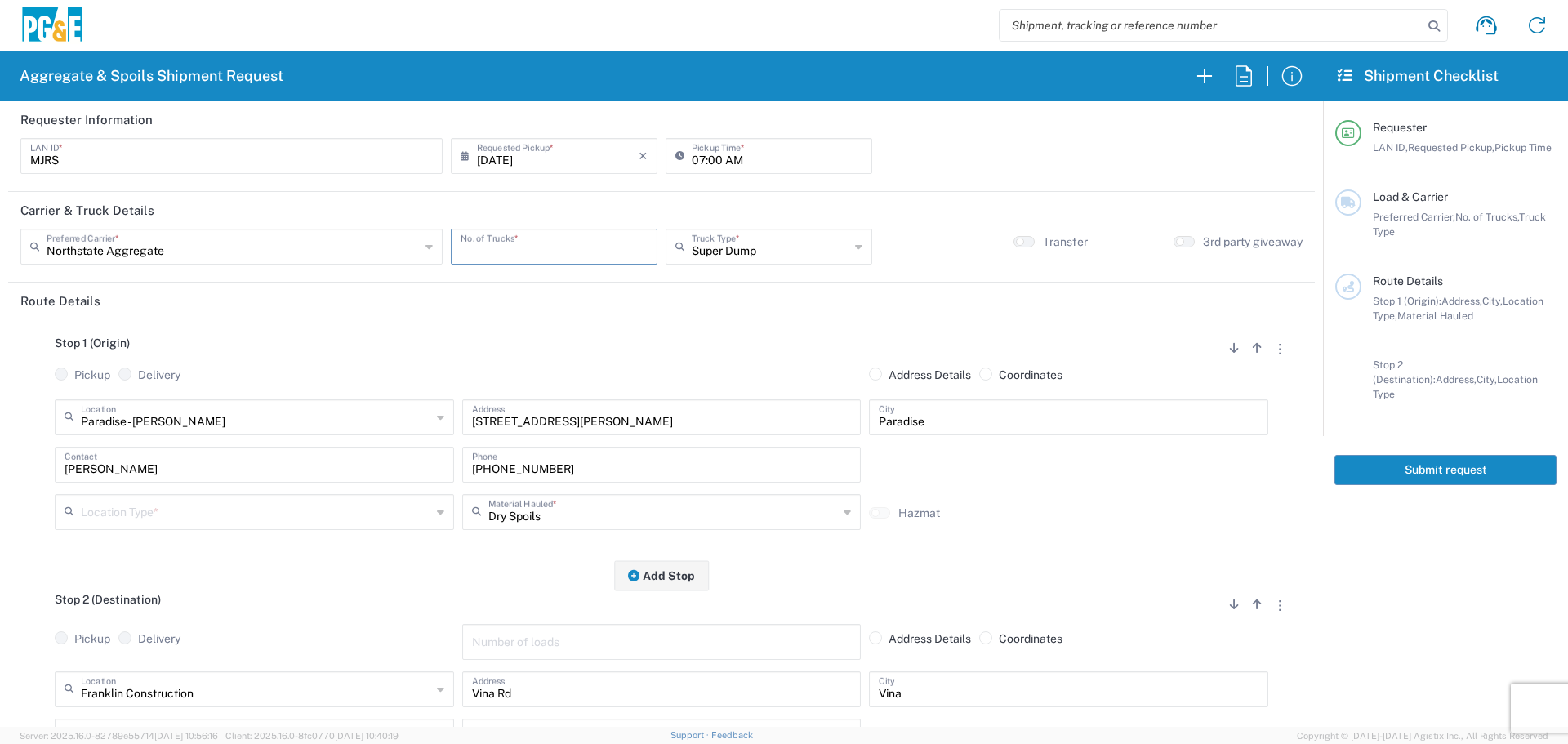
click at [533, 246] on input "number" at bounding box center [554, 245] width 187 height 29
type input "3"
click at [739, 241] on input "text" at bounding box center [771, 245] width 157 height 29
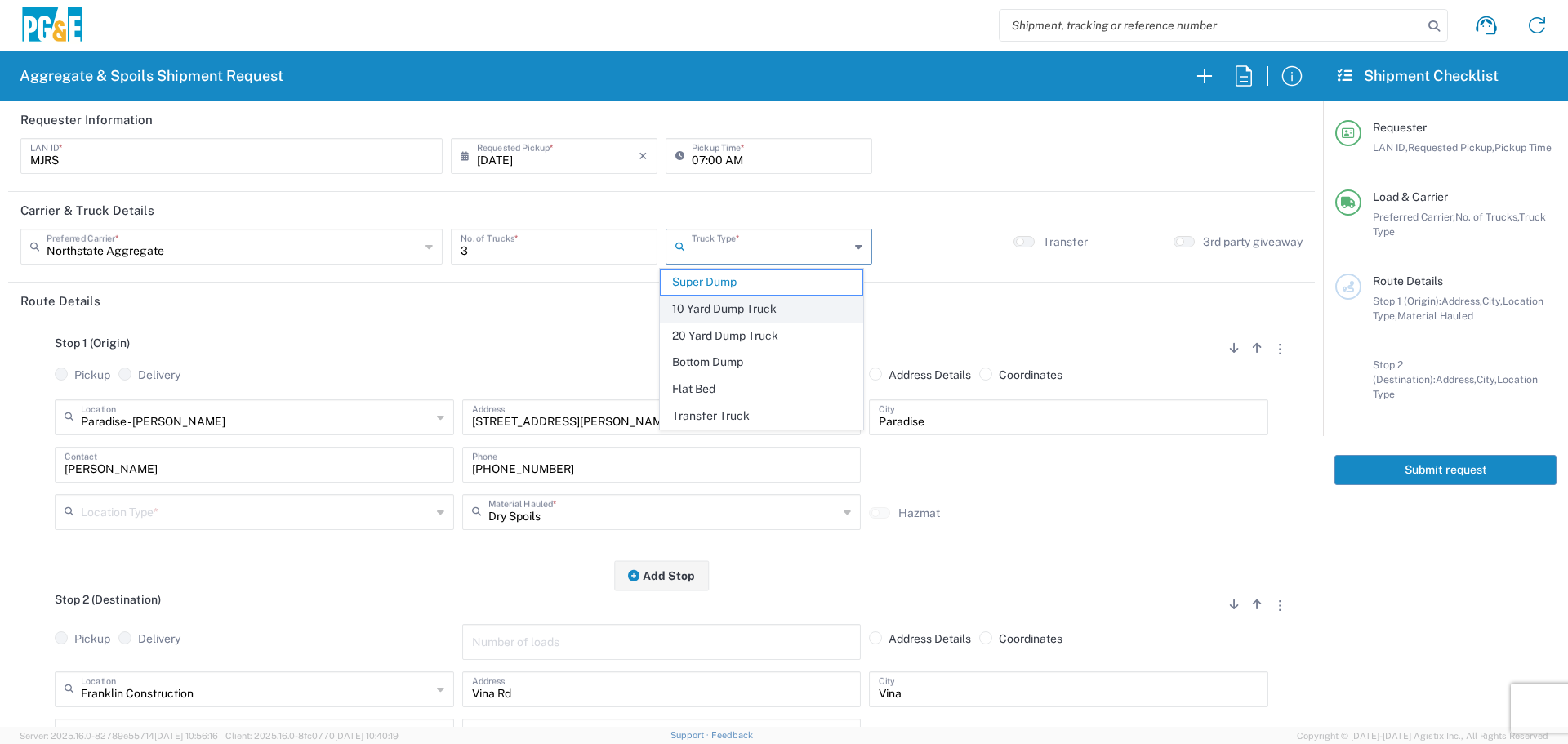
click at [724, 314] on span "10 Yard Dump Truck" at bounding box center [761, 308] width 201 height 25
type input "10 Yard Dump Truck"
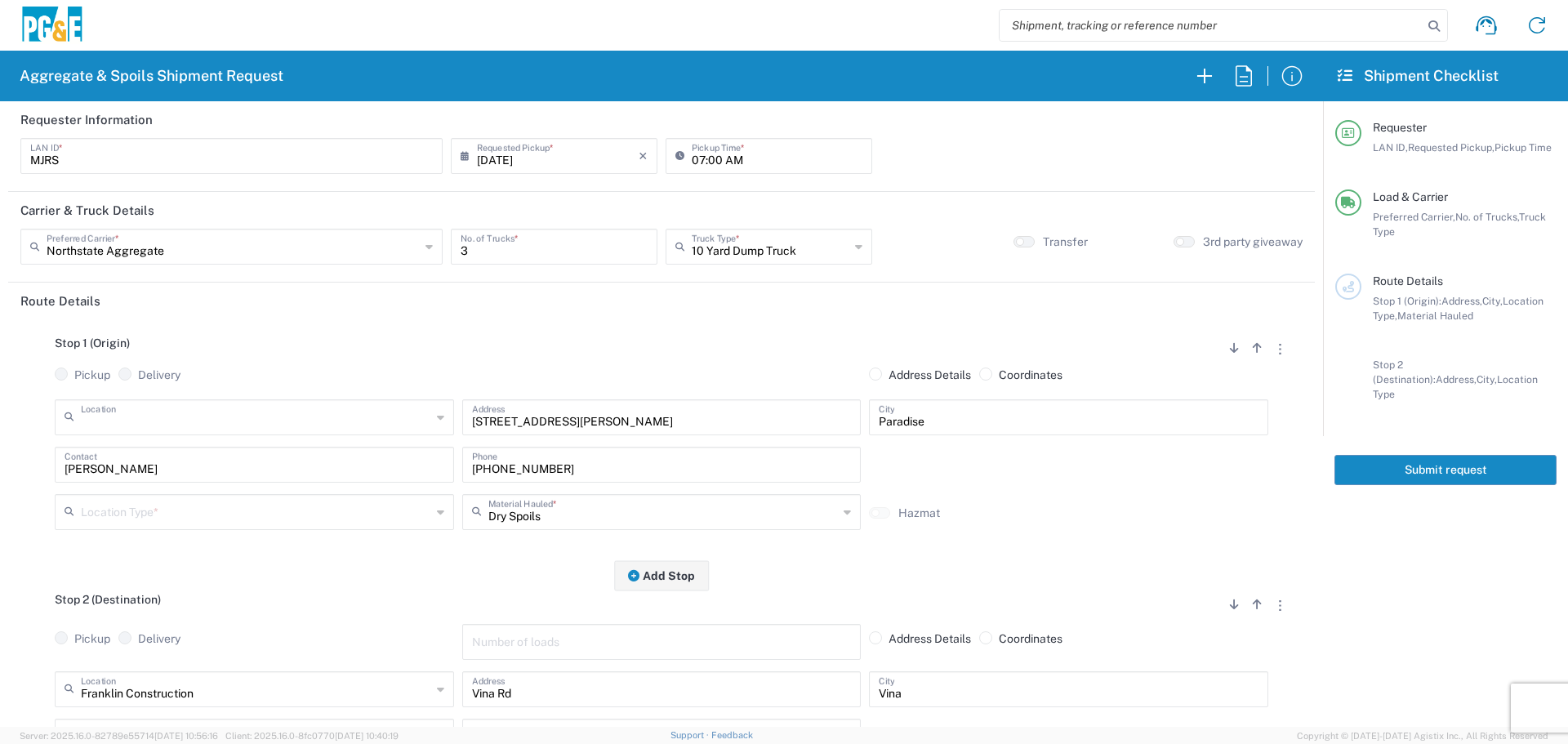
click at [287, 412] on input "text" at bounding box center [256, 416] width 350 height 29
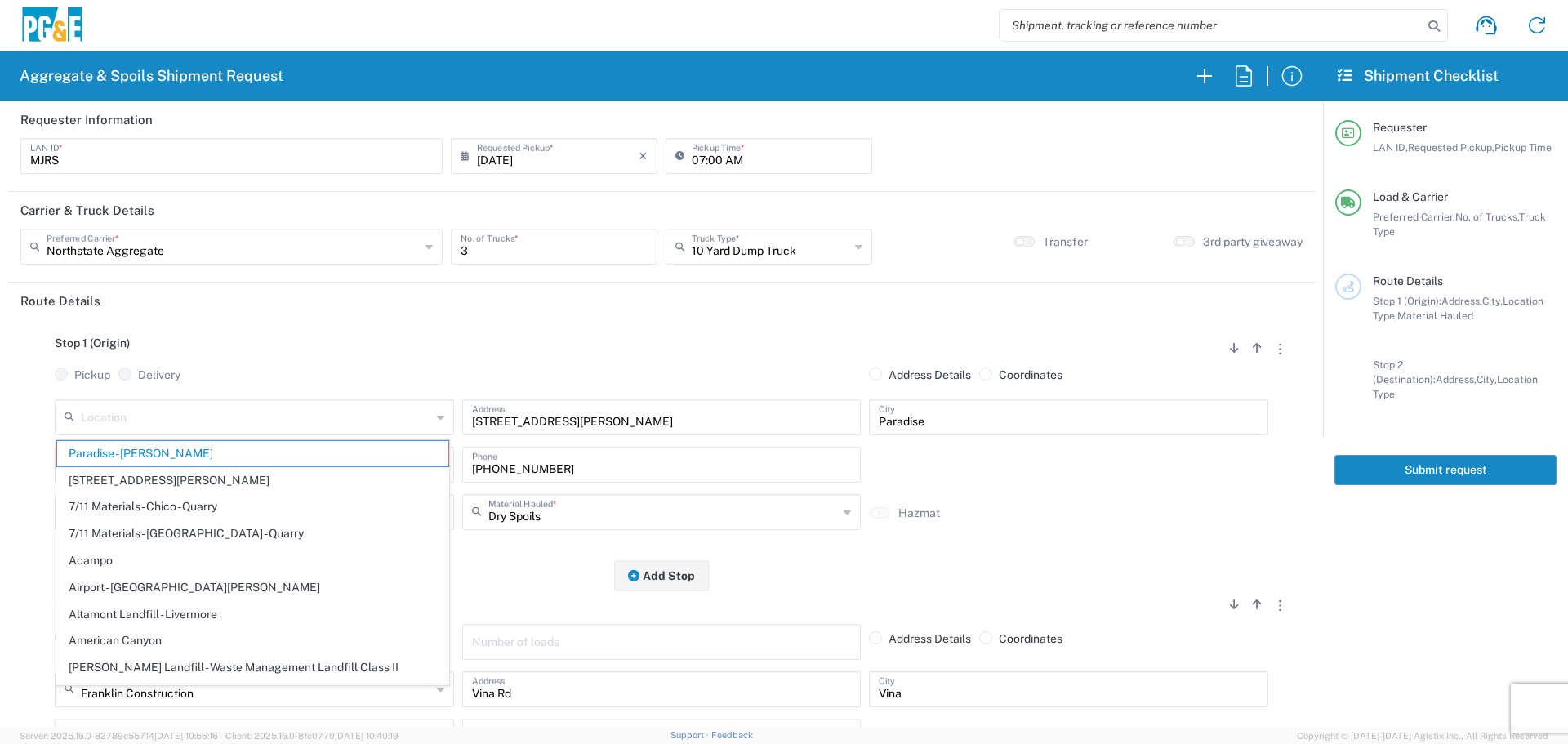
click at [811, 417] on input "5365 Clark Rd" at bounding box center [661, 416] width 379 height 29
type input "Paradise - Clark Rd"
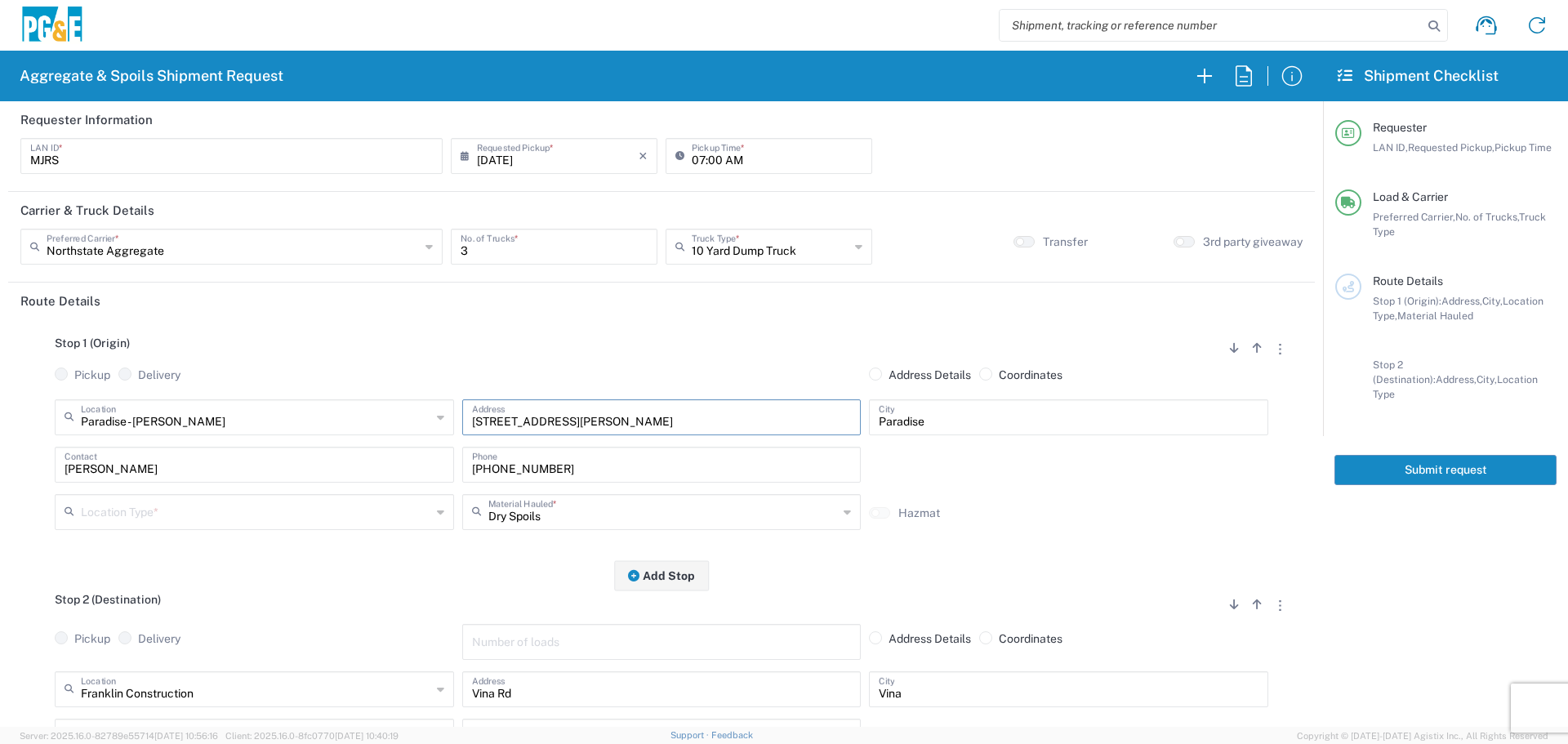
drag, startPoint x: 549, startPoint y: 416, endPoint x: 0, endPoint y: 417, distance: 549.0
click at [0, 417] on form "Requester Information MJRS LAN ID * 08/12/2025 × Requested Pickup * Cancel Appl…" at bounding box center [661, 414] width 1323 height 626
paste input "6854 Pentz Rd, Paradise"
type input "6854 Pentz Rd, Paradise"
type input "6854 Pentz Rd,"
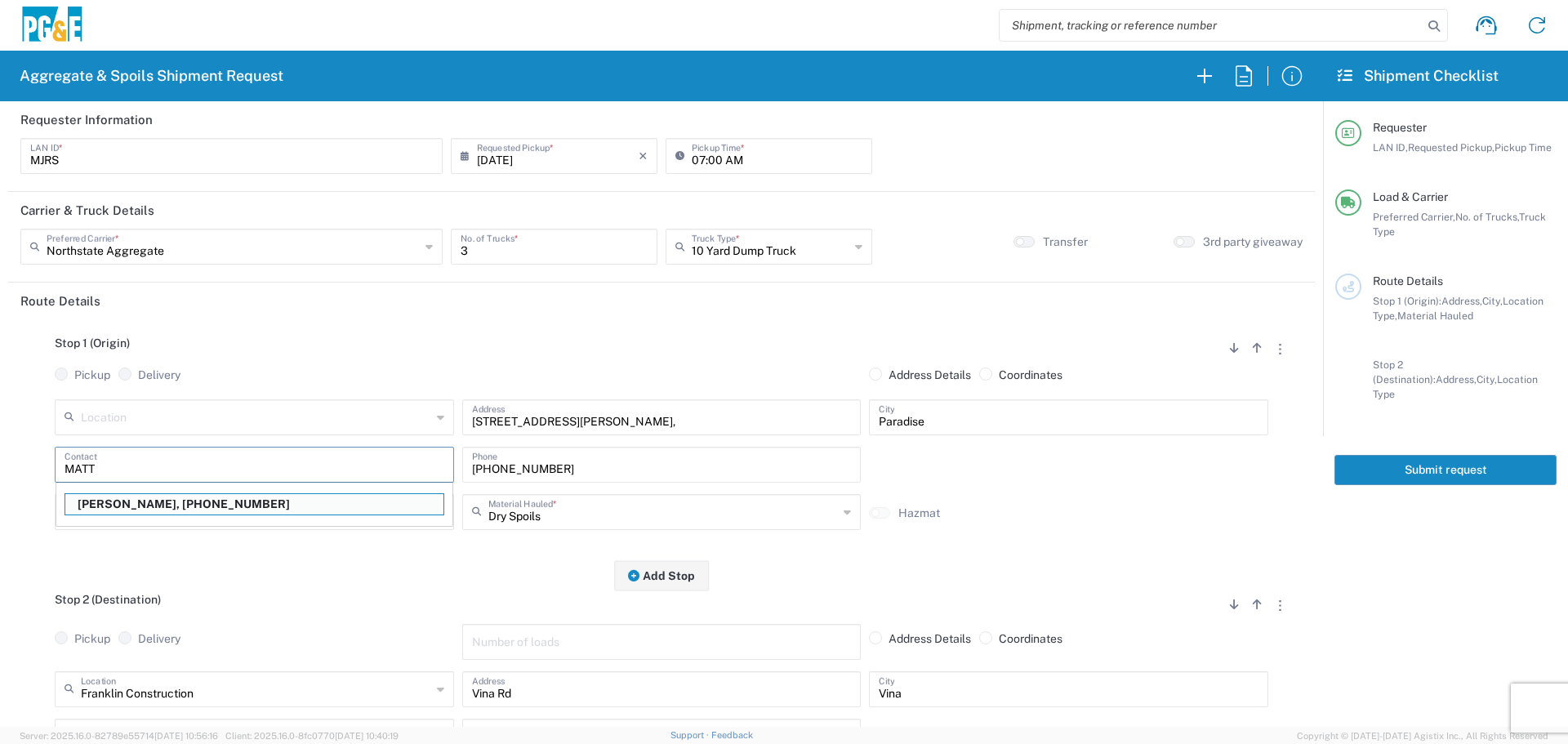
type input "Matt Robbins"
type input "530-636-3602"
type input "Matt Robbins"
click at [216, 513] on input "text" at bounding box center [256, 511] width 350 height 29
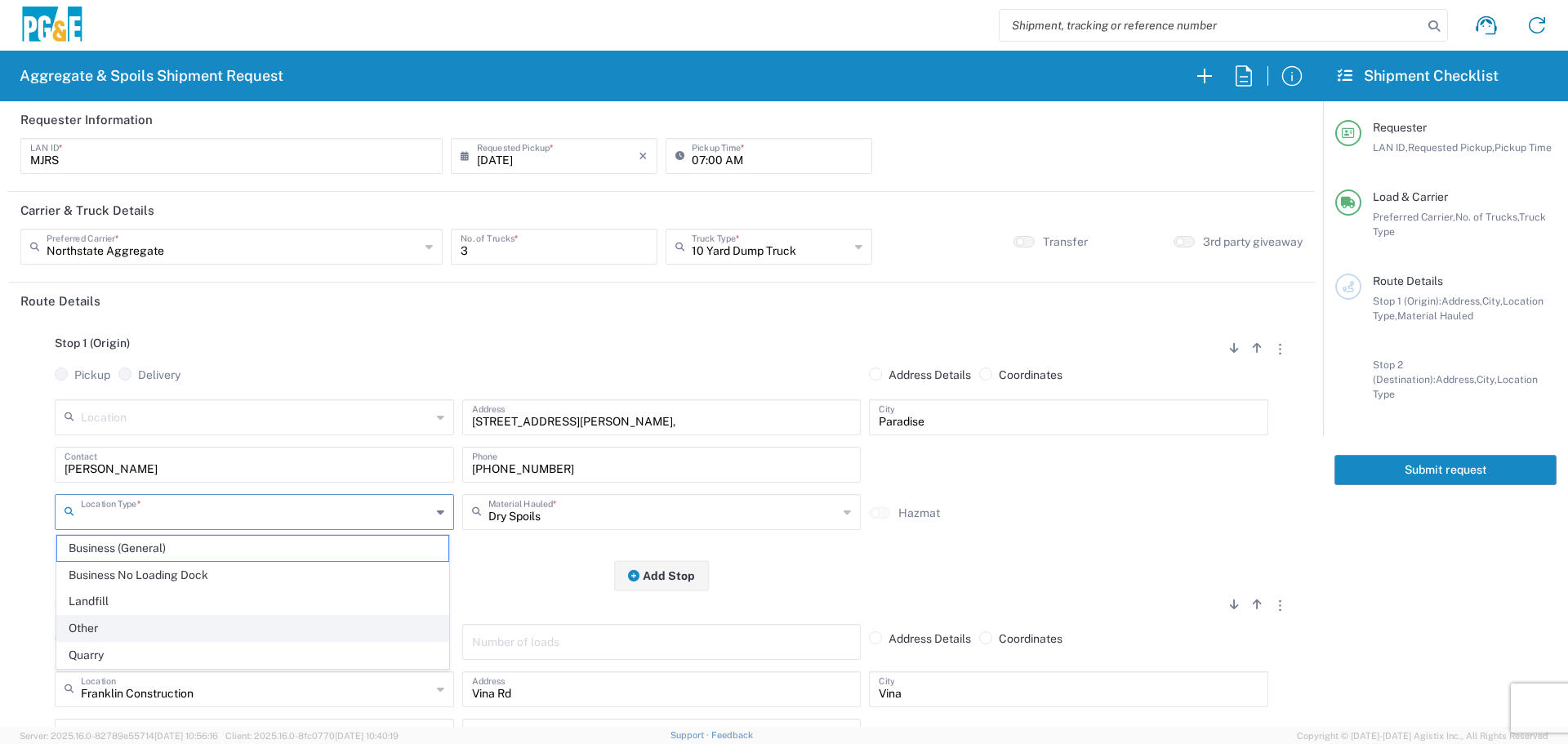
click at [152, 630] on span "Other" at bounding box center [252, 628] width 391 height 25
type input "Other"
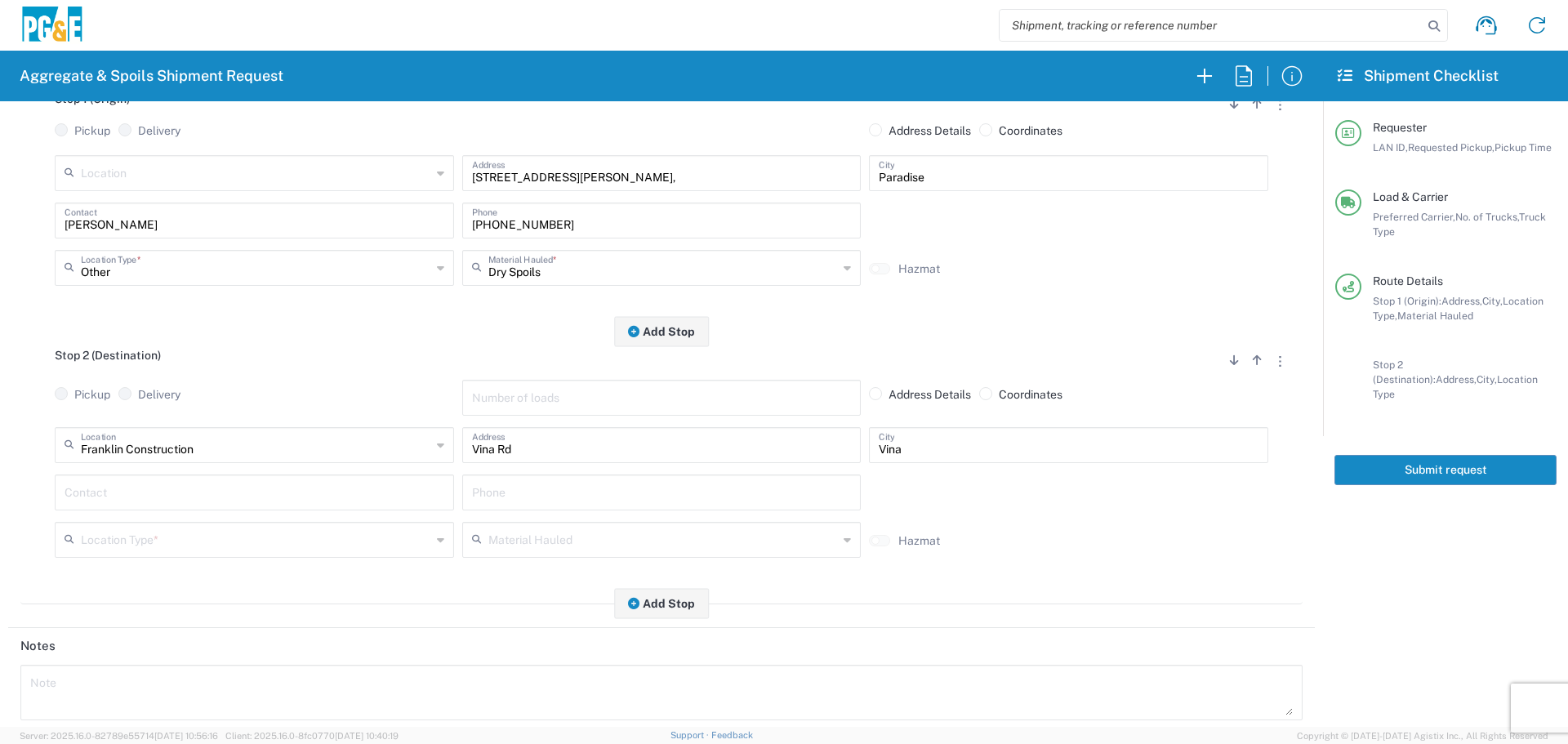
scroll to position [245, 0]
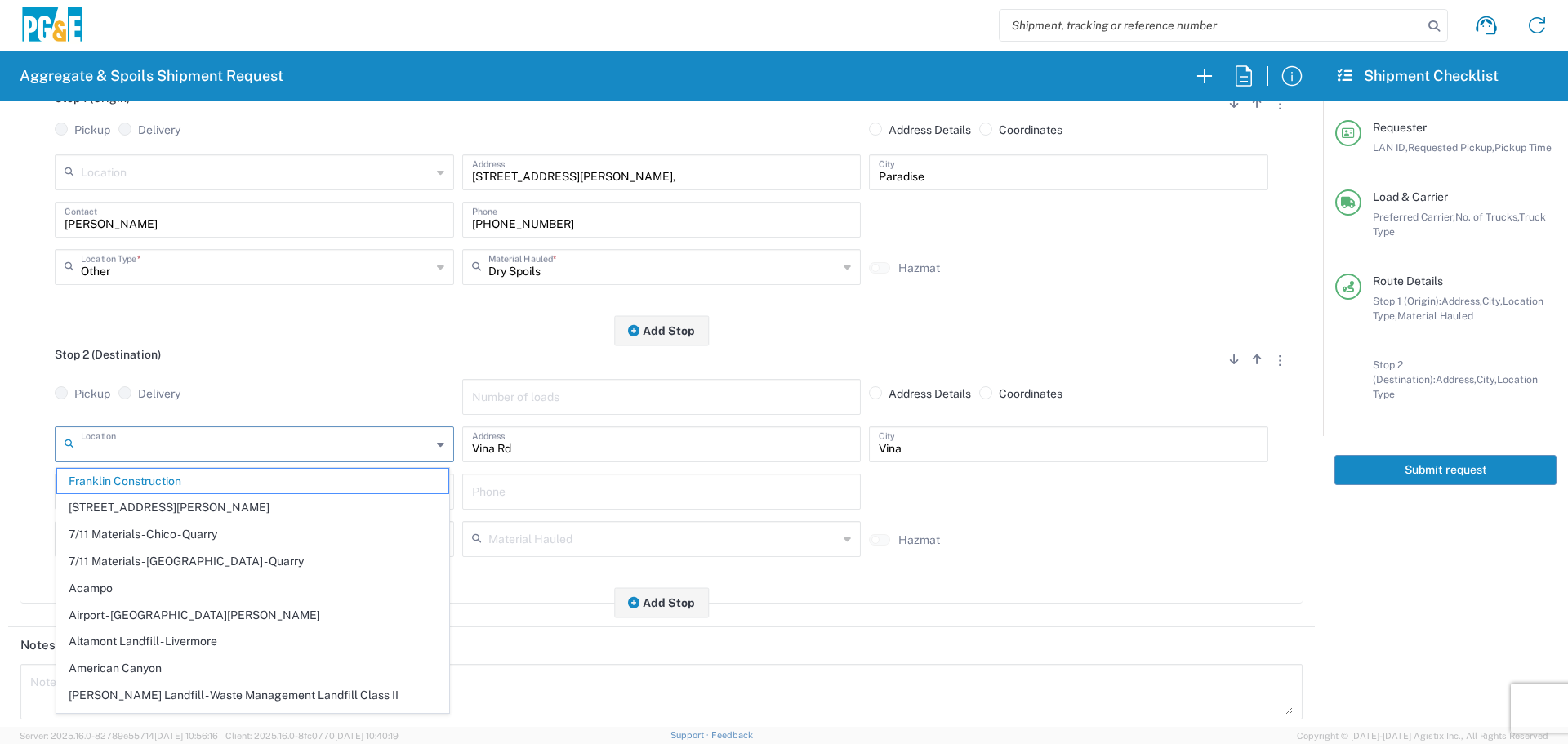
click at [140, 448] on input "text" at bounding box center [256, 442] width 350 height 29
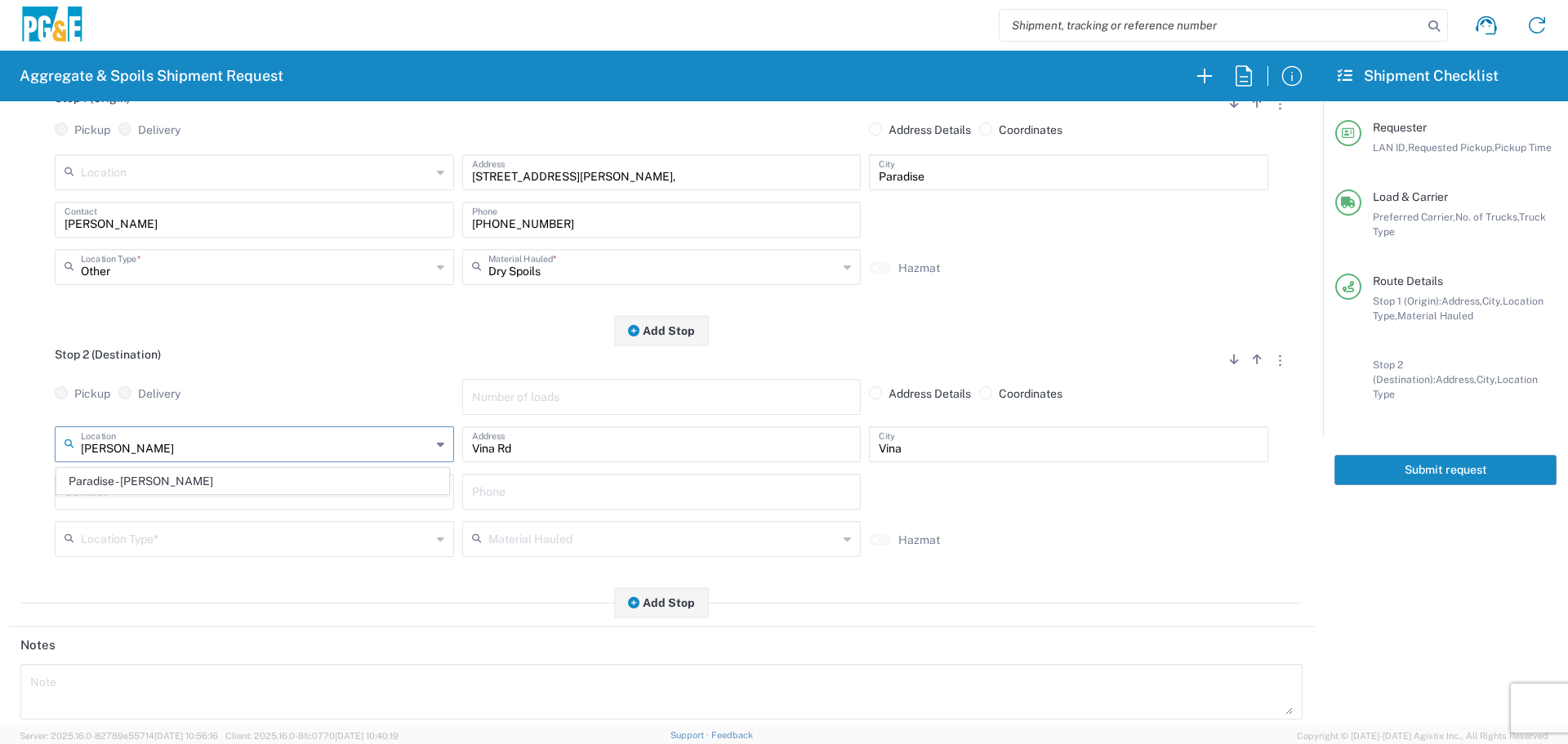
type input "Paradise - Clark Rd"
type input "5365 Clark Rd"
type input "Paradise"
type input "Business No Loading Dock"
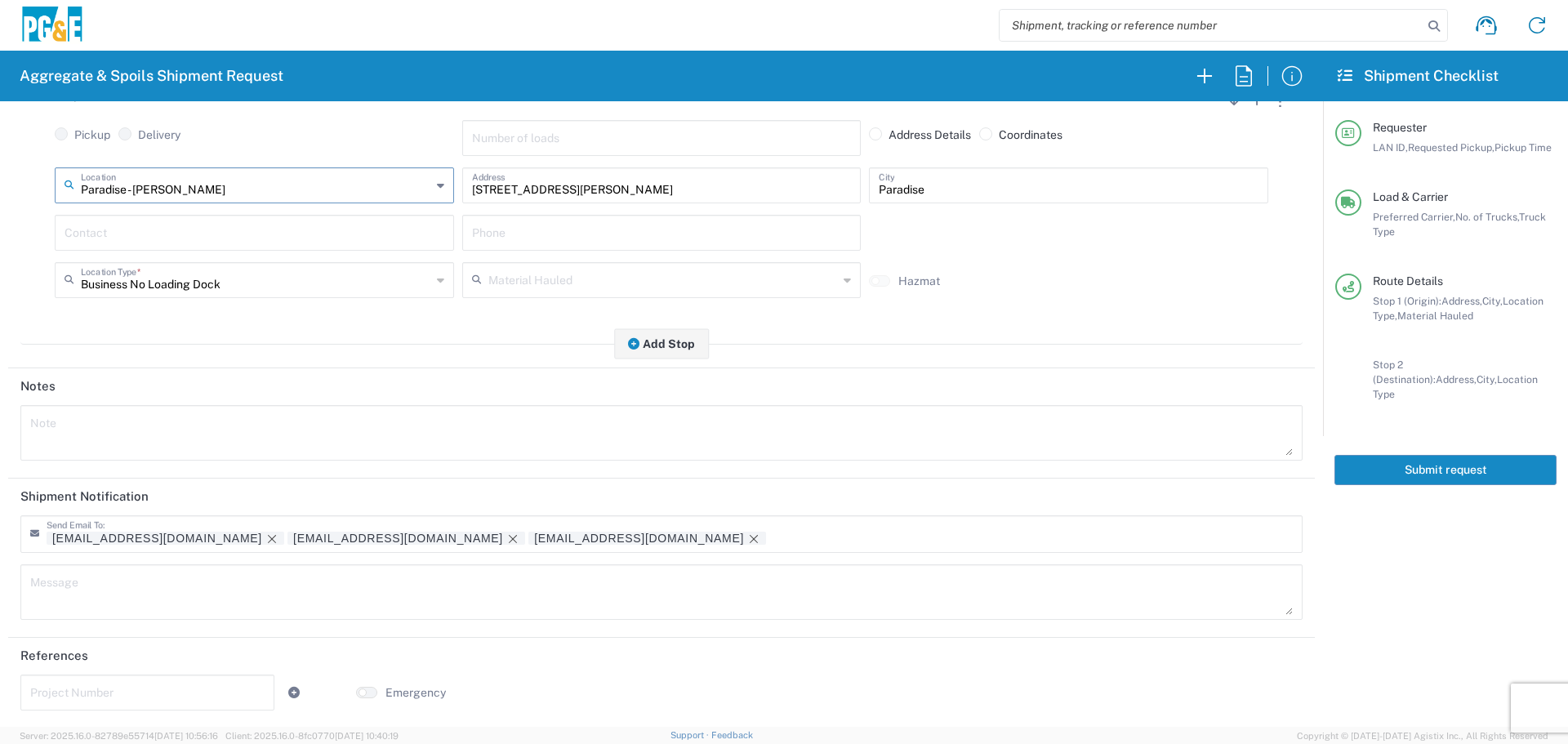
scroll to position [507, 0]
type input "Paradise - Clark Rd"
click at [265, 532] on icon "Remove tag" at bounding box center [271, 537] width 13 height 13
click at [82, 689] on input "text" at bounding box center [147, 690] width 234 height 29
paste input "35424604"
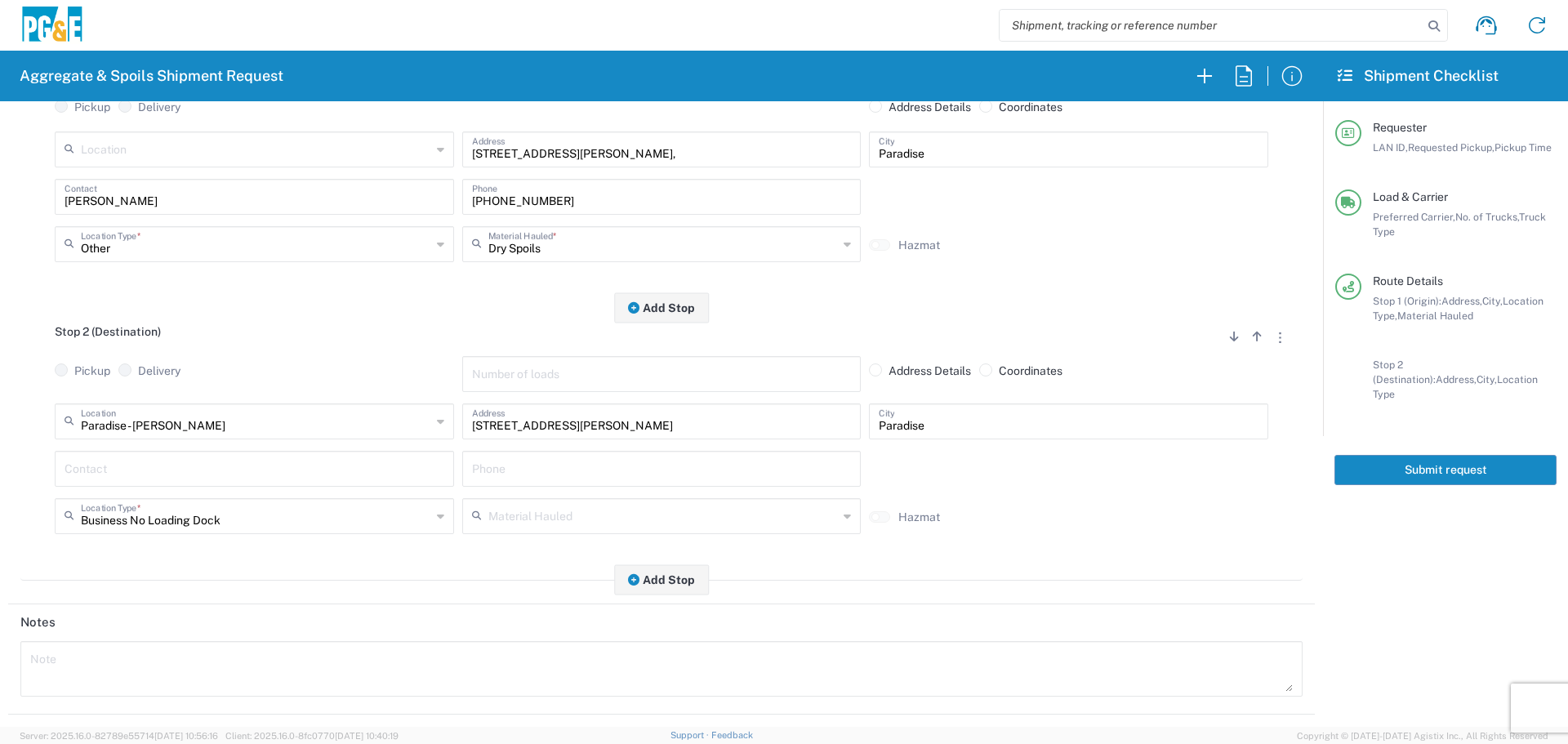
scroll to position [0, 0]
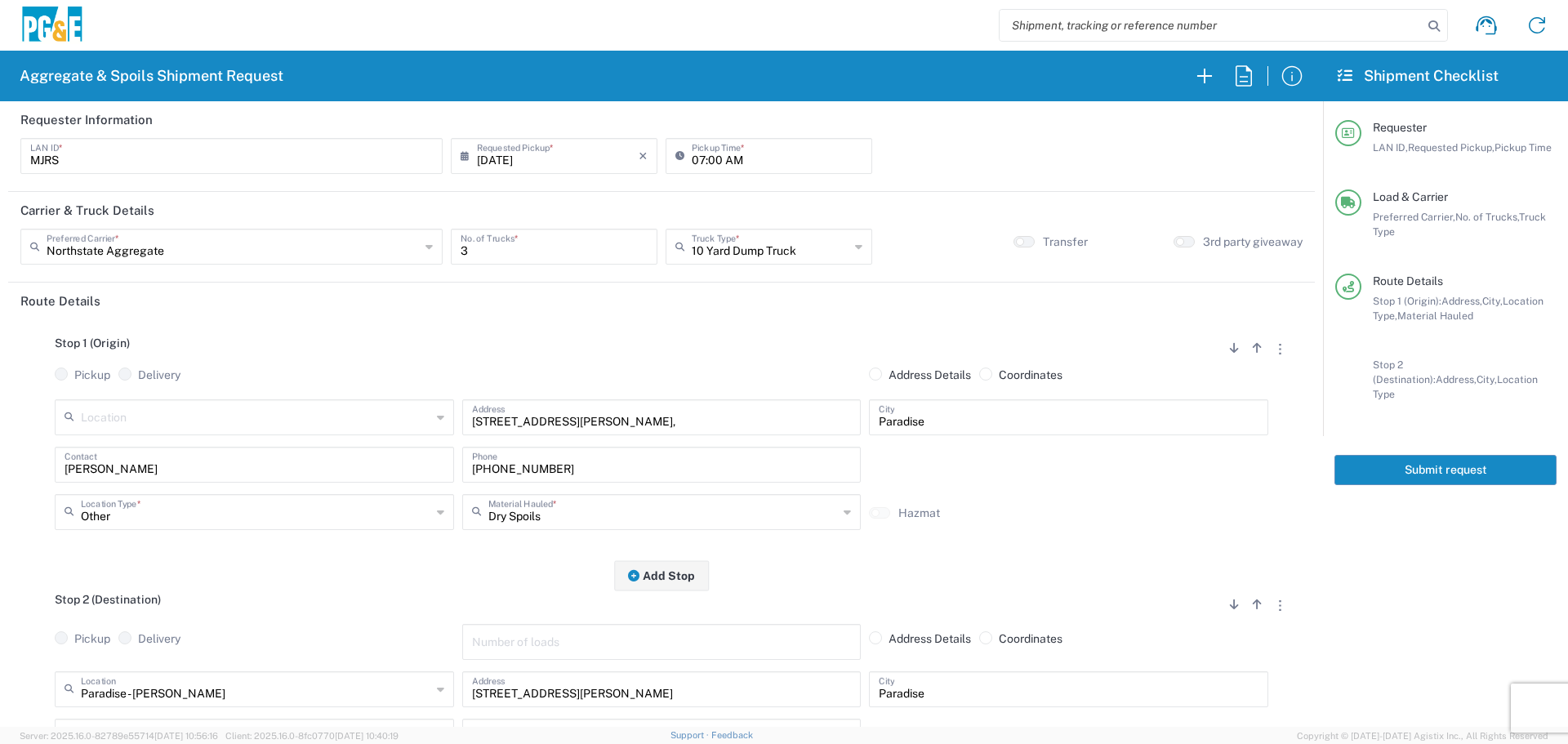
type input "35424604"
click at [1457, 455] on button "Submit request" at bounding box center [1444, 469] width 222 height 30
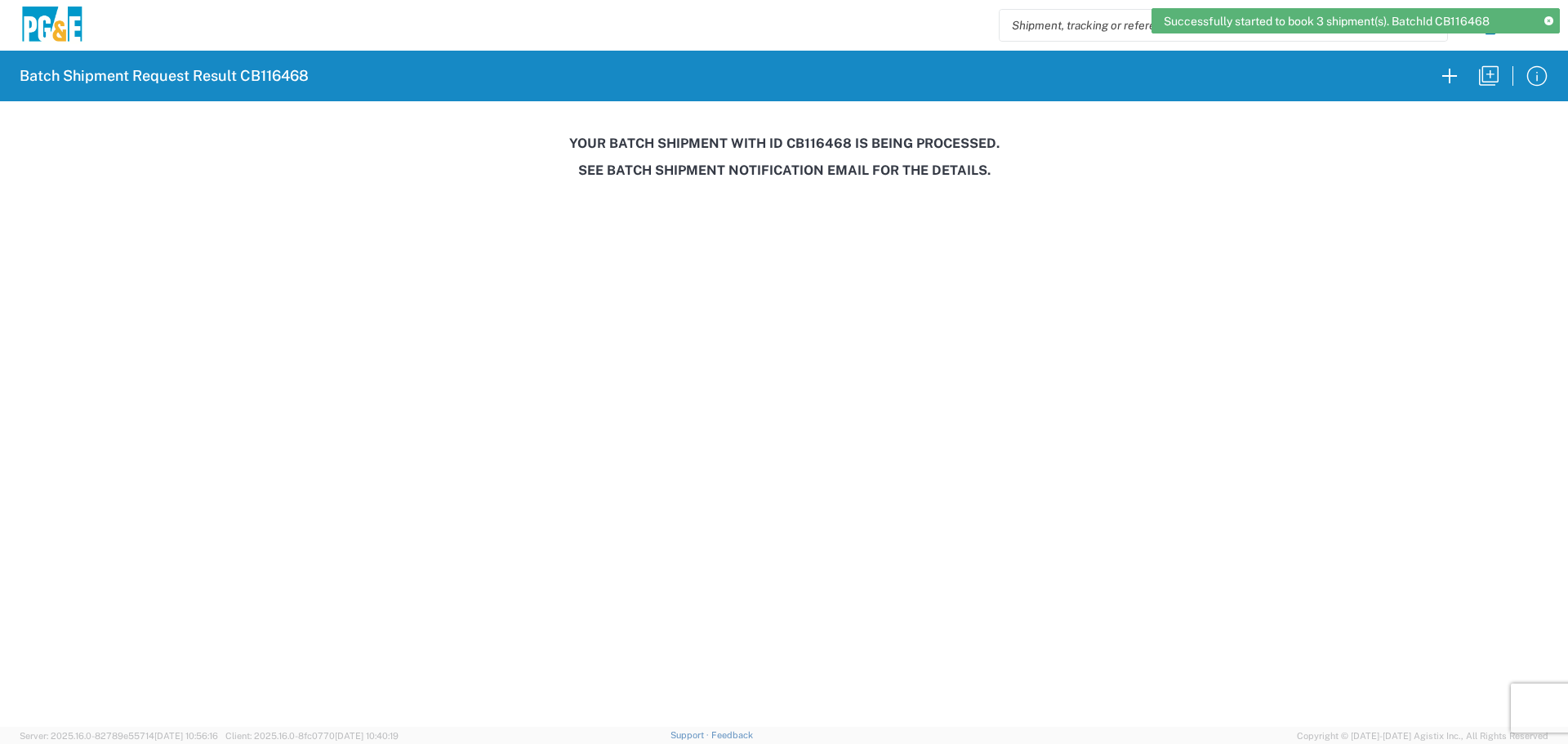
click at [820, 144] on h3 "Your batch shipment with id CB116468 is being processed." at bounding box center [784, 143] width 1545 height 16
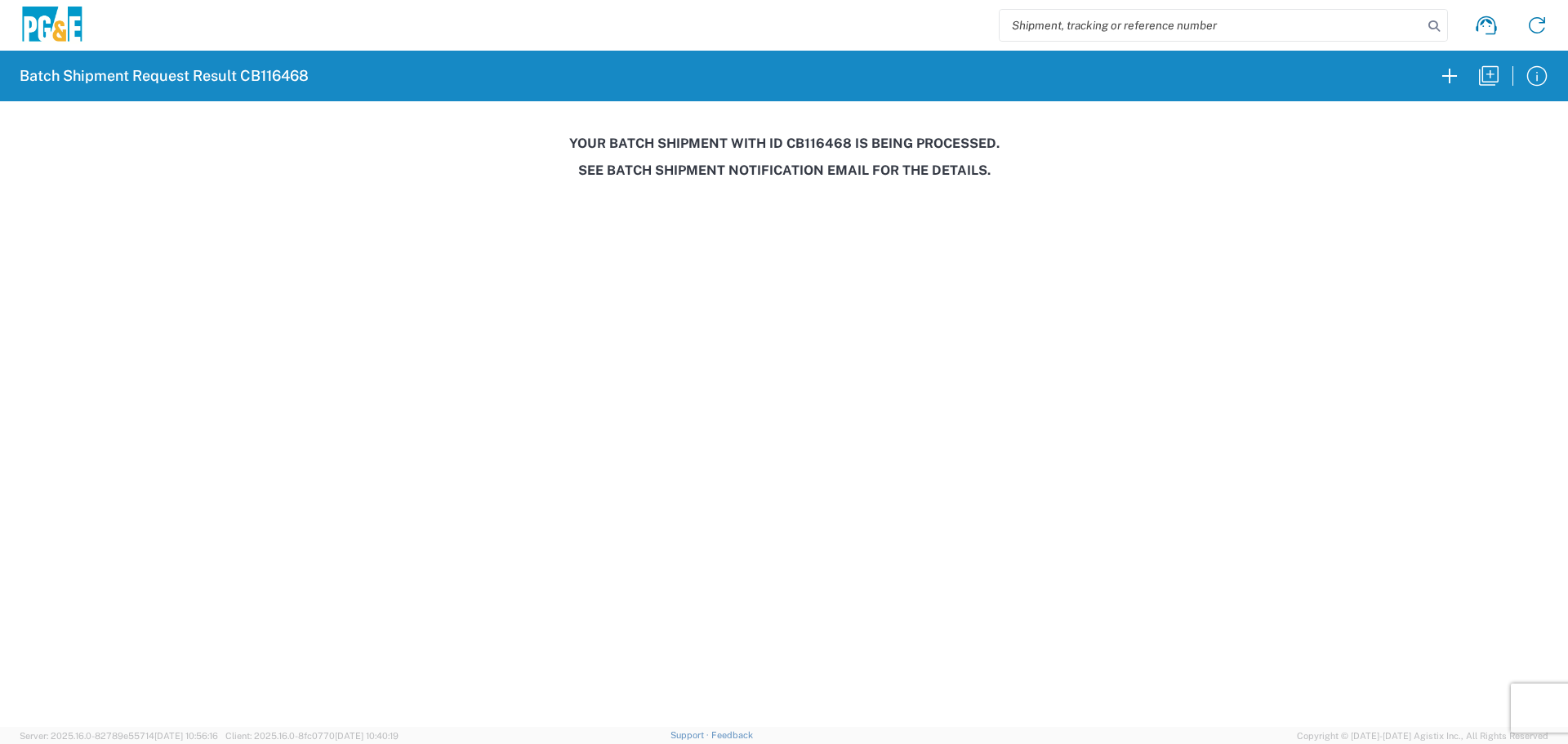
copy h3 "CB116468"
click at [1478, 73] on icon "button" at bounding box center [1489, 76] width 26 height 26
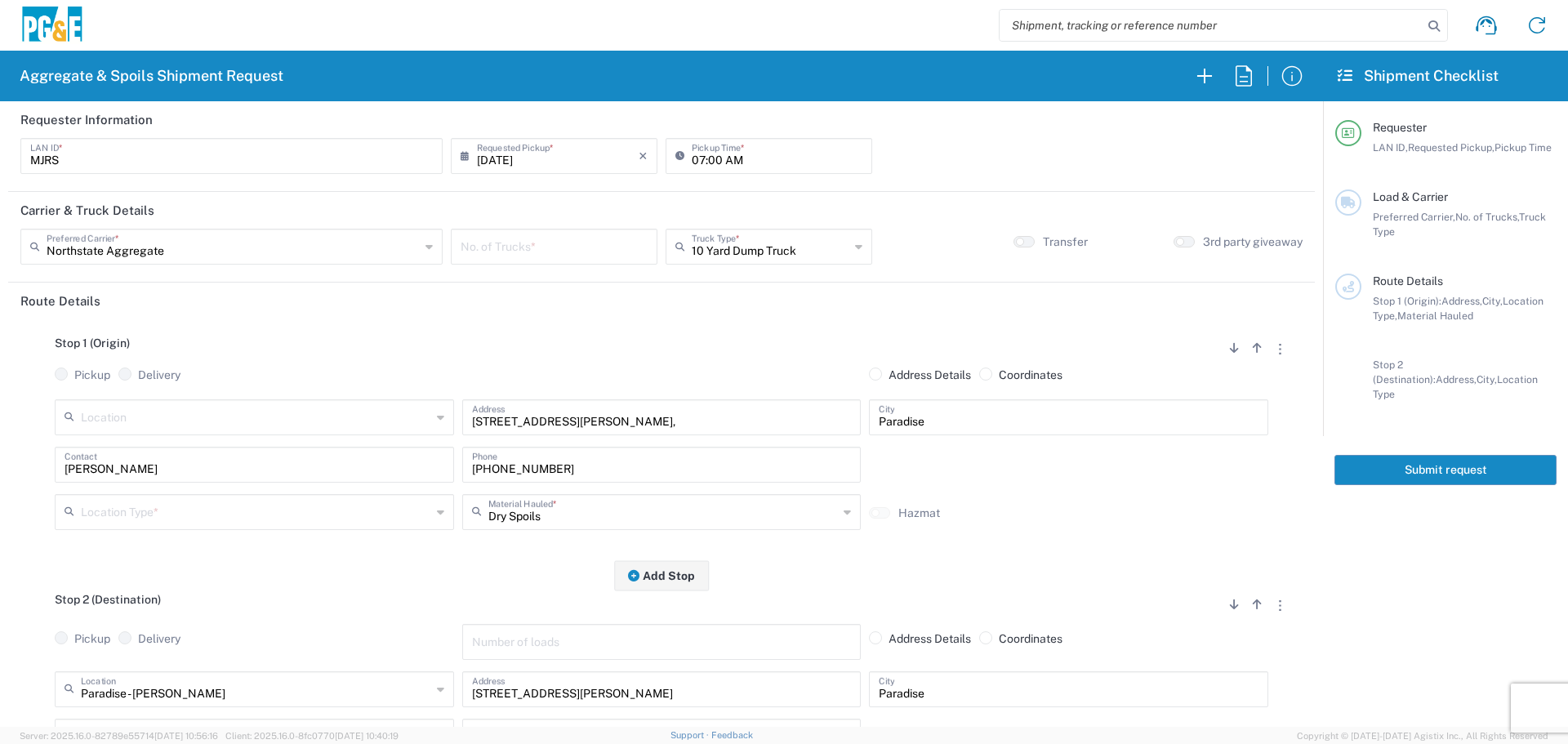
click at [573, 233] on input "number" at bounding box center [554, 245] width 187 height 29
click at [575, 144] on input "08/12/2025" at bounding box center [557, 155] width 162 height 29
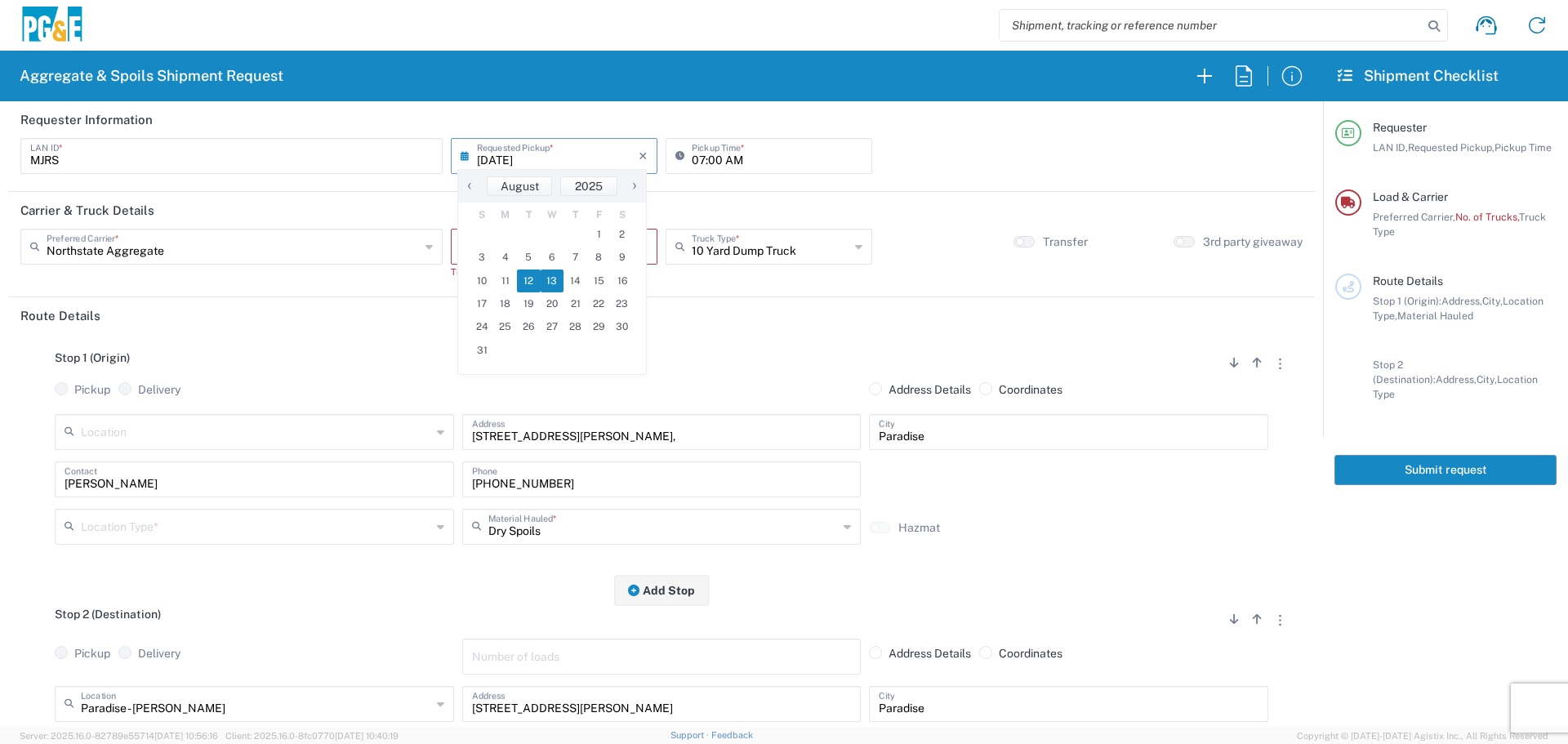
click at [556, 276] on span "13" at bounding box center [552, 281] width 23 height 22
type input "08/13/2025"
click at [569, 249] on input "number" at bounding box center [554, 245] width 187 height 29
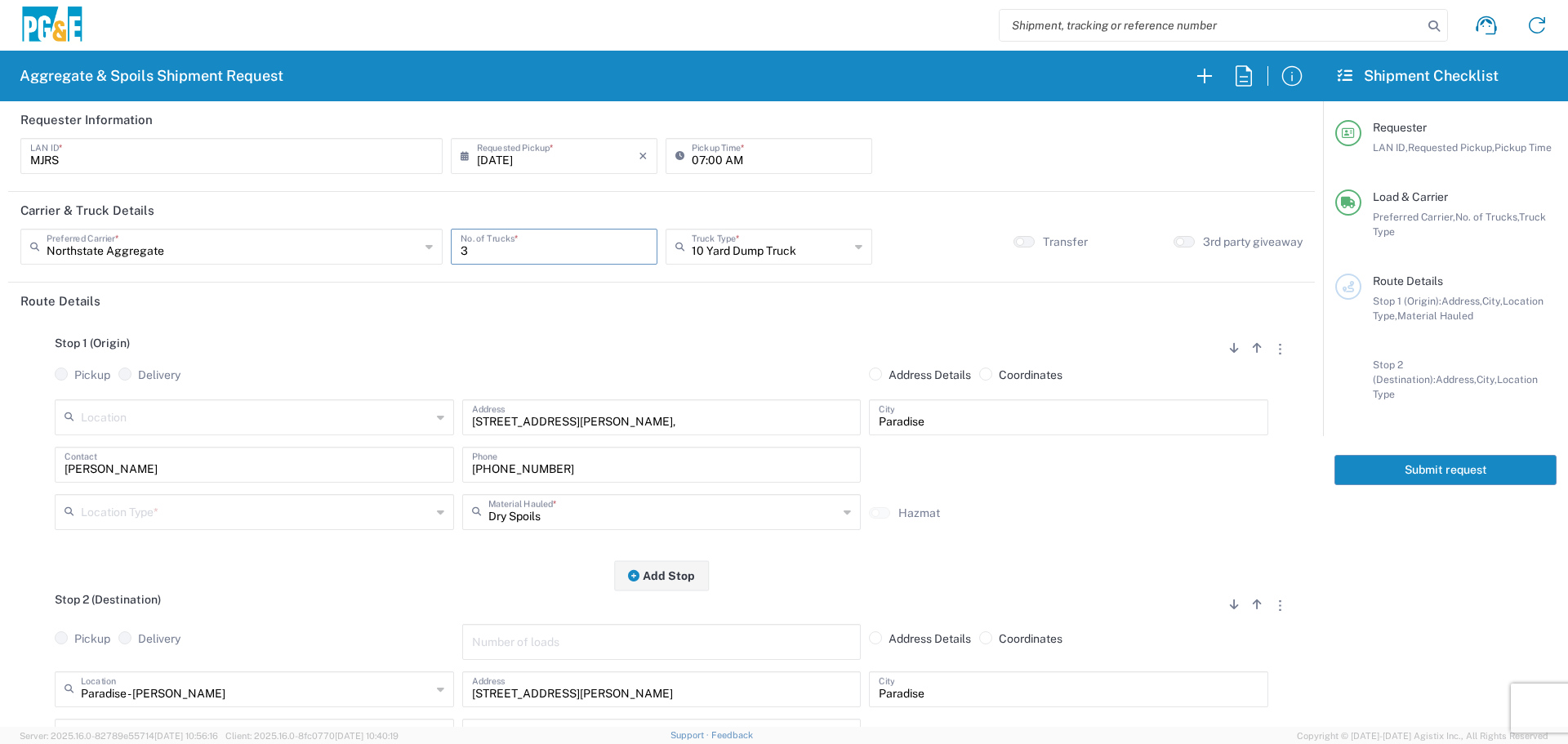
type input "3"
click at [197, 506] on input "text" at bounding box center [256, 511] width 350 height 29
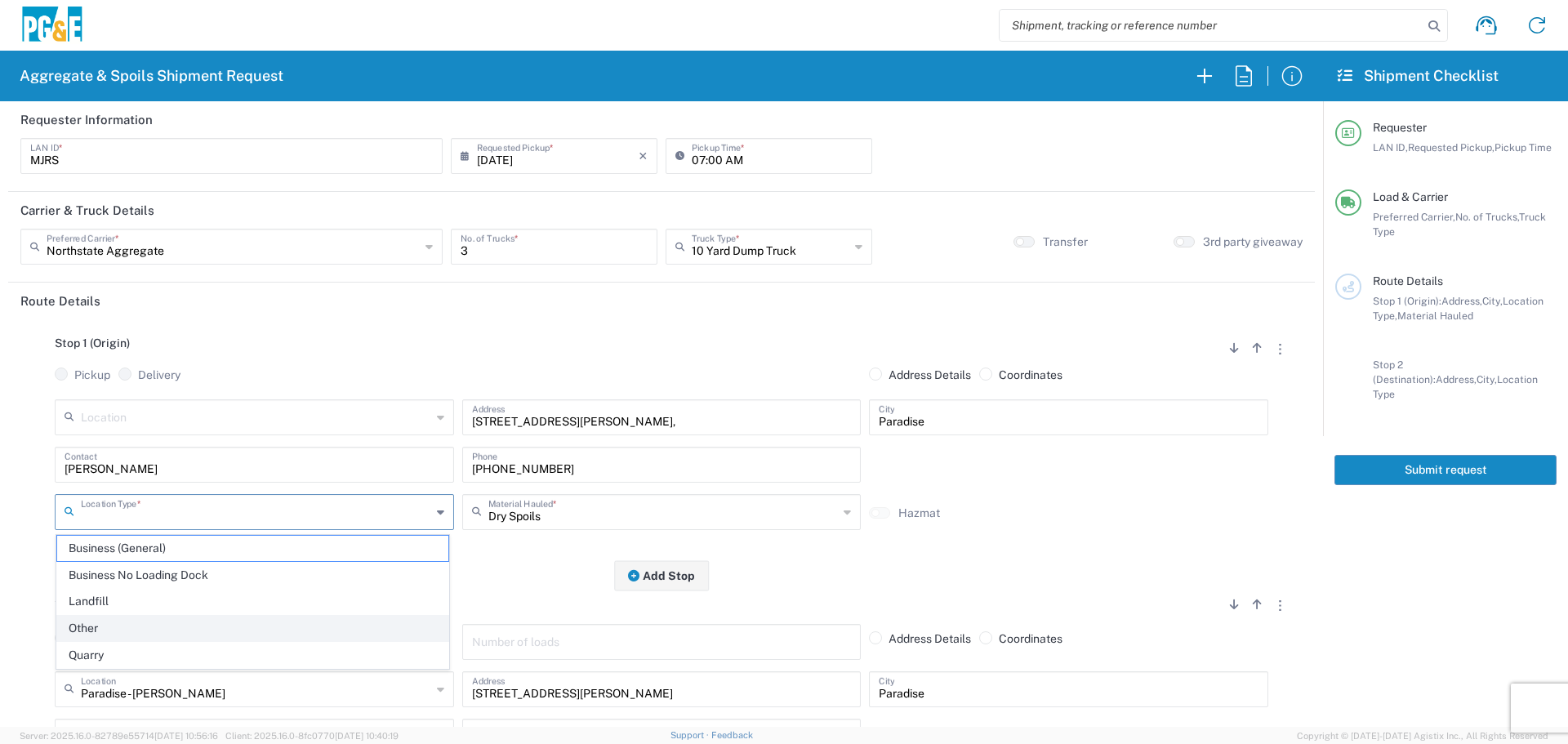
click at [131, 625] on span "Other" at bounding box center [252, 628] width 391 height 25
type input "Other"
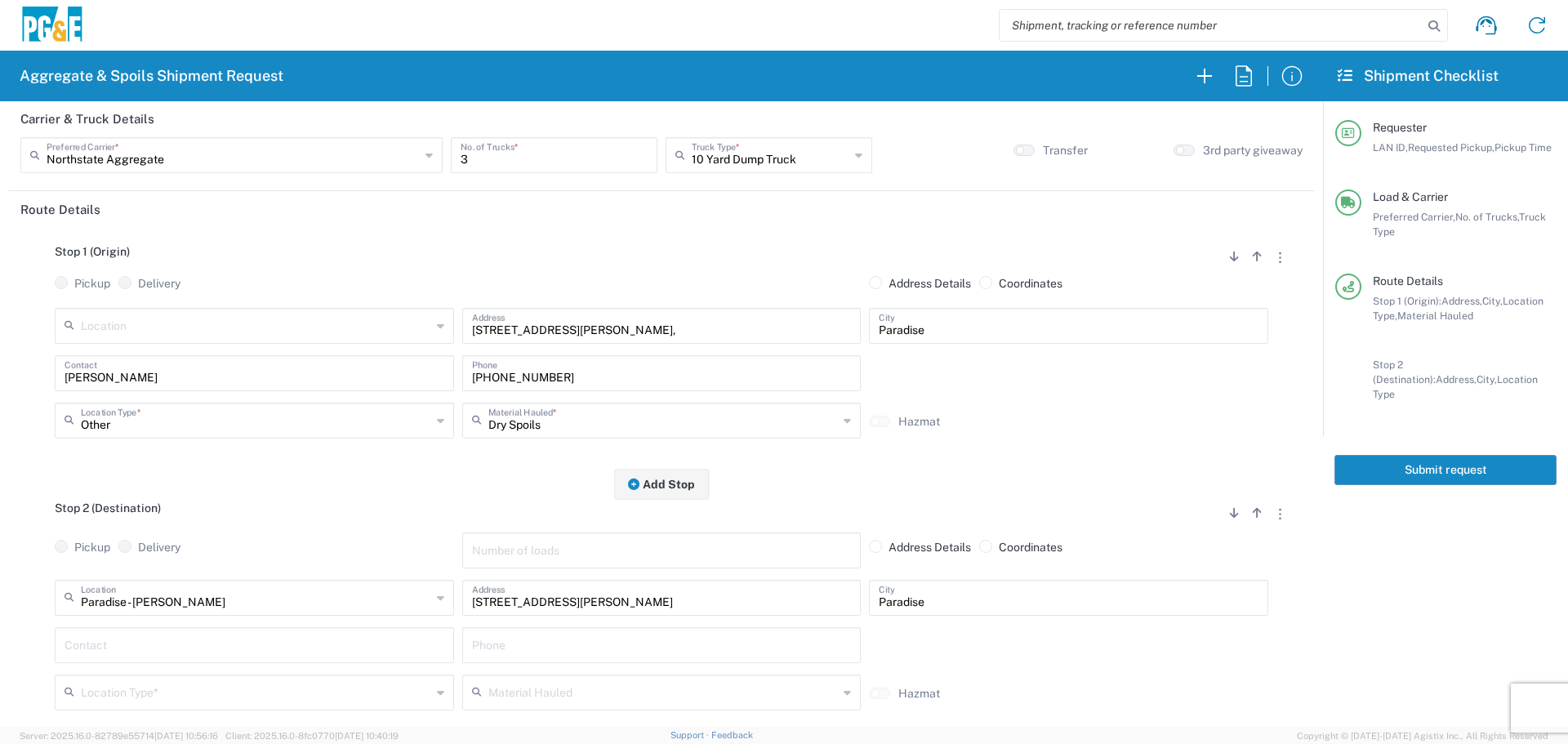
scroll to position [327, 0]
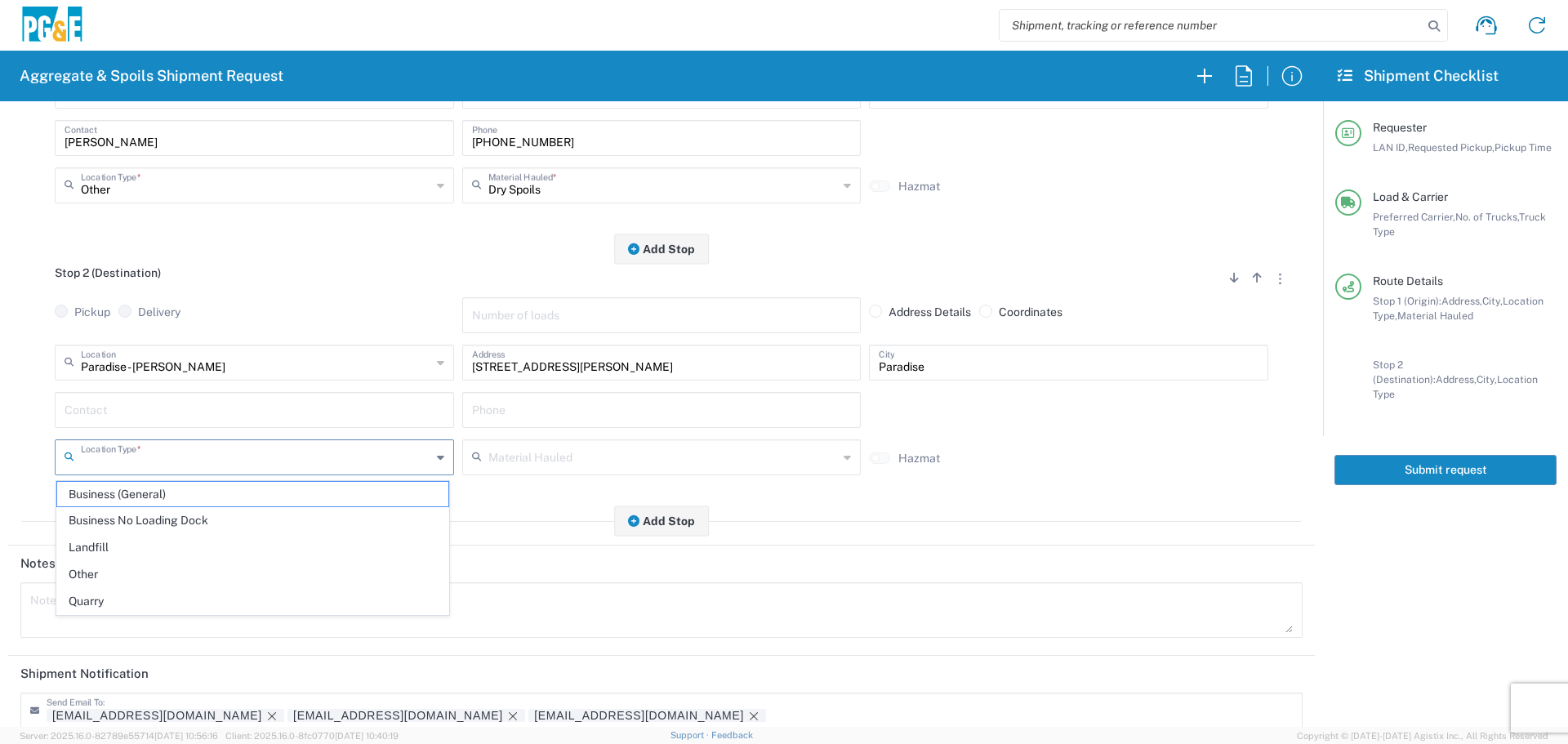
click at [153, 467] on input "text" at bounding box center [256, 455] width 350 height 29
click at [128, 518] on span "Business No Loading Dock" at bounding box center [252, 520] width 391 height 25
type input "Business No Loading Dock"
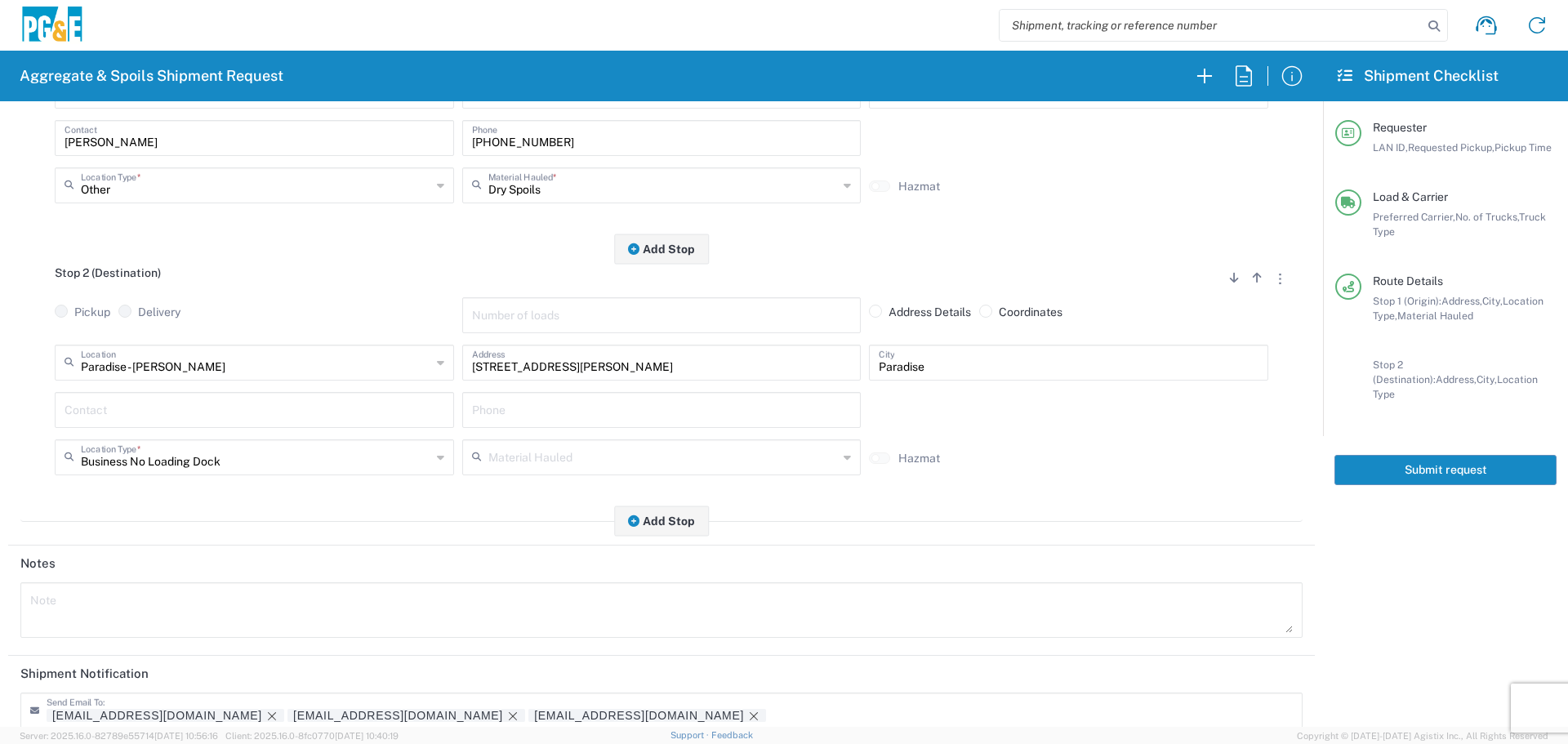
click at [168, 407] on input "text" at bounding box center [254, 409] width 379 height 29
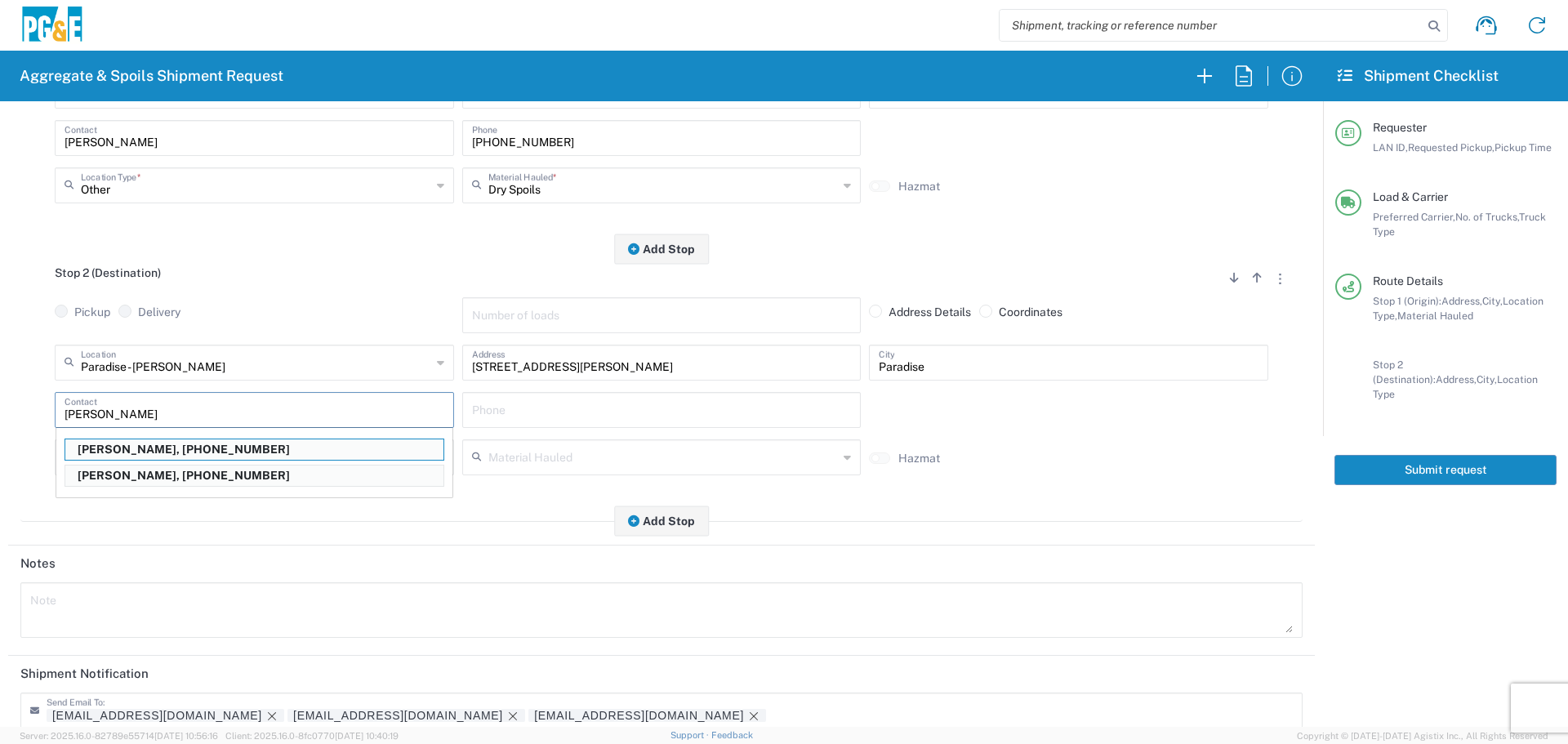
type input "David McGregor"
type input "530-526-8407"
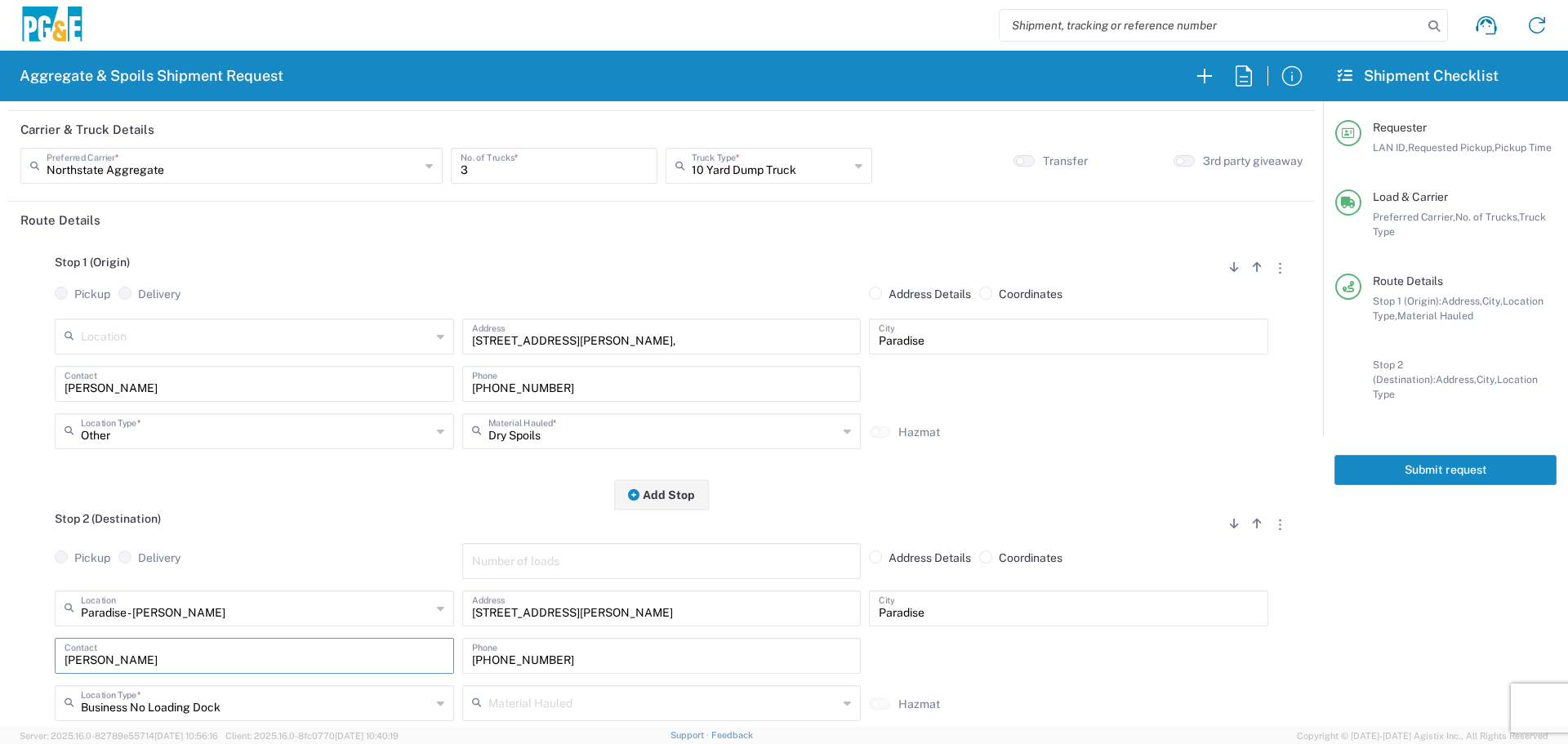
scroll to position [0, 0]
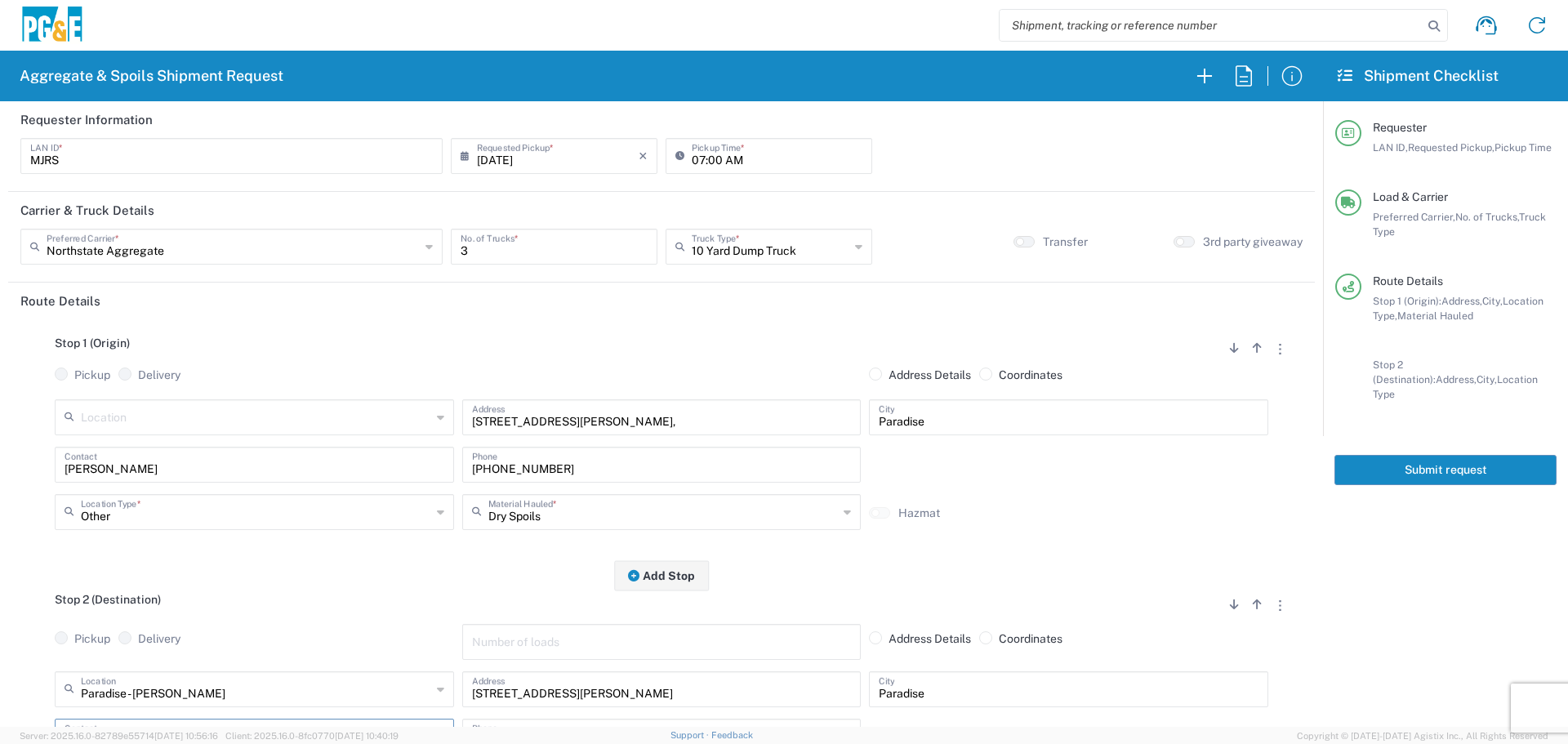
type input "David McGregor"
click at [1484, 456] on button "Submit request" at bounding box center [1444, 469] width 222 height 30
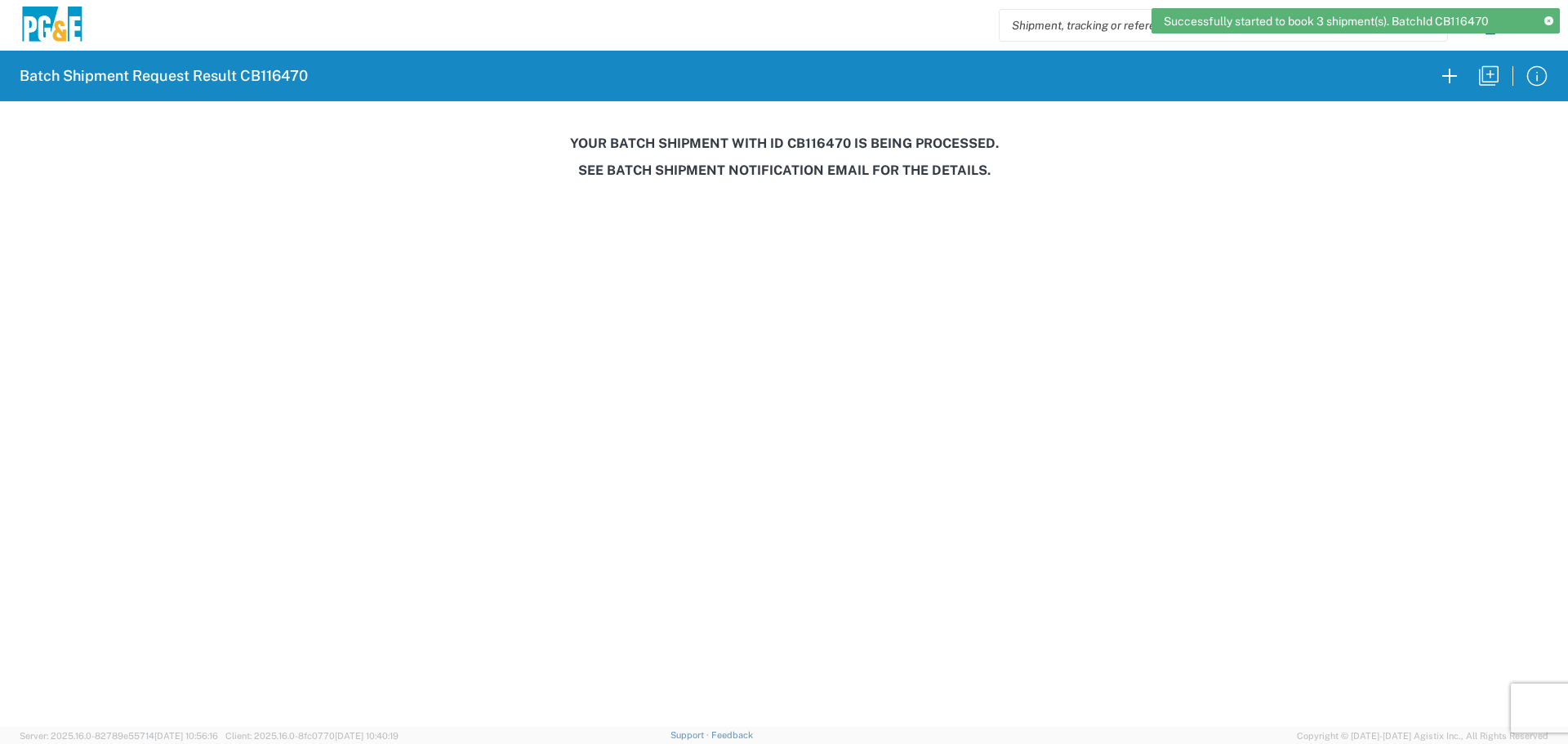
click at [814, 140] on h3 "Your batch shipment with id CB116470 is being processed." at bounding box center [784, 143] width 1545 height 16
copy h3 "CB116470"
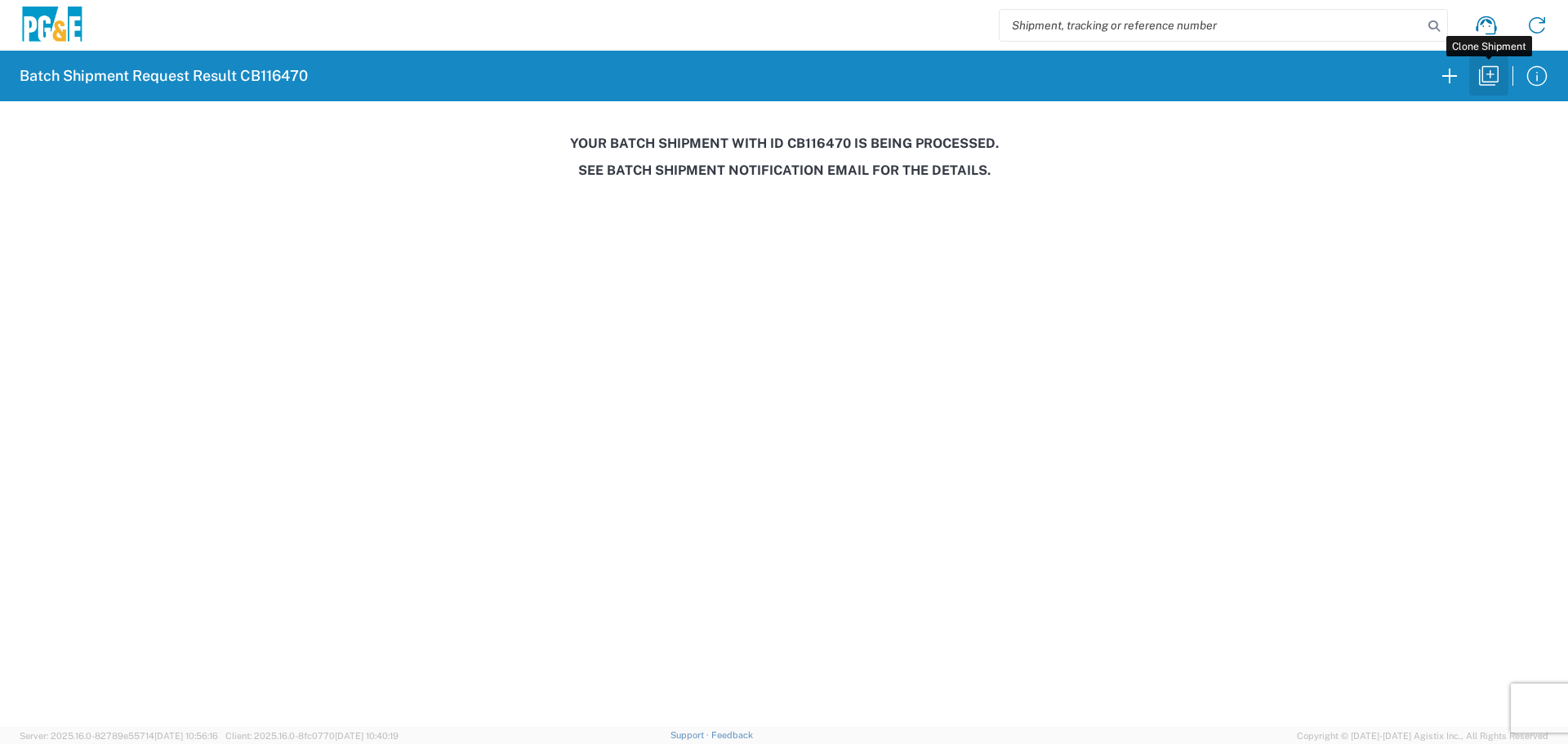
click at [1478, 82] on icon "button" at bounding box center [1489, 76] width 26 height 26
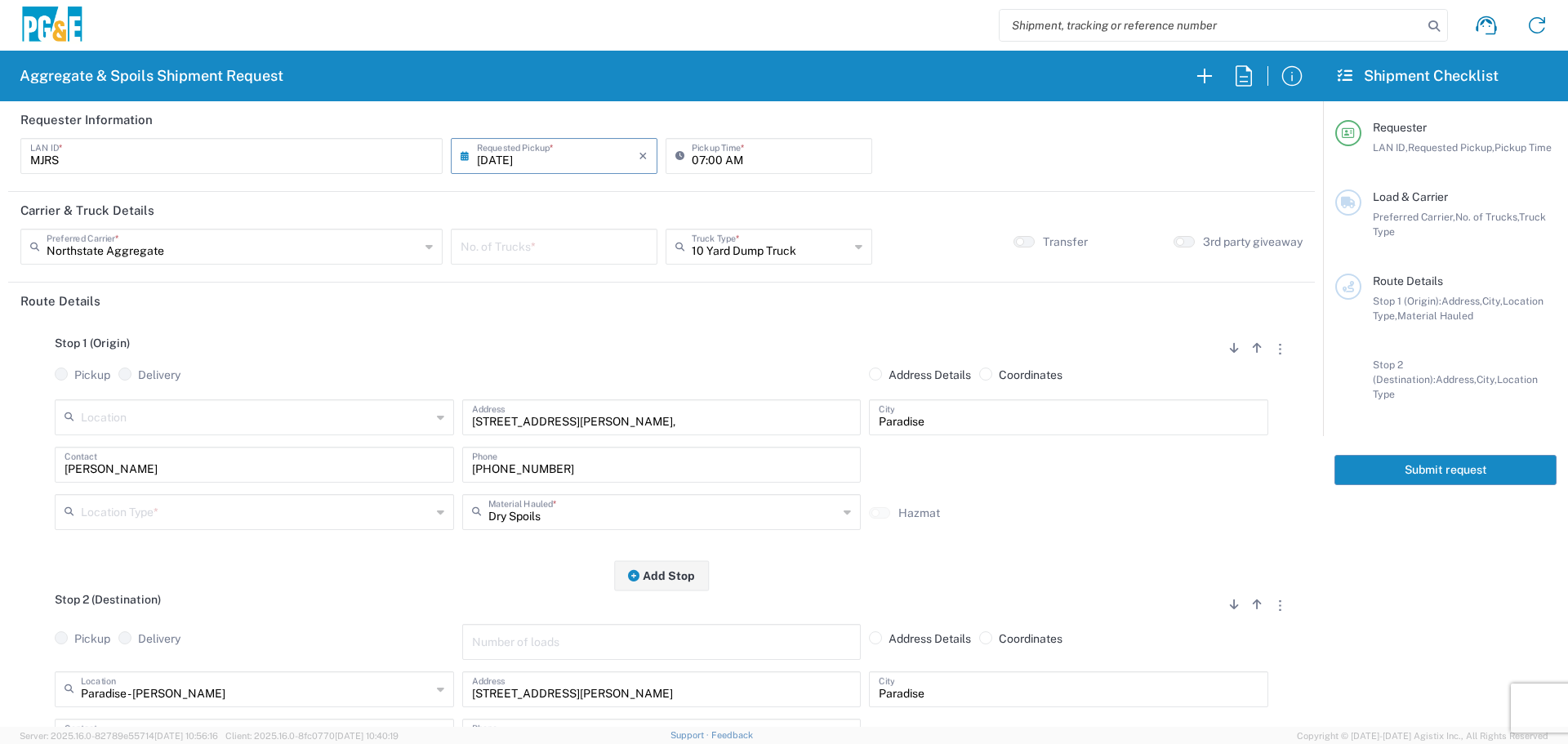
drag, startPoint x: 505, startPoint y: 151, endPoint x: 513, endPoint y: 153, distance: 8.2
click at [507, 151] on input "08/12/2025" at bounding box center [557, 155] width 162 height 29
click at [570, 283] on span "14" at bounding box center [575, 281] width 23 height 22
type input "08/14/2025"
click at [573, 254] on input "number" at bounding box center [554, 245] width 187 height 29
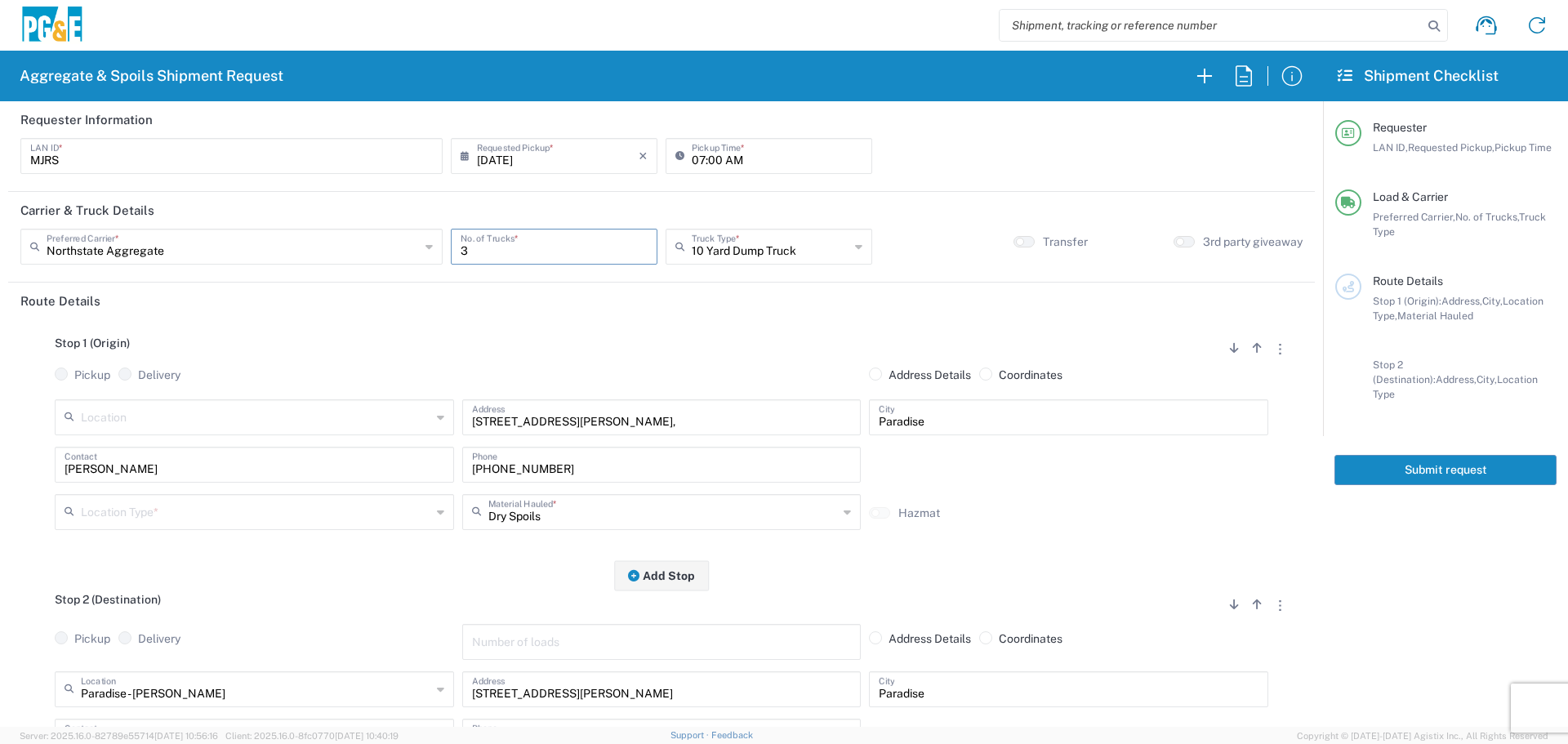
type input "3"
click at [223, 512] on input "text" at bounding box center [256, 511] width 350 height 29
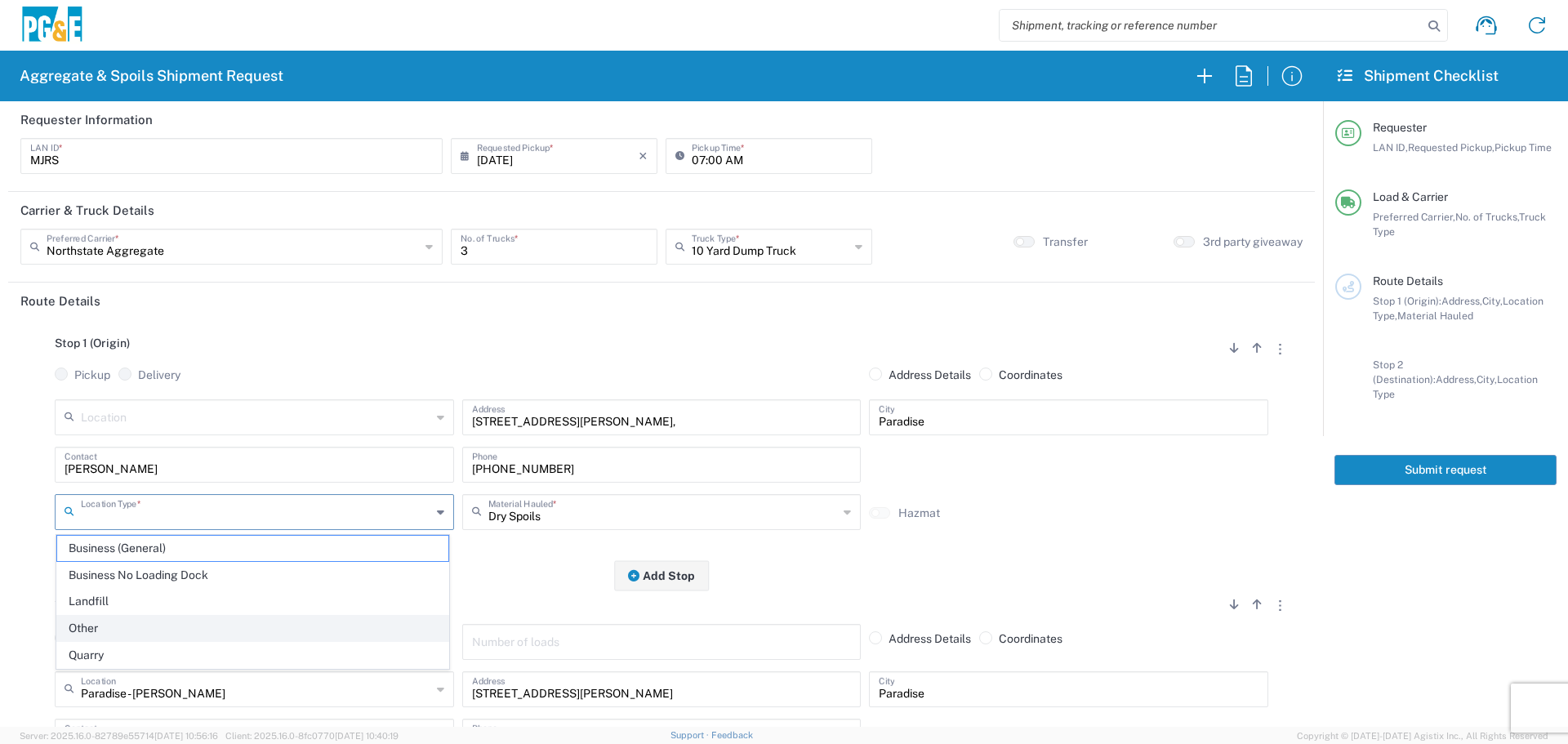
click at [118, 624] on span "Other" at bounding box center [252, 628] width 391 height 25
type input "Other"
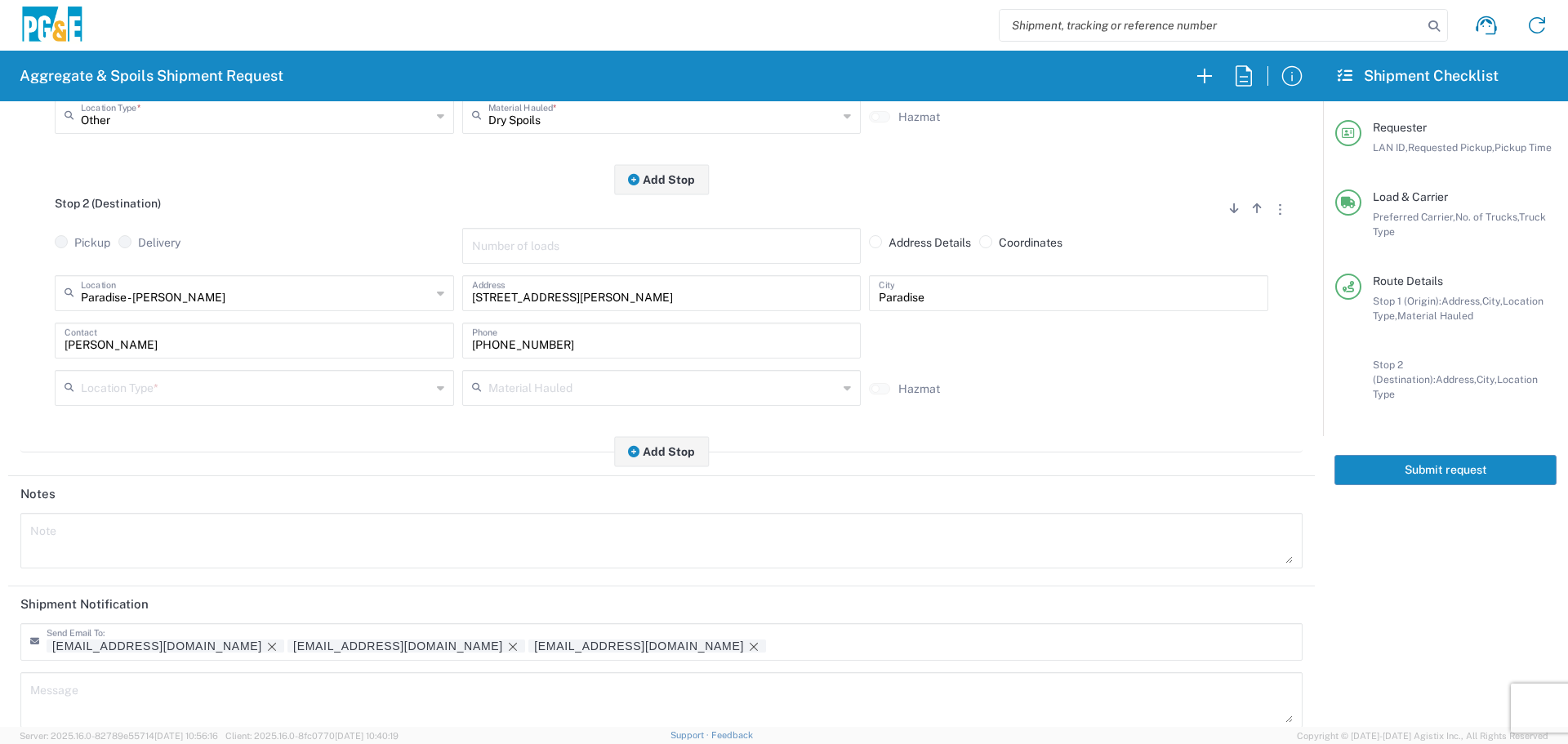
scroll to position [409, 0]
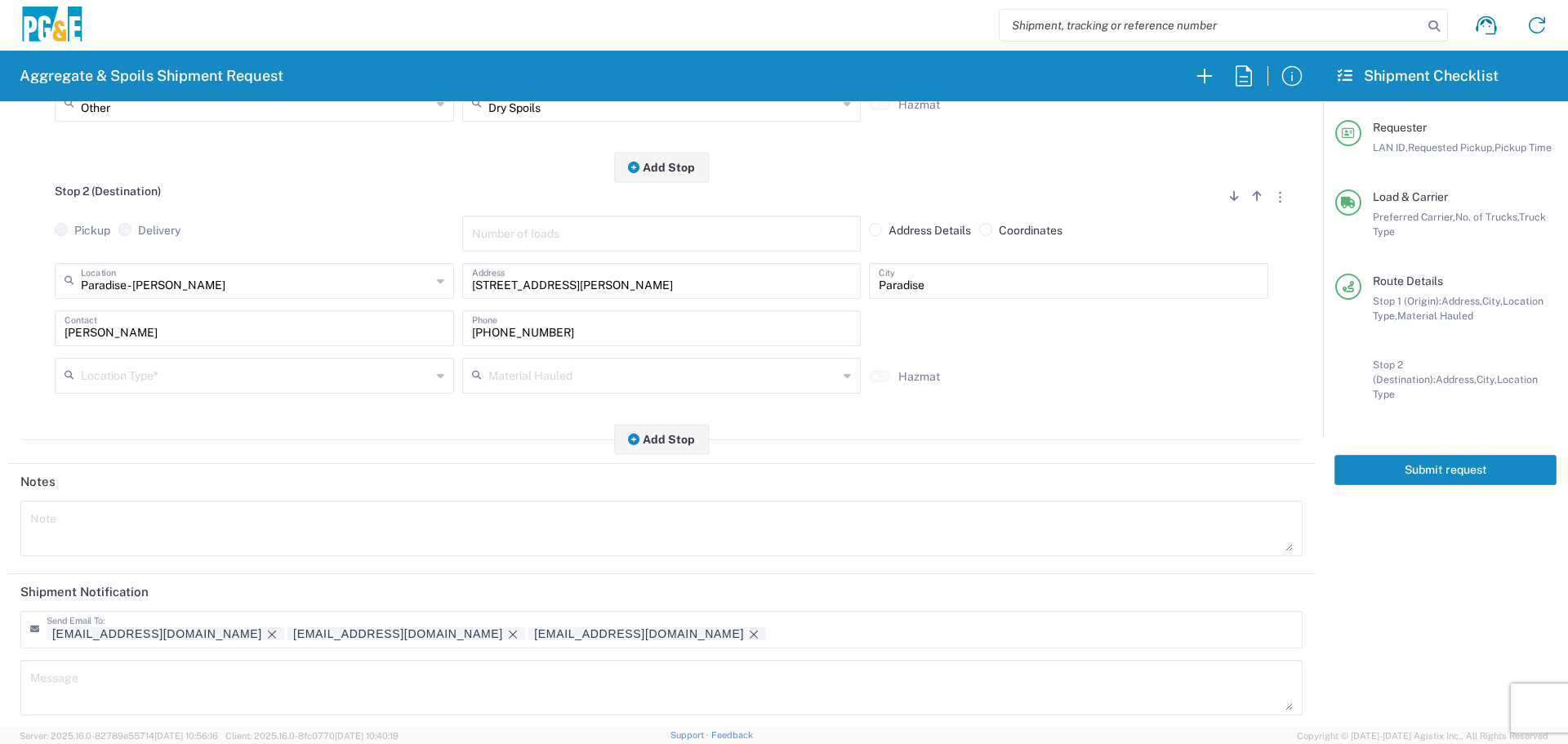
click at [213, 368] on input "text" at bounding box center [256, 374] width 350 height 29
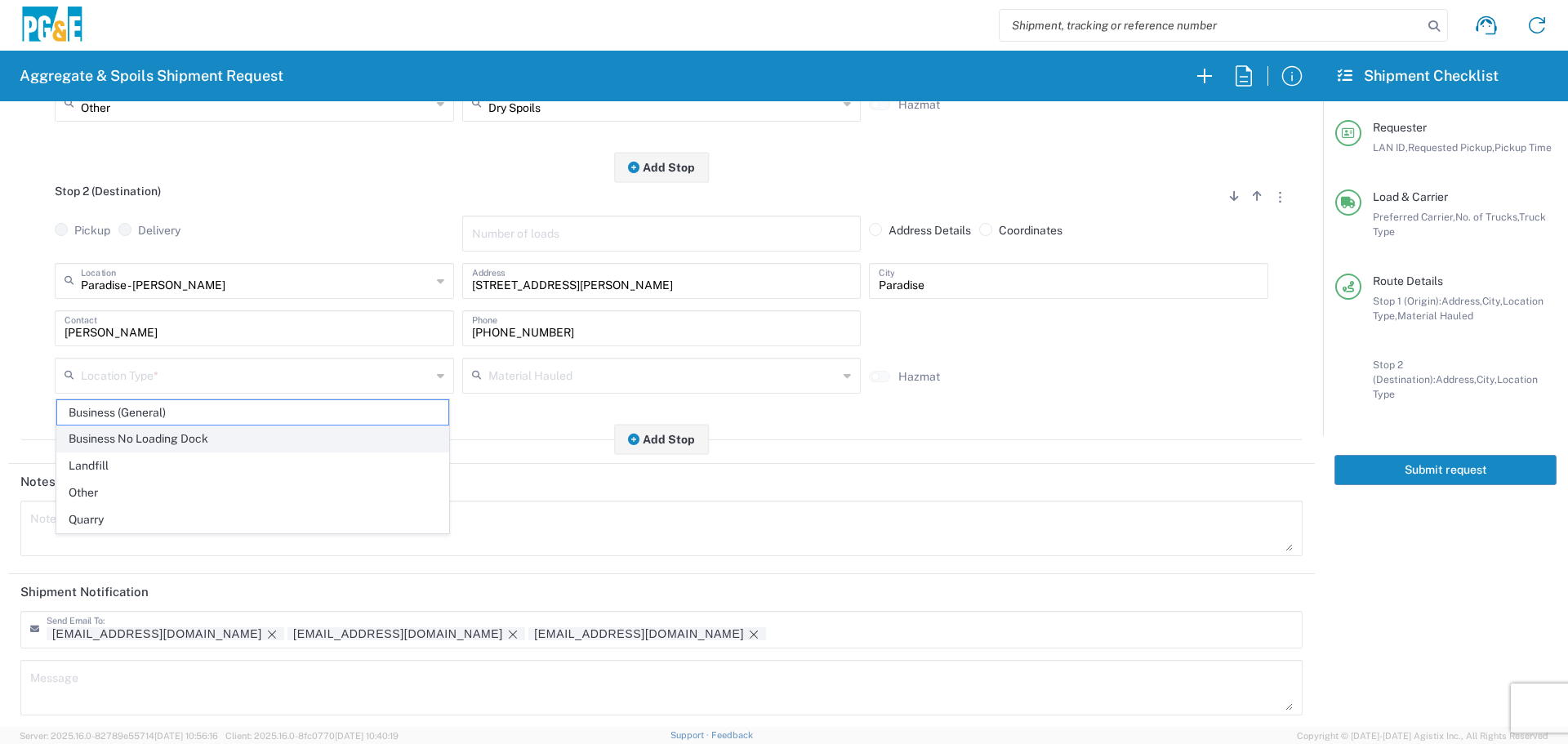
click at [168, 433] on span "Business No Loading Dock" at bounding box center [252, 438] width 391 height 25
type input "Business No Loading Dock"
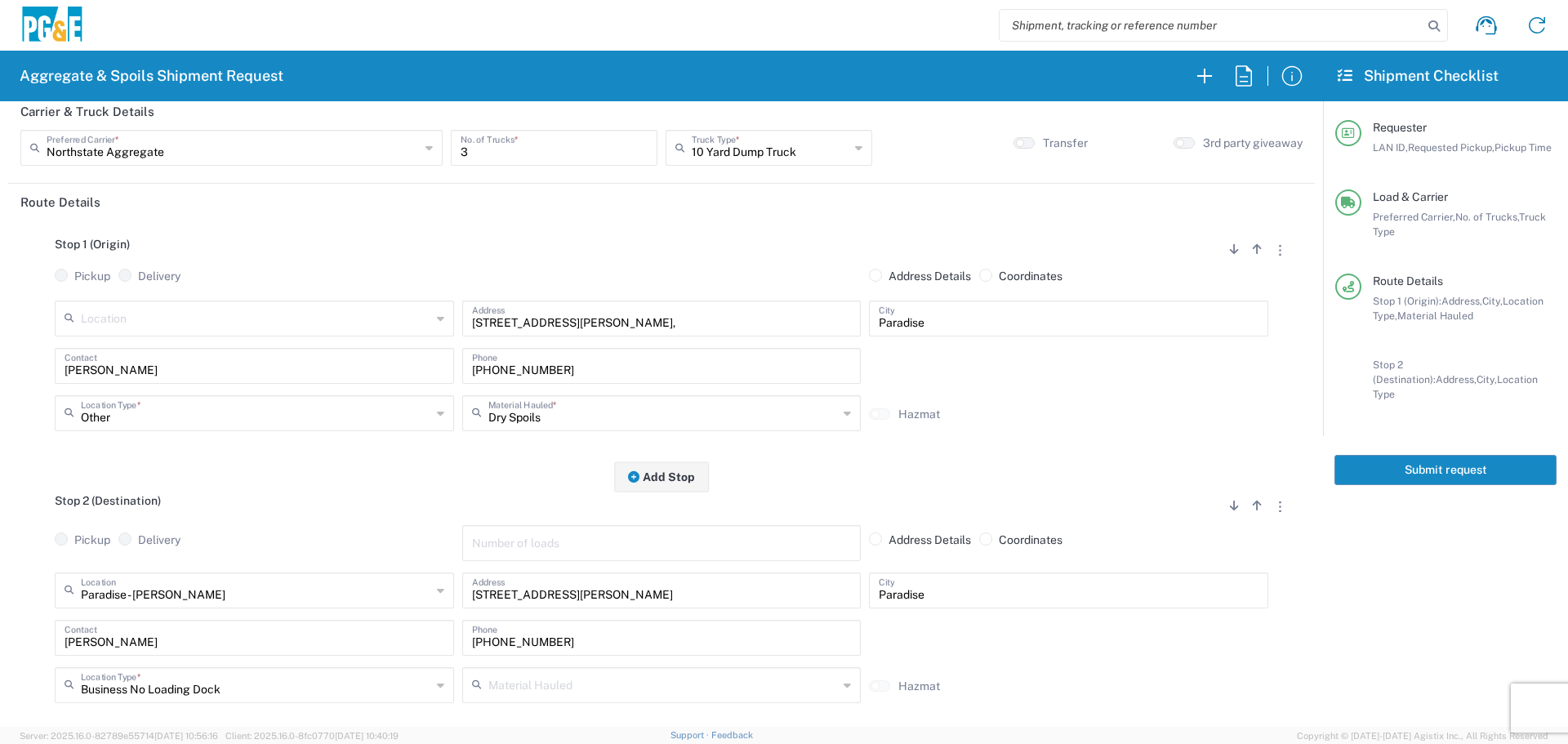
scroll to position [0, 0]
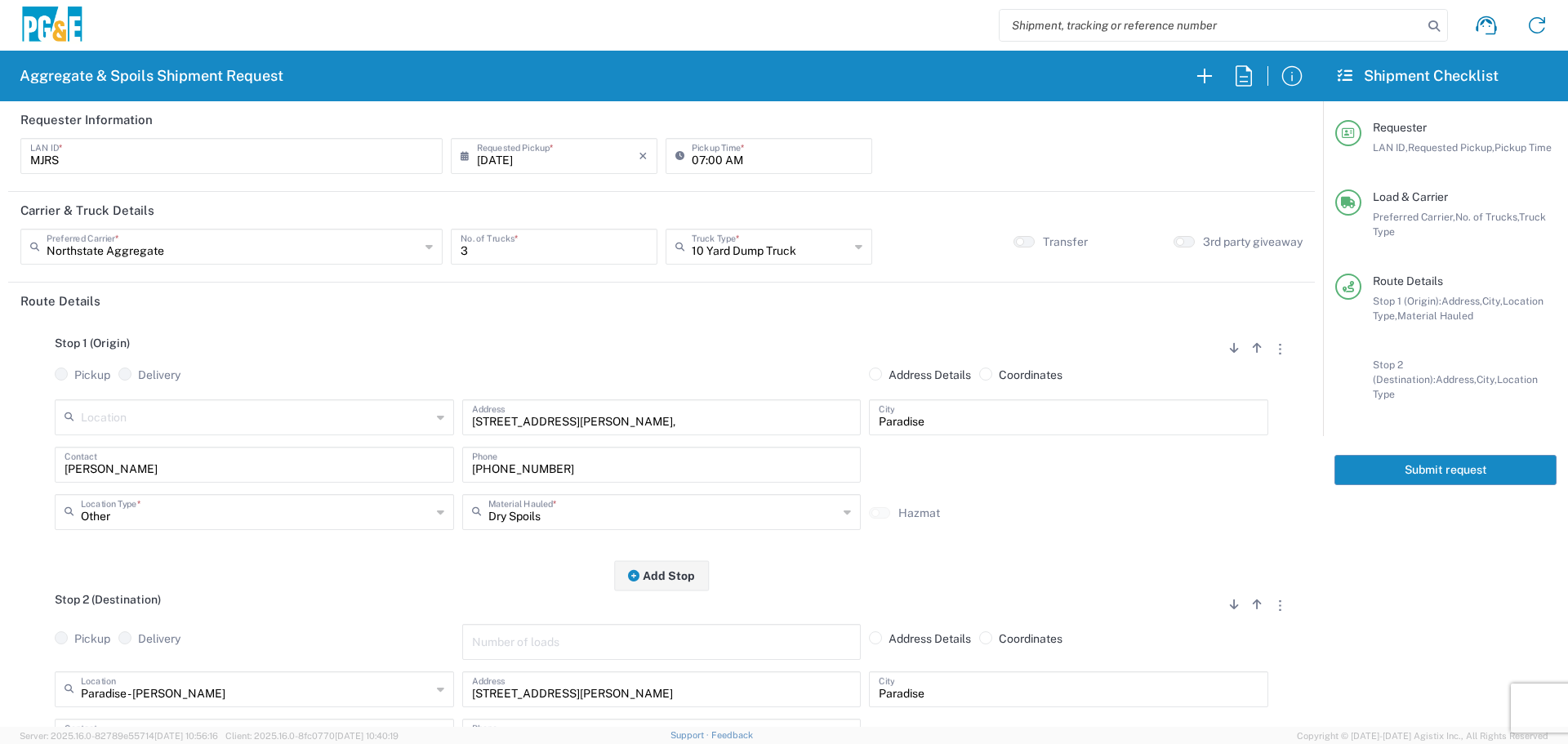
click at [1420, 456] on button "Submit request" at bounding box center [1444, 469] width 222 height 30
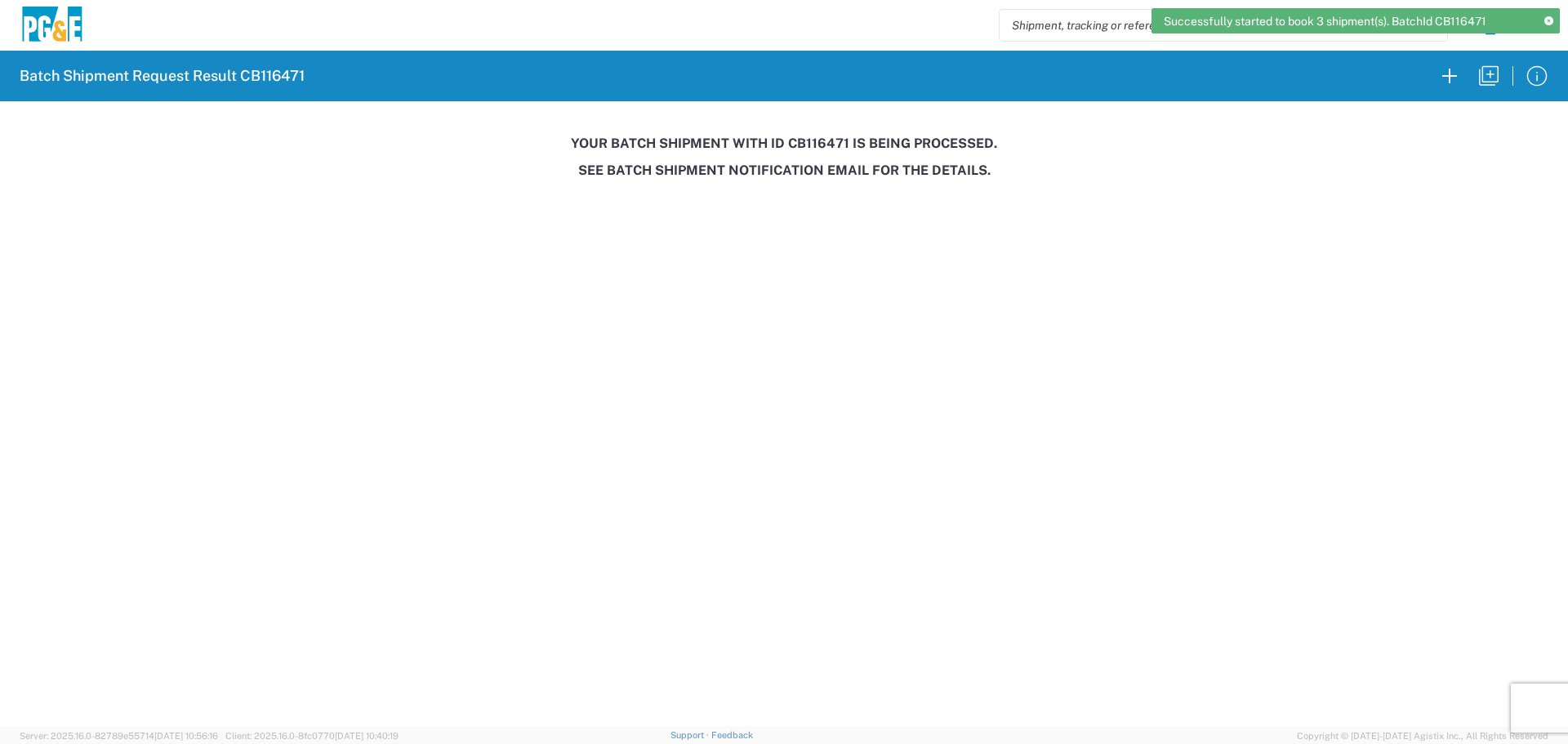
click at [816, 137] on h3 "Your batch shipment with id CB116471 is being processed." at bounding box center [784, 143] width 1545 height 16
copy h3 "CB116471"
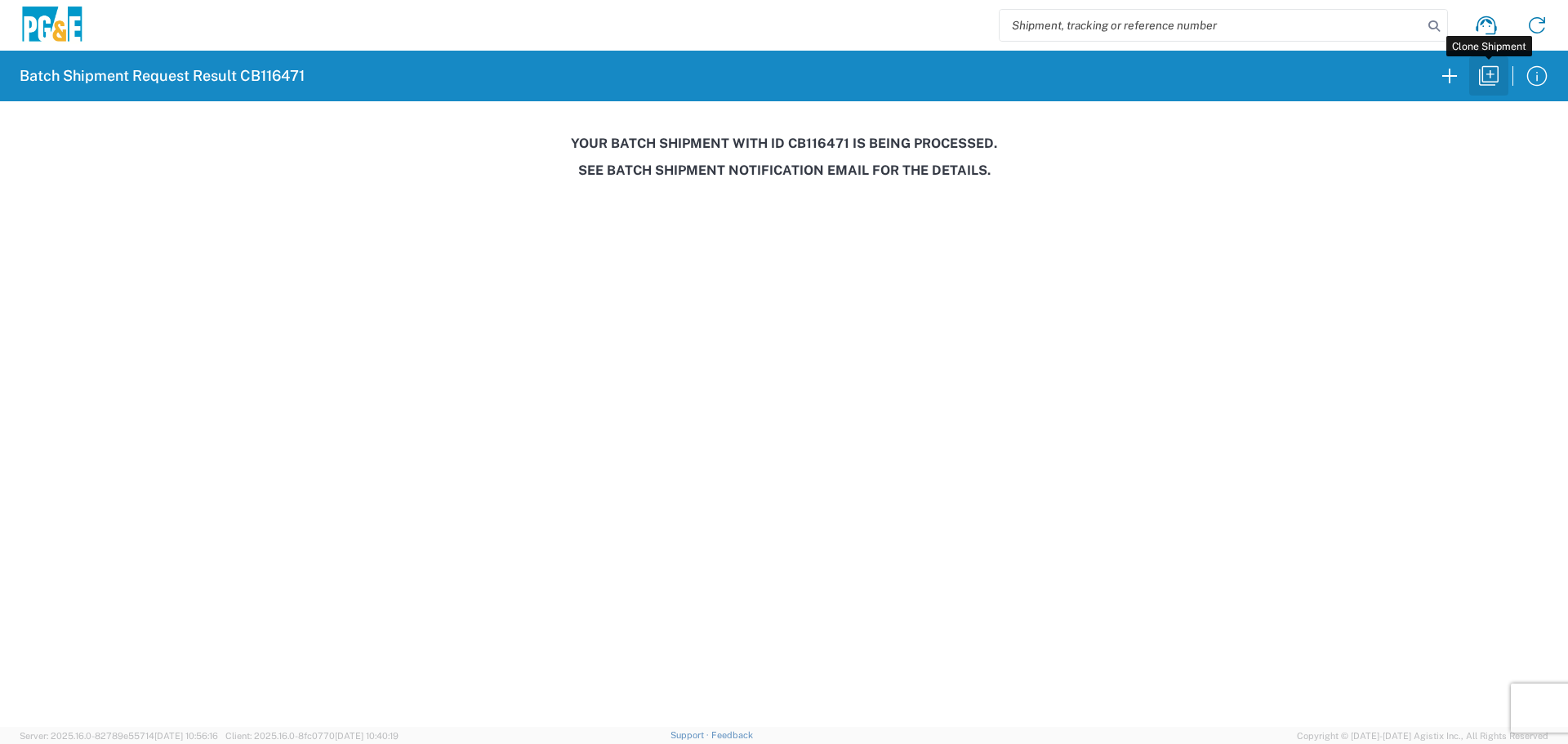
click at [1484, 86] on icon "button" at bounding box center [1489, 76] width 26 height 26
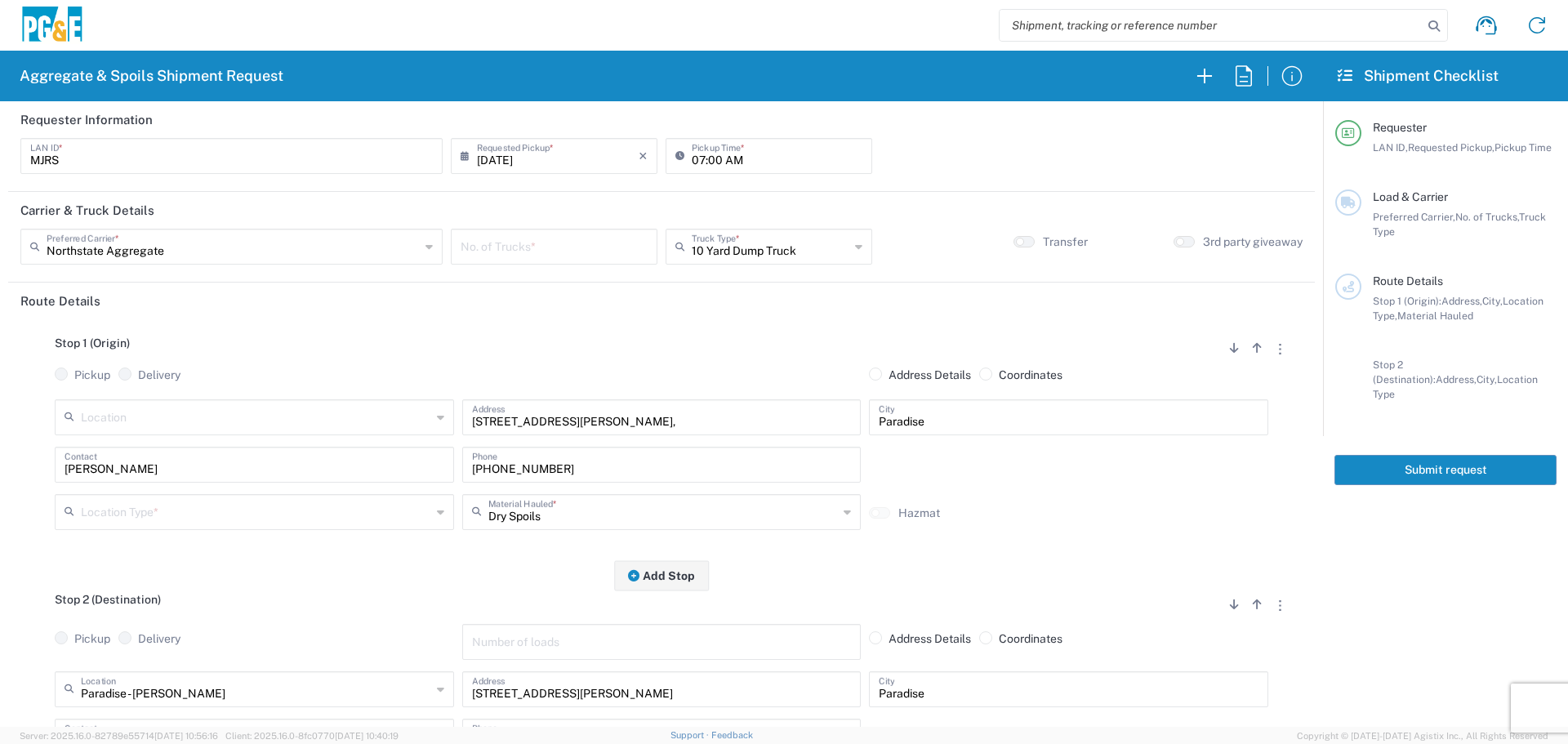
click at [541, 153] on input "08/12/2025" at bounding box center [557, 155] width 162 height 29
click at [604, 278] on span "15" at bounding box center [599, 281] width 23 height 22
type input "08/15/2025"
click at [595, 255] on input "number" at bounding box center [554, 245] width 187 height 29
type input "3"
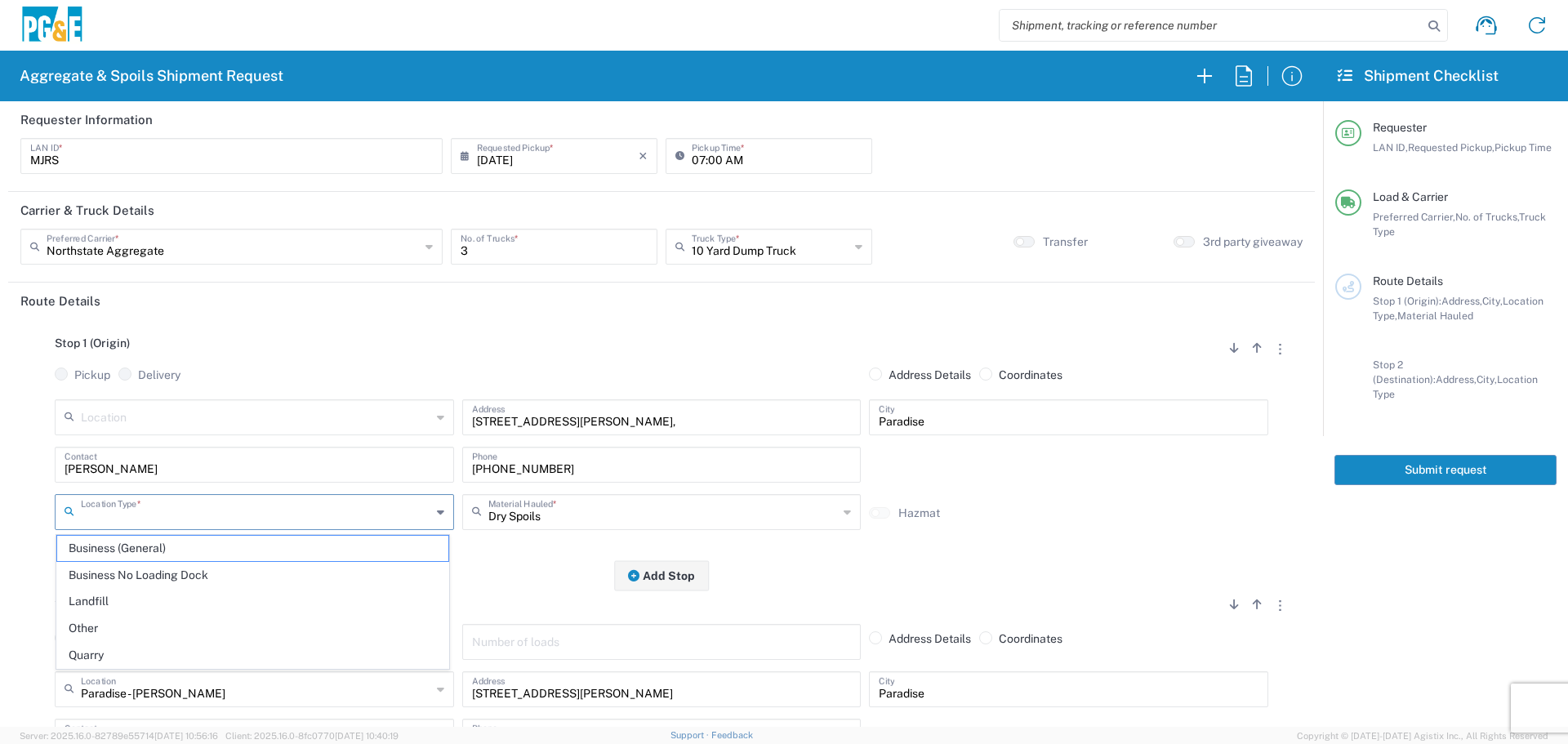
click at [244, 517] on input "text" at bounding box center [256, 511] width 350 height 29
click at [164, 580] on span "Business No Loading Dock" at bounding box center [252, 575] width 391 height 25
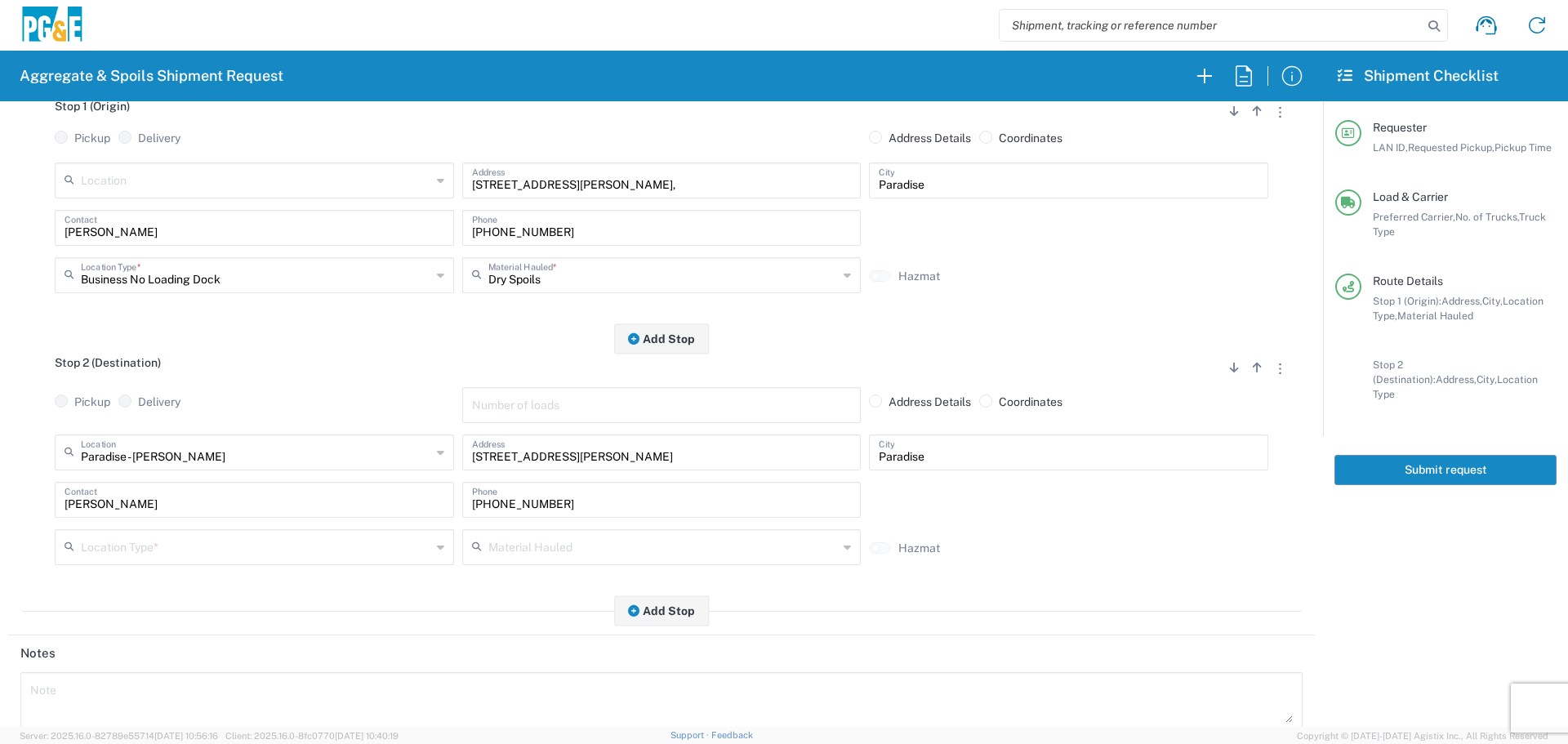
scroll to position [245, 0]
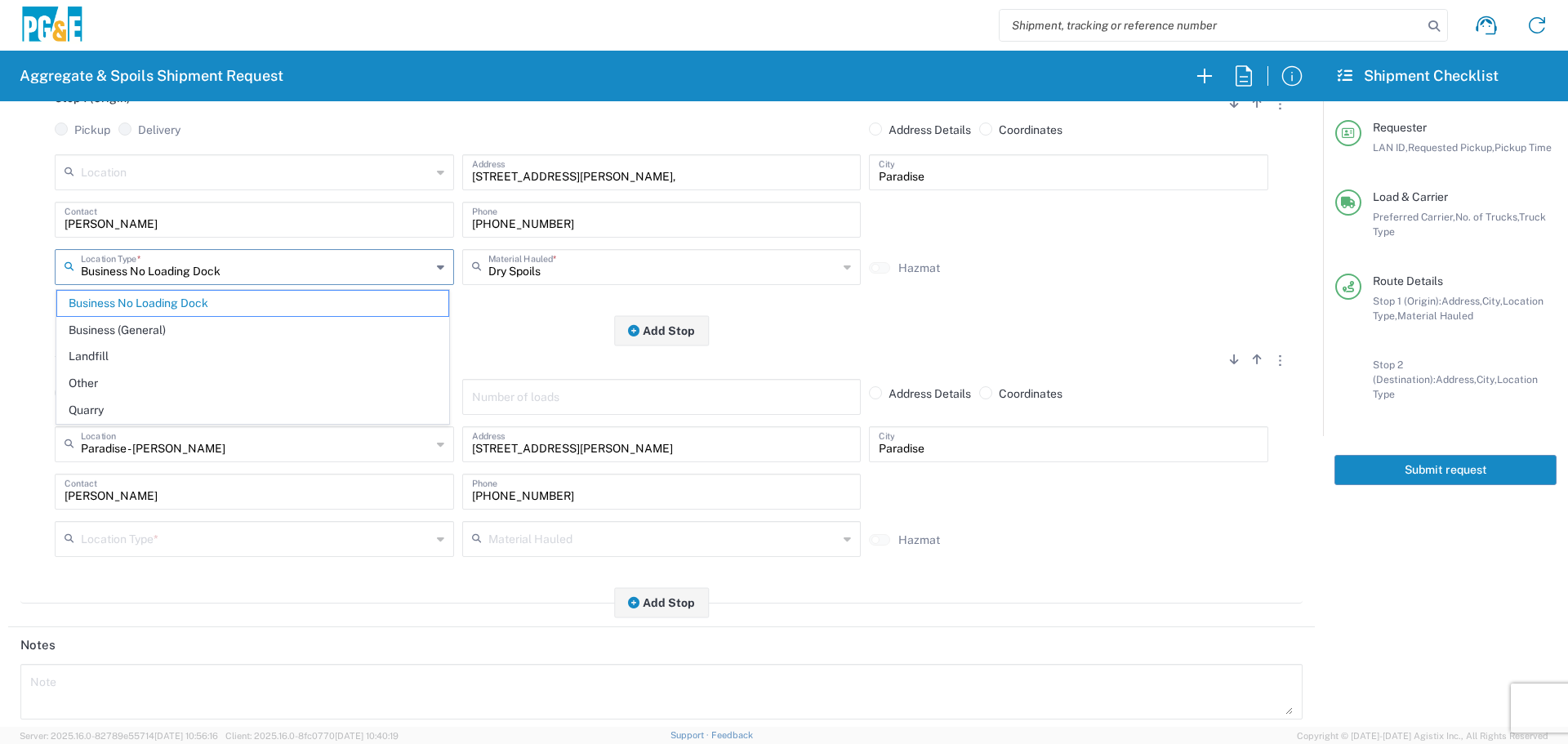
click at [282, 267] on input "Business No Loading Dock" at bounding box center [256, 265] width 350 height 29
click at [205, 373] on span "Other" at bounding box center [252, 383] width 391 height 25
type input "Other"
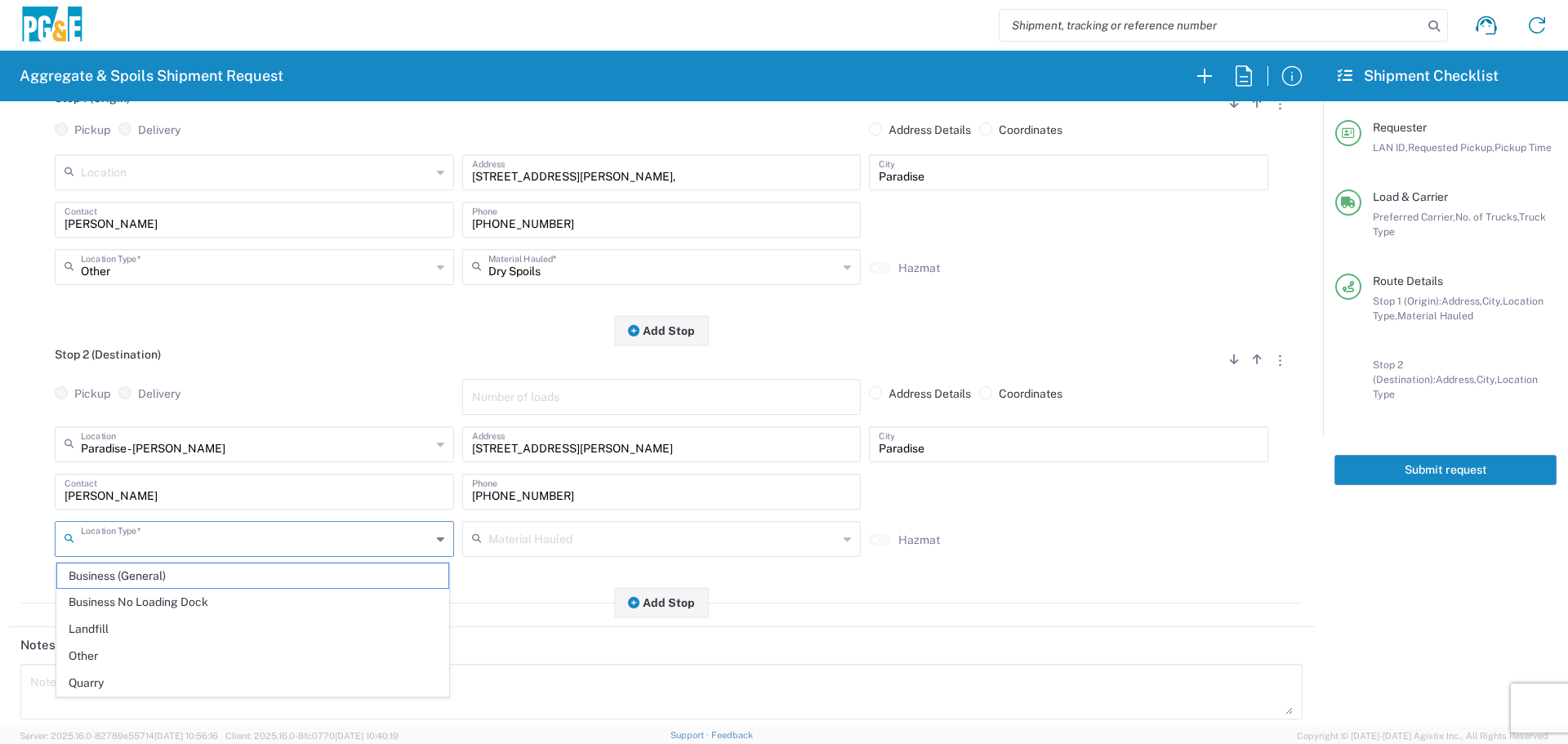
click at [124, 545] on input "text" at bounding box center [256, 537] width 350 height 29
click at [174, 610] on span "Business No Loading Dock" at bounding box center [252, 601] width 391 height 25
type input "Business No Loading Dock"
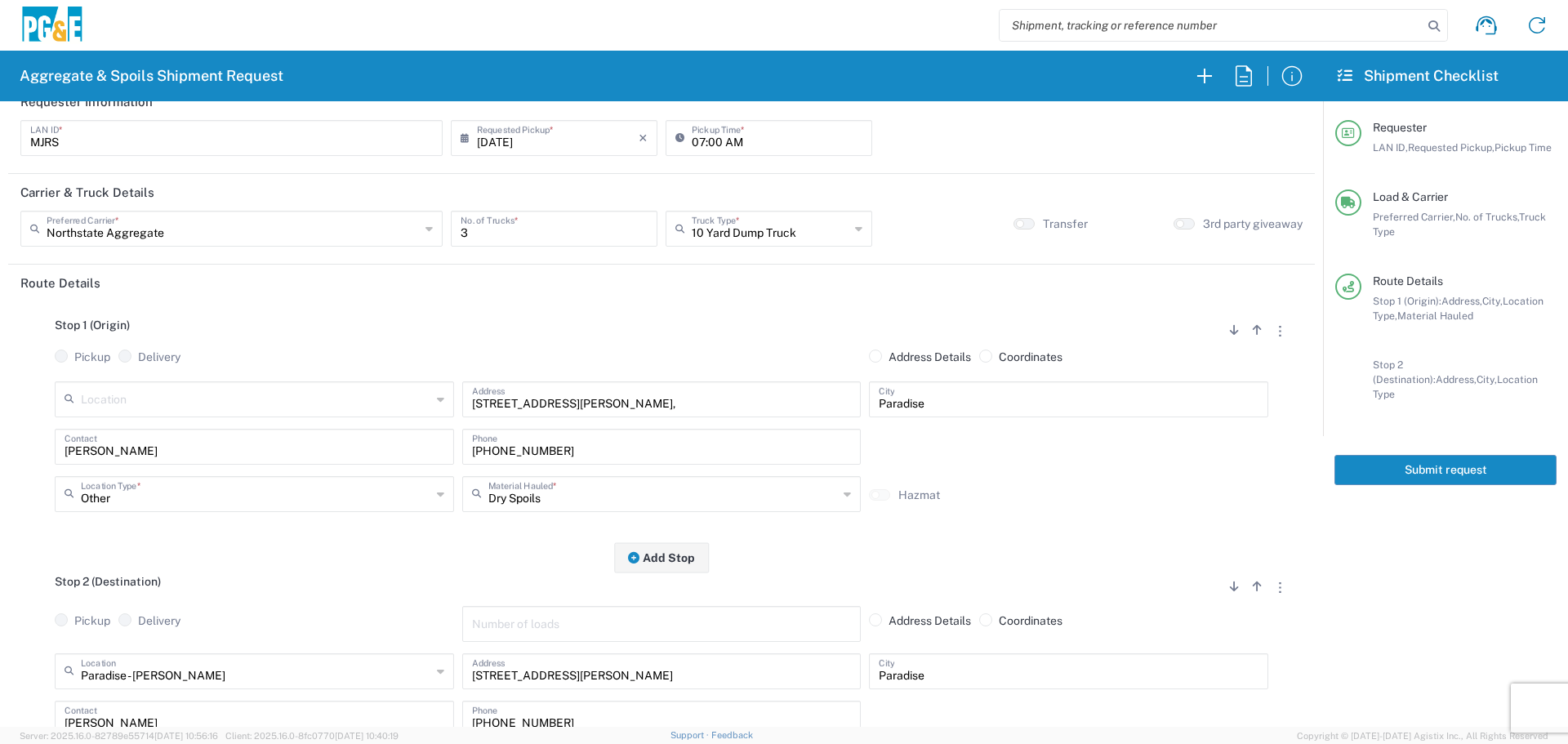
scroll to position [0, 0]
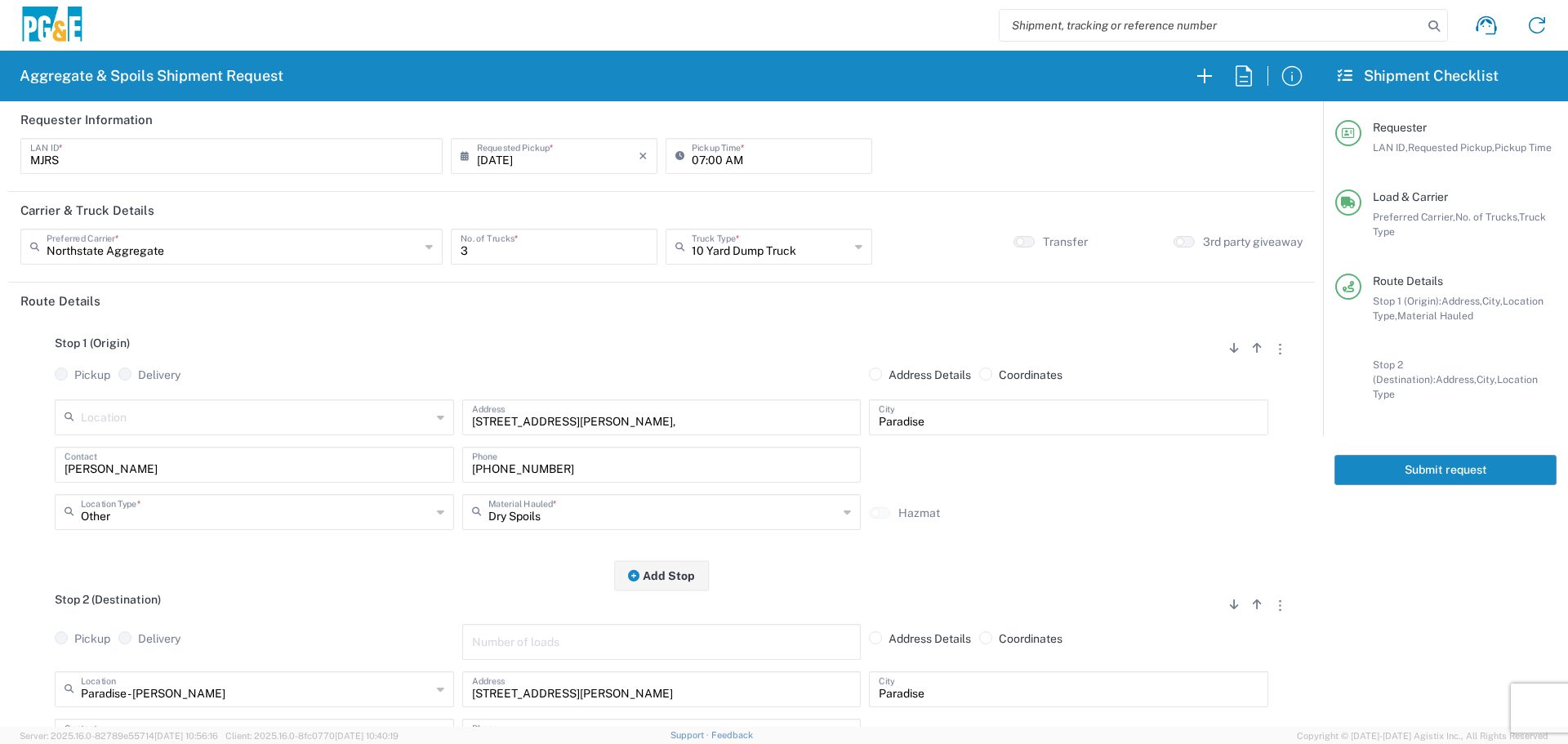
click at [1433, 456] on button "Submit request" at bounding box center [1444, 469] width 222 height 30
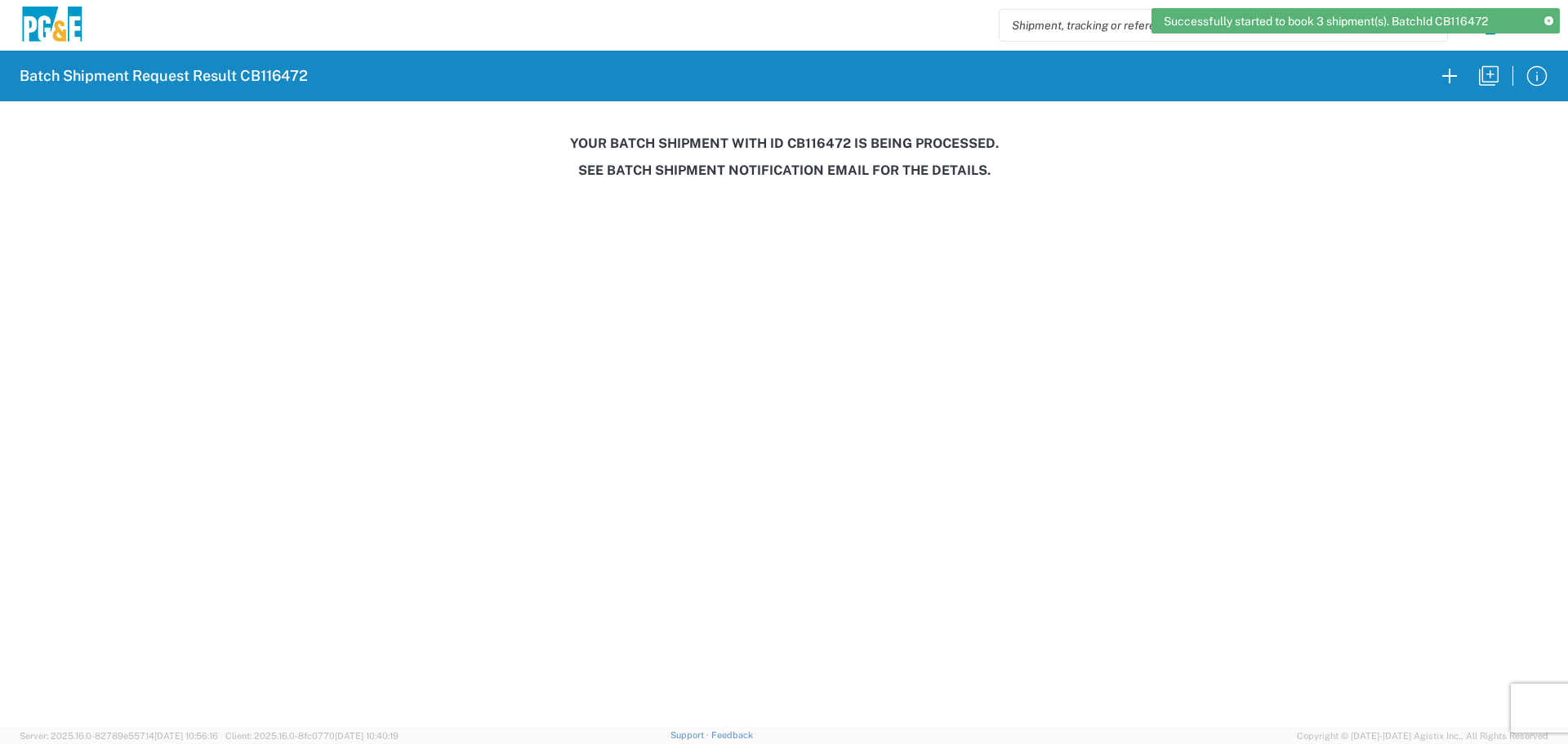
click at [822, 149] on h3 "Your batch shipment with id CB116472 is being processed." at bounding box center [784, 143] width 1545 height 16
